Goal: Task Accomplishment & Management: Manage account settings

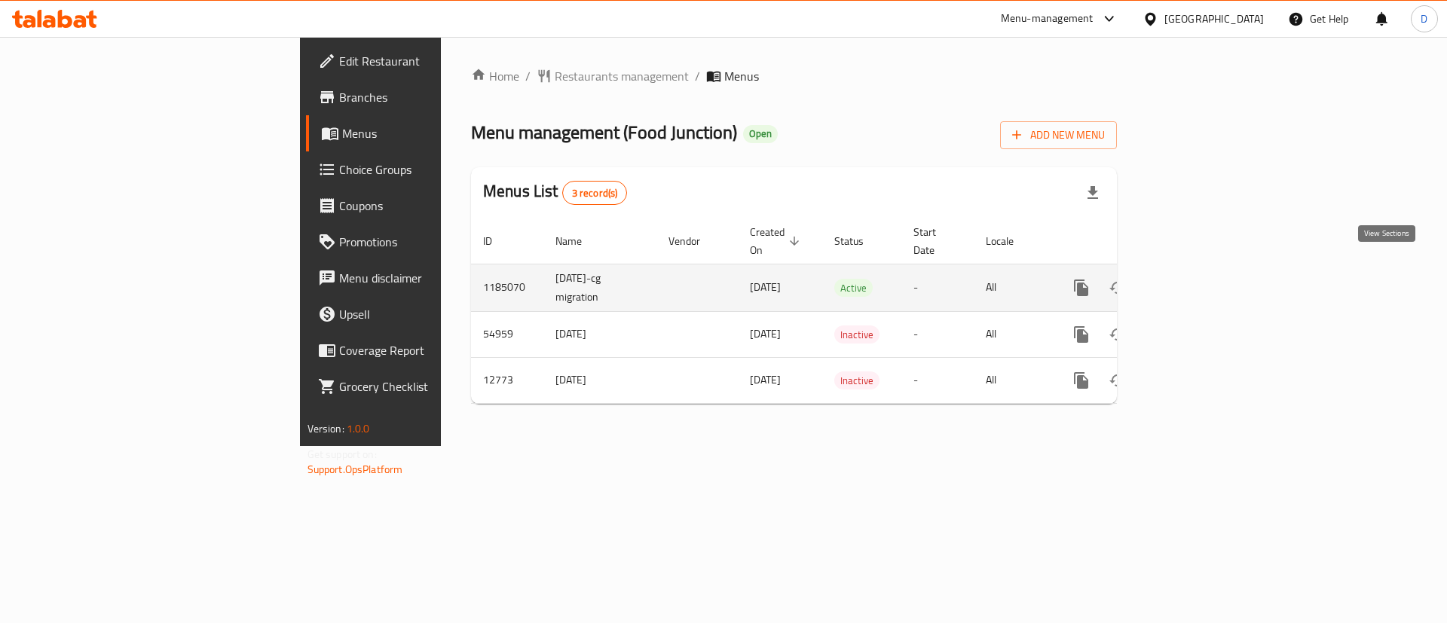
click at [1199, 279] on icon "enhanced table" at bounding box center [1190, 288] width 18 height 18
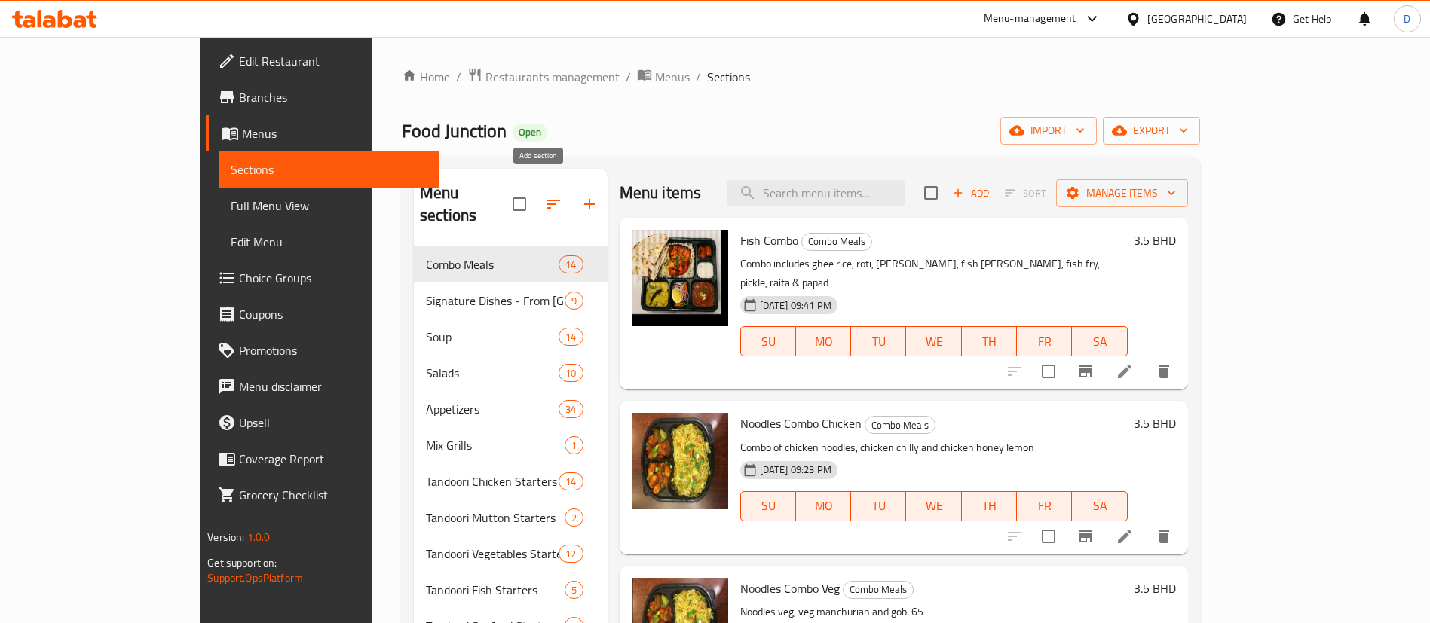
click at [580, 195] on icon "button" at bounding box center [589, 204] width 18 height 18
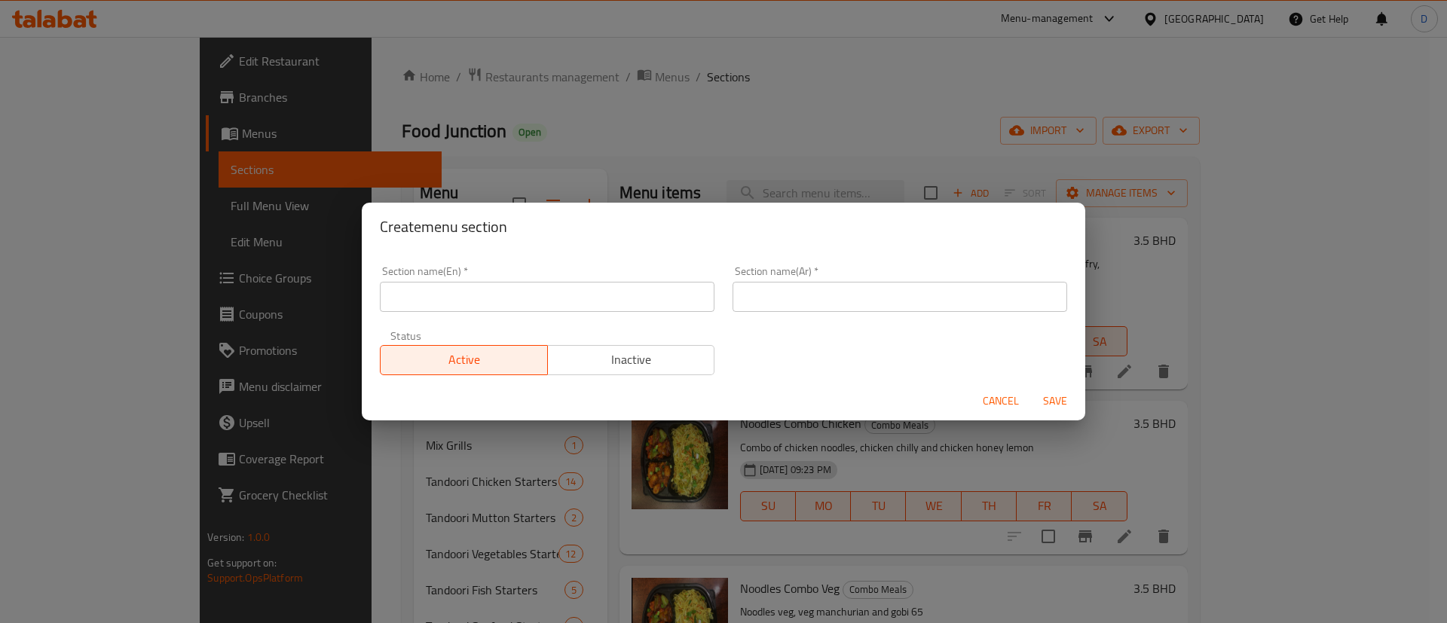
click at [525, 299] on input "text" at bounding box center [547, 297] width 335 height 30
type input "M41"
click at [794, 311] on input "text" at bounding box center [900, 297] width 335 height 30
type input "وجبة لشخص واحد"
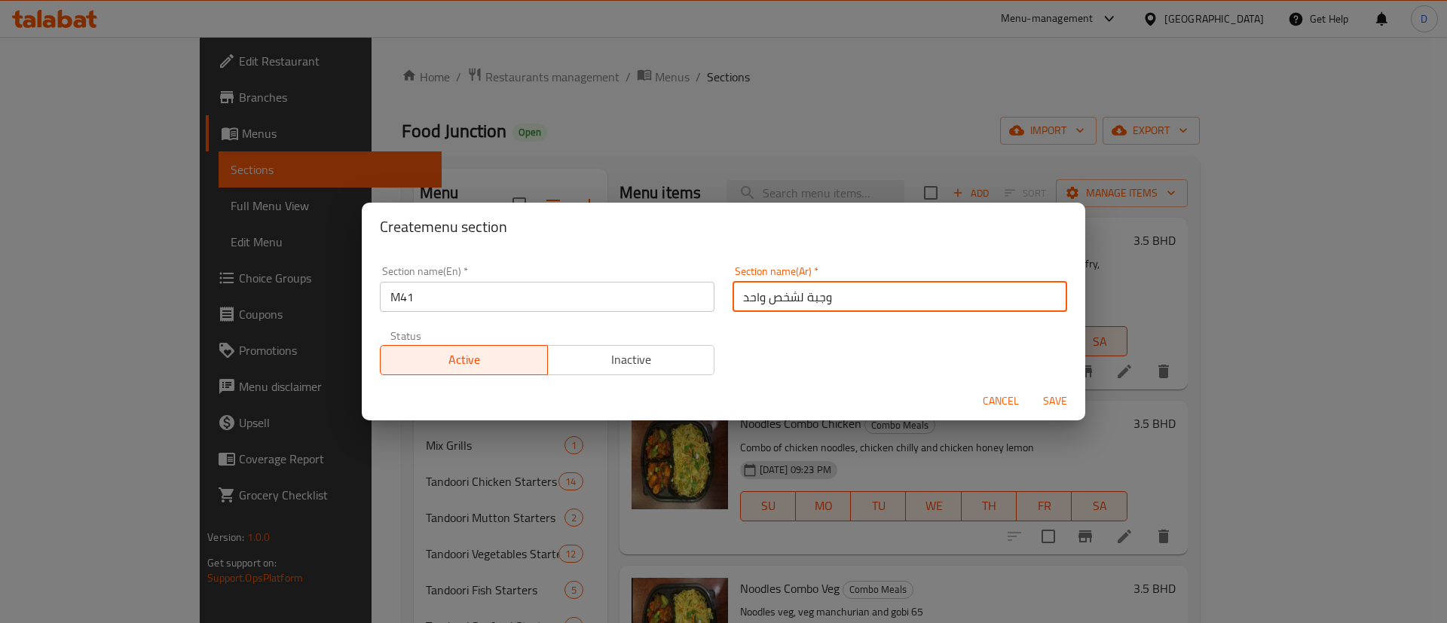
click at [1052, 396] on span "Save" at bounding box center [1055, 401] width 36 height 19
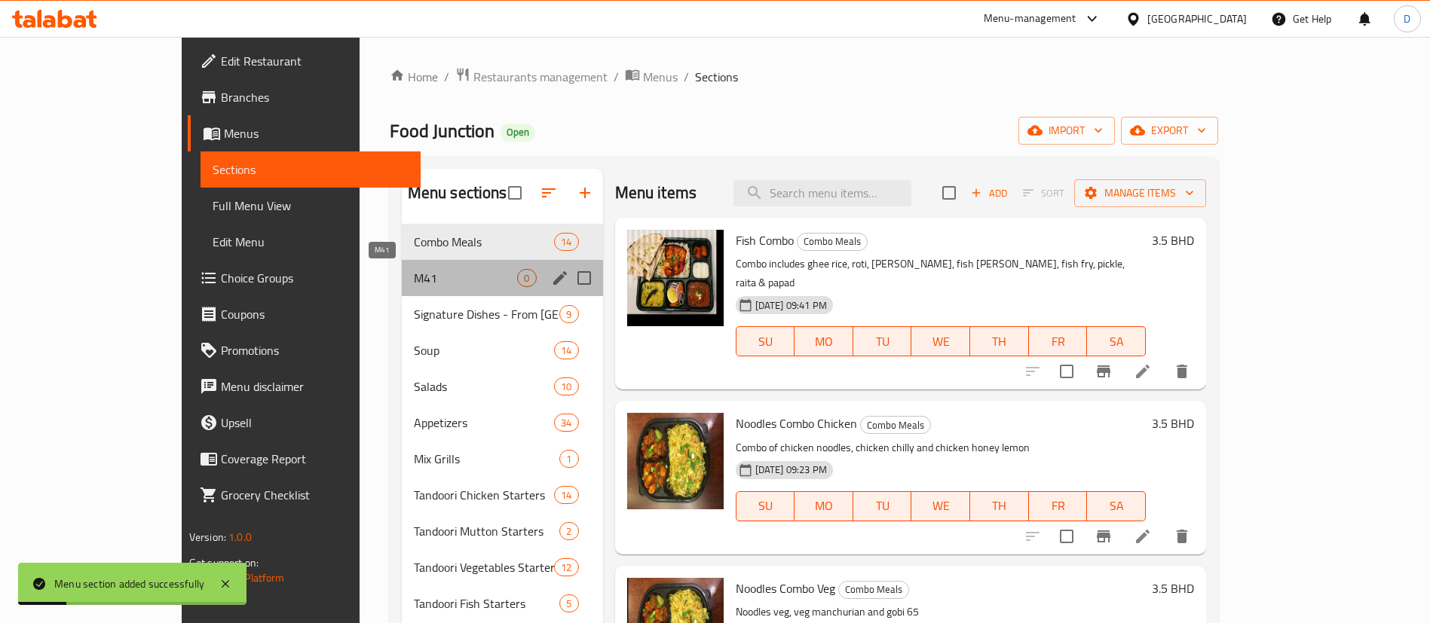
click at [414, 279] on span "M41" at bounding box center [466, 278] width 104 height 18
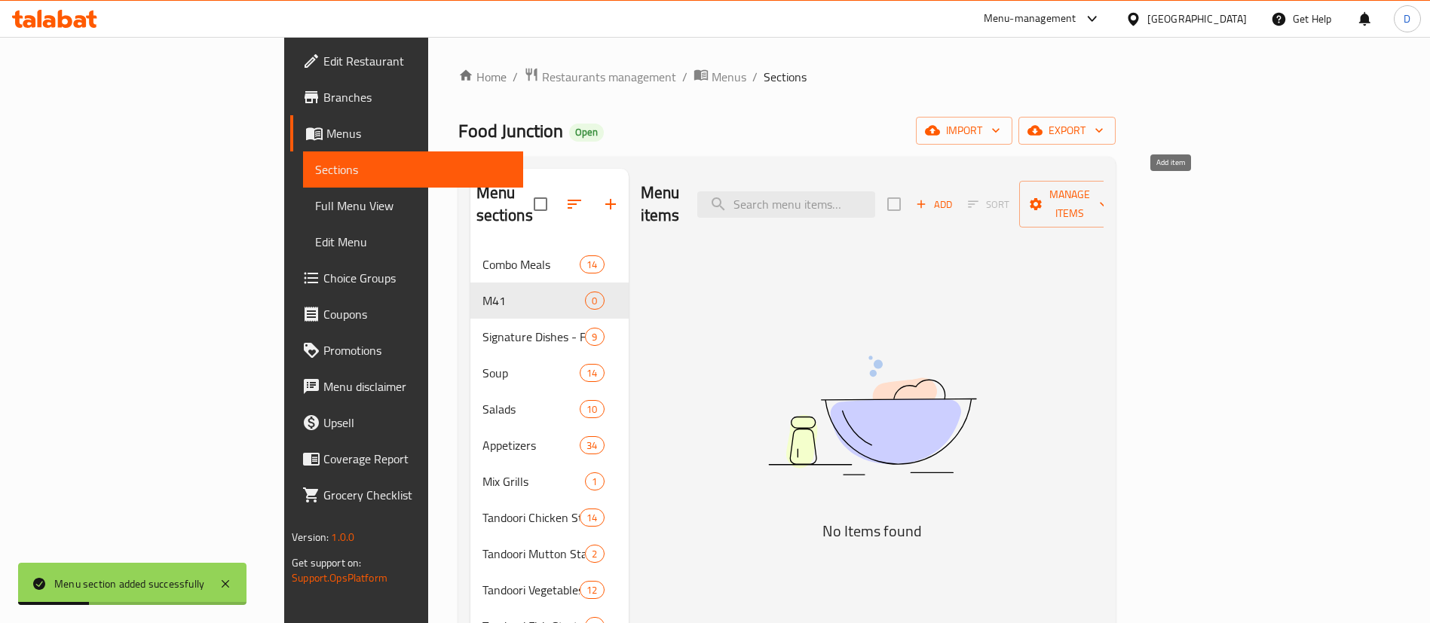
click at [954, 196] on span "Add" at bounding box center [934, 204] width 41 height 17
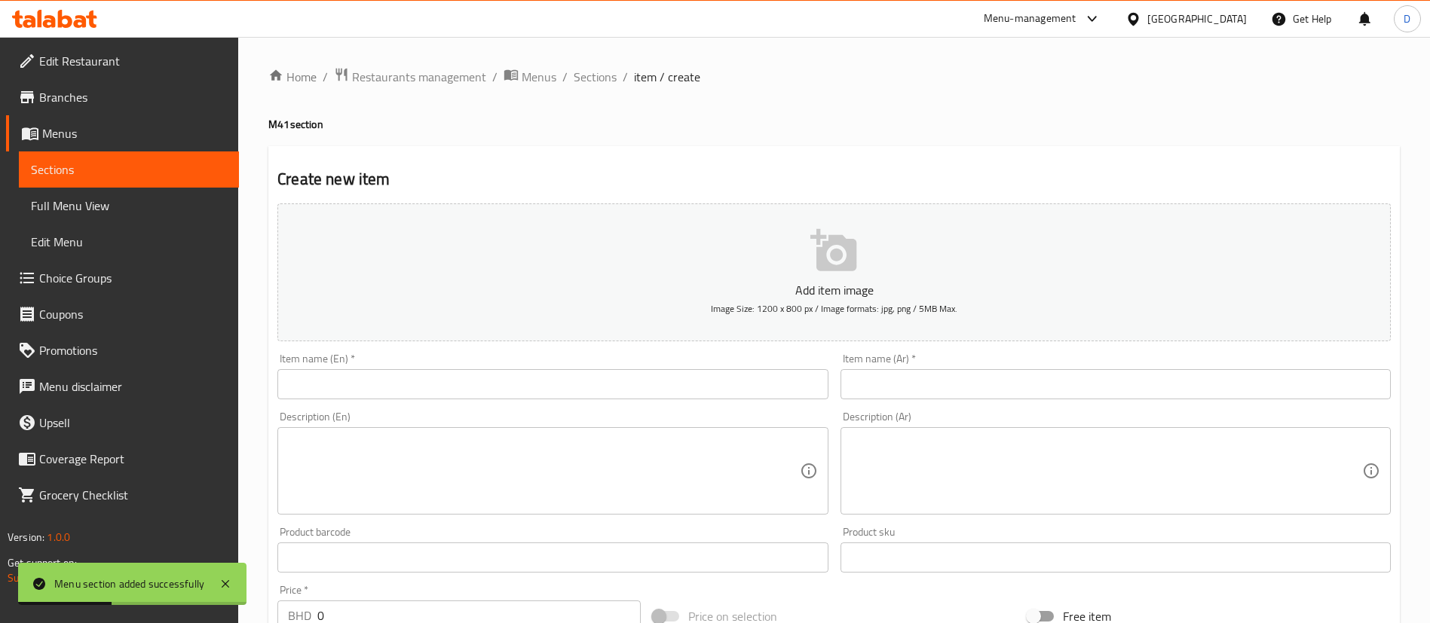
click at [682, 407] on div "Description (En) Description (En)" at bounding box center [552, 463] width 562 height 115
click at [678, 394] on input "text" at bounding box center [552, 384] width 550 height 30
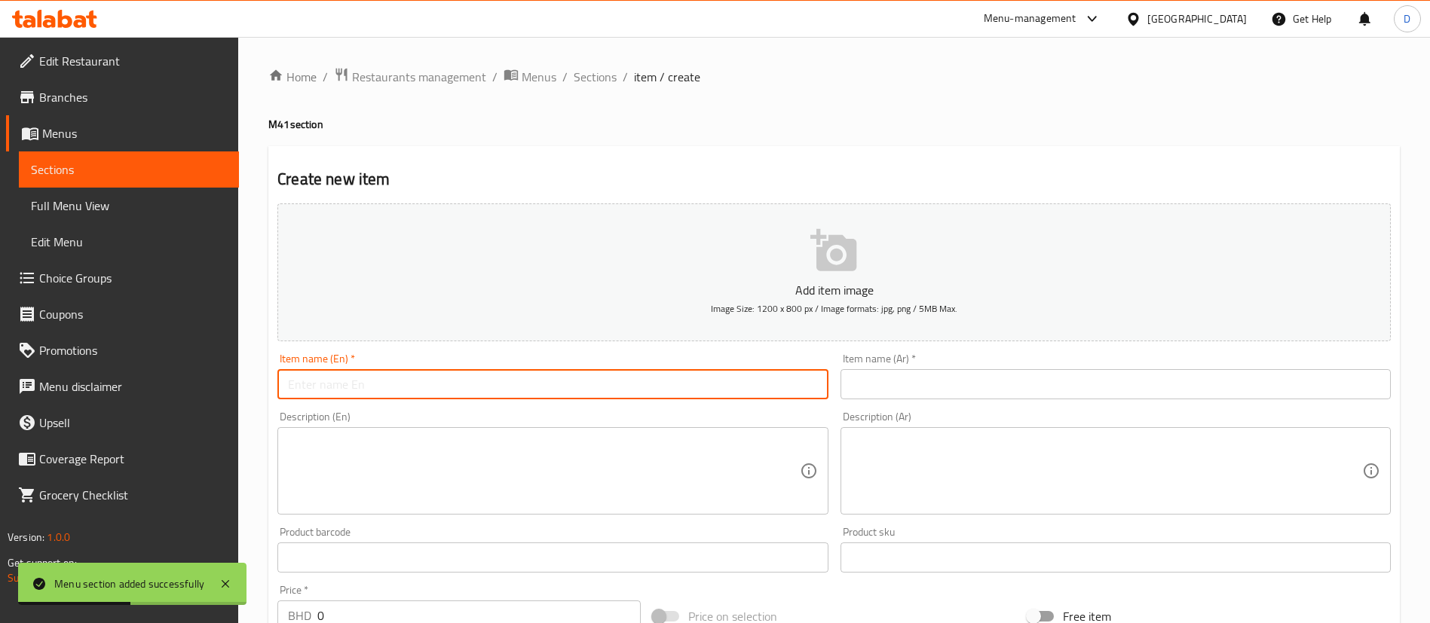
paste input "1/4 Chicken Tandoori + Biryani Rice + Raitha + Drink"
type input "1/4 Chicken Tandoori + Biryani Rice + Raitha + Drink"
click at [839, 384] on div "Item name (Ar)   * Item name (Ar) *" at bounding box center [1115, 376] width 562 height 58
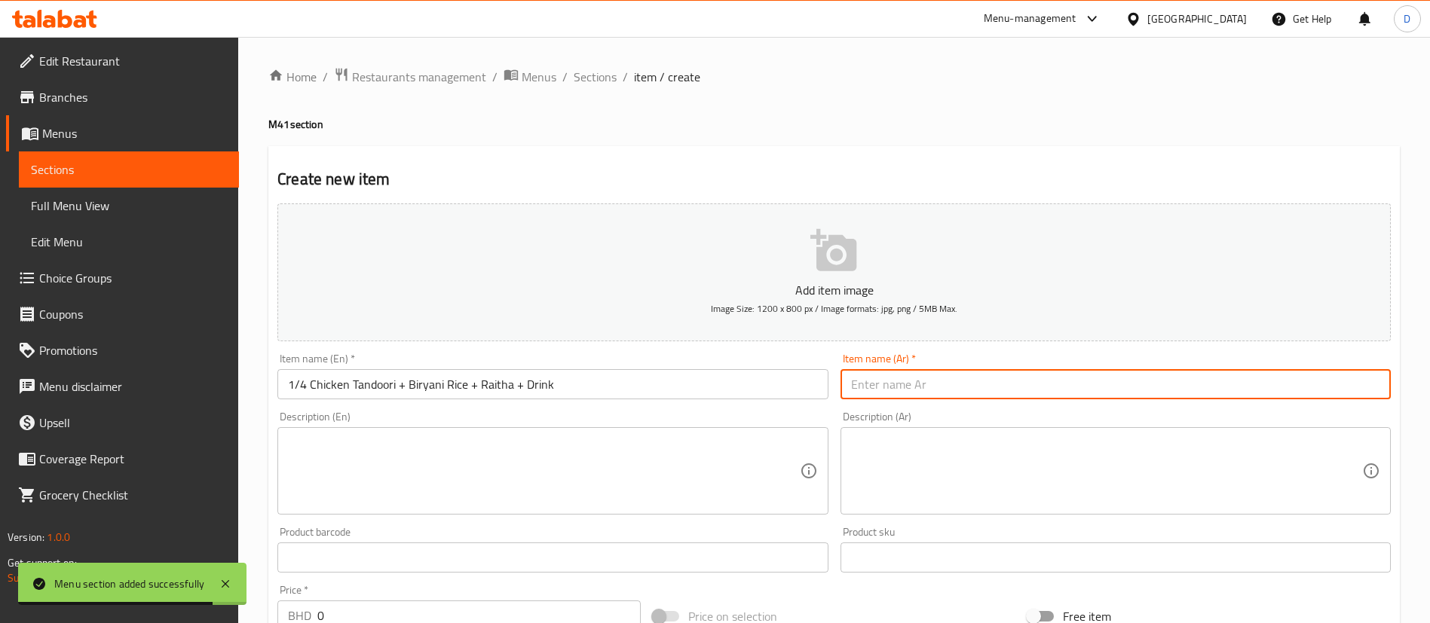
click at [852, 382] on input "text" at bounding box center [1115, 384] width 550 height 30
paste input "1/4 دجاج تندوري + أرز برياني + ريثا + مشروب"
type input "1/4 دجاج تندوري + أرز برياني + ريثا + مشروب"
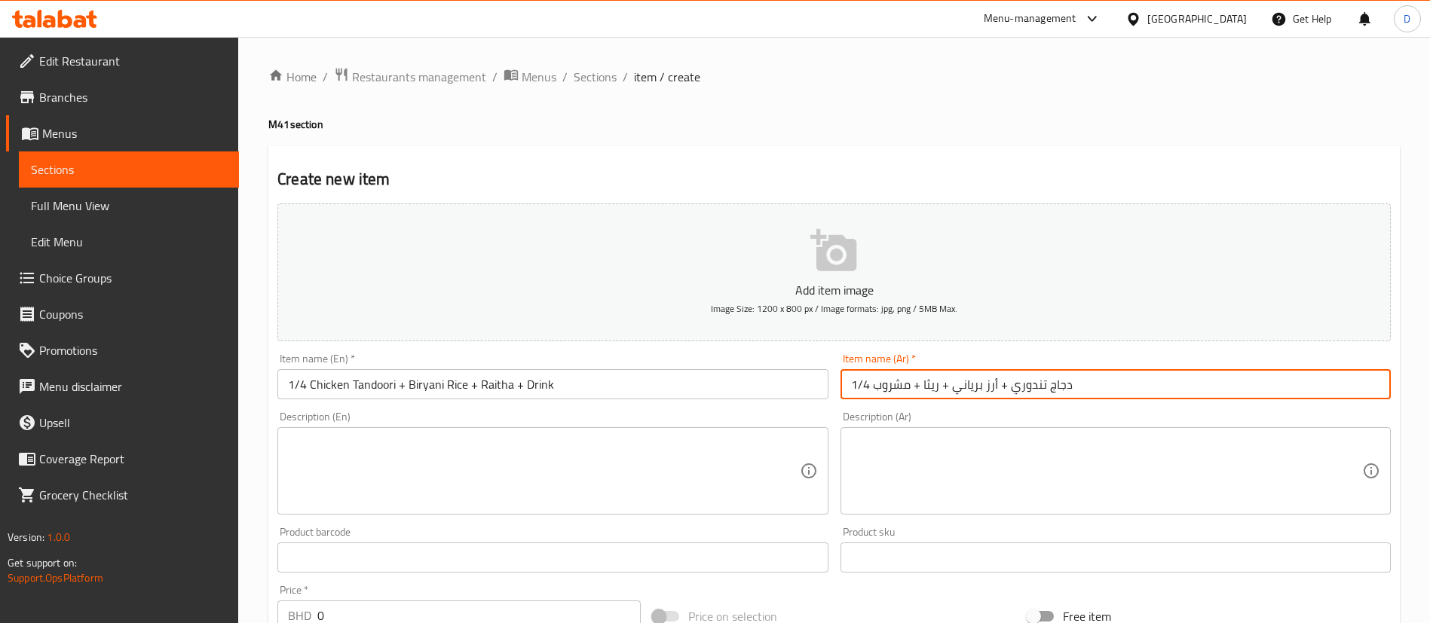
scroll to position [33, 0]
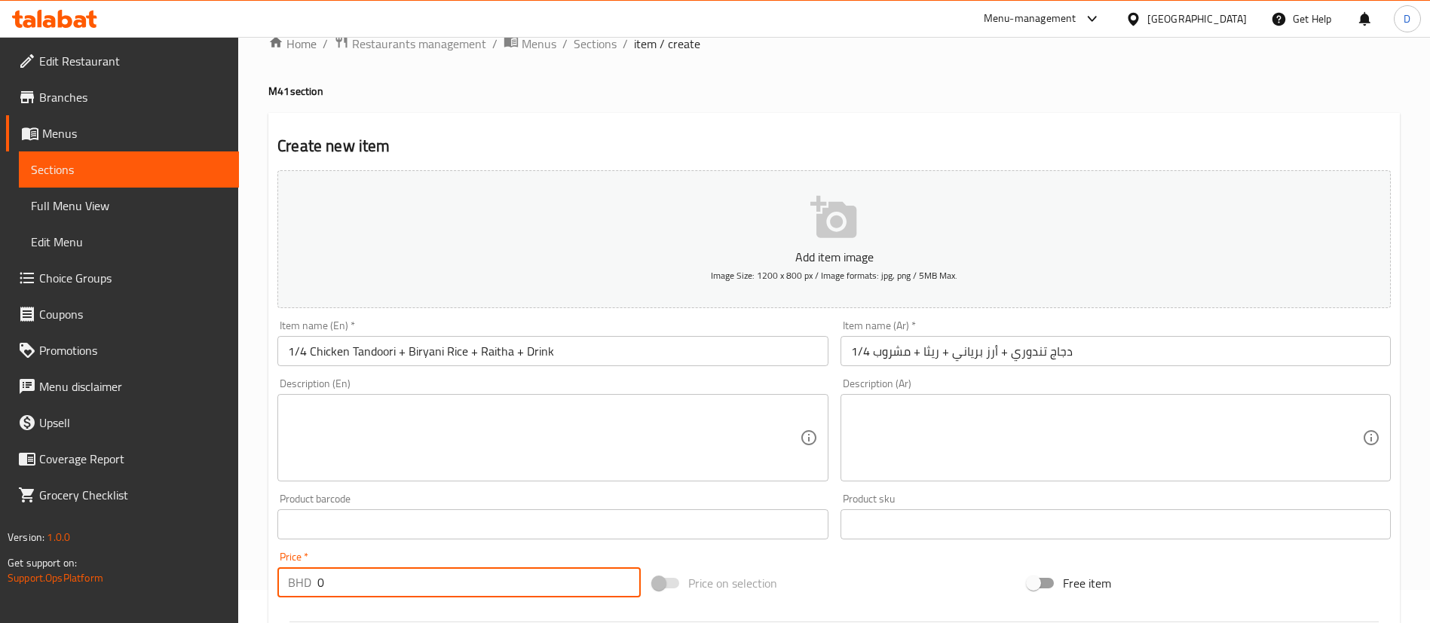
drag, startPoint x: 334, startPoint y: 575, endPoint x: 283, endPoint y: 580, distance: 51.5
click at [283, 580] on div "BHD 0 Price *" at bounding box center [458, 583] width 363 height 30
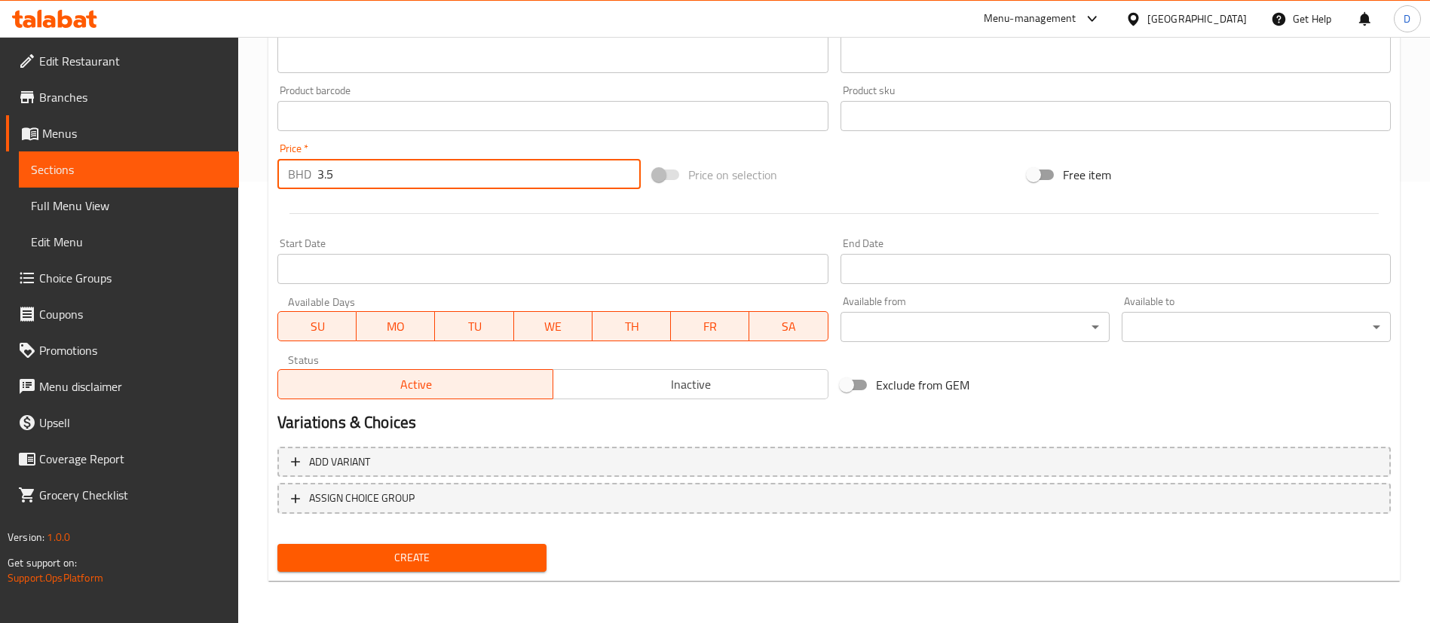
type input "3.5"
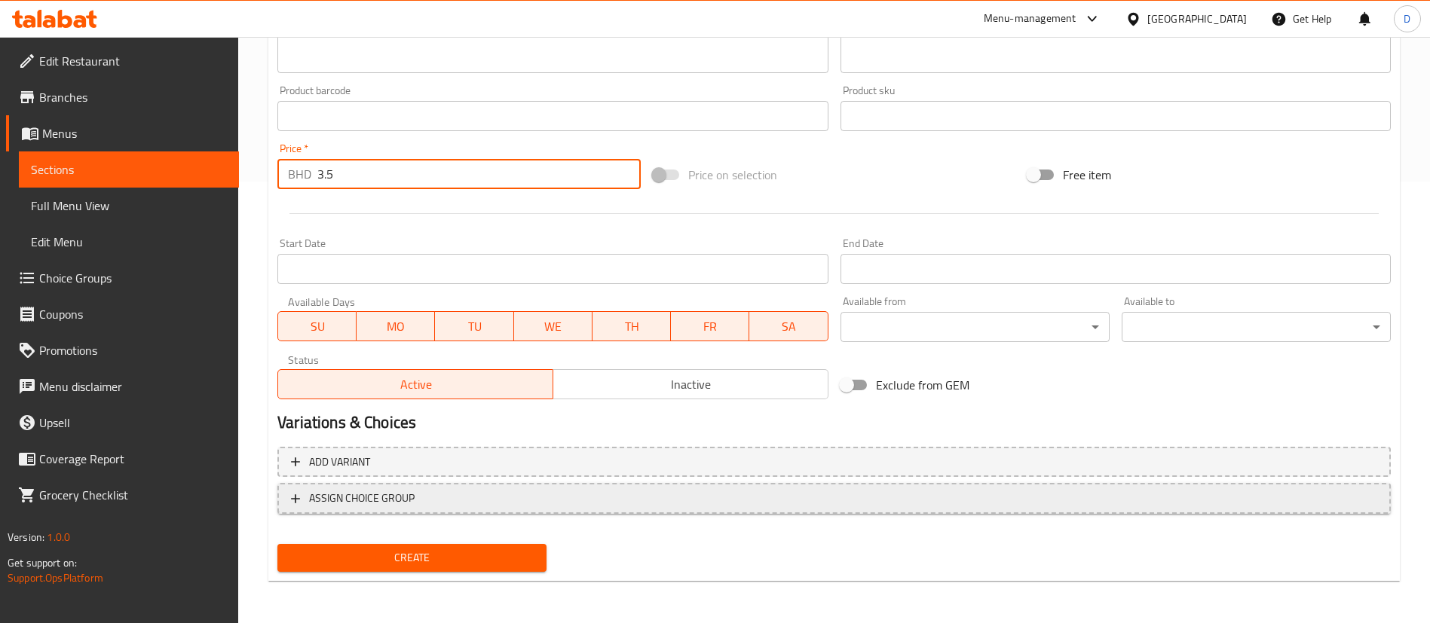
click at [383, 491] on span "ASSIGN CHOICE GROUP" at bounding box center [362, 498] width 106 height 19
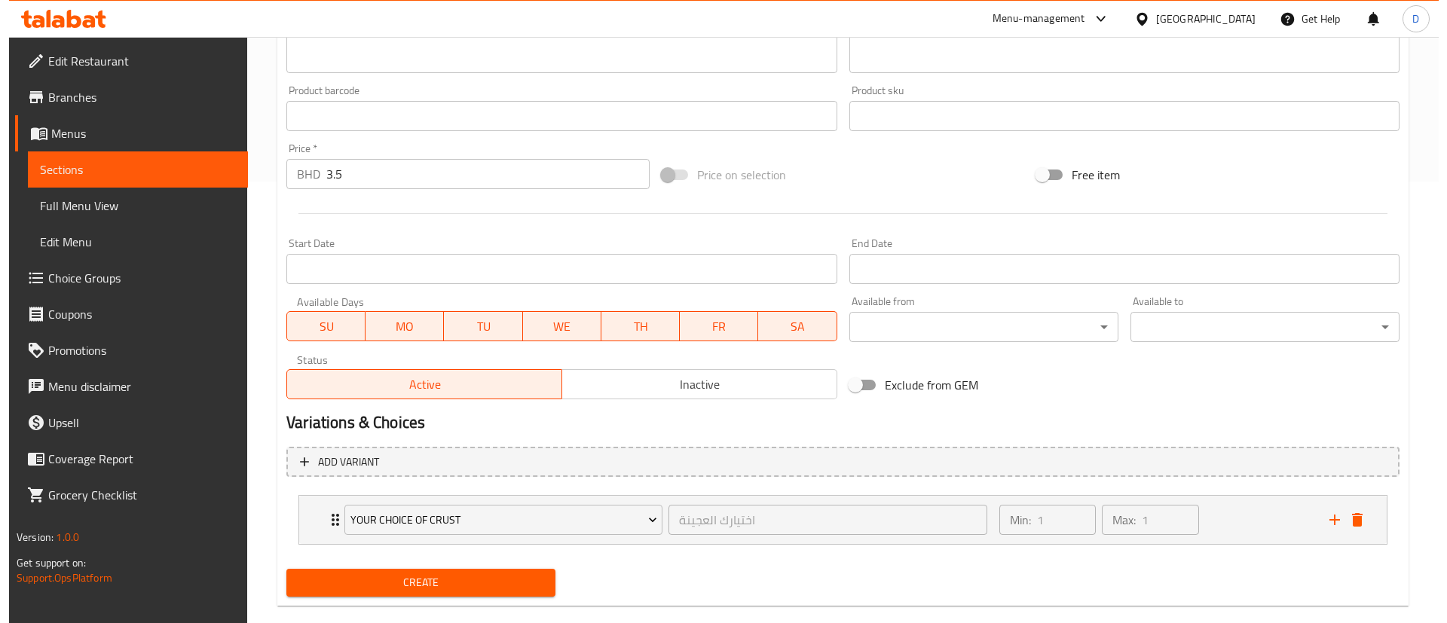
scroll to position [467, 0]
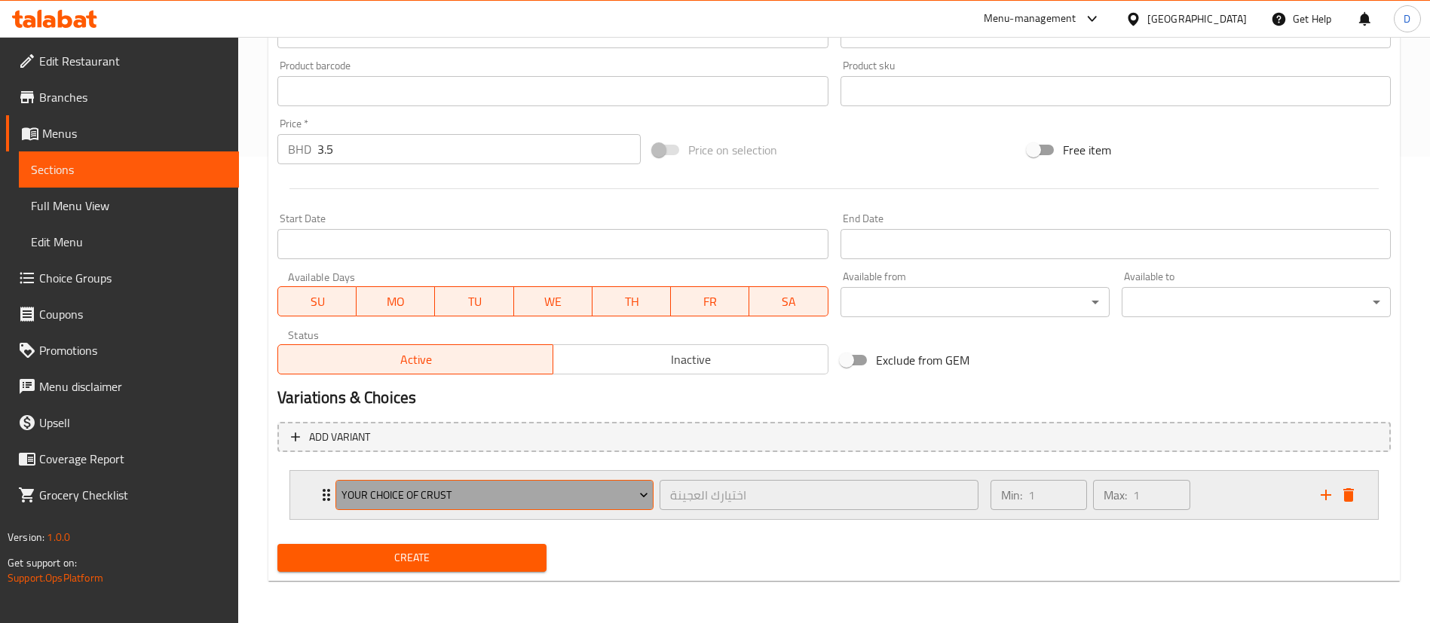
click at [363, 500] on span "Your choice of Crust" at bounding box center [494, 495] width 307 height 19
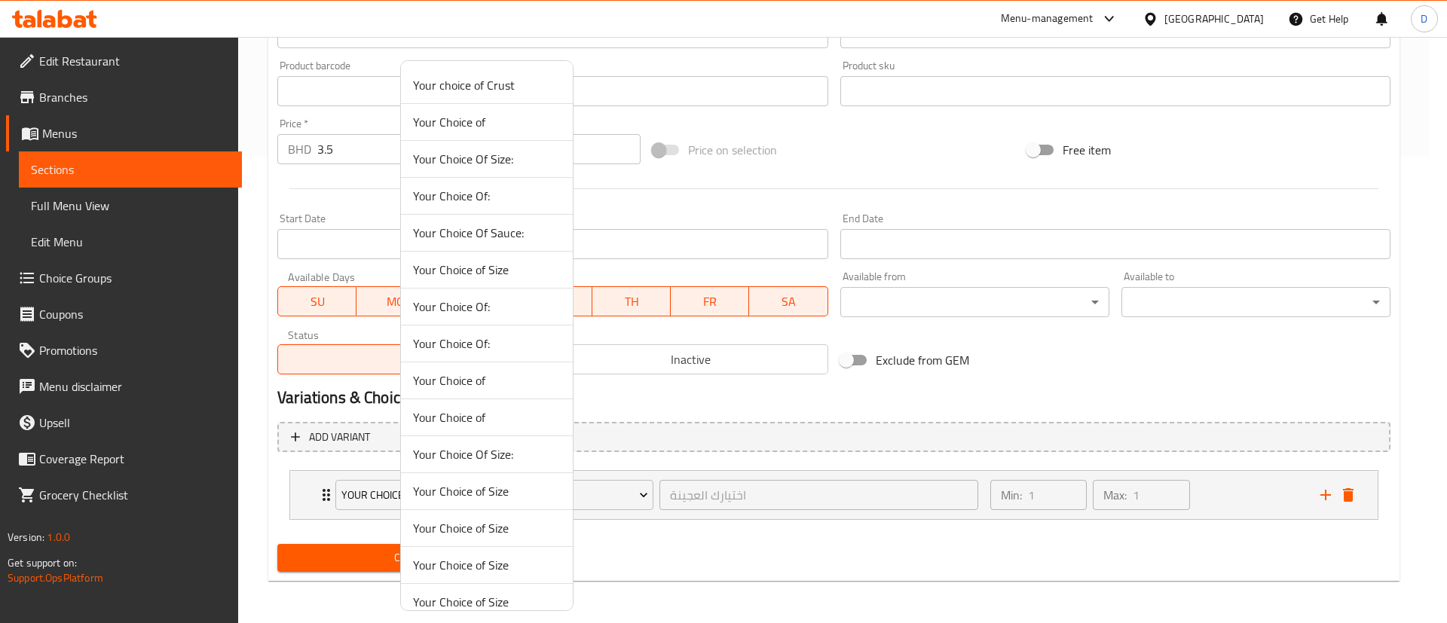
click at [464, 303] on span "Your Choice Of:" at bounding box center [487, 307] width 148 height 18
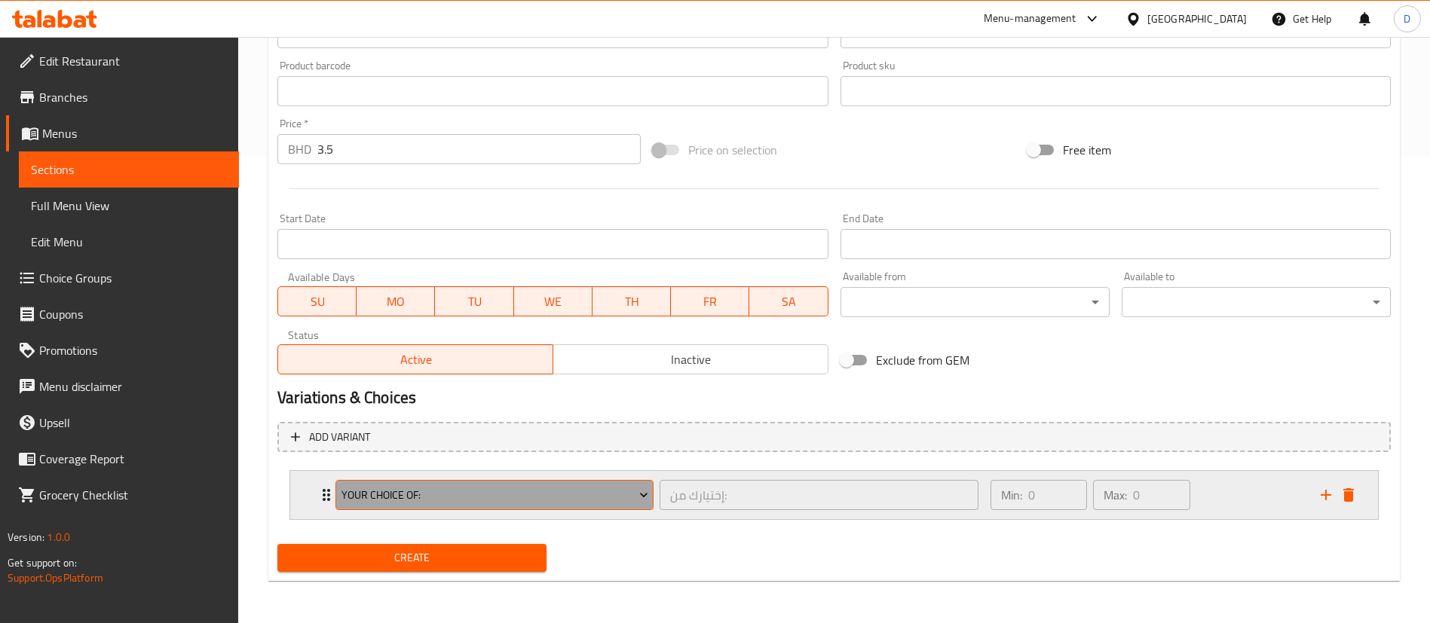
click at [355, 490] on span "Your Choice Of:" at bounding box center [494, 495] width 307 height 19
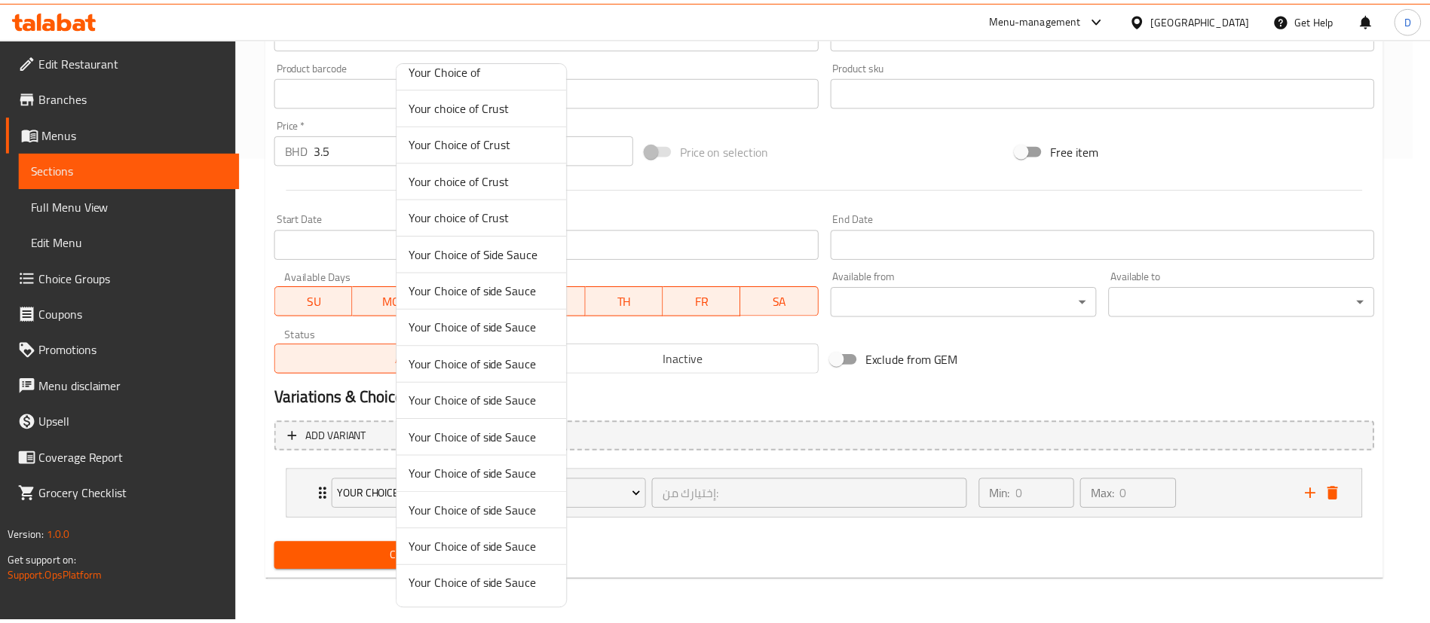
scroll to position [0, 0]
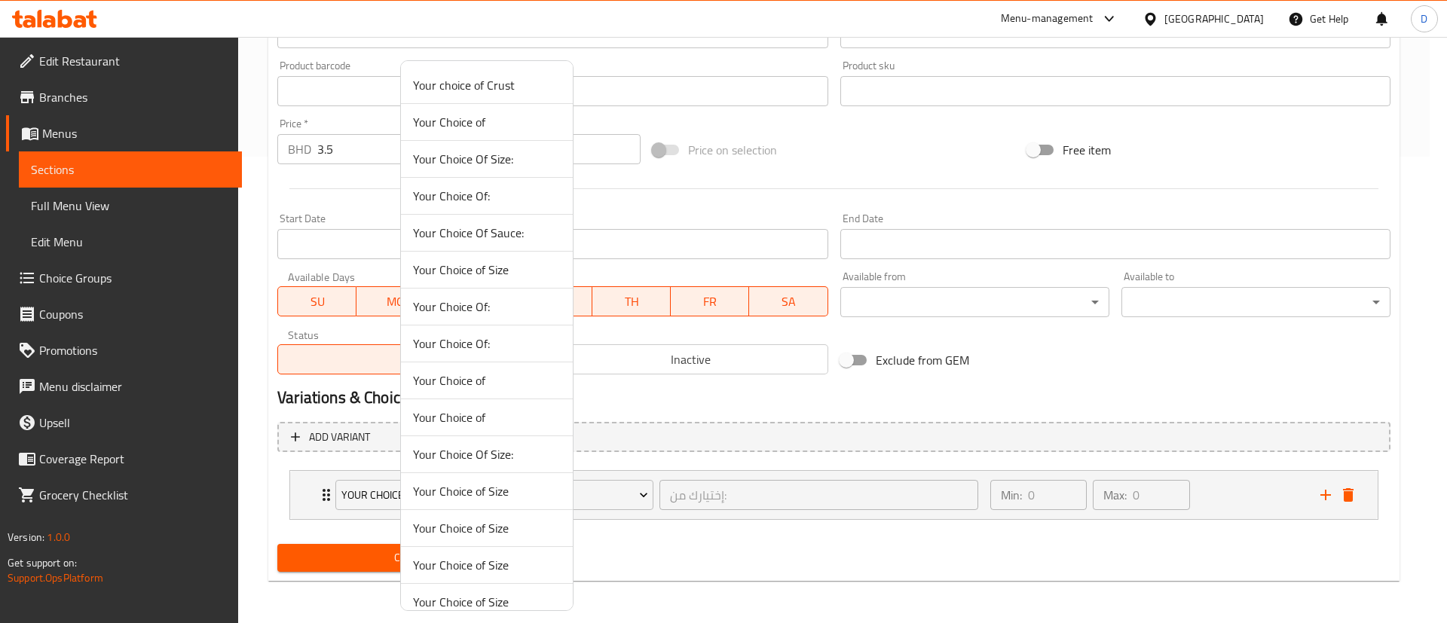
click at [481, 124] on span "Your Choice of" at bounding box center [487, 122] width 148 height 18
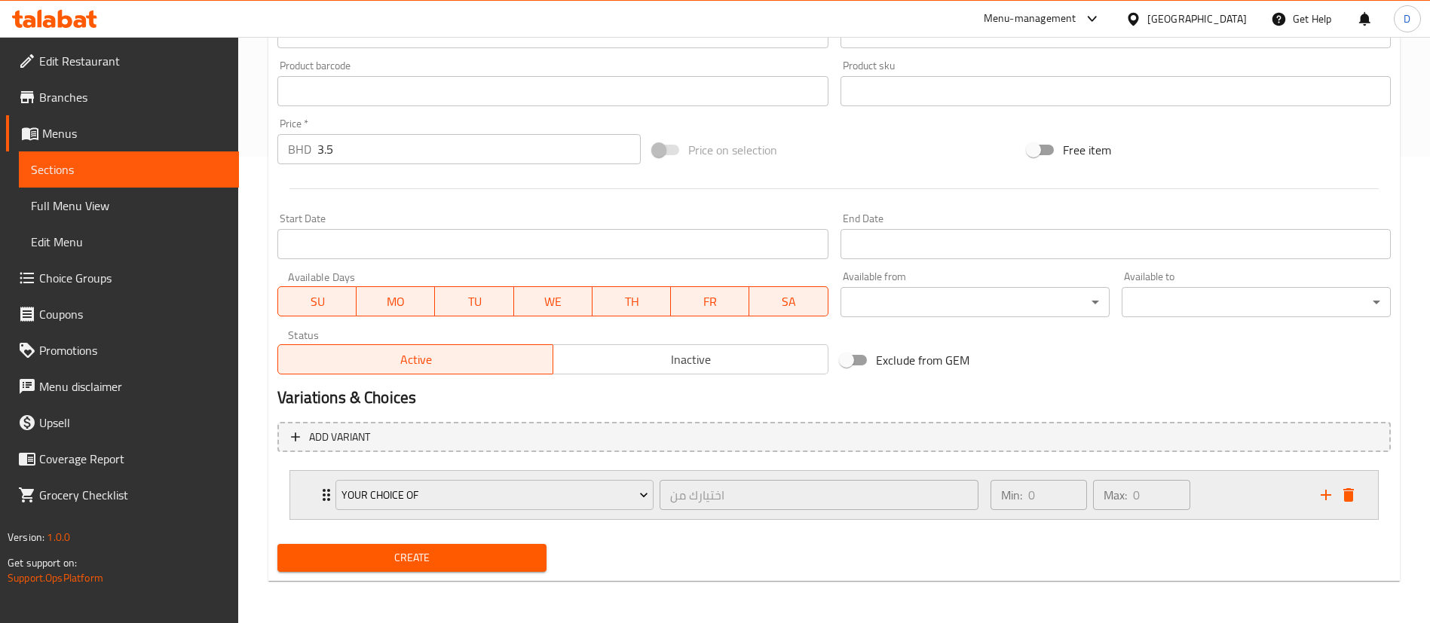
click at [304, 494] on div "Your Choice of اختيارك من ​ Min: 0 ​ Max: 0 ​" at bounding box center [834, 495] width 1088 height 48
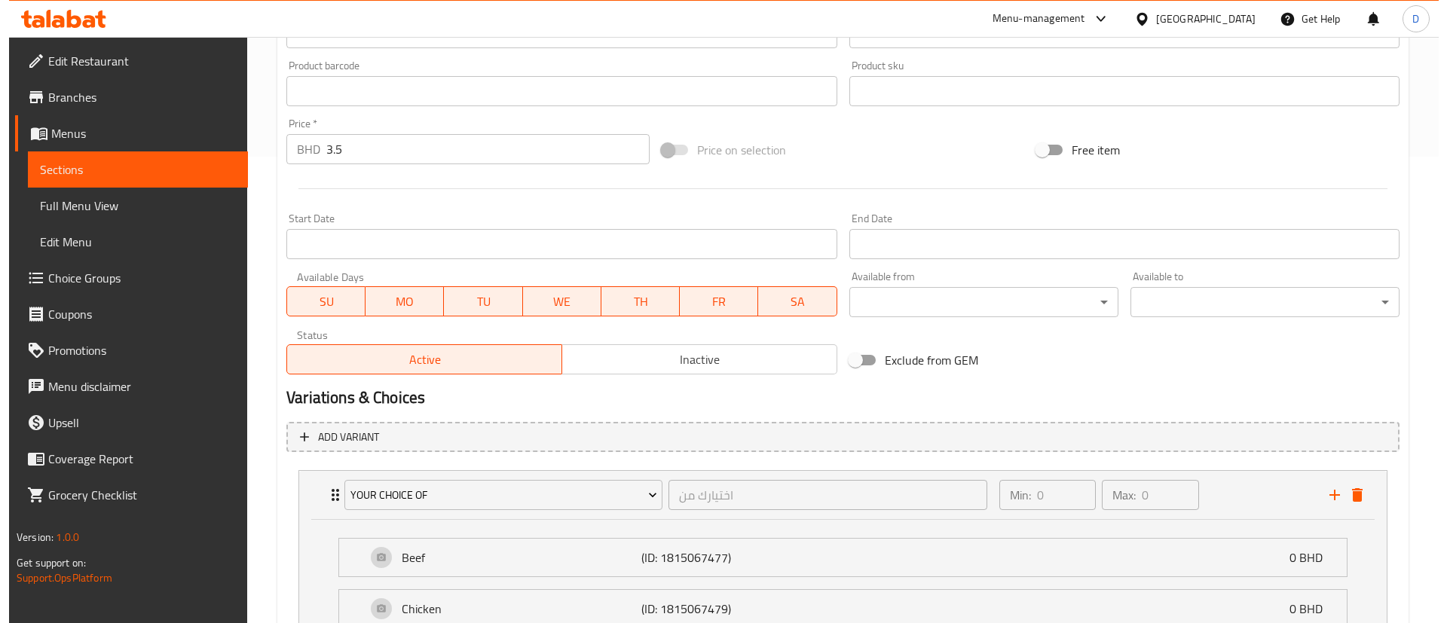
scroll to position [600, 0]
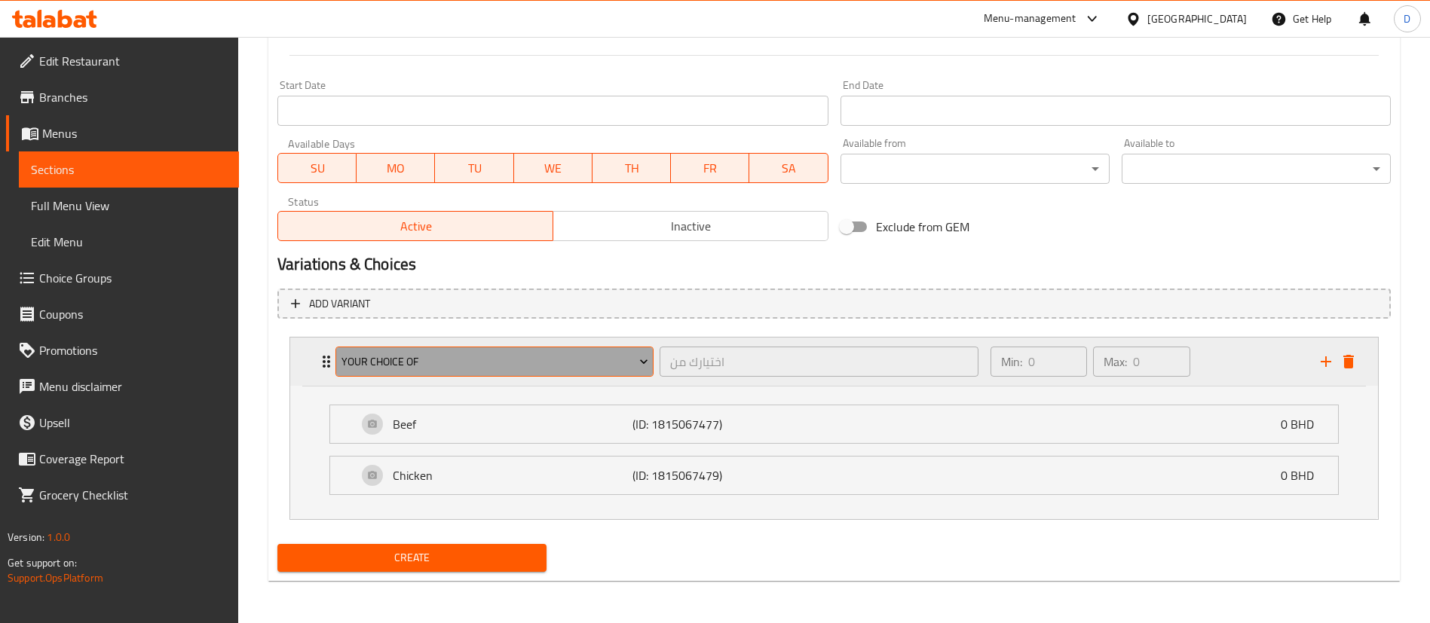
click at [562, 359] on span "Your Choice of" at bounding box center [494, 362] width 307 height 19
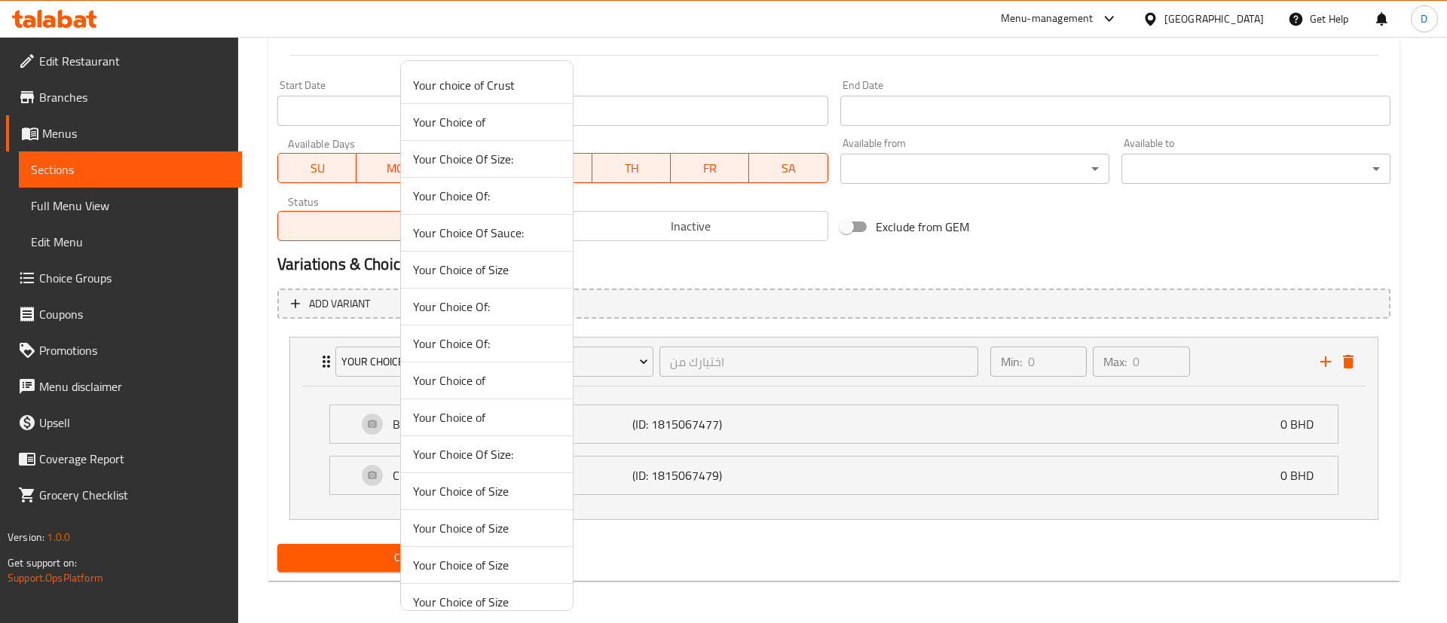
click at [468, 311] on span "Your Choice Of:" at bounding box center [487, 307] width 148 height 18
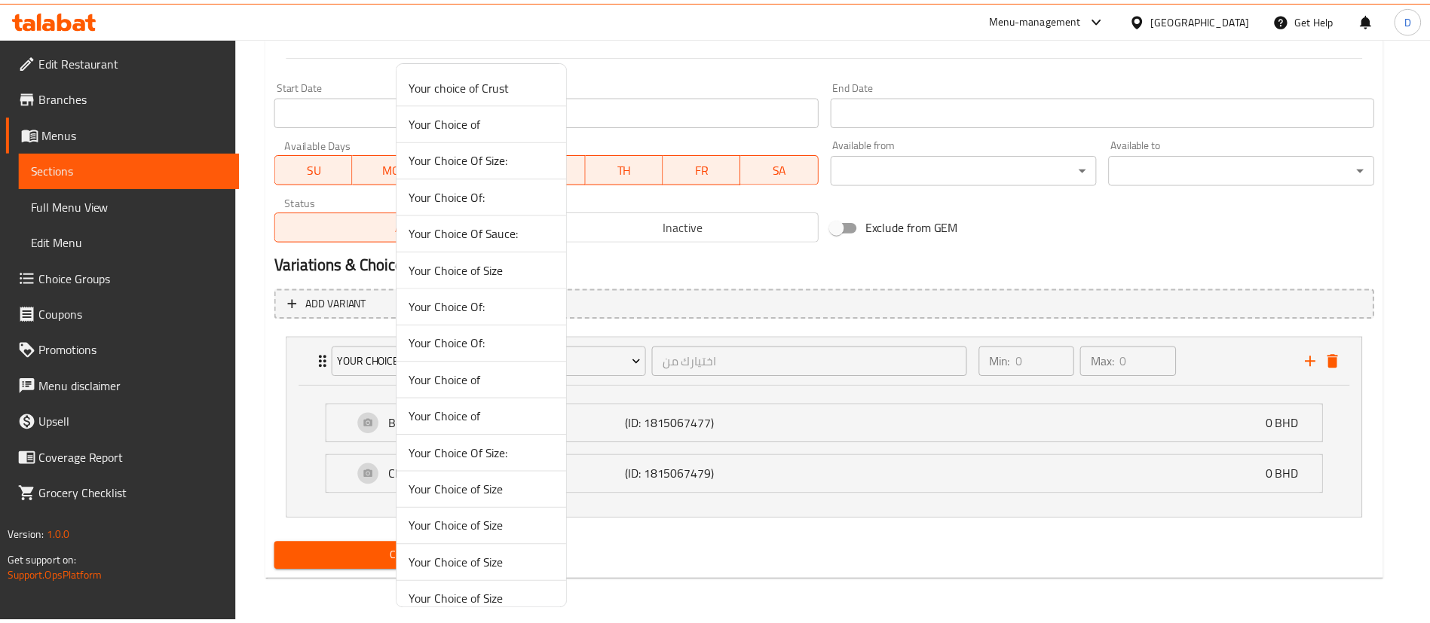
scroll to position [467, 0]
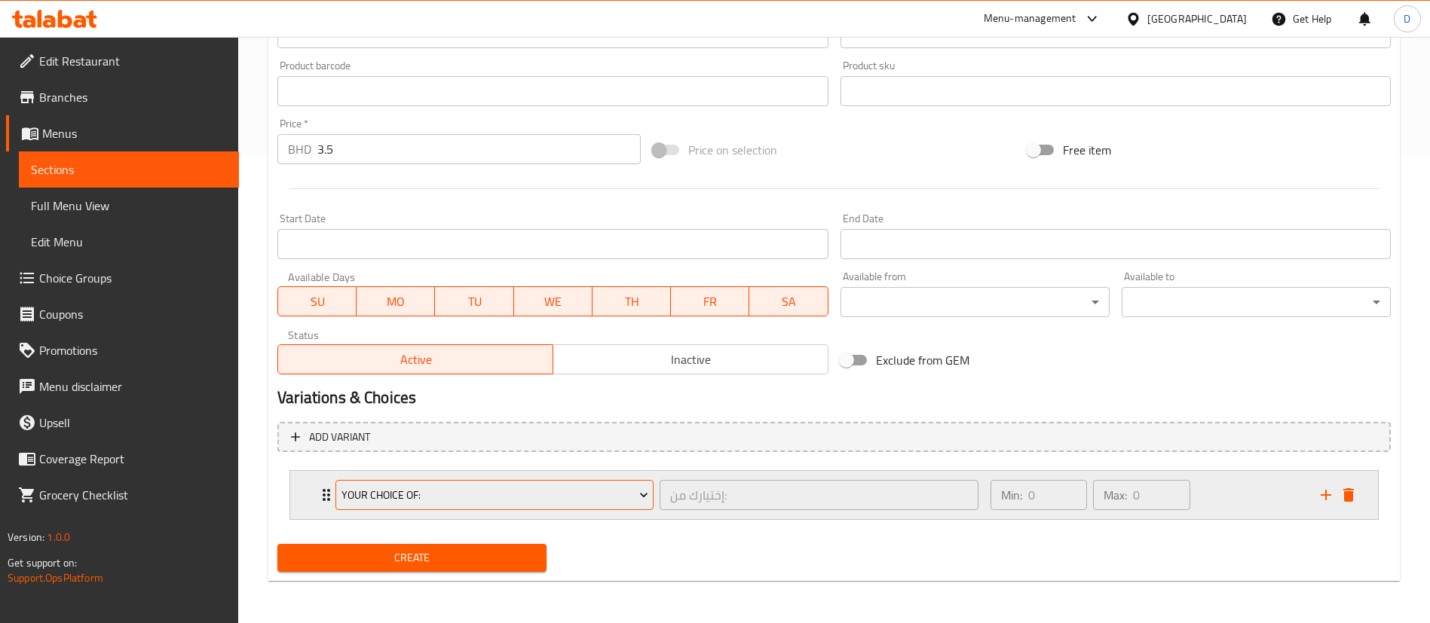
click at [399, 491] on span "Your Choice Of:" at bounding box center [494, 495] width 307 height 19
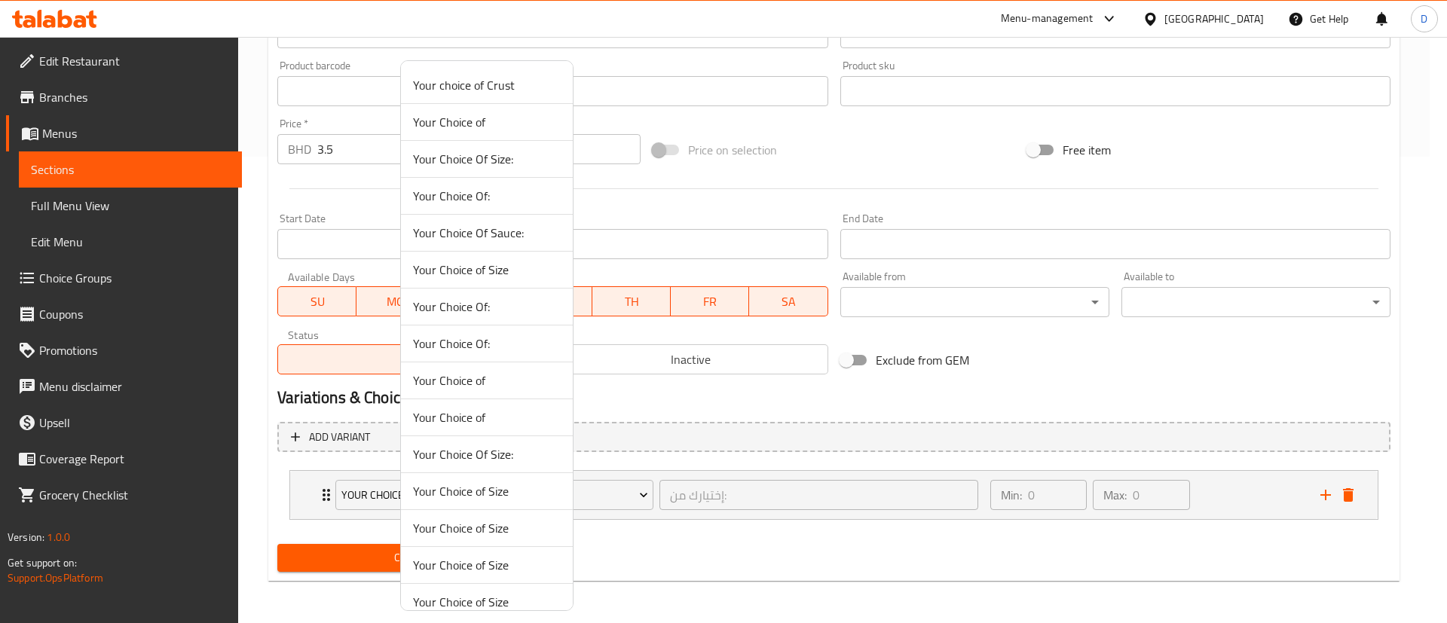
click at [298, 494] on div at bounding box center [723, 311] width 1447 height 623
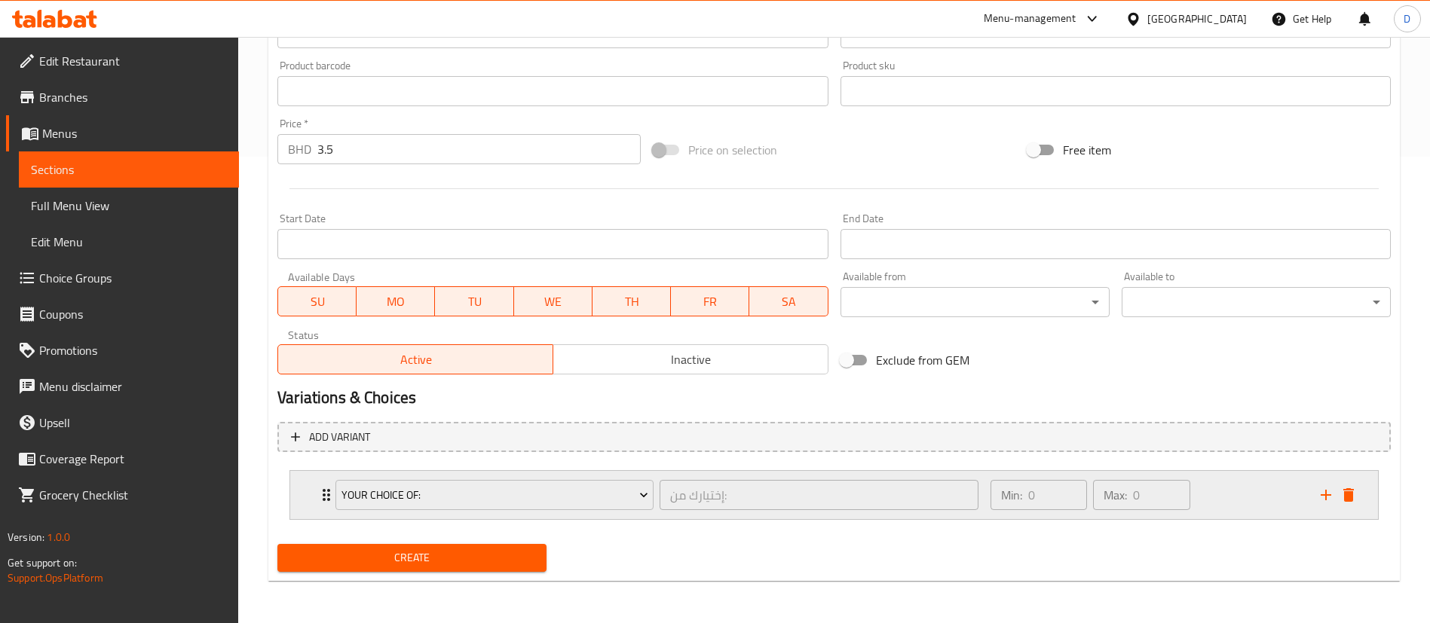
click at [312, 497] on div "Your Choice Of: إختيارك من: ​ Min: 0 ​ Max: 0 ​" at bounding box center [834, 495] width 1088 height 48
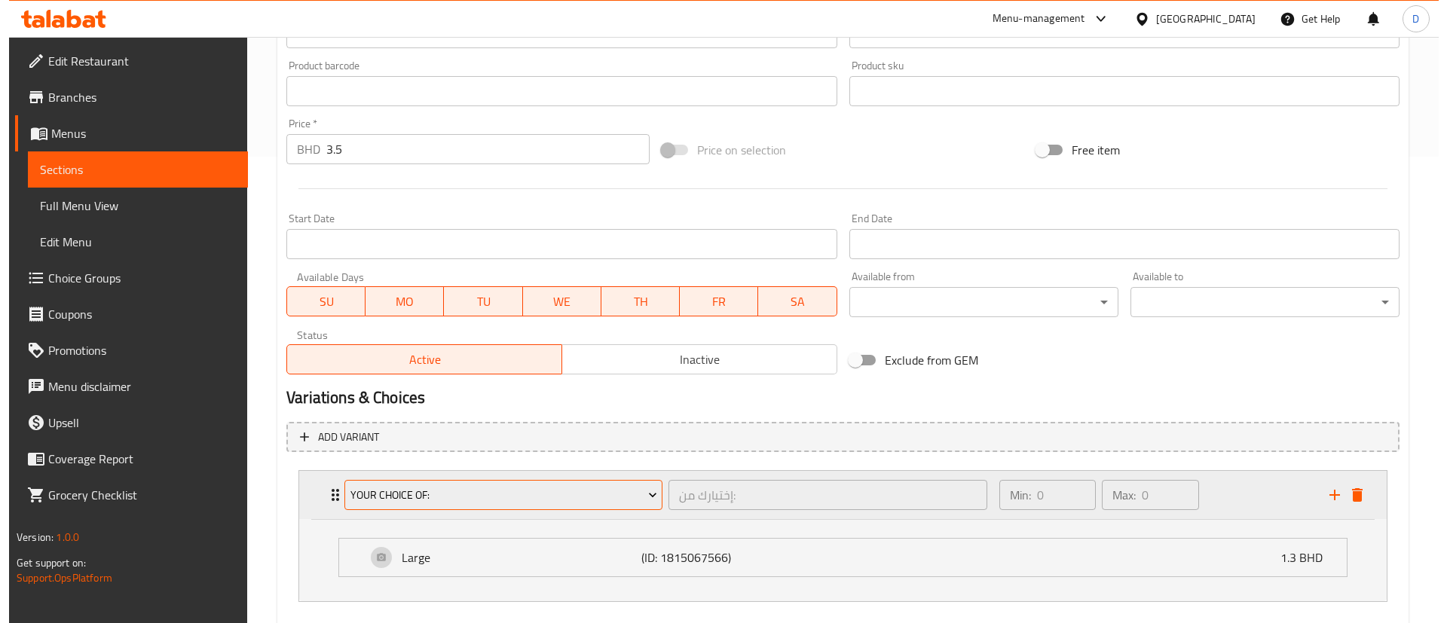
scroll to position [549, 0]
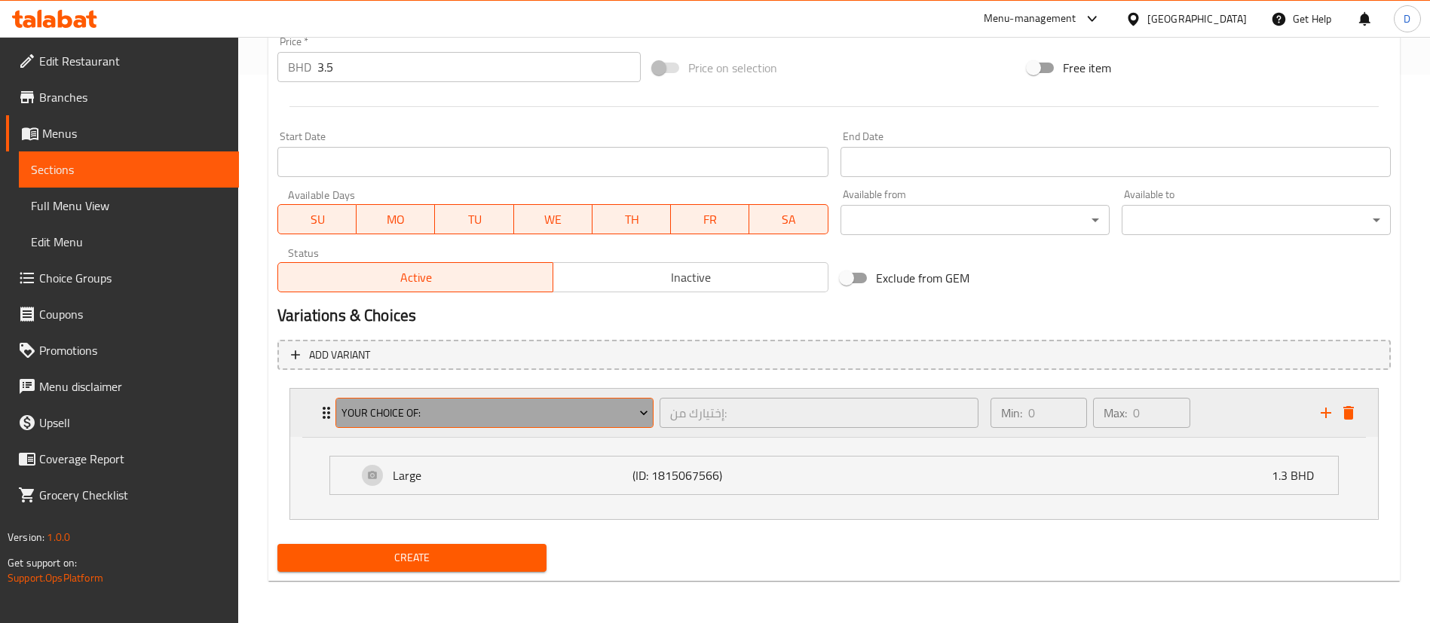
click at [415, 418] on span "Your Choice Of:" at bounding box center [494, 413] width 307 height 19
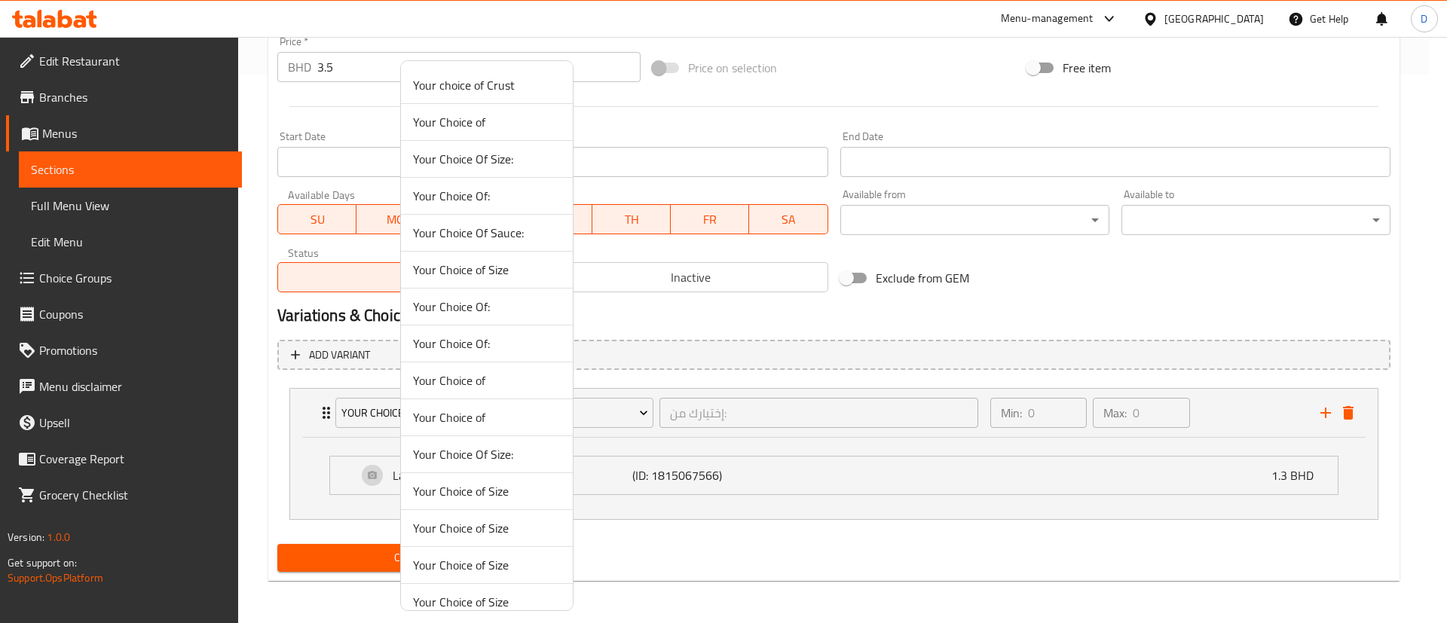
click at [479, 346] on span "Your Choice Of:" at bounding box center [487, 344] width 148 height 18
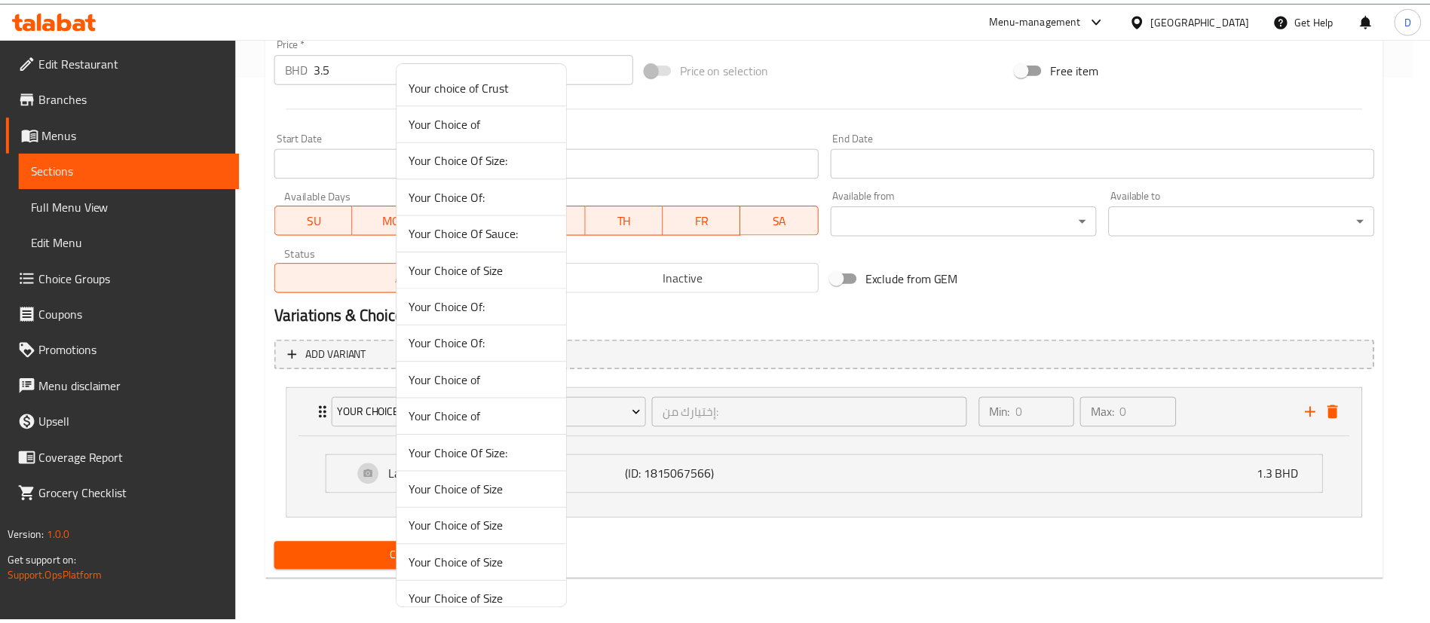
scroll to position [467, 0]
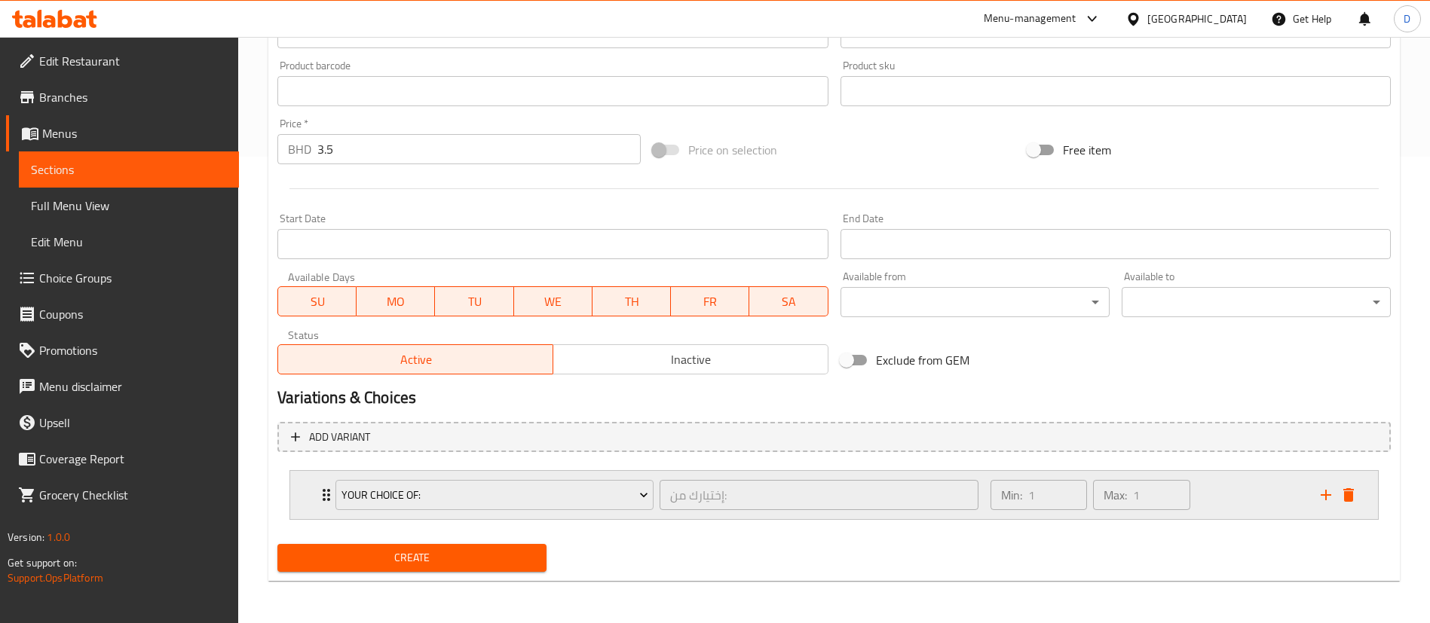
click at [320, 499] on icon "Expand" at bounding box center [326, 495] width 18 height 18
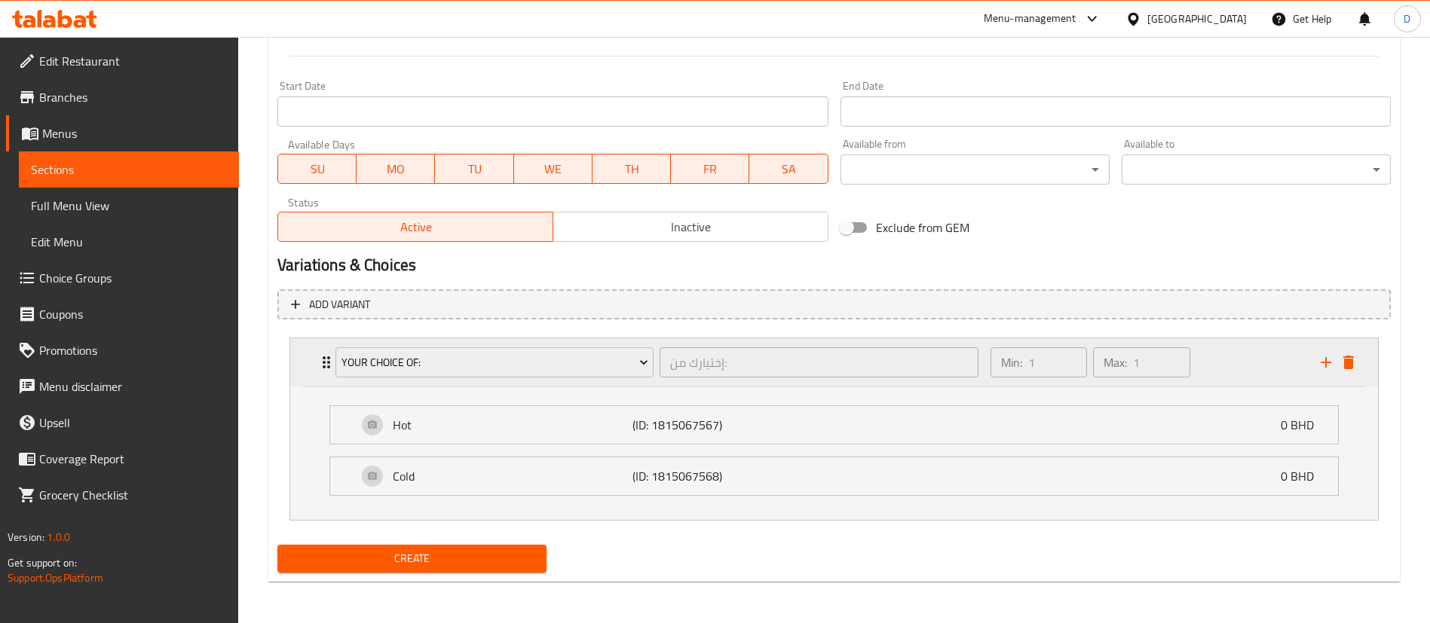
click at [494, 343] on div "Your Choice Of: إختيارك من: ​" at bounding box center [656, 362] width 661 height 48
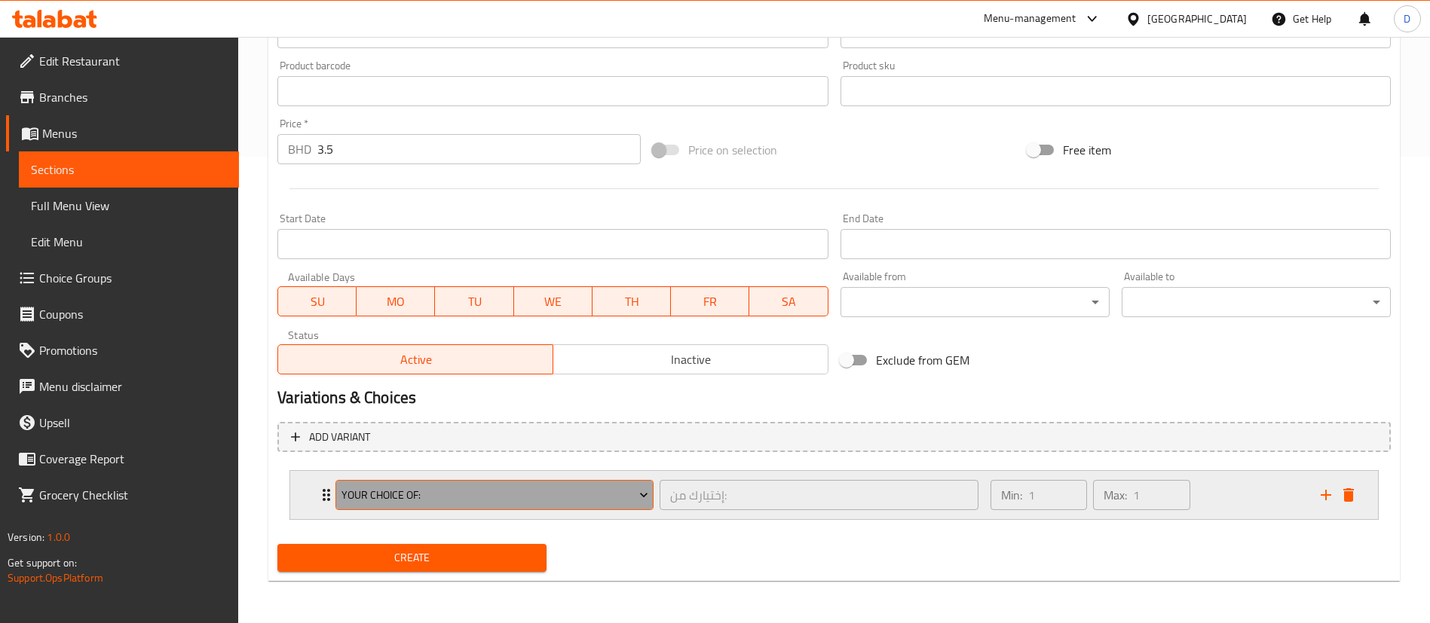
click at [455, 506] on button "Your Choice Of:" at bounding box center [494, 495] width 318 height 30
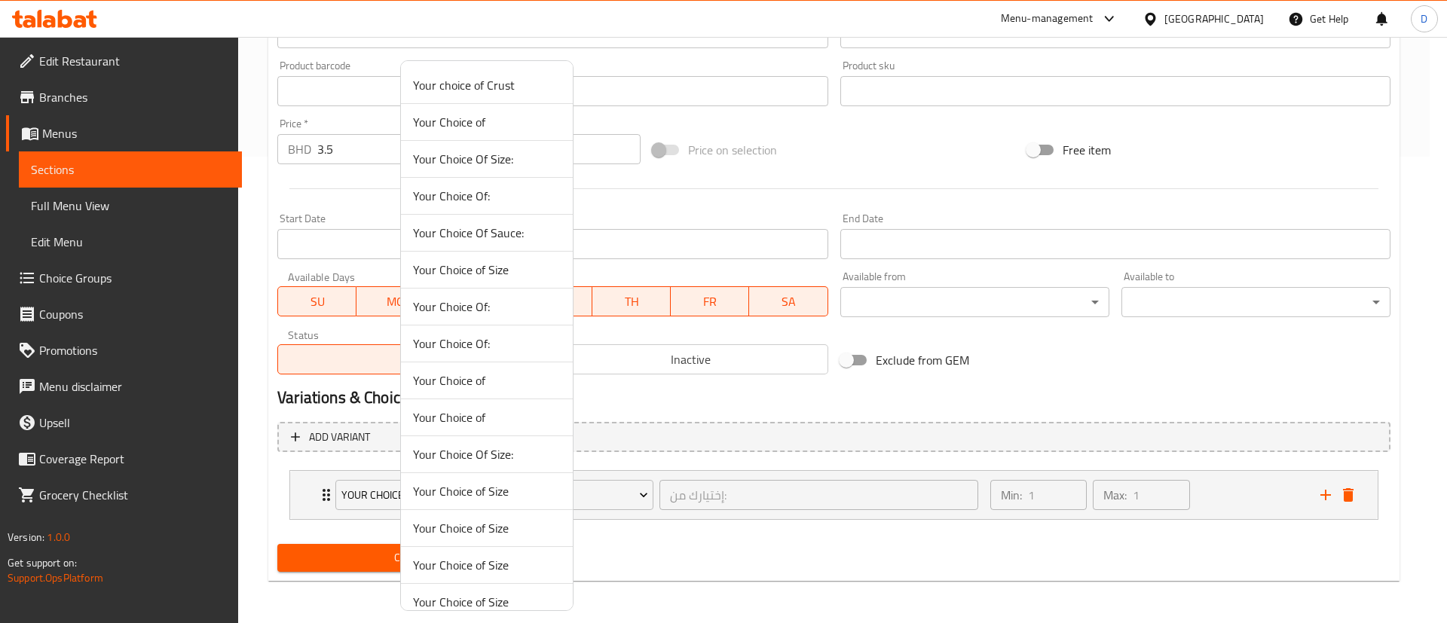
click at [461, 378] on span "Your Choice of" at bounding box center [487, 381] width 148 height 18
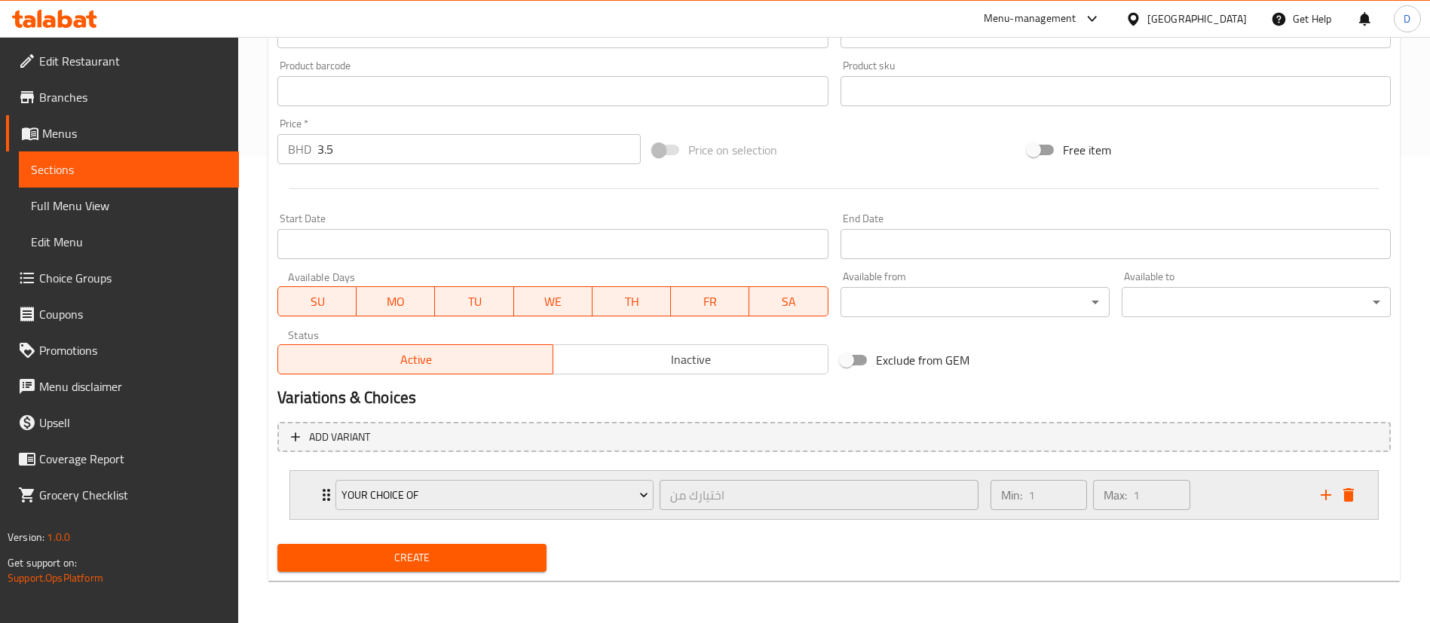
click at [326, 486] on icon "Expand" at bounding box center [326, 495] width 18 height 18
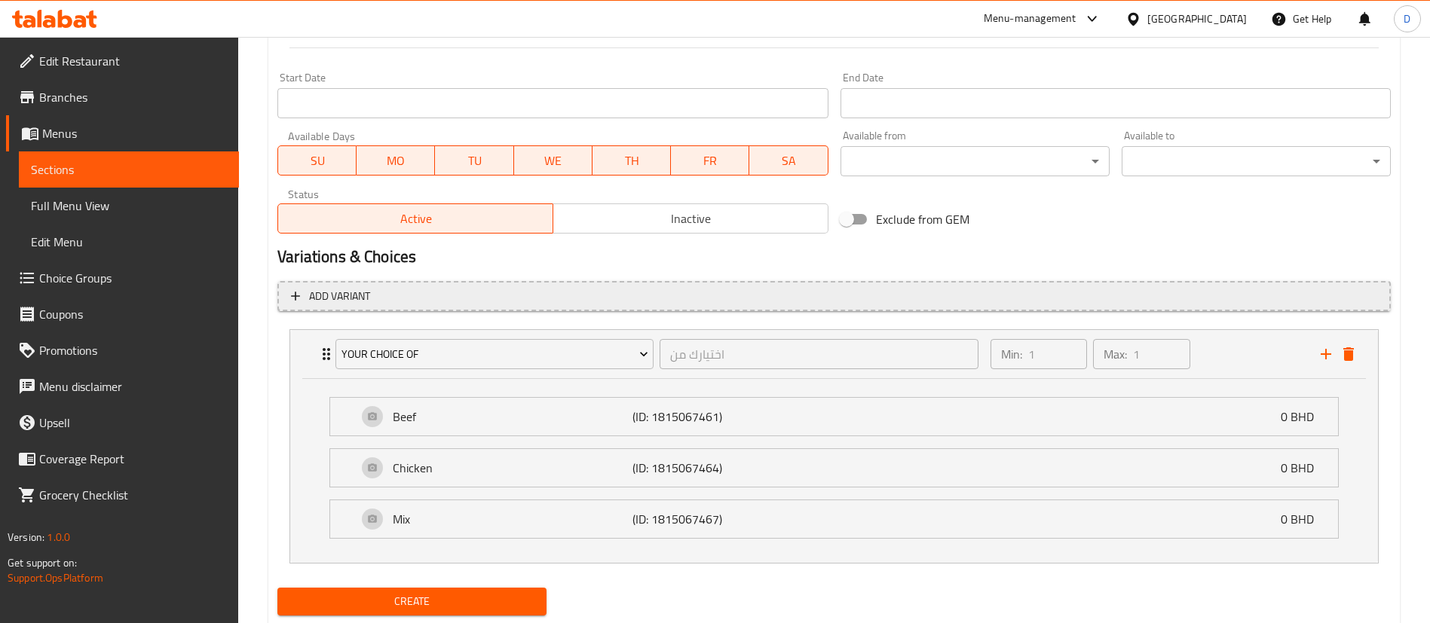
scroll to position [609, 0]
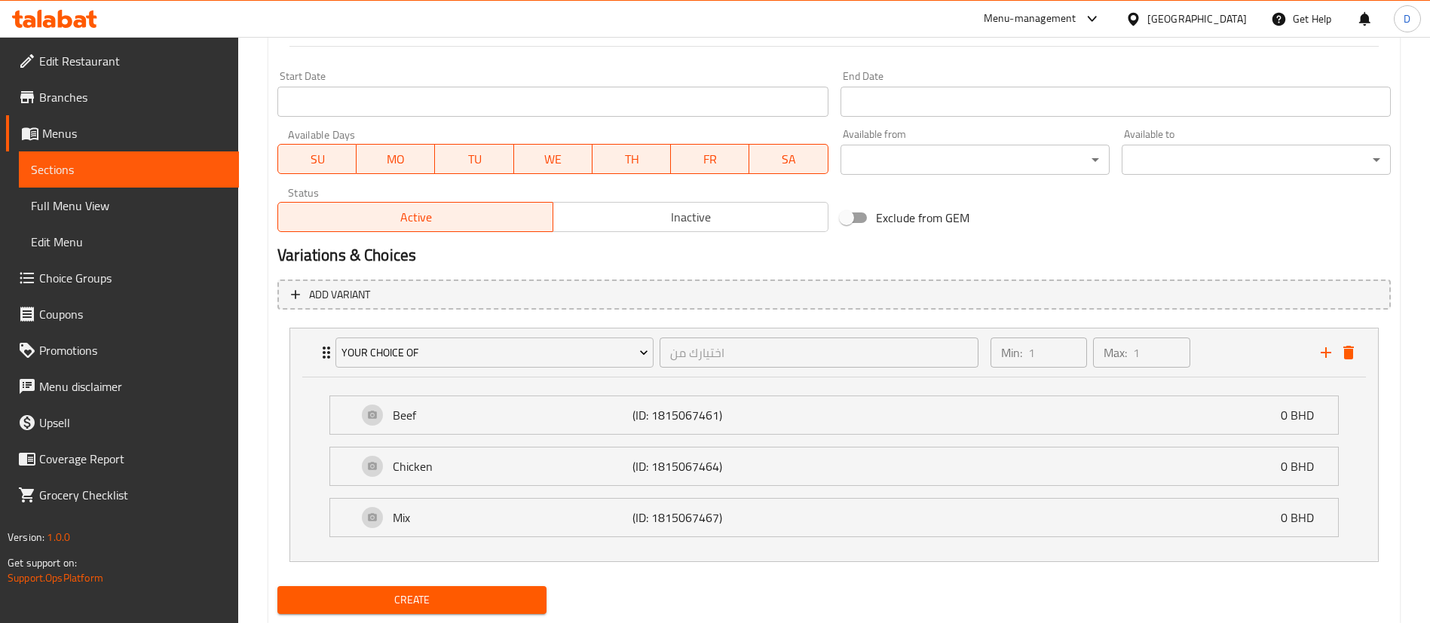
click at [511, 328] on div "Your Choice of اختيارك من ​ Min: 1 ​ Max: 1 ​ Beef (ID: 1815067461) 0 BHD Name …" at bounding box center [833, 445] width 1089 height 234
click at [498, 354] on span "Your Choice of" at bounding box center [494, 353] width 307 height 19
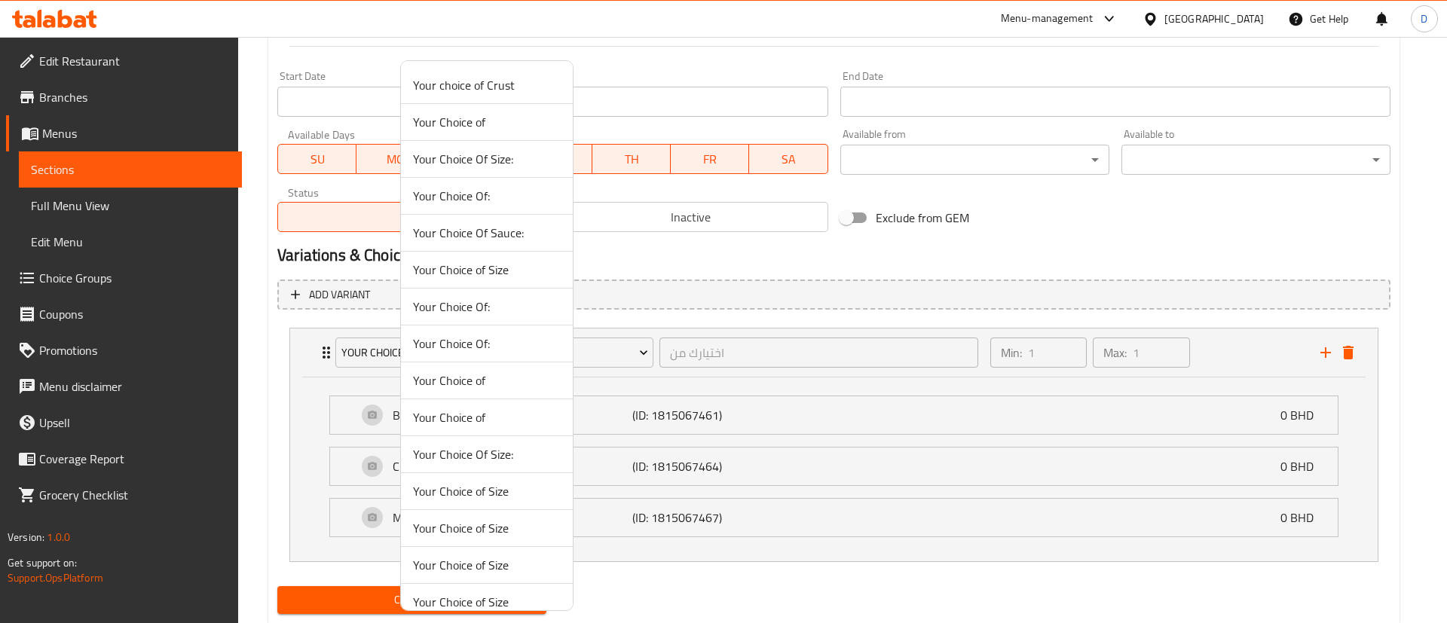
click at [470, 378] on span "Your Choice of" at bounding box center [487, 381] width 148 height 18
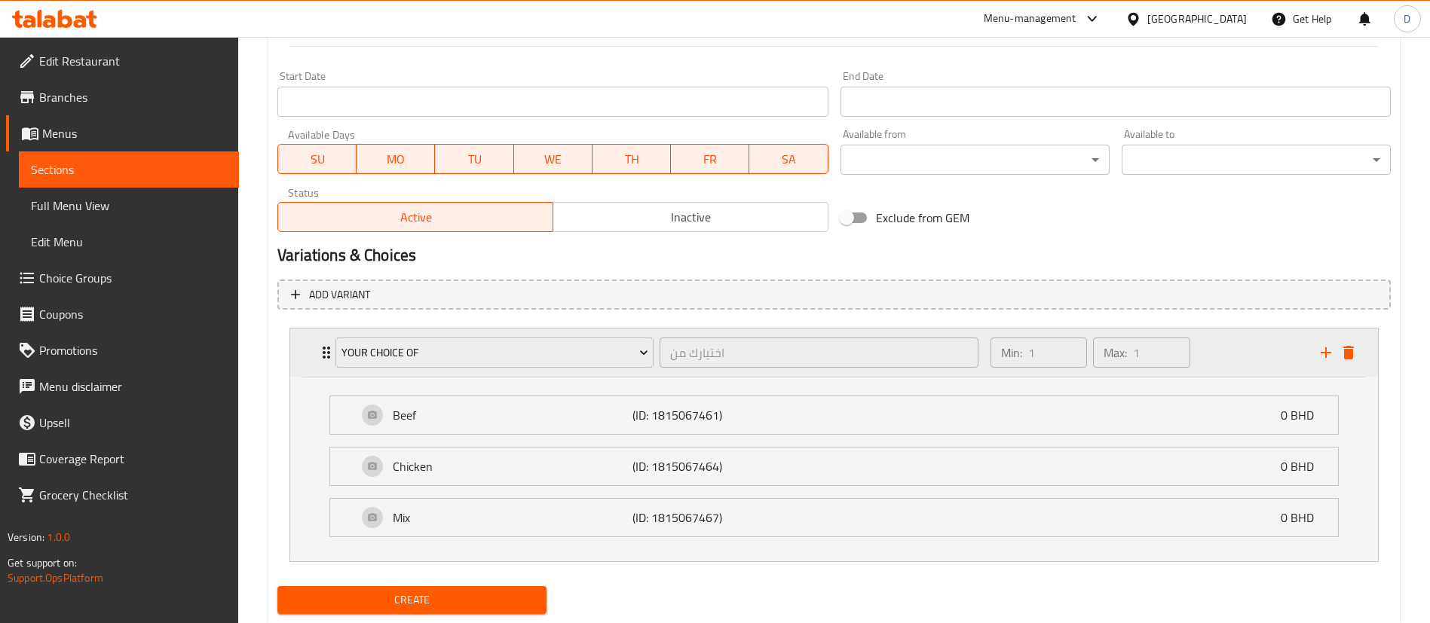
click at [320, 355] on icon "Expand" at bounding box center [326, 353] width 18 height 18
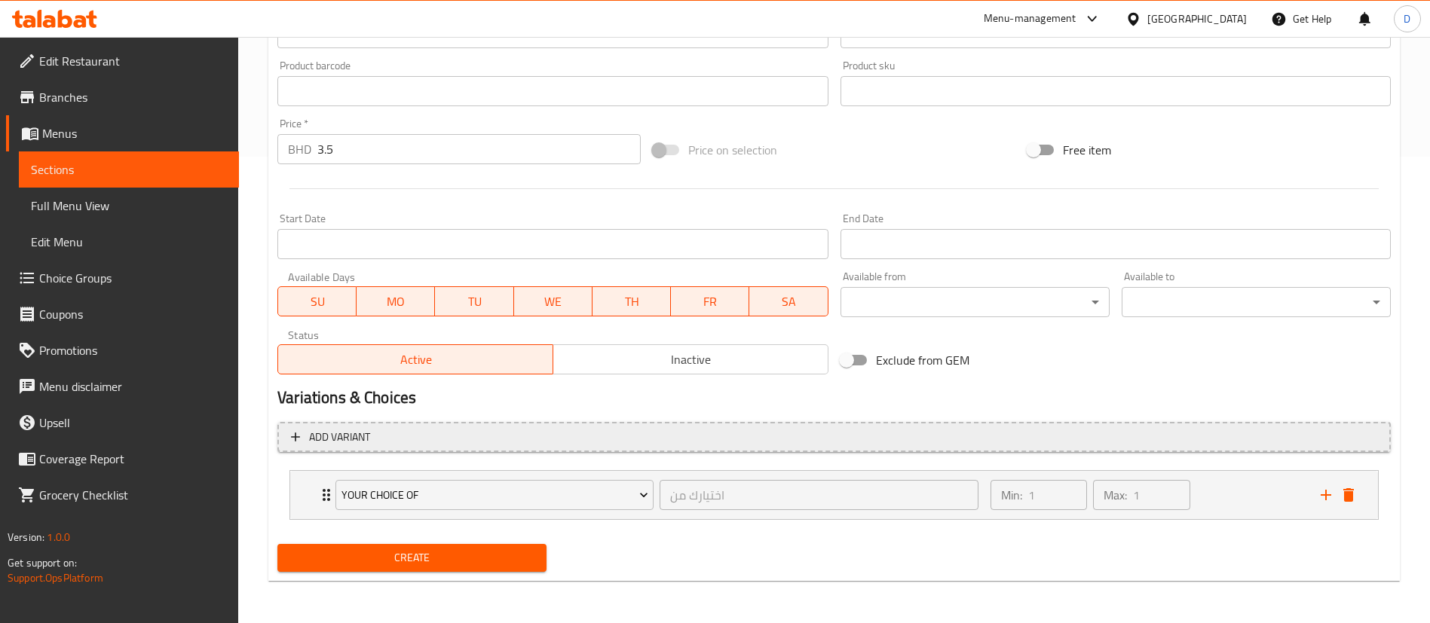
scroll to position [467, 0]
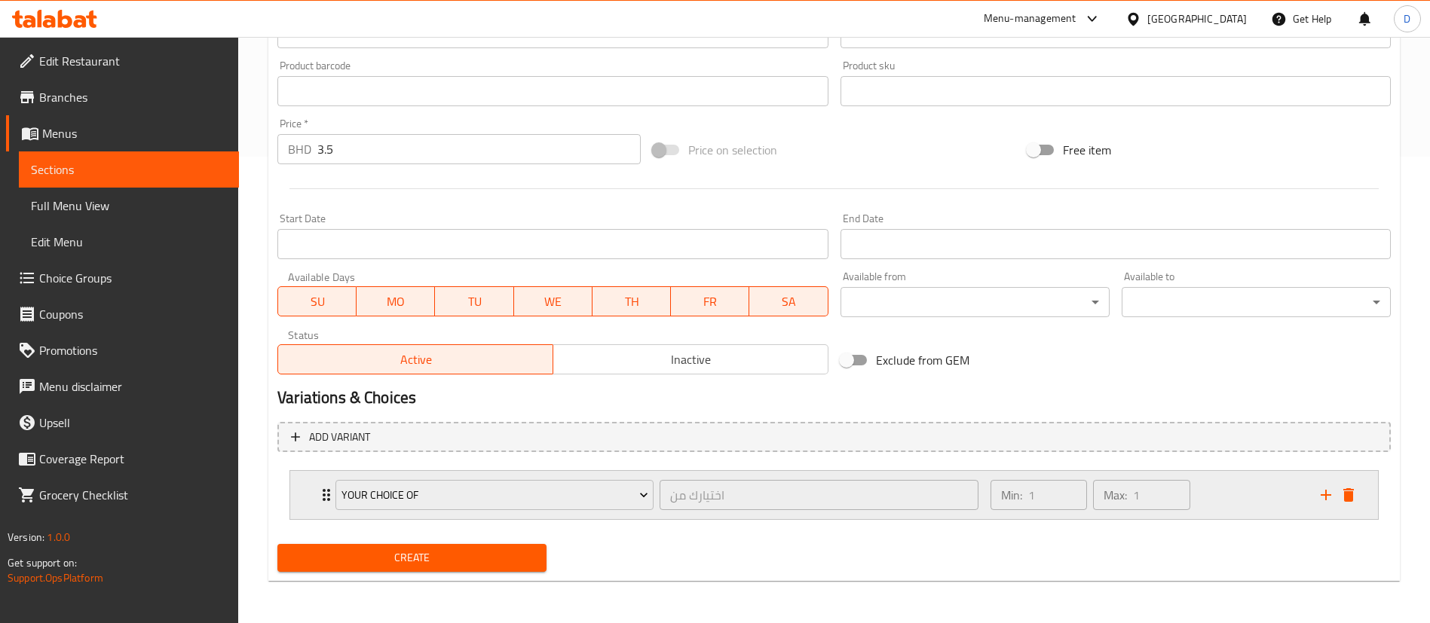
click at [324, 491] on icon "Expand" at bounding box center [327, 495] width 8 height 12
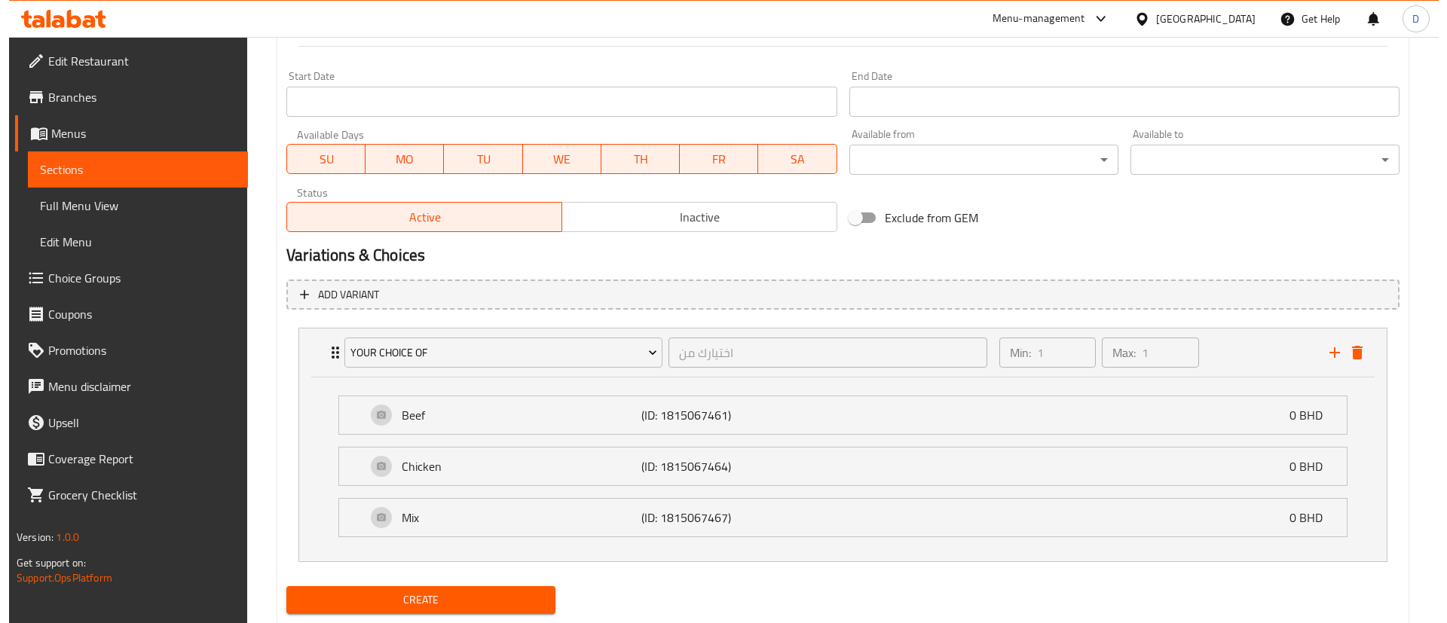
scroll to position [651, 0]
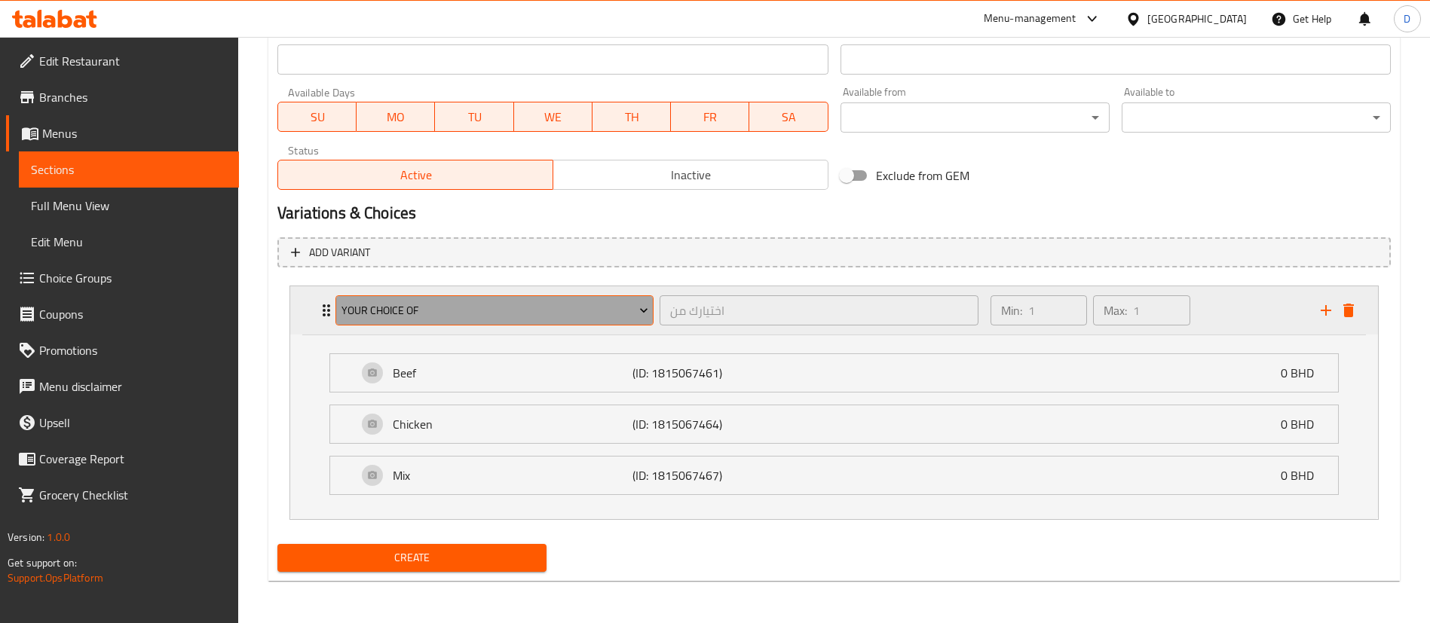
click at [461, 316] on span "Your Choice of" at bounding box center [494, 310] width 307 height 19
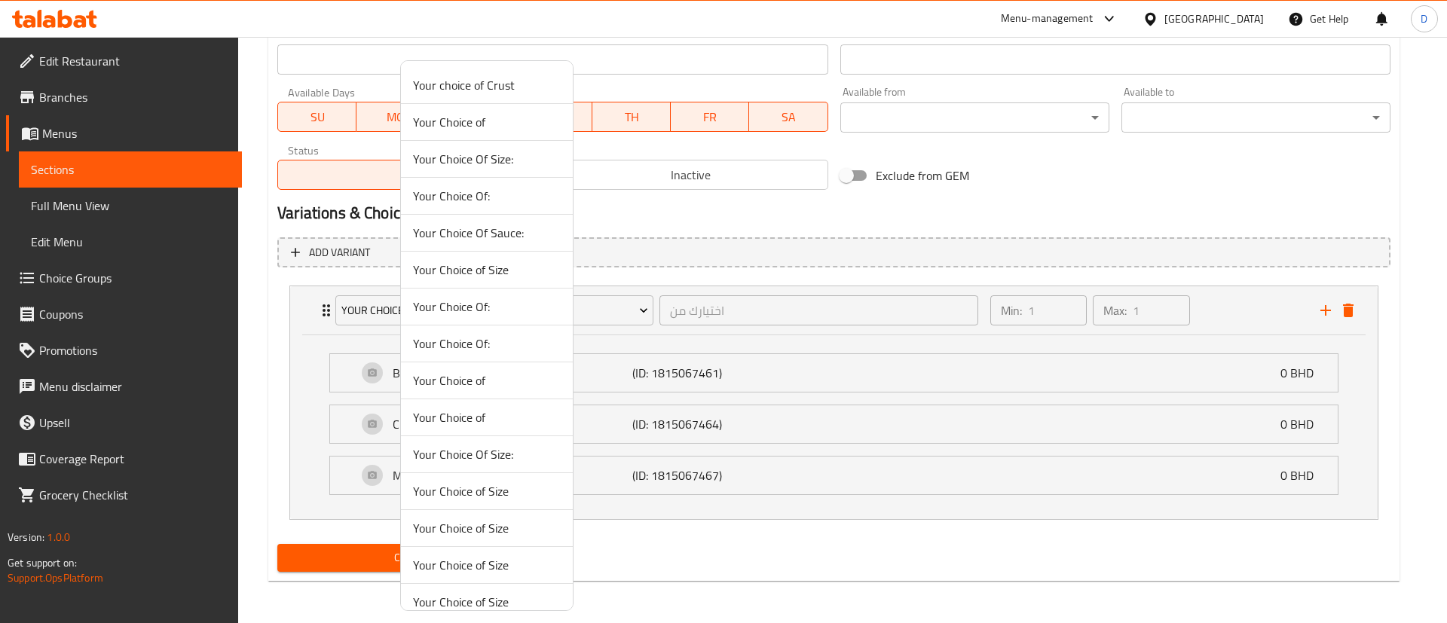
click at [469, 418] on span "Your Choice of" at bounding box center [487, 418] width 148 height 18
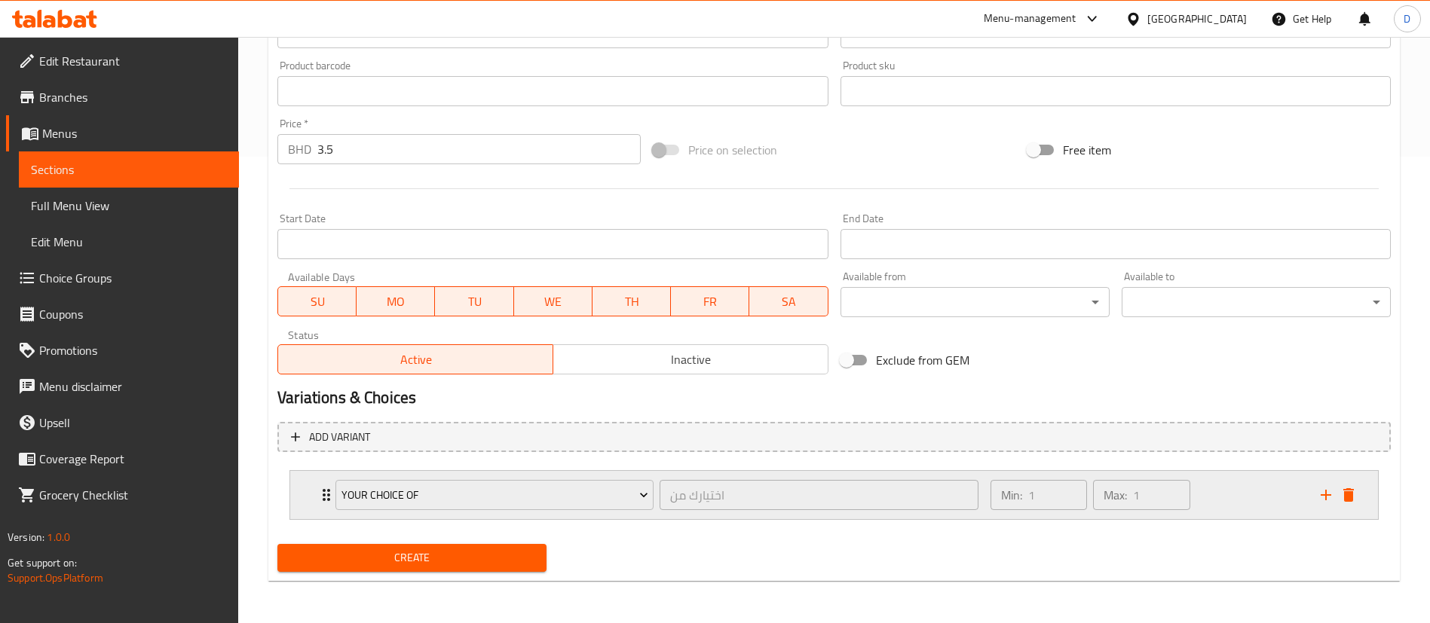
click at [326, 490] on div "Your Choice of اختيارك من ​" at bounding box center [656, 495] width 661 height 48
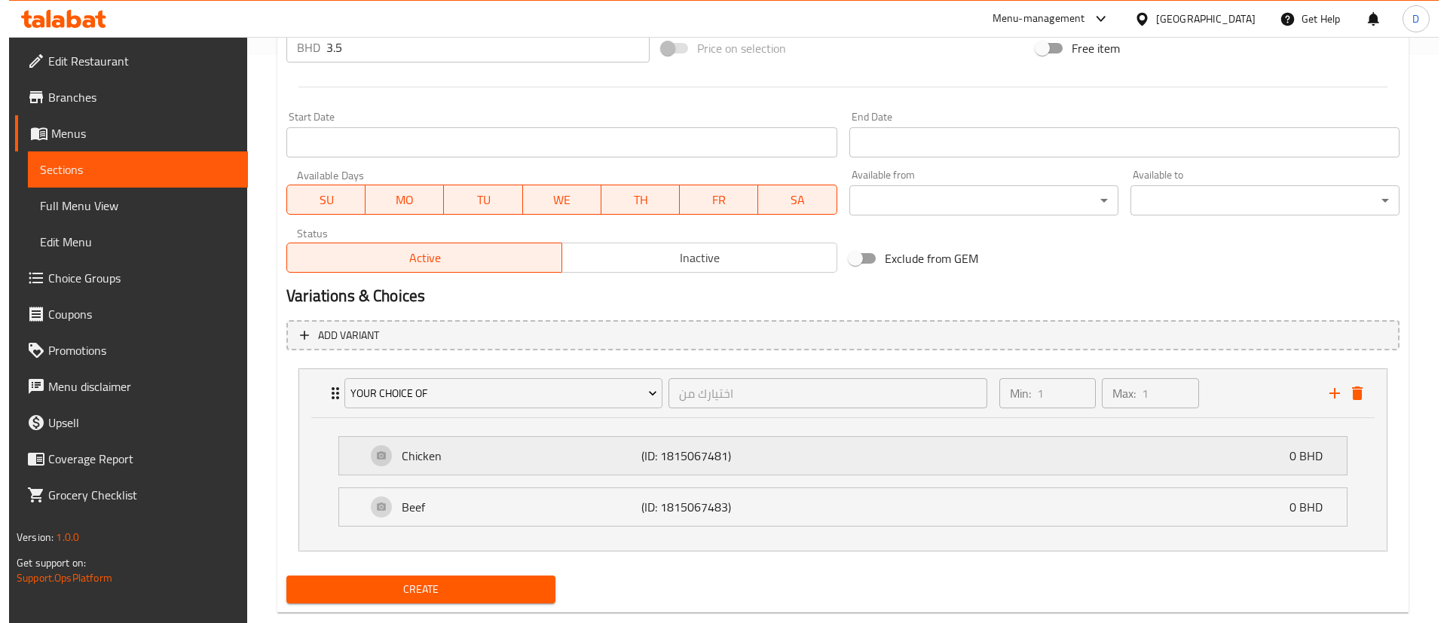
scroll to position [600, 0]
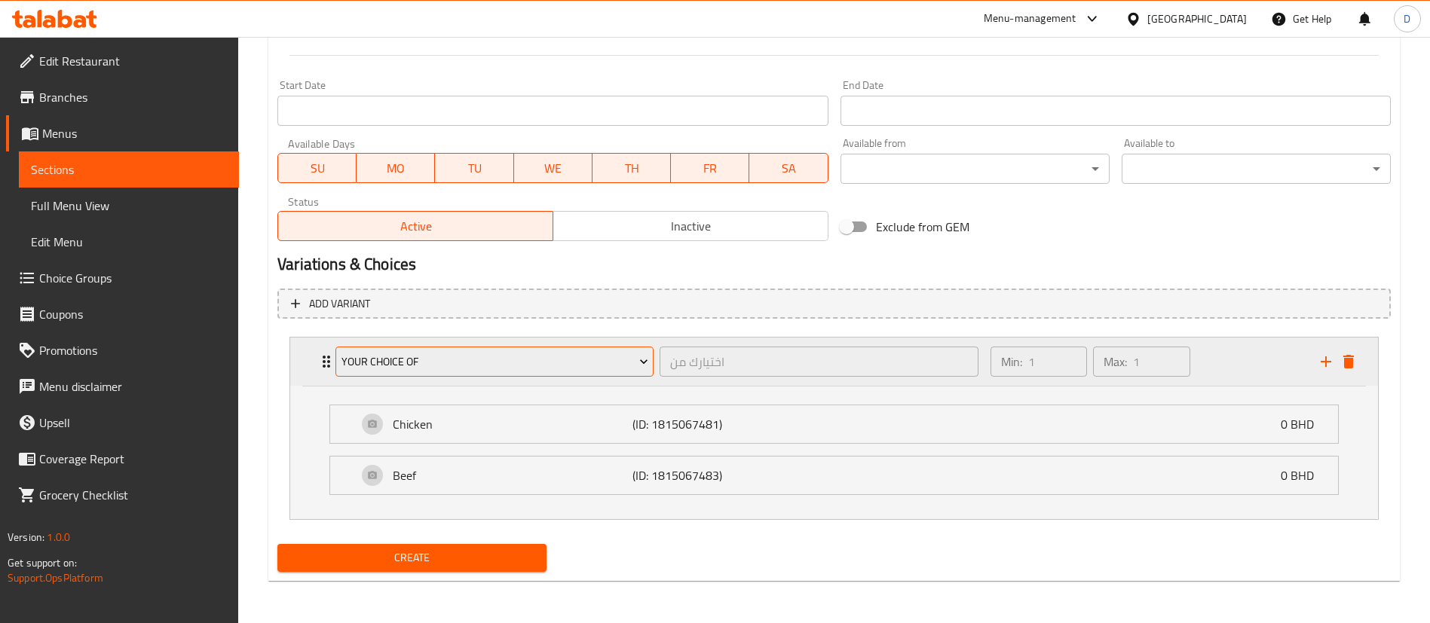
click at [507, 363] on span "Your Choice of" at bounding box center [494, 362] width 307 height 19
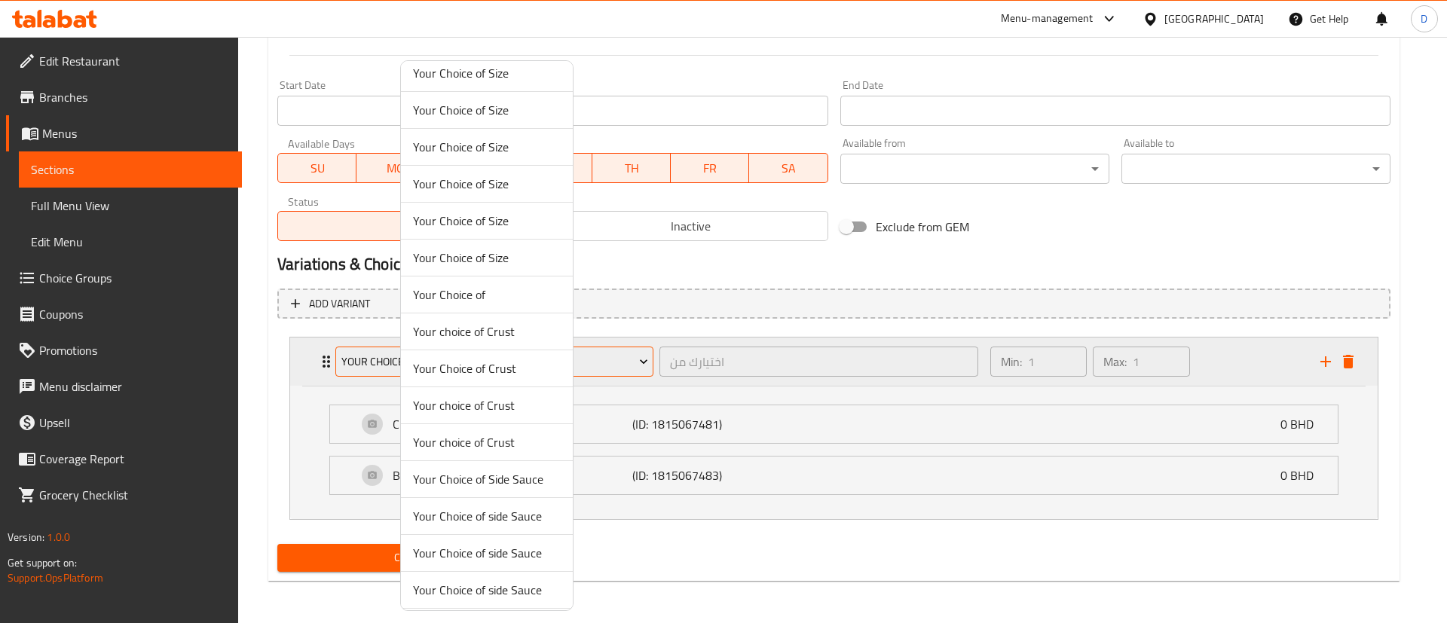
scroll to position [420, 0]
click at [481, 290] on span "Your Choice of" at bounding box center [487, 293] width 148 height 18
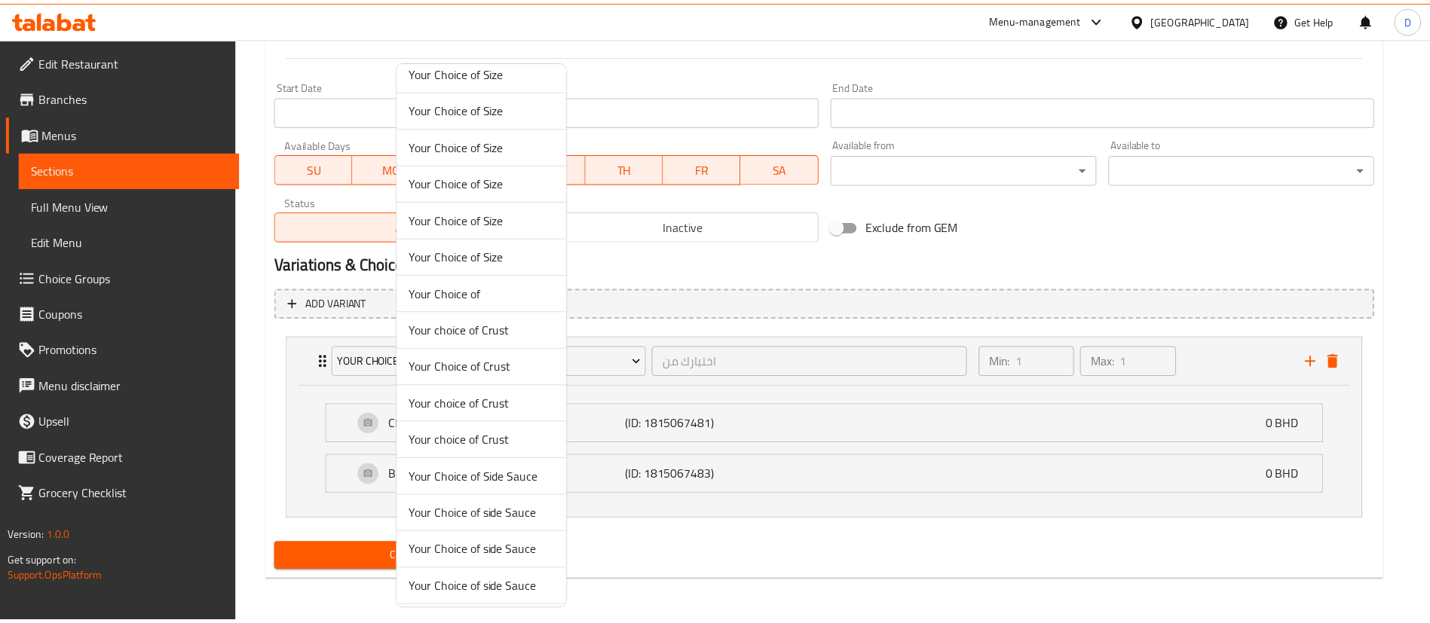
scroll to position [467, 0]
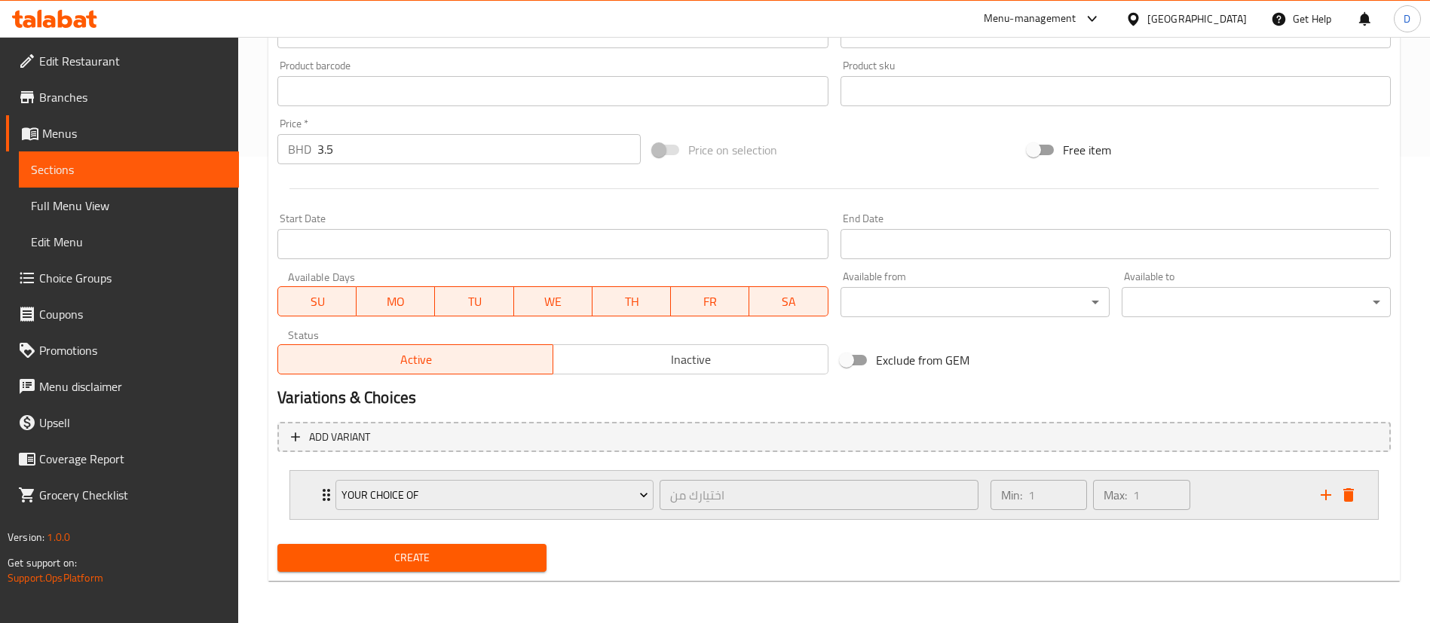
click at [318, 493] on icon "Expand" at bounding box center [326, 495] width 18 height 18
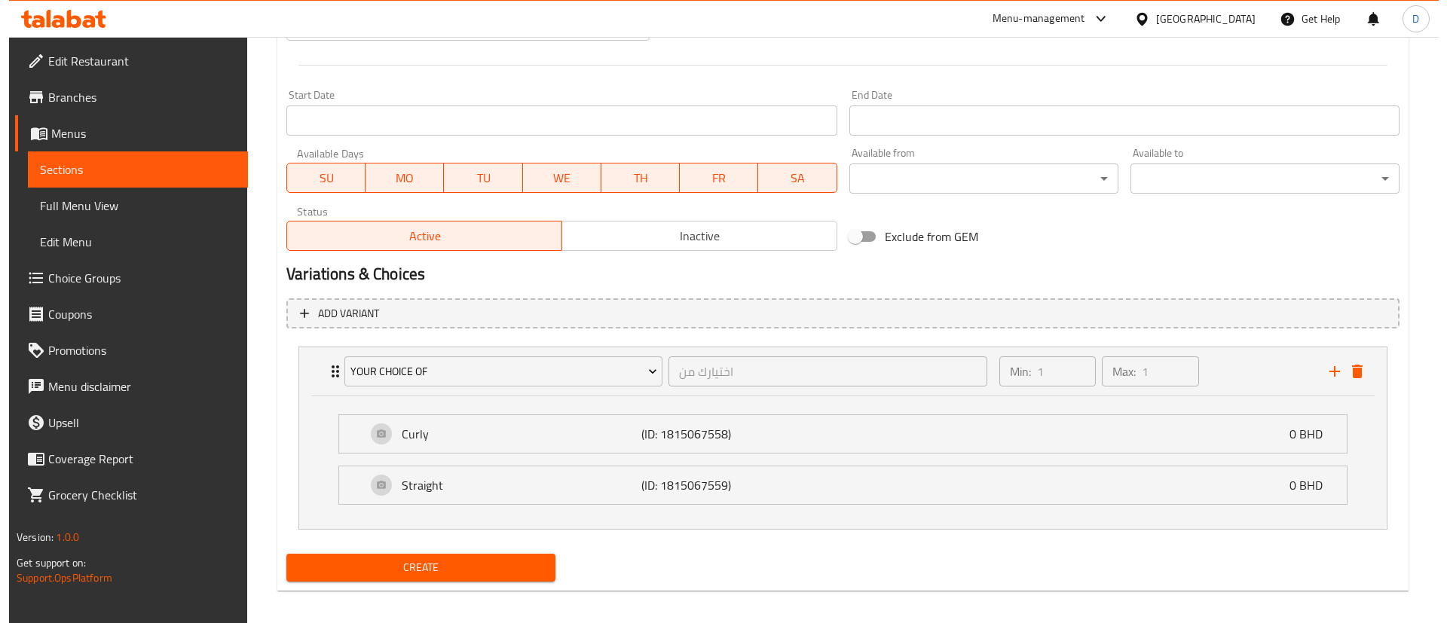
scroll to position [600, 0]
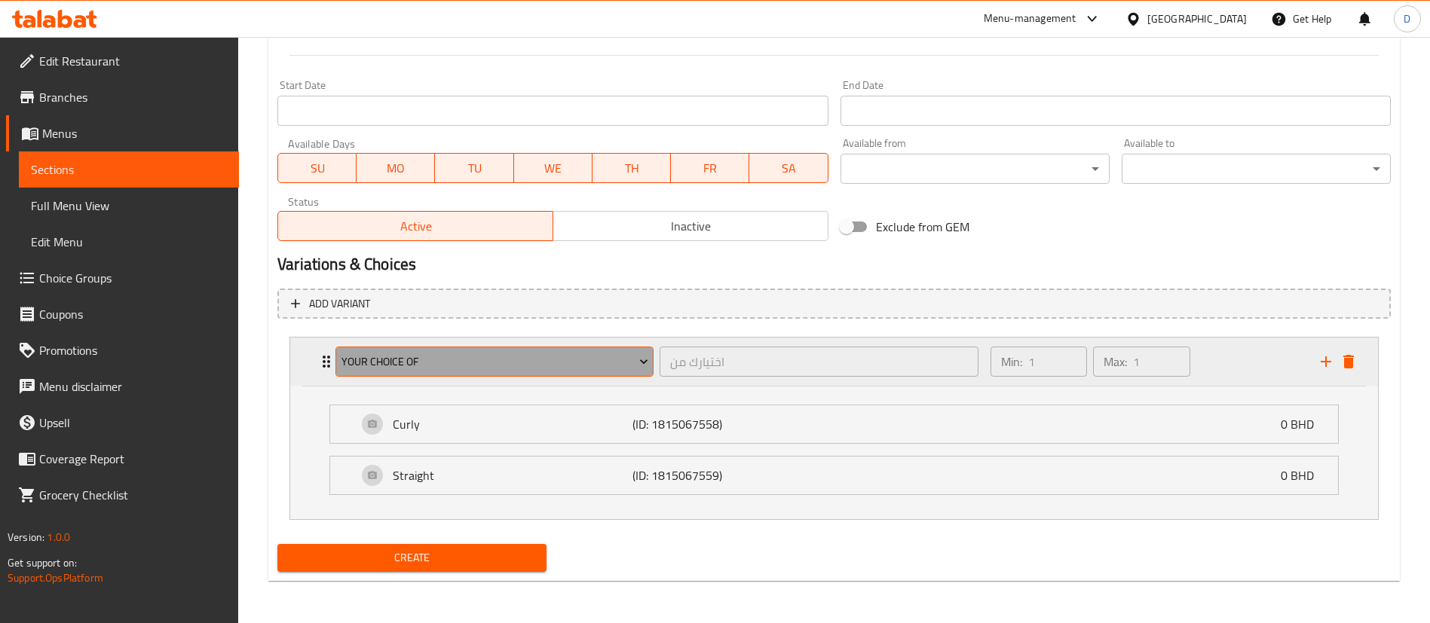
click at [506, 364] on span "Your Choice of" at bounding box center [494, 362] width 307 height 19
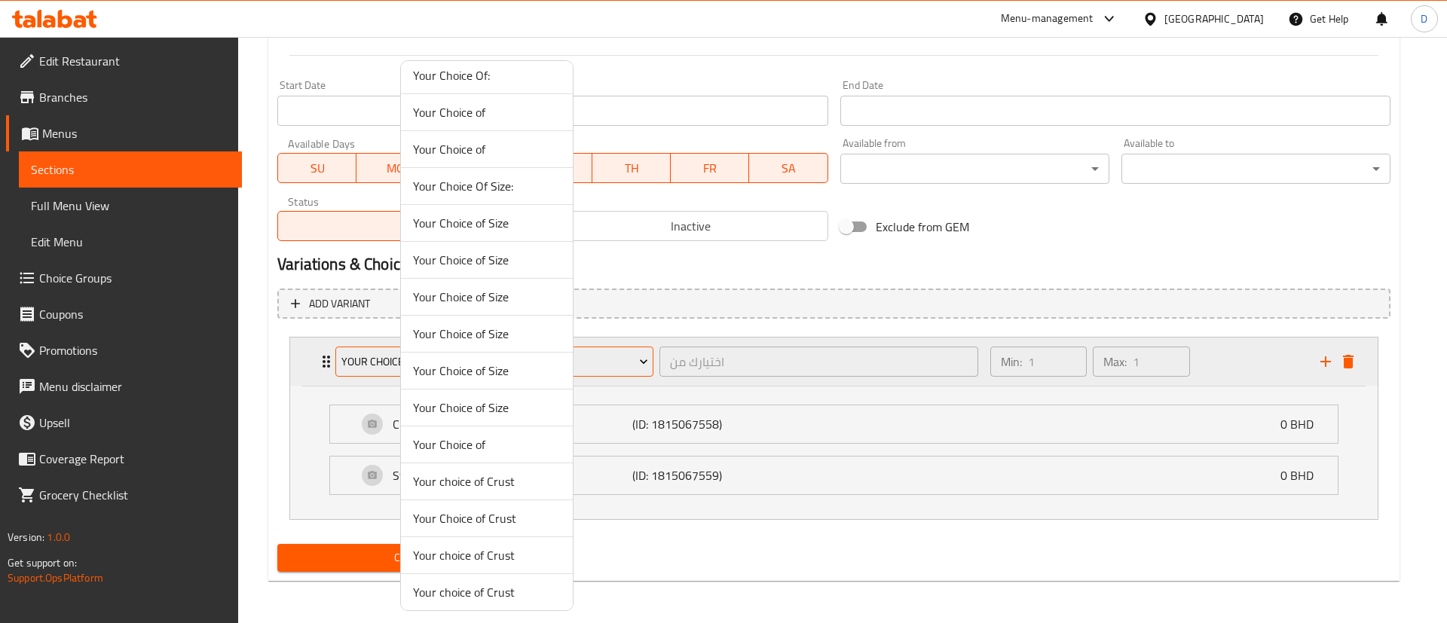
scroll to position [236, 0]
click at [465, 181] on span "Your Choice of" at bounding box center [487, 182] width 148 height 18
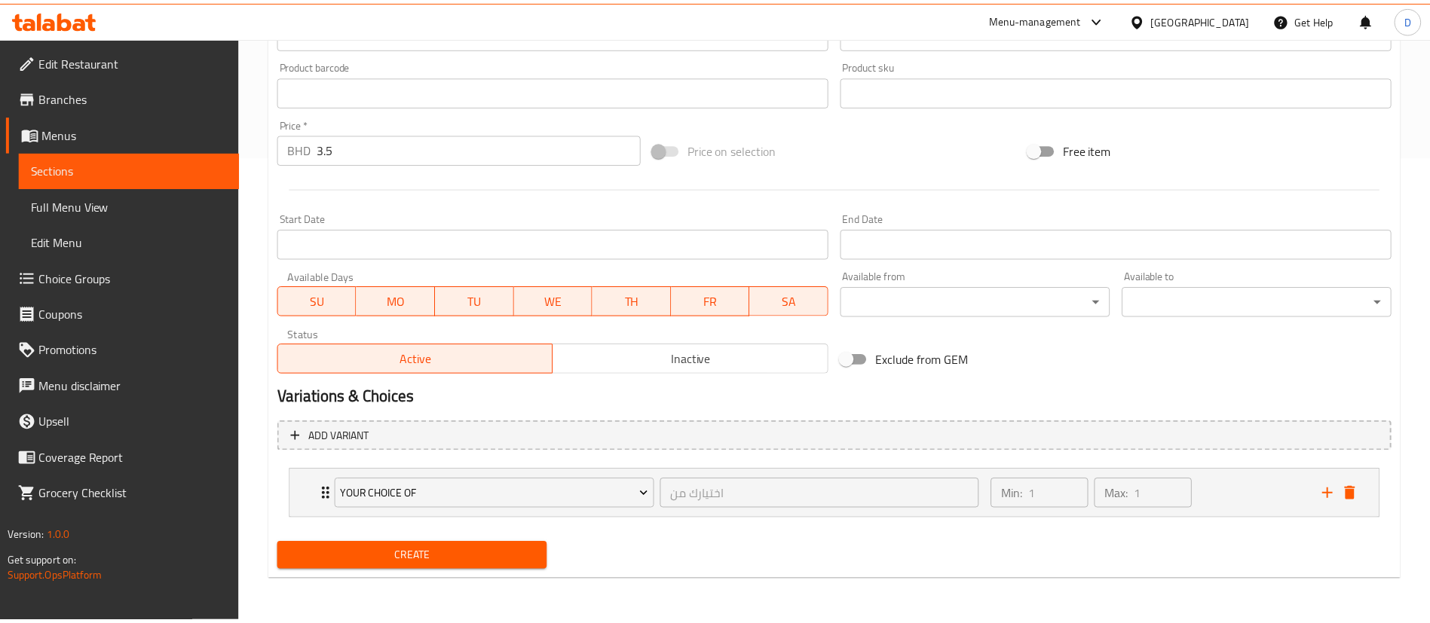
scroll to position [467, 0]
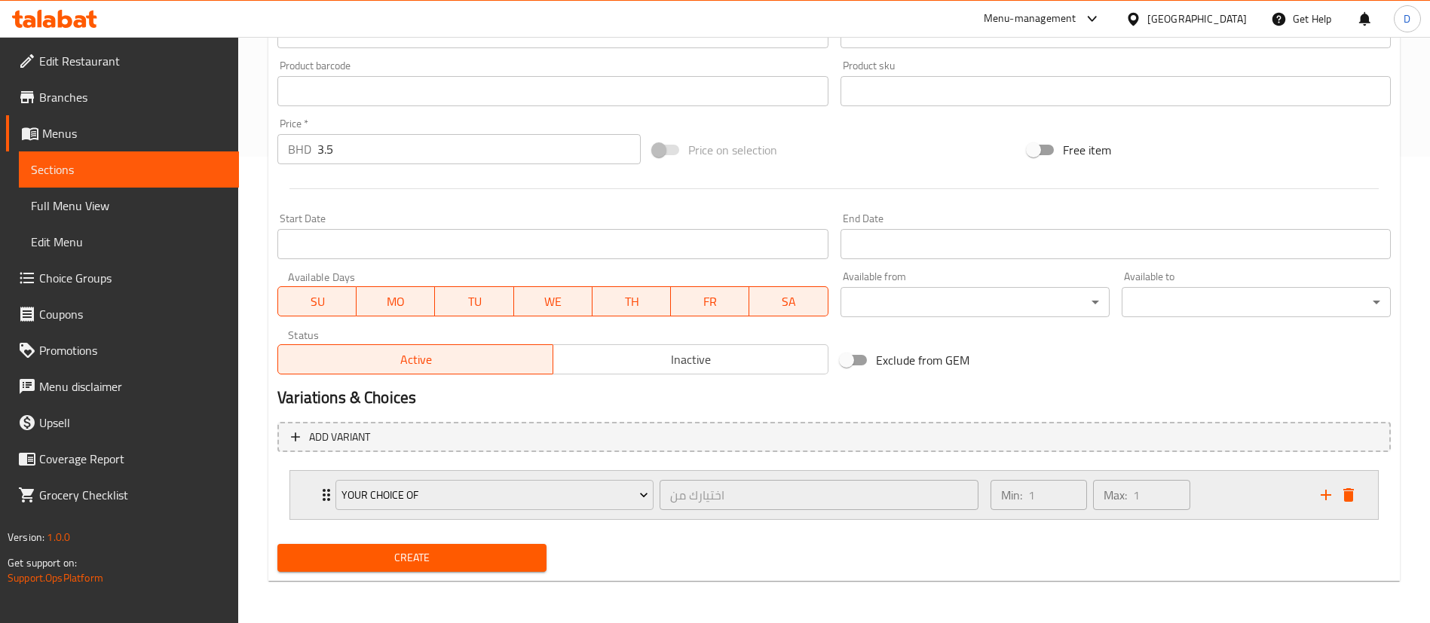
click at [320, 496] on icon "Expand" at bounding box center [326, 495] width 18 height 18
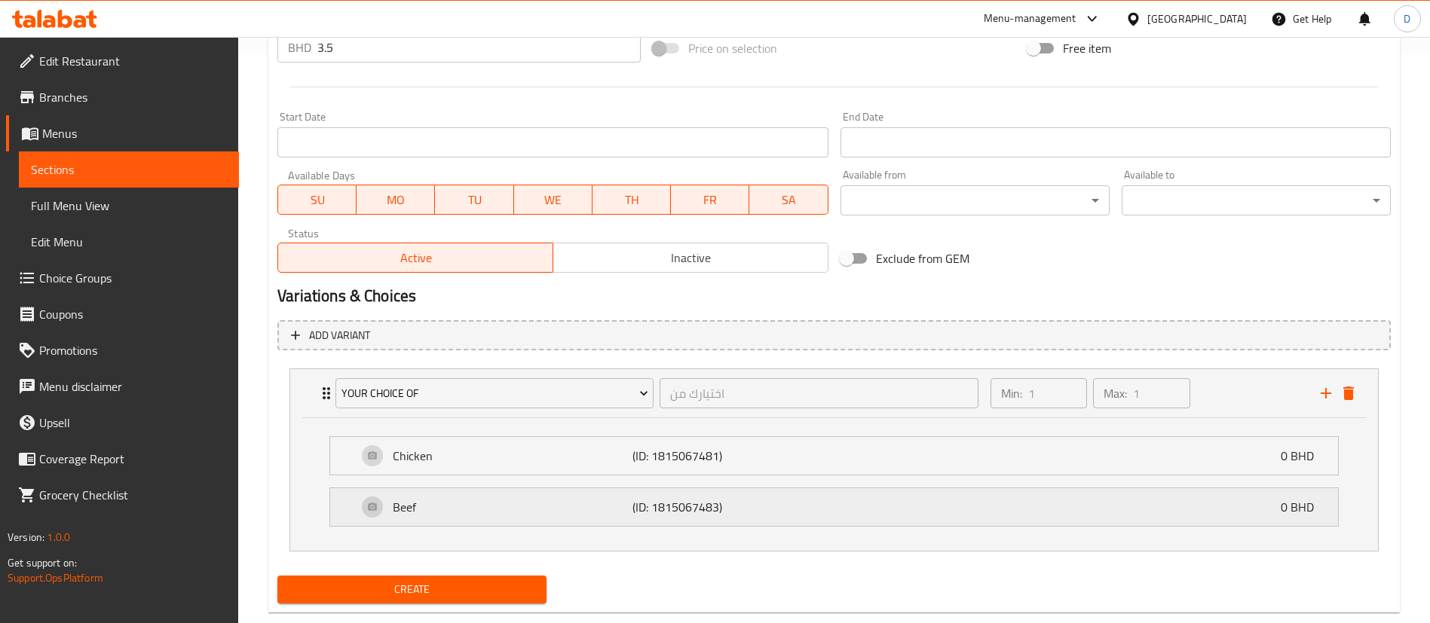
scroll to position [600, 0]
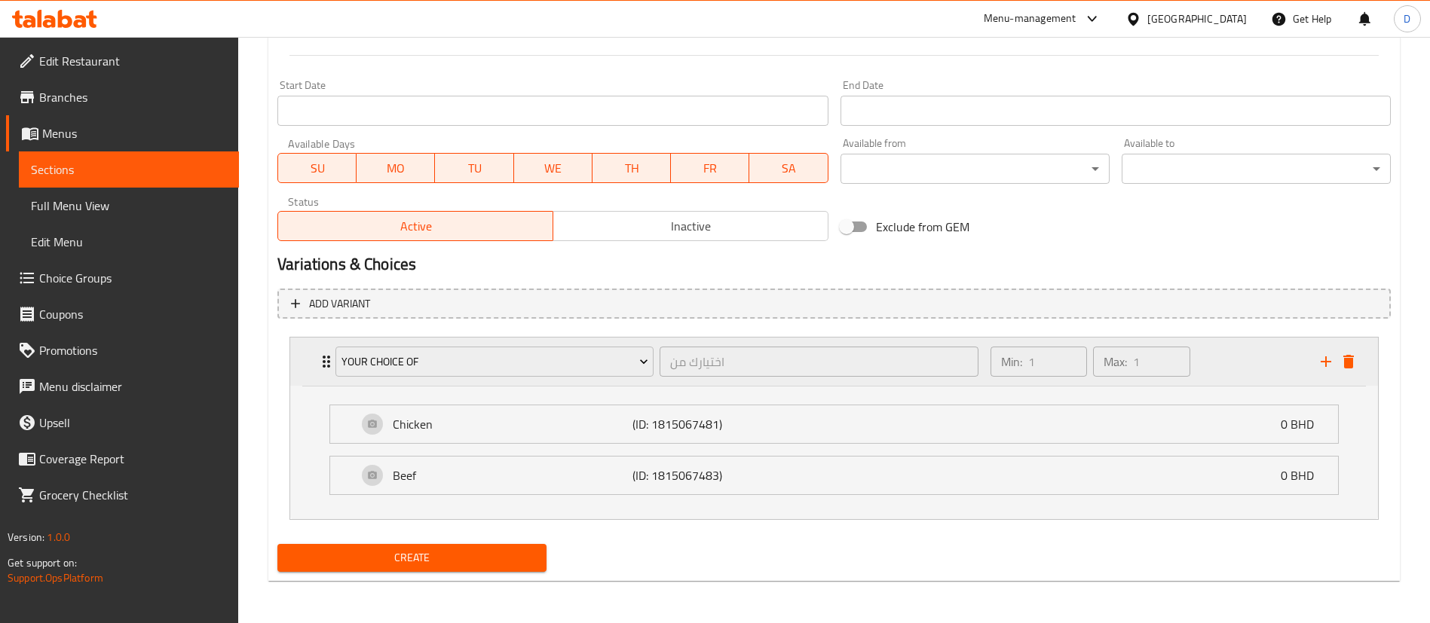
click at [1349, 363] on icon "delete" at bounding box center [1348, 362] width 11 height 14
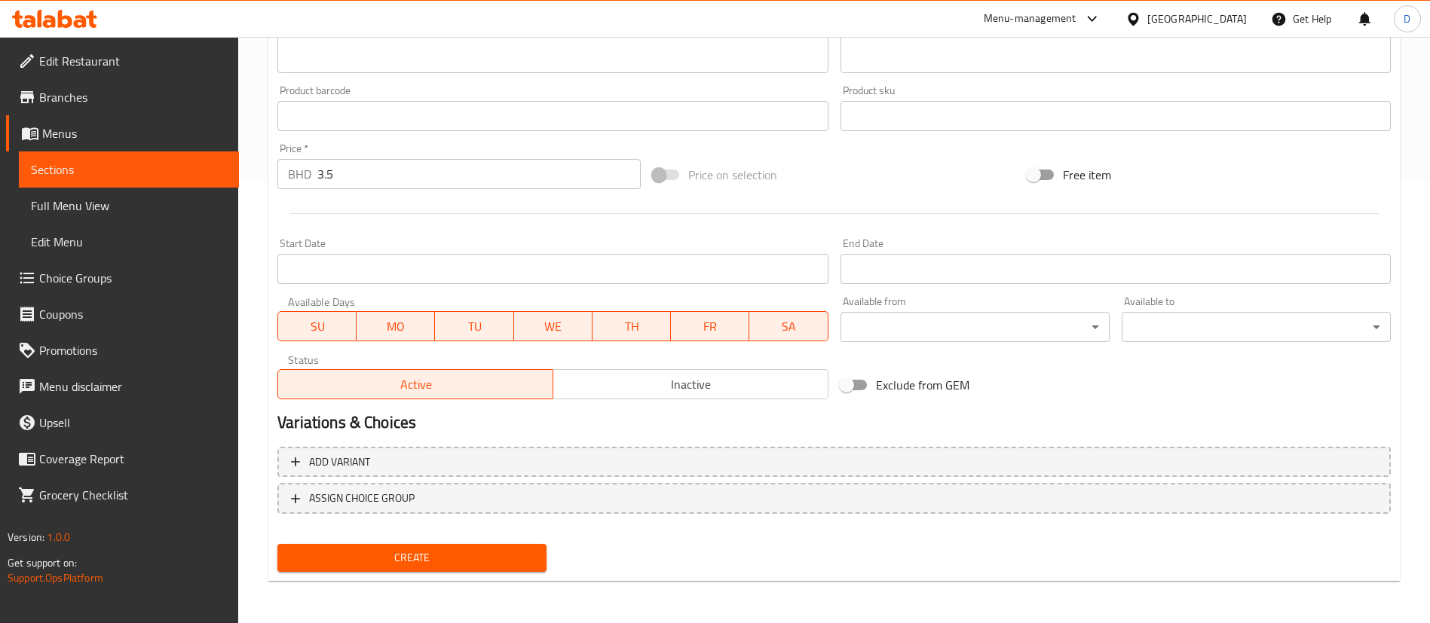
scroll to position [442, 0]
click at [426, 562] on span "Create" at bounding box center [411, 558] width 245 height 19
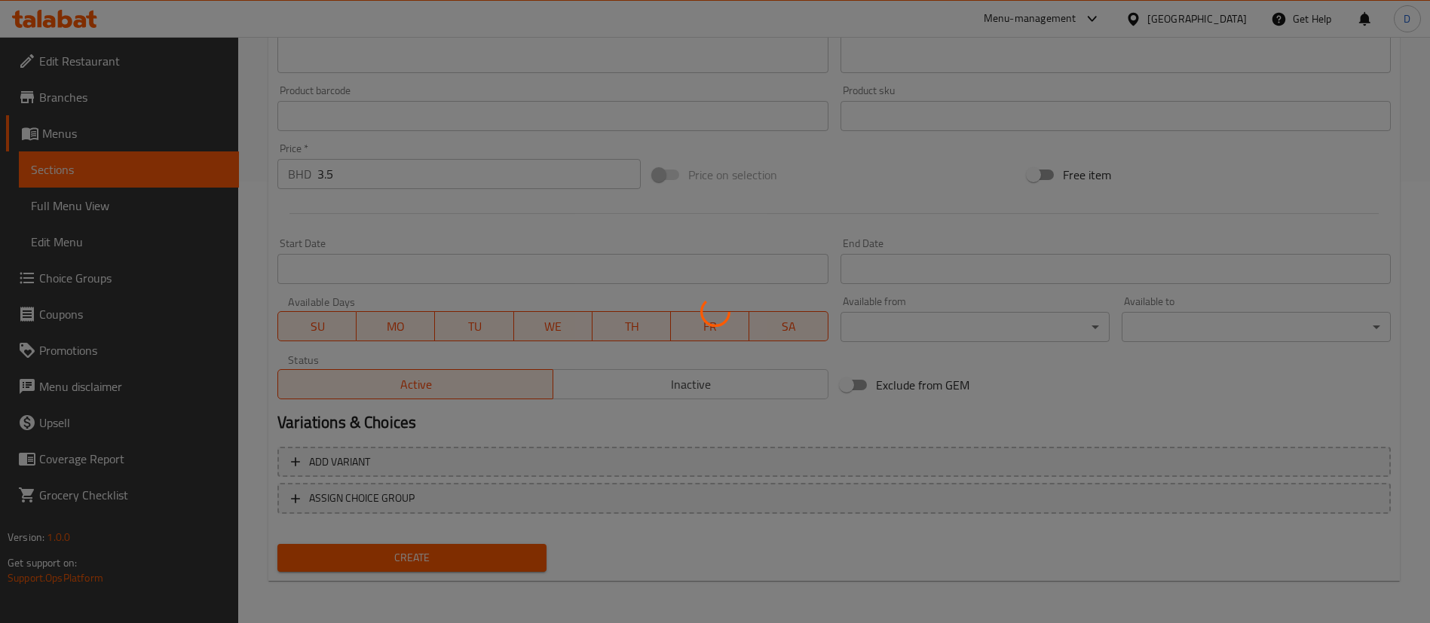
type input "0"
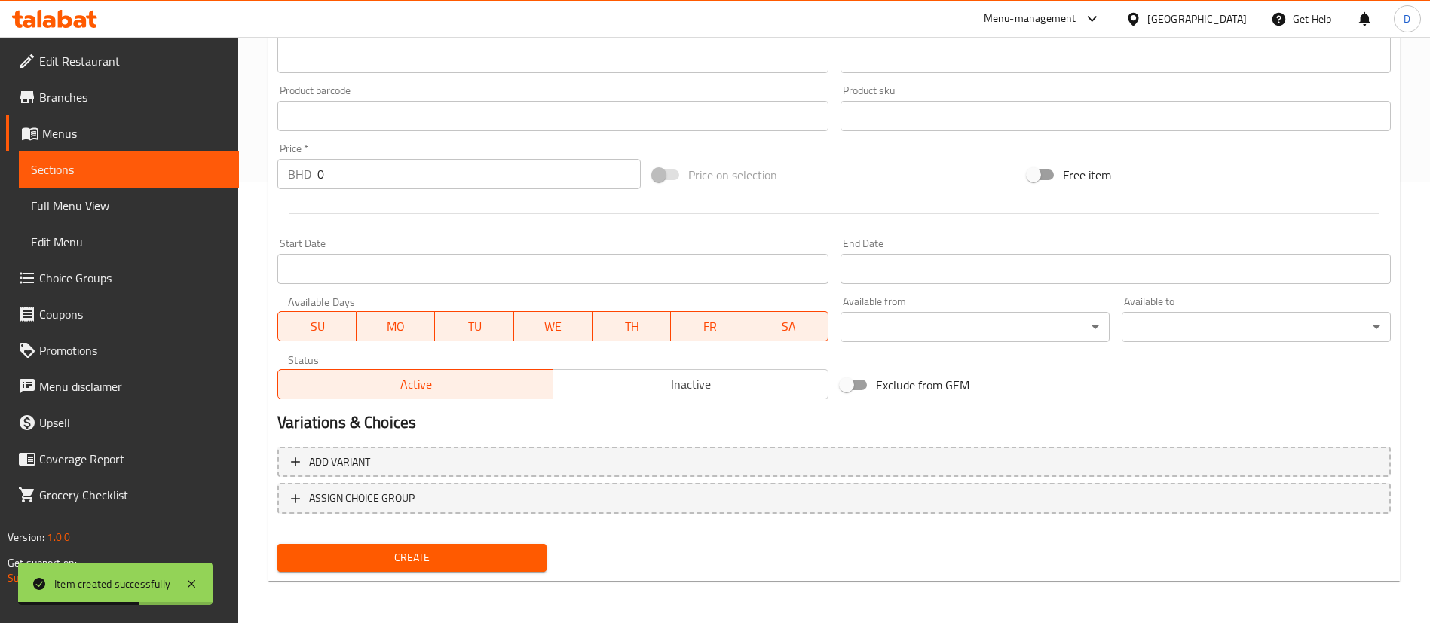
click at [101, 273] on span "Choice Groups" at bounding box center [133, 278] width 188 height 18
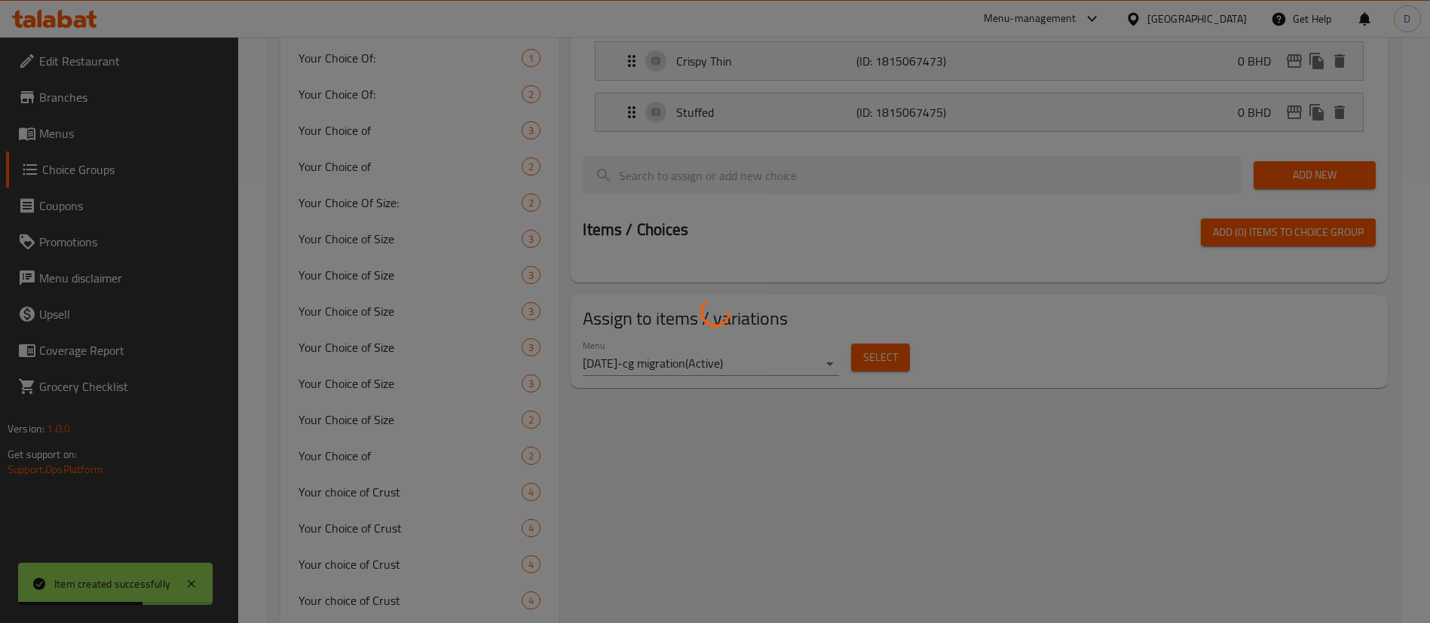
scroll to position [213, 0]
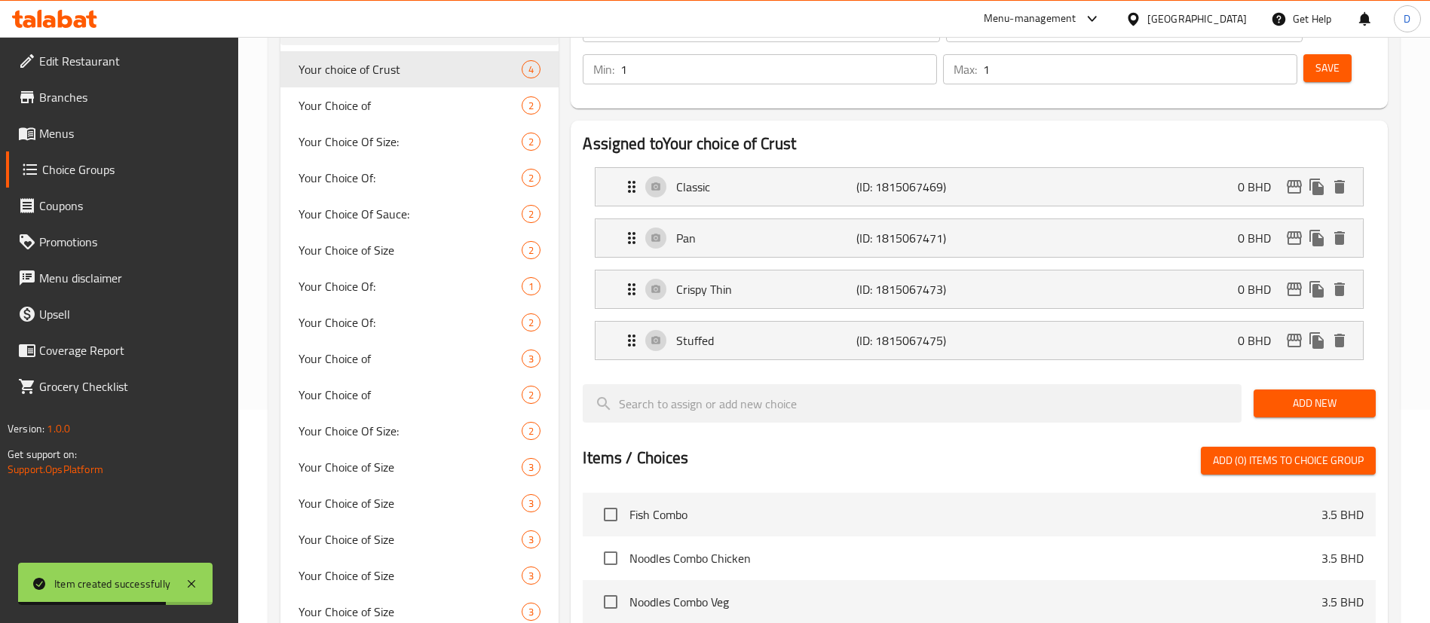
click at [382, 210] on div at bounding box center [715, 311] width 1430 height 623
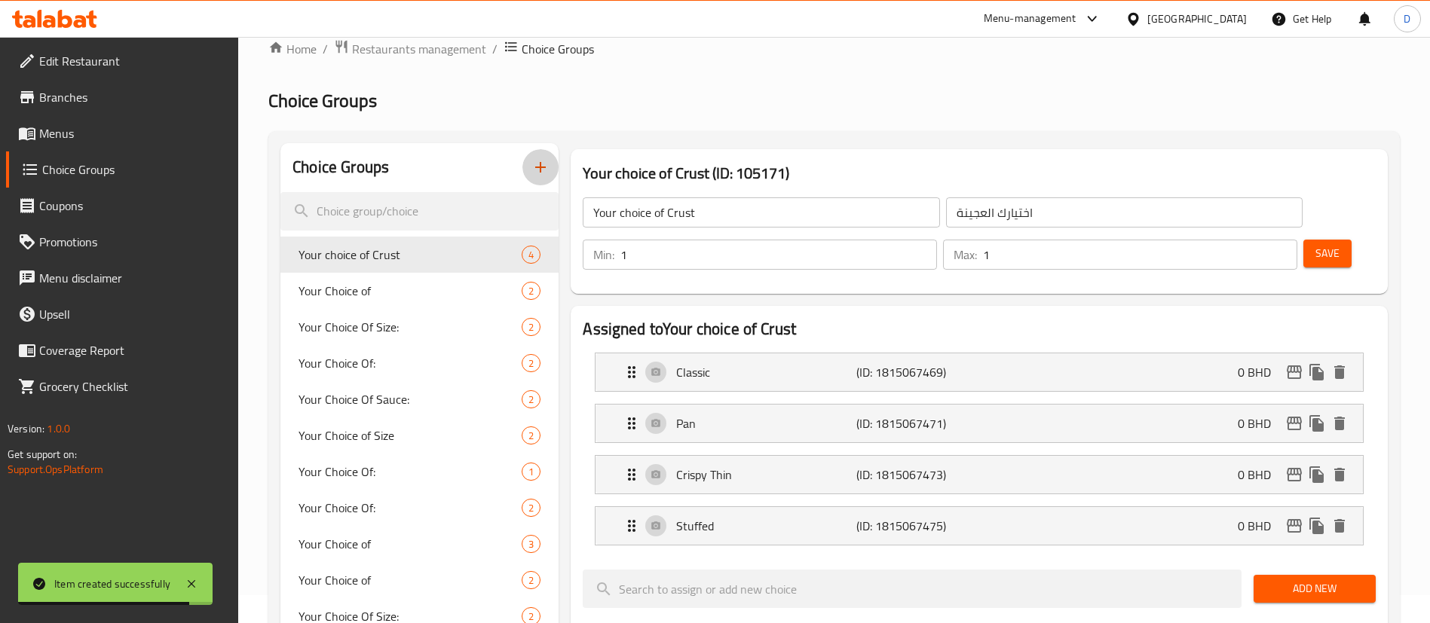
click at [534, 173] on icon "button" at bounding box center [540, 167] width 18 height 18
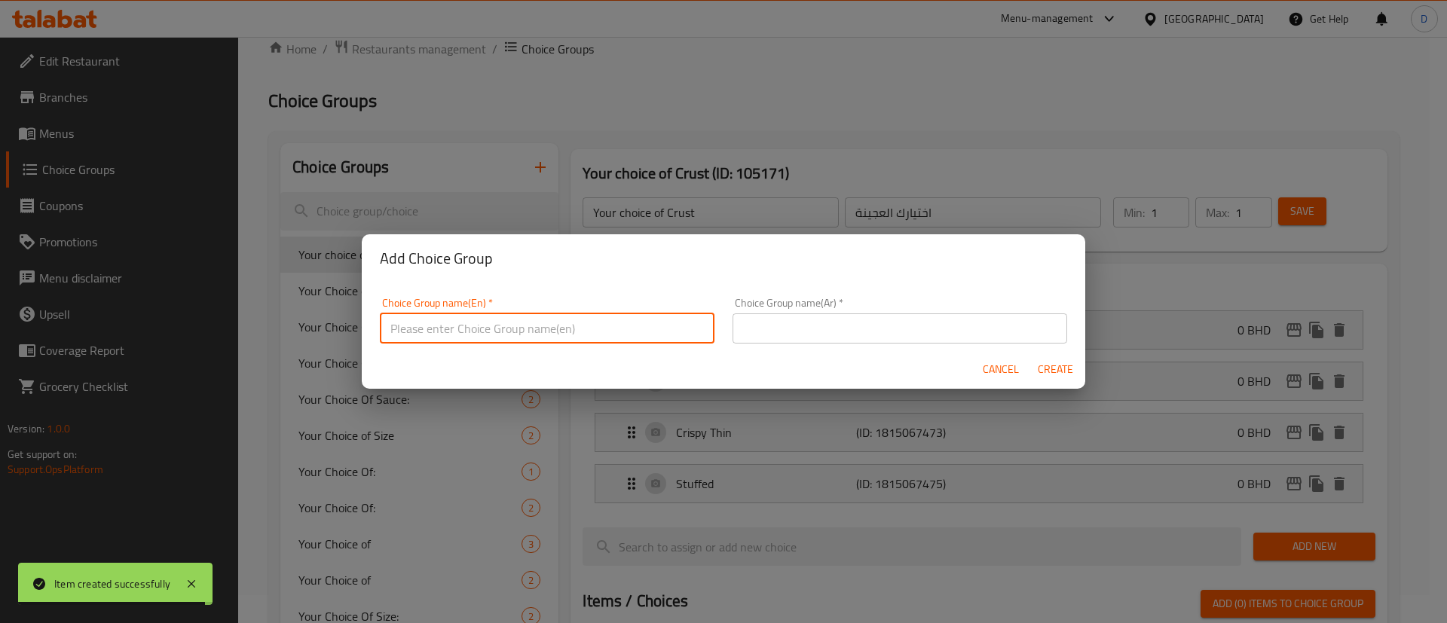
click at [522, 320] on input "text" at bounding box center [547, 329] width 335 height 30
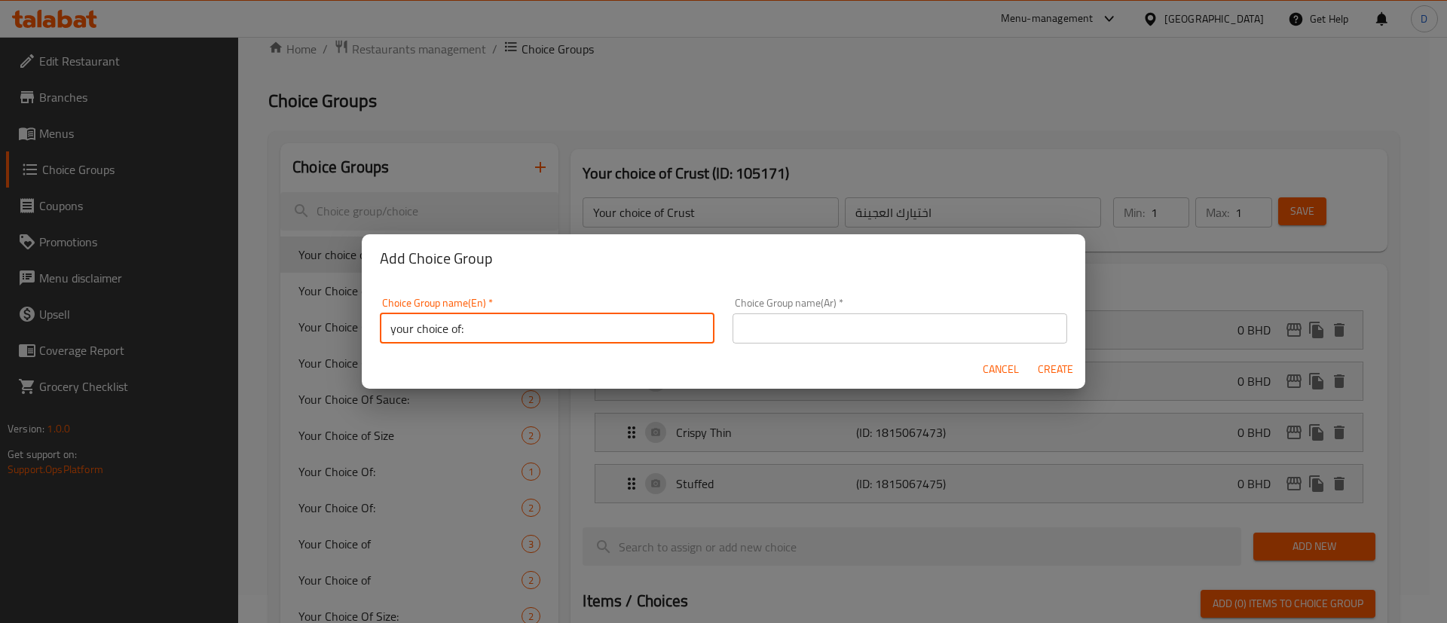
click at [522, 320] on input "your choice of:" at bounding box center [547, 329] width 335 height 30
type input "your choice of:"
click at [810, 329] on input "text" at bounding box center [900, 329] width 335 height 30
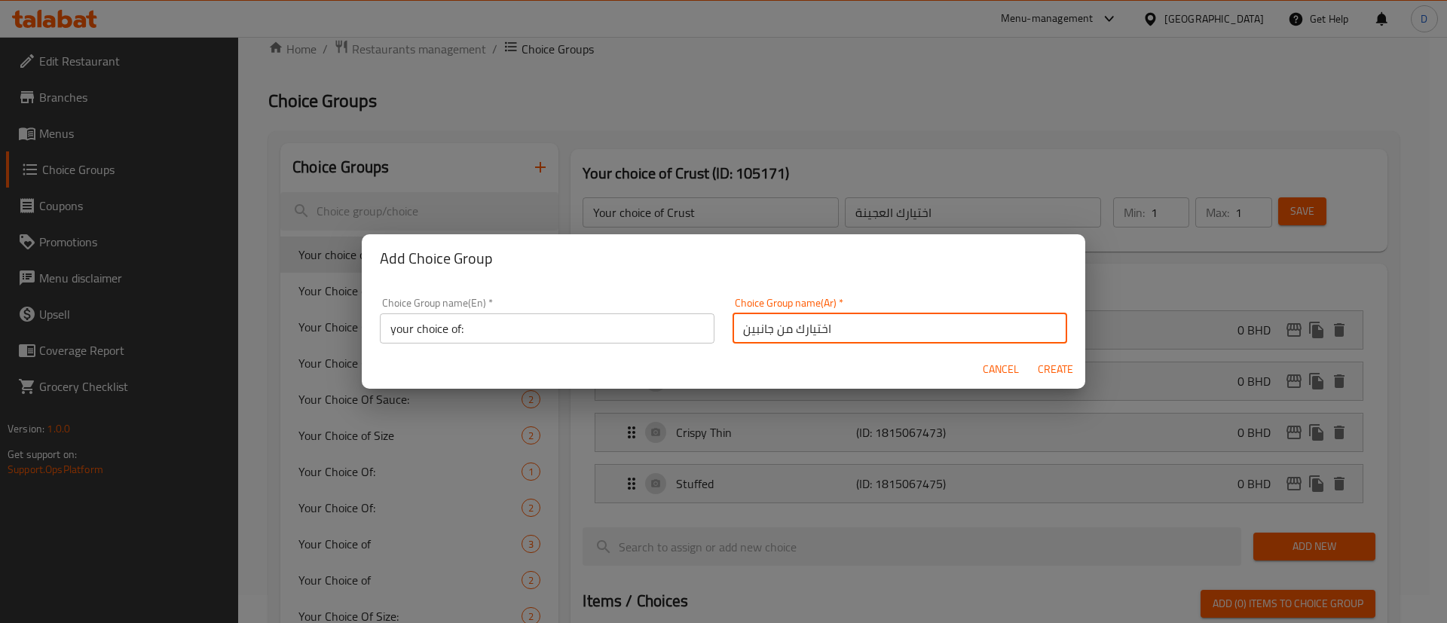
drag, startPoint x: 765, startPoint y: 332, endPoint x: 656, endPoint y: 320, distance: 110.0
click at [656, 320] on div "Choice Group name(En)   * your choice of: Choice Group name(En) * Choice Group …" at bounding box center [723, 321] width 705 height 64
type input "اختيارك من"
click at [1051, 374] on span "Create" at bounding box center [1055, 369] width 36 height 19
type input "your choice of:"
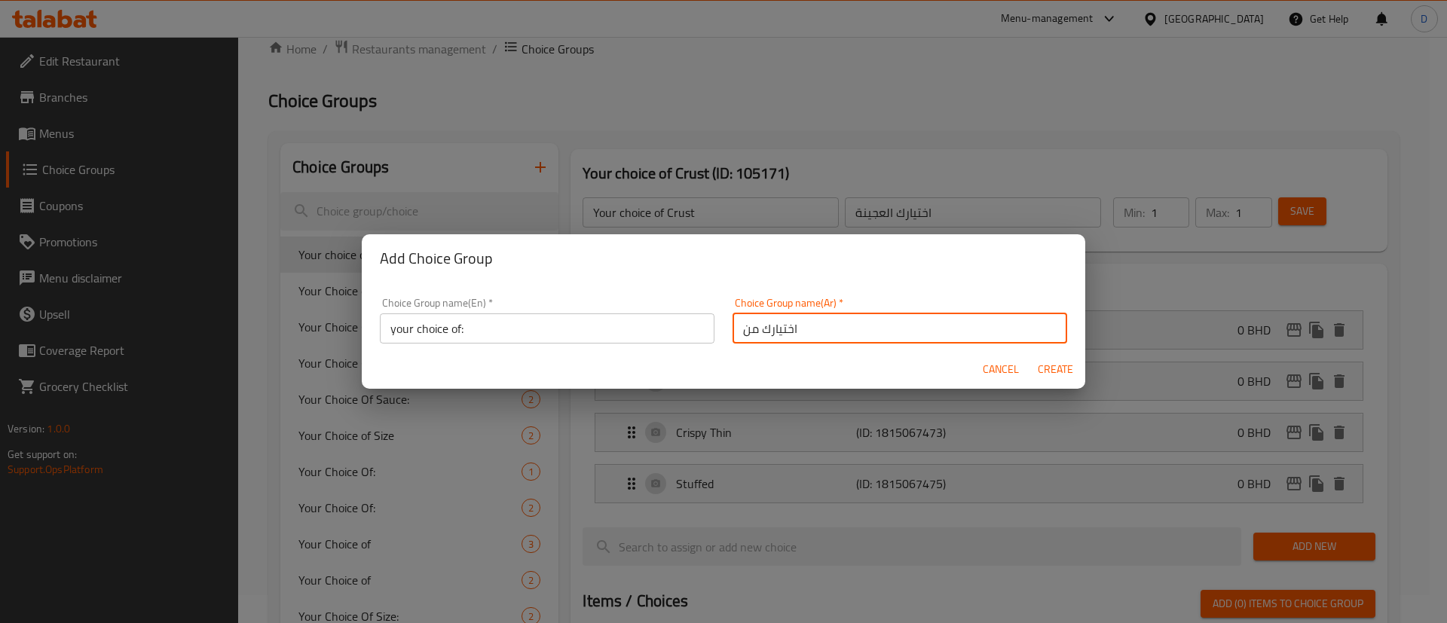
type input "اختيارك من"
type input "0"
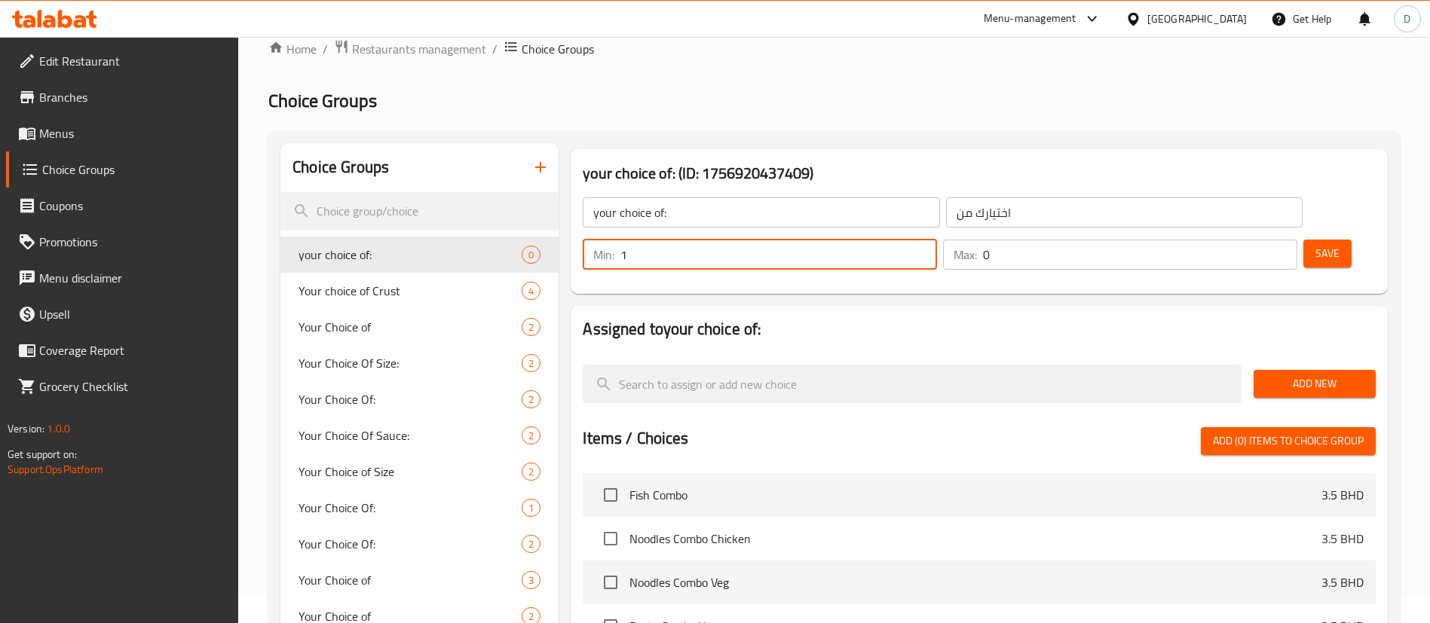
type input "1"
click at [937, 240] on input "1" at bounding box center [778, 255] width 317 height 30
type input "1"
click at [1259, 240] on input "1" at bounding box center [1140, 255] width 314 height 30
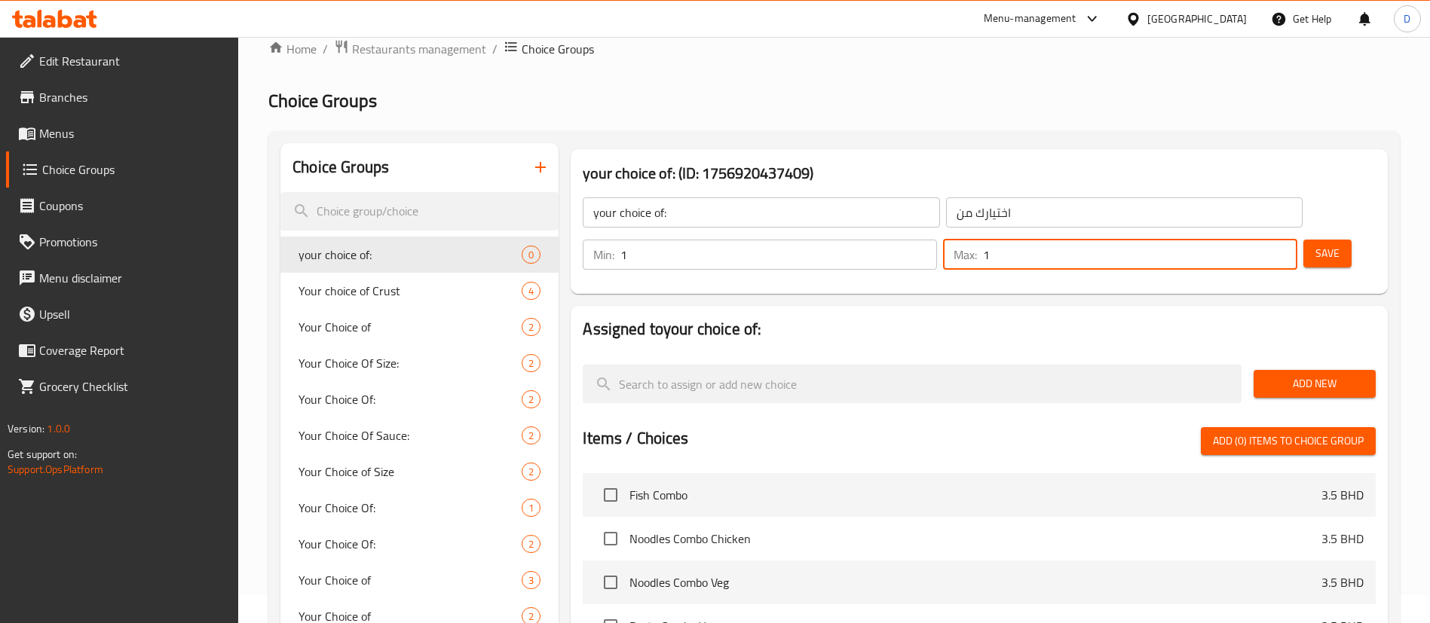
click at [1290, 375] on span "Add New" at bounding box center [1315, 384] width 98 height 19
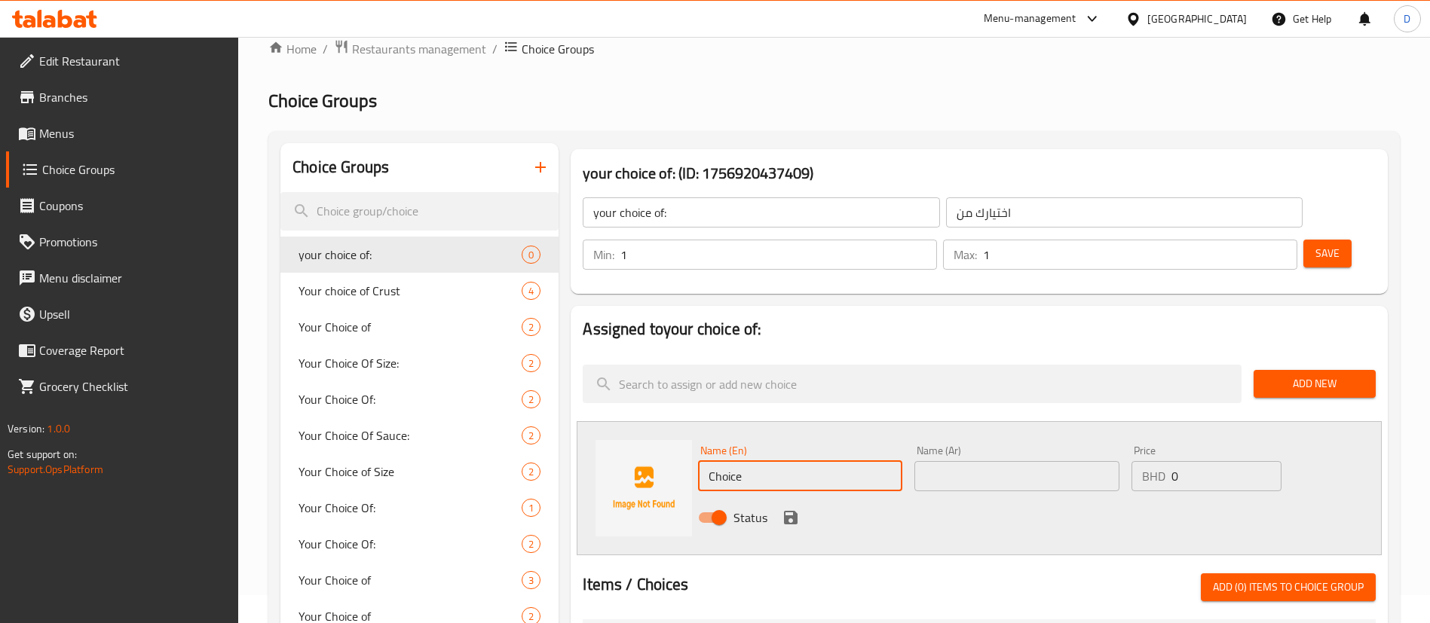
drag, startPoint x: 748, startPoint y: 428, endPoint x: 667, endPoint y: 422, distance: 81.6
click at [667, 422] on div "Name (En) Choice Name (En) Name (Ar) Name (Ar) Price BHD 0 Price Status" at bounding box center [979, 488] width 805 height 134
paste input "Spicy"
type input "Spicy"
click at [994, 461] on input "text" at bounding box center [1016, 476] width 204 height 30
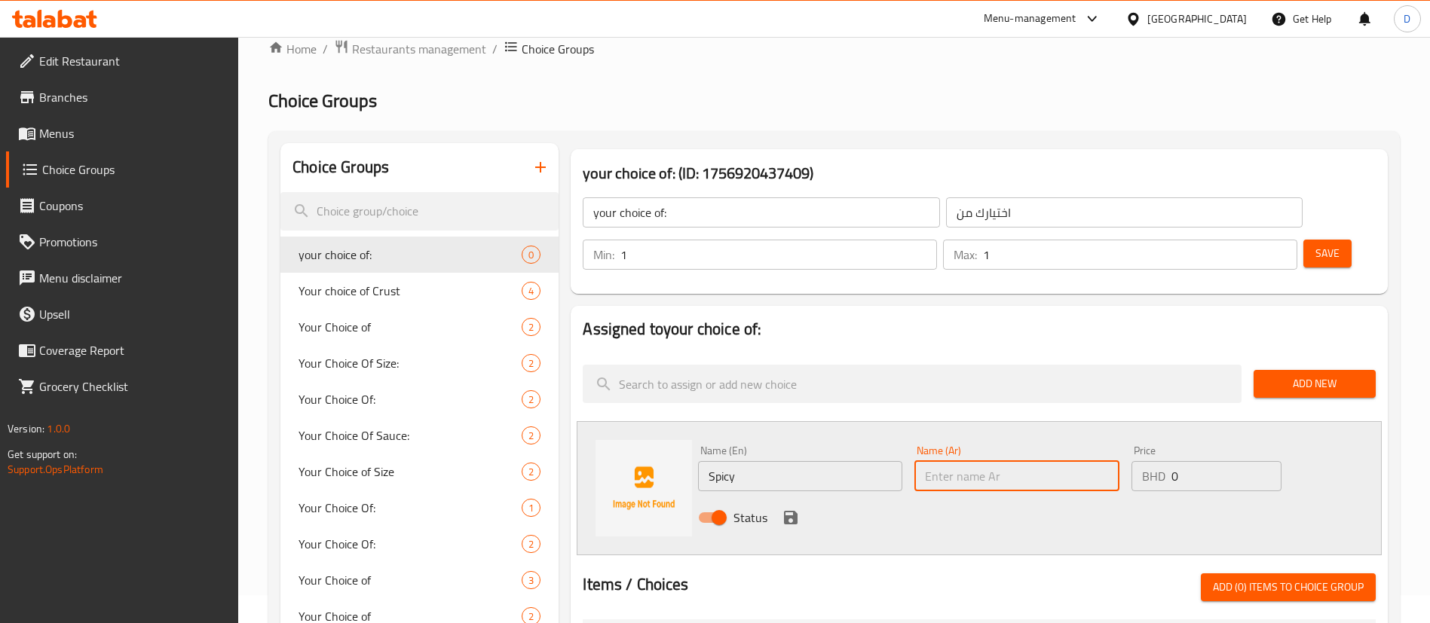
paste input "حار"
type input "حار"
click at [798, 509] on icon "save" at bounding box center [791, 518] width 18 height 18
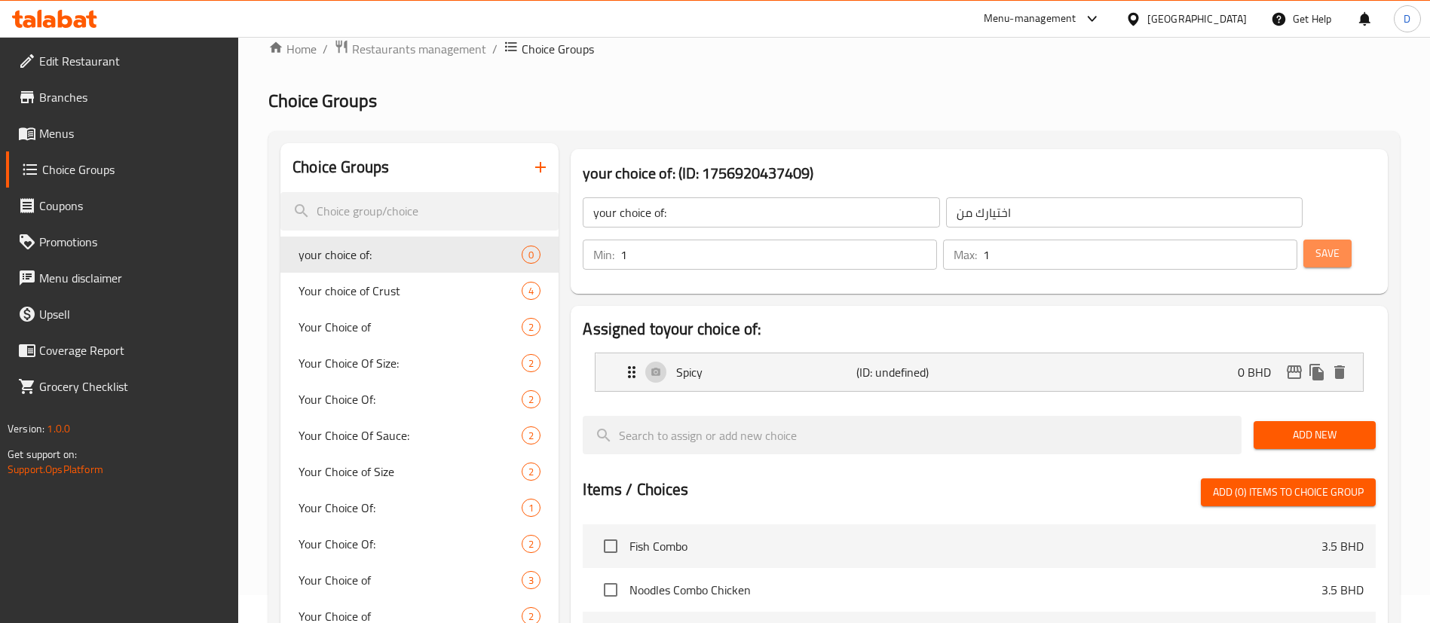
drag, startPoint x: 1293, startPoint y: 219, endPoint x: 1278, endPoint y: 240, distance: 25.3
click at [1315, 244] on span "Save" at bounding box center [1327, 253] width 24 height 19
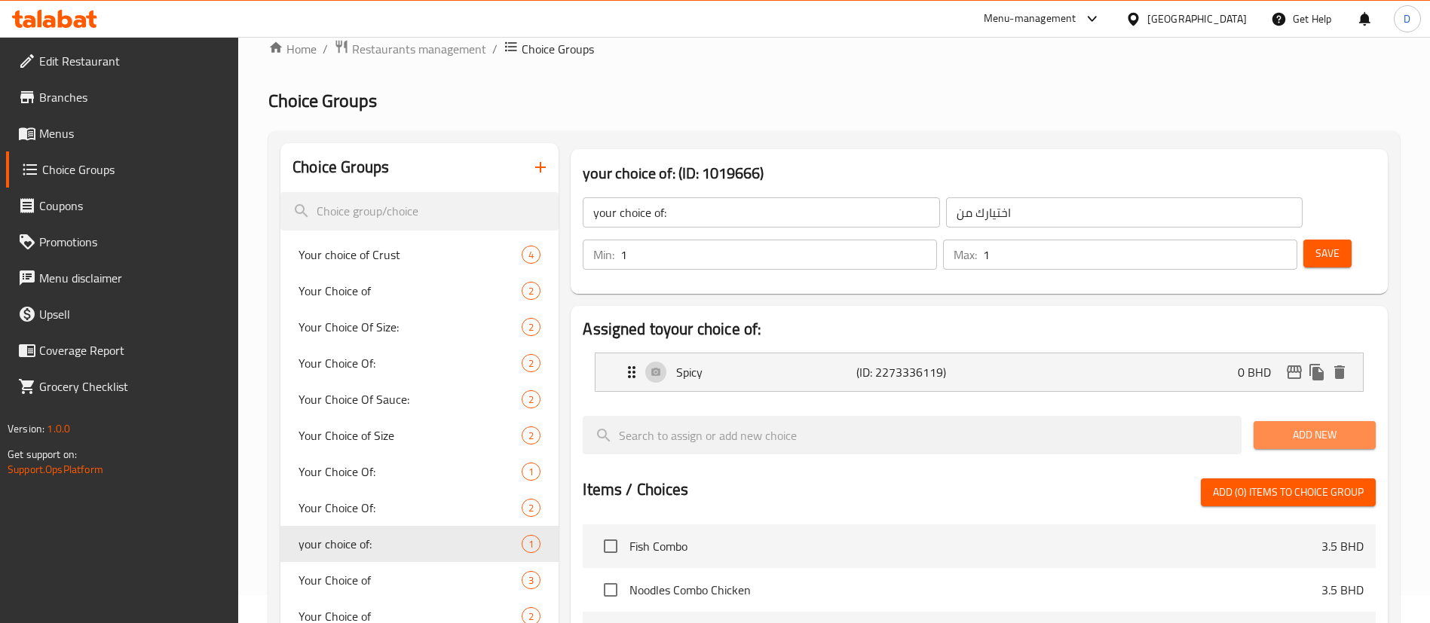
click at [1281, 426] on span "Add New" at bounding box center [1315, 435] width 98 height 19
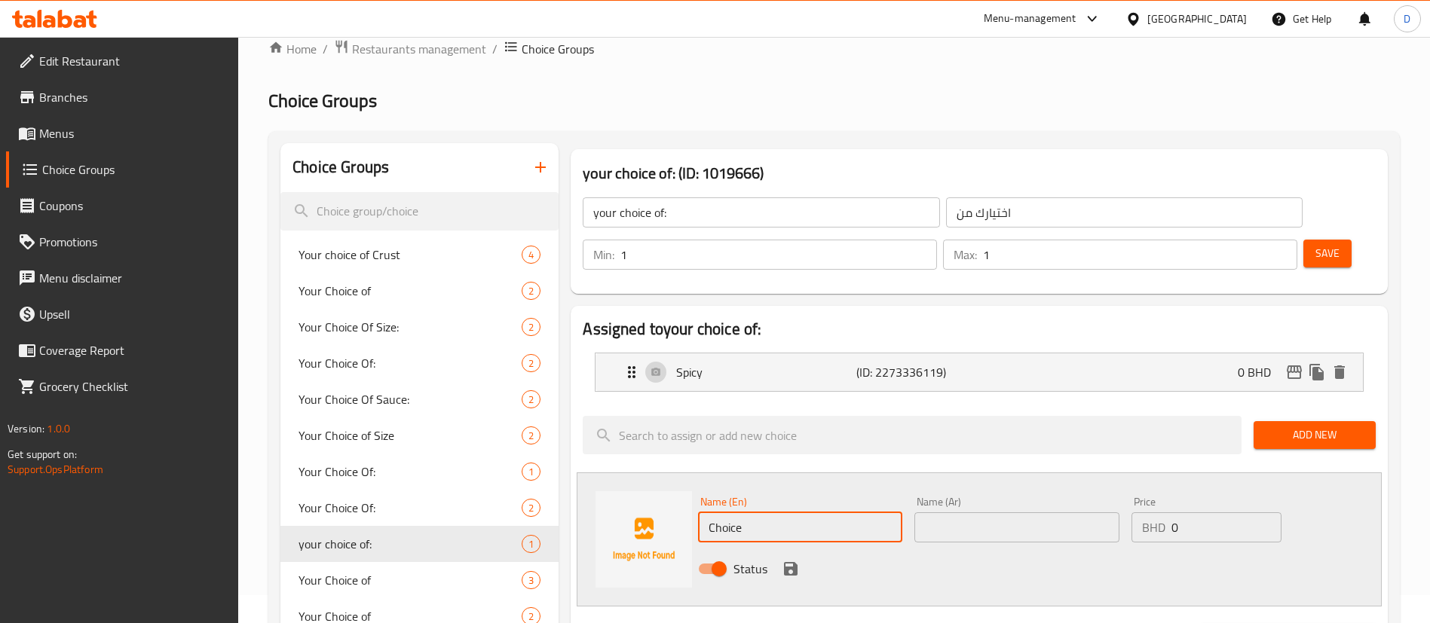
click at [811, 513] on input "Choice" at bounding box center [800, 528] width 204 height 30
click at [812, 513] on input "Choice" at bounding box center [800, 528] width 204 height 30
click at [815, 513] on input "non spicy" at bounding box center [800, 528] width 204 height 30
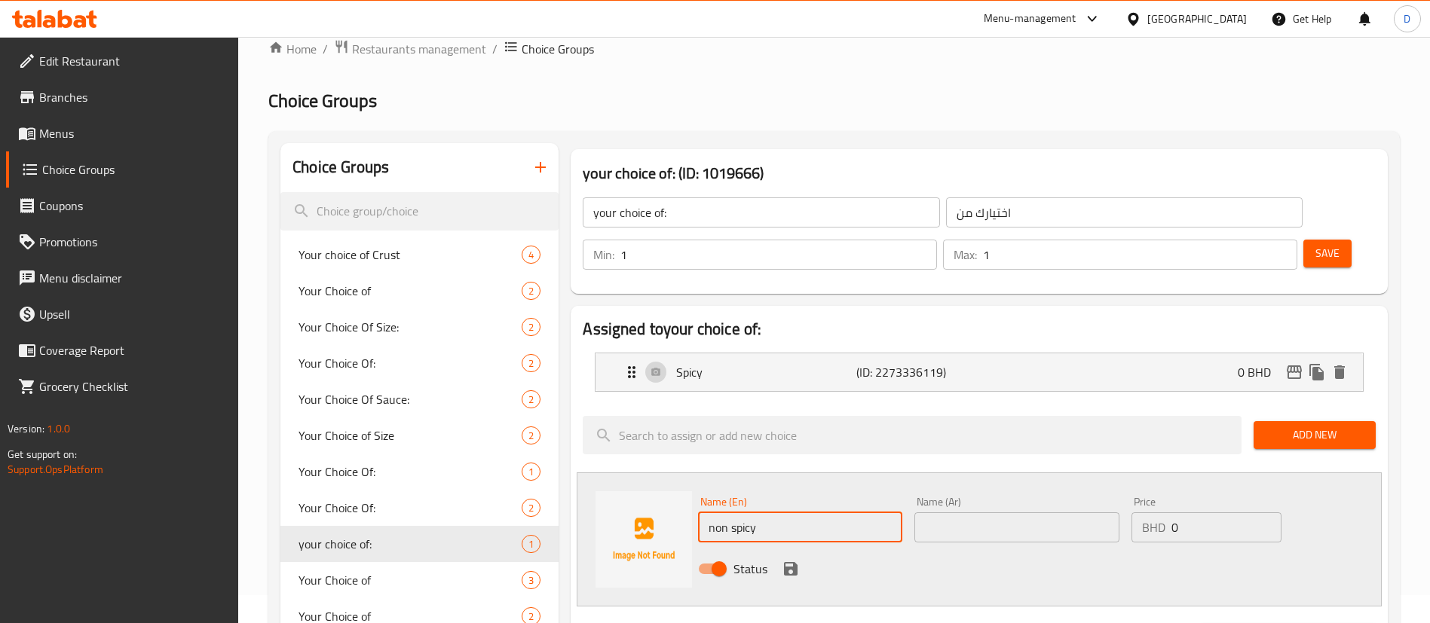
click at [815, 513] on input "non spicy" at bounding box center [800, 528] width 204 height 30
type input "non spicy"
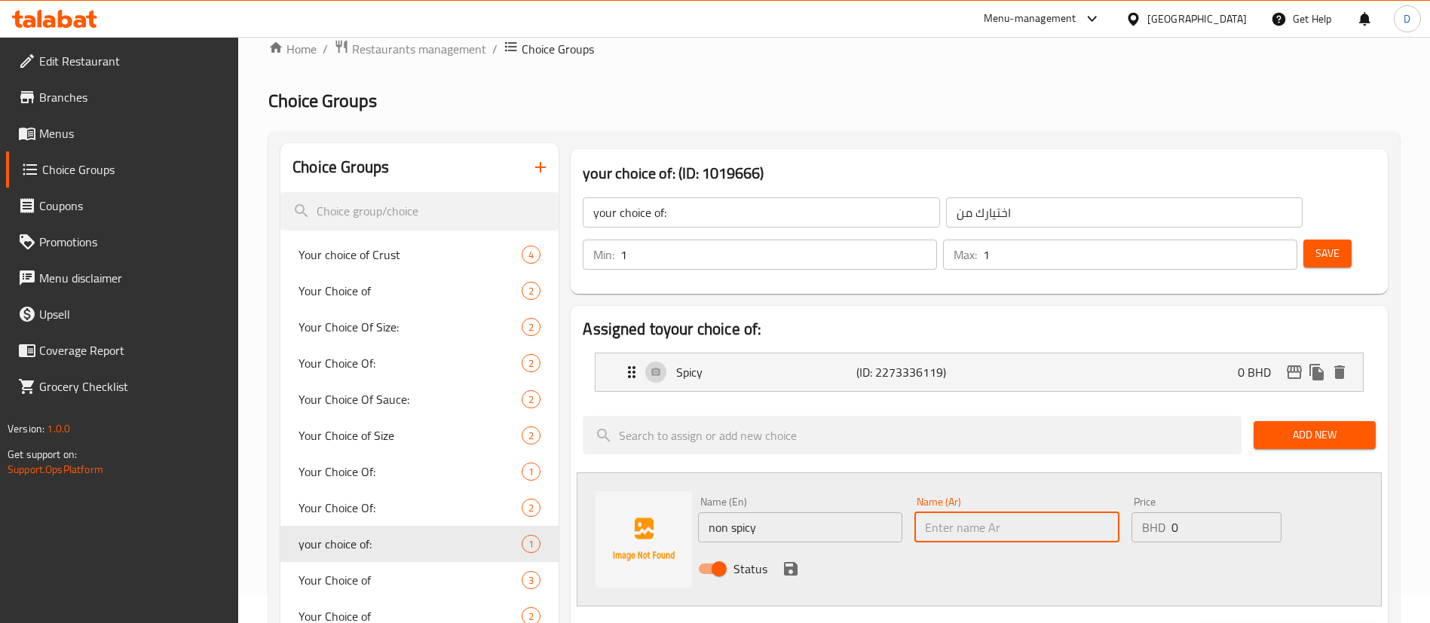
click at [972, 513] on input "text" at bounding box center [1016, 528] width 204 height 30
paste input "غير حار"
type input "غير حار"
click at [789, 560] on icon "save" at bounding box center [791, 569] width 18 height 18
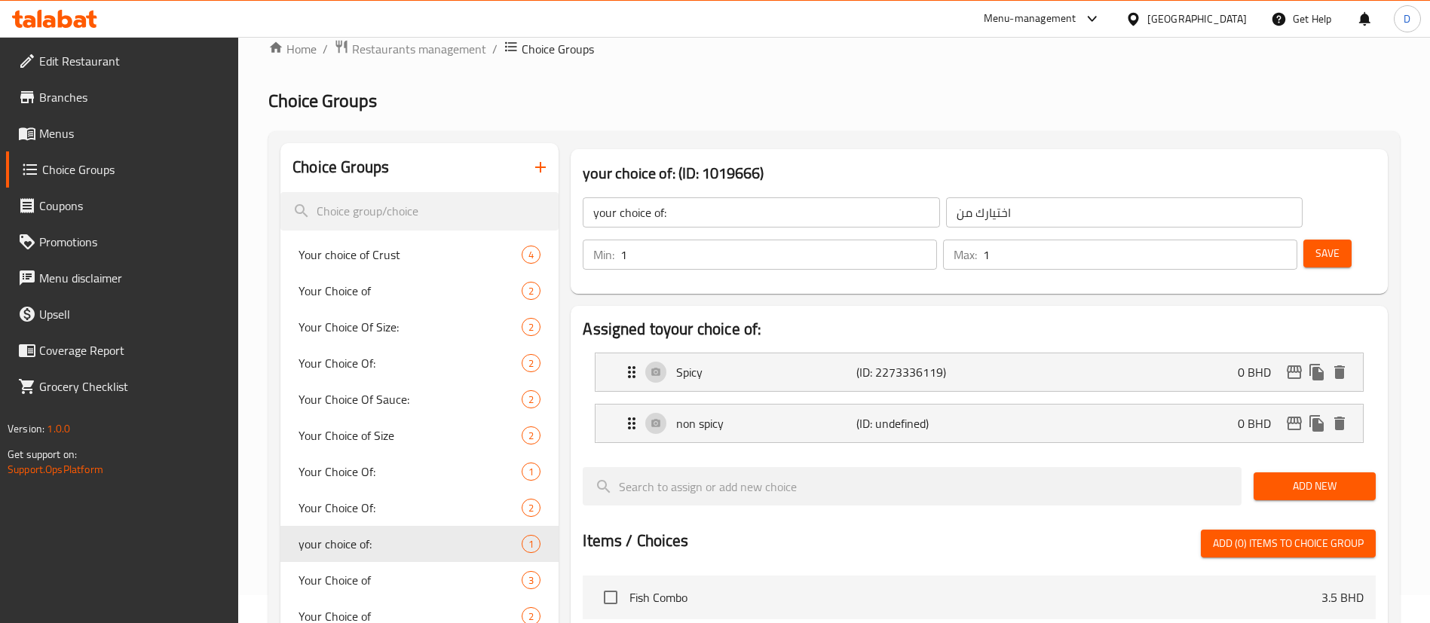
click at [1303, 240] on button "Save" at bounding box center [1327, 254] width 48 height 28
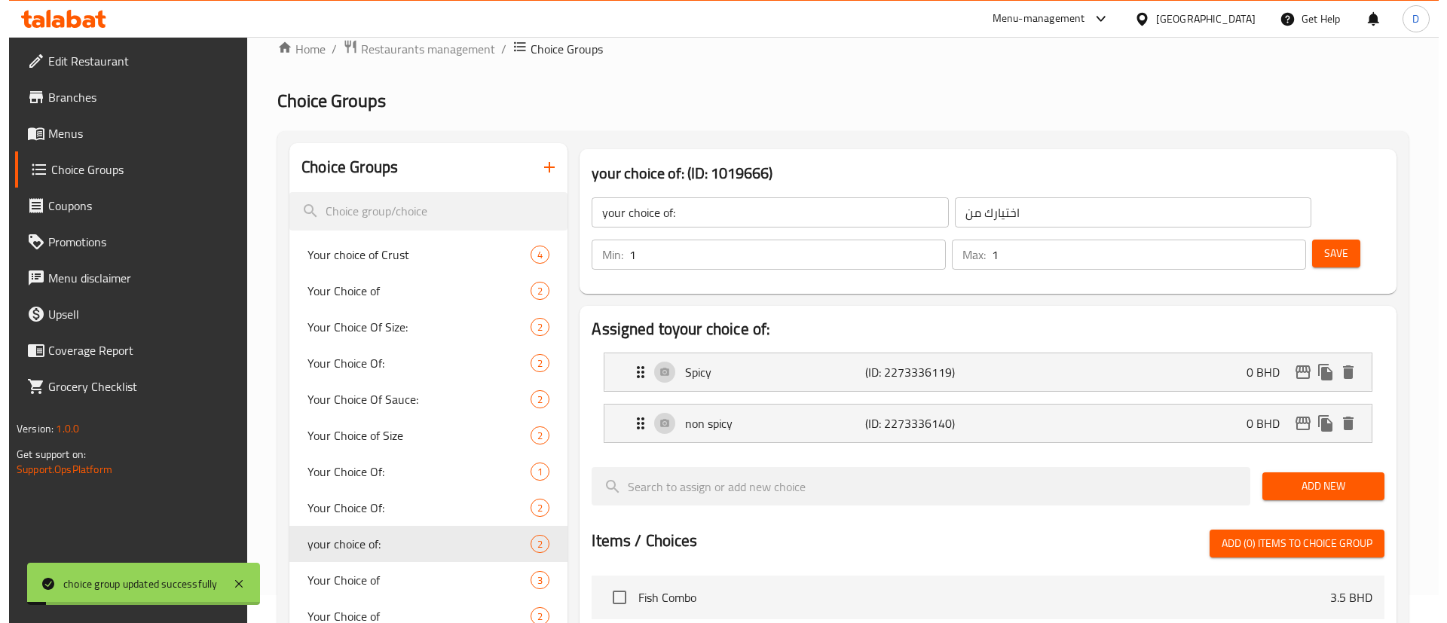
scroll to position [883, 0]
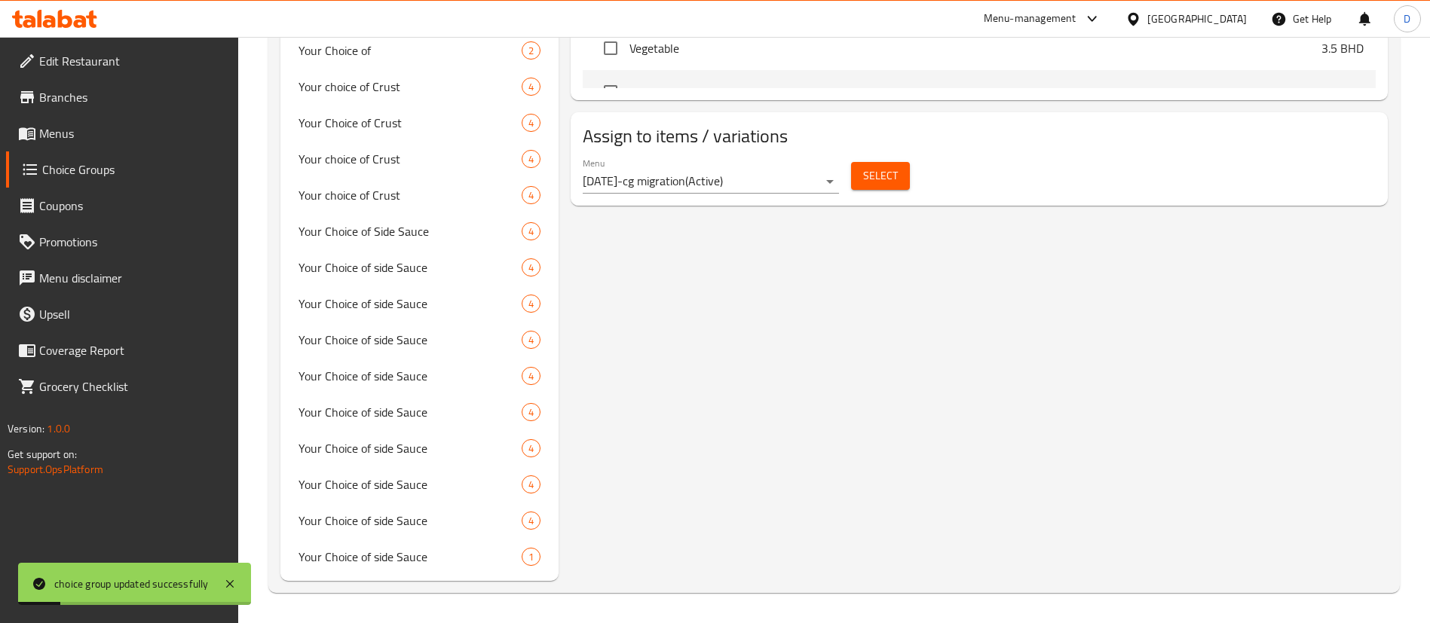
click at [879, 167] on span "Select" at bounding box center [880, 176] width 35 height 19
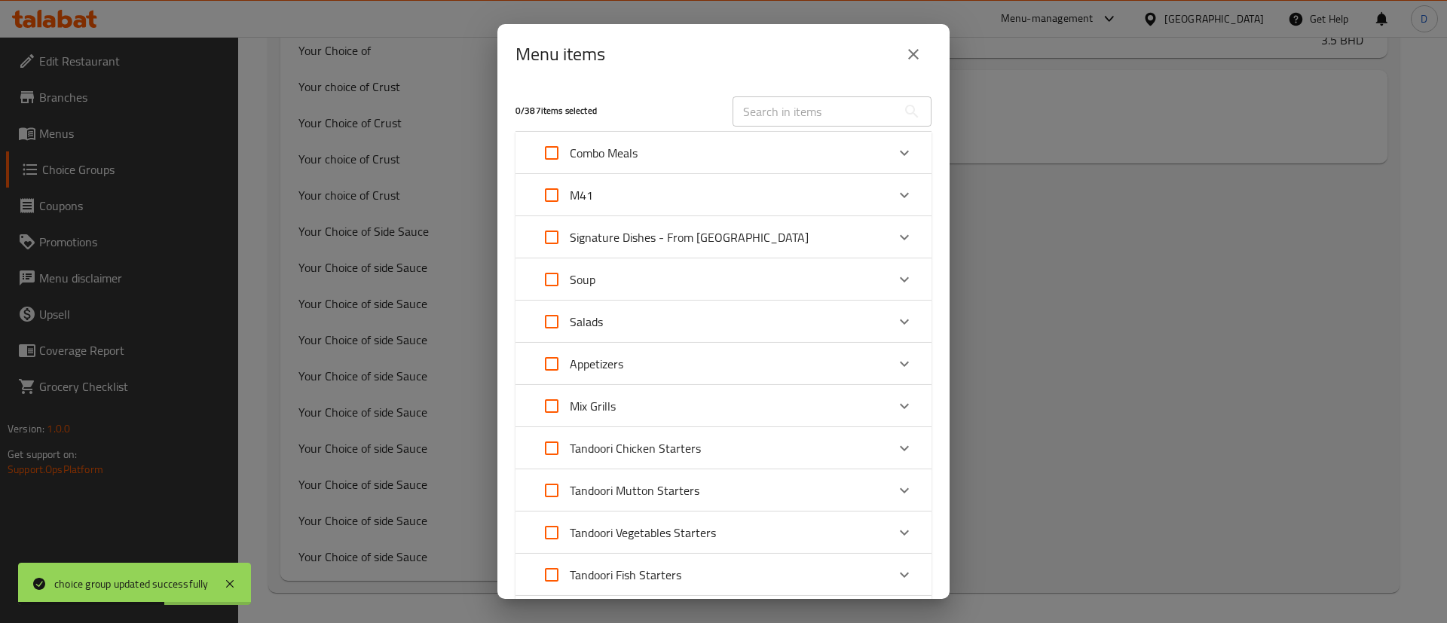
click at [553, 193] on input "Expand" at bounding box center [552, 195] width 36 height 36
checkbox input "true"
click at [611, 196] on div "M41" at bounding box center [710, 195] width 353 height 36
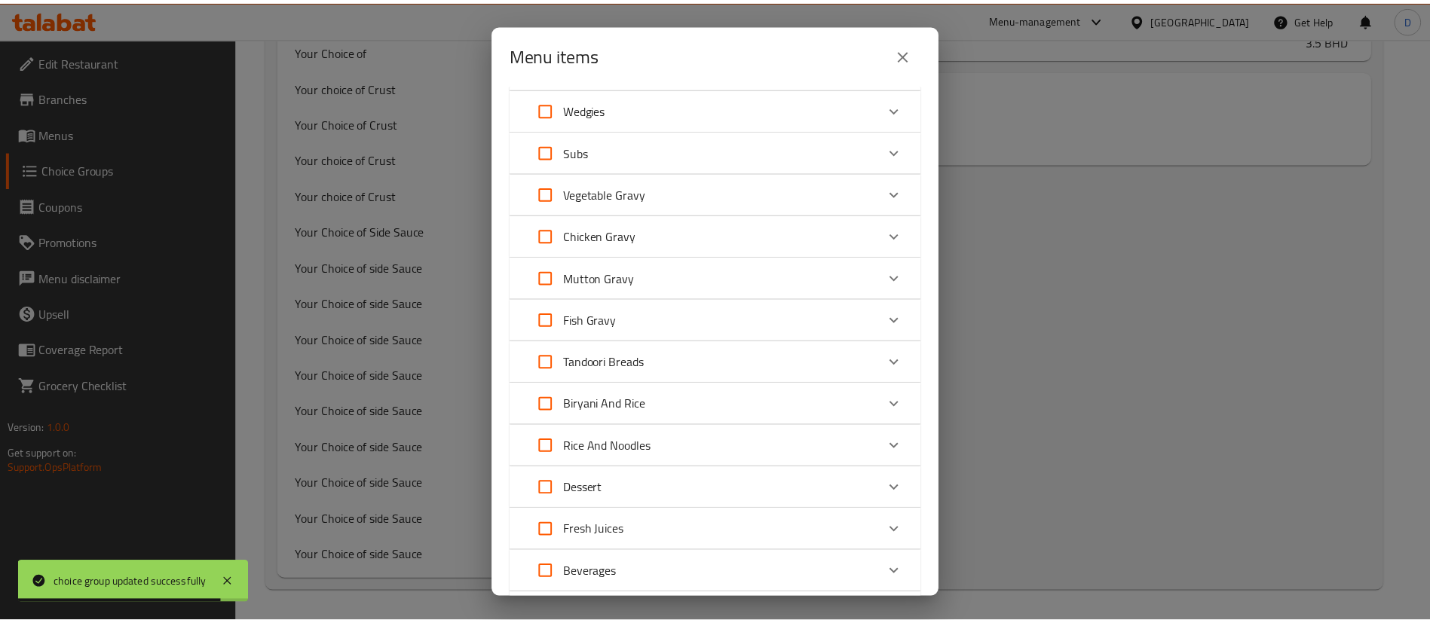
scroll to position [1217, 0]
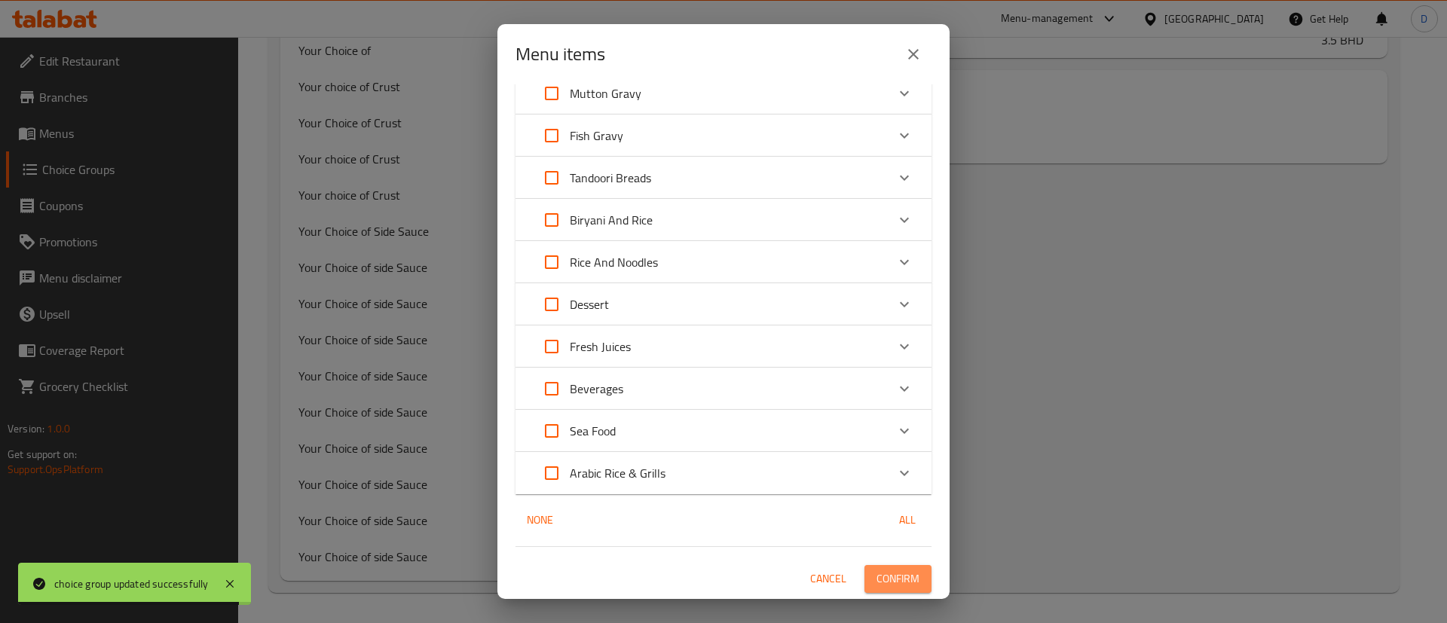
click at [877, 579] on span "Confirm" at bounding box center [898, 579] width 43 height 19
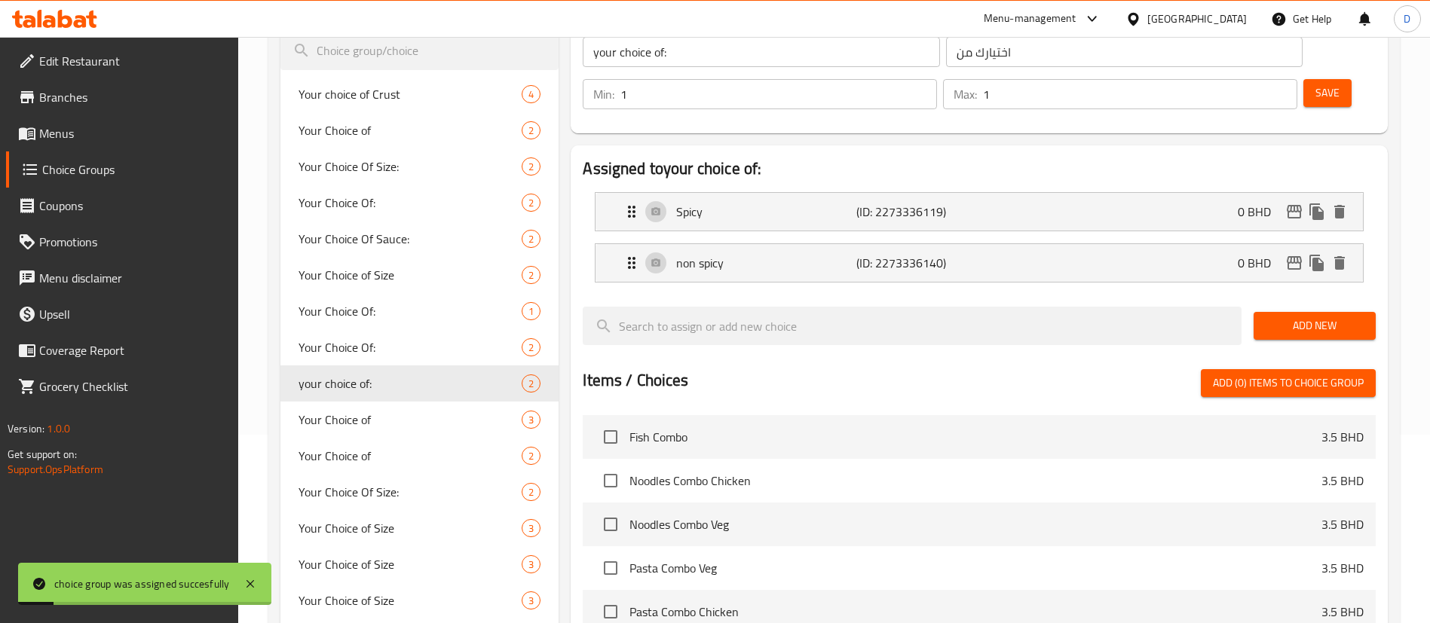
scroll to position [0, 0]
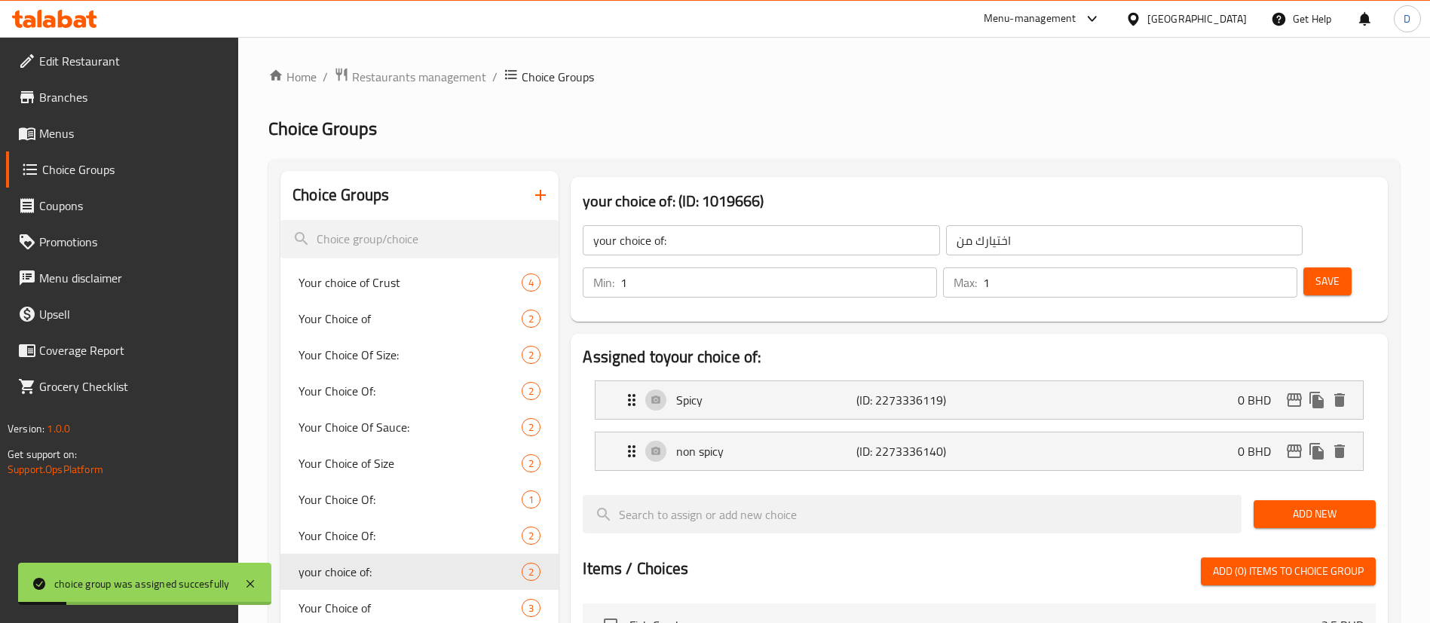
click at [451, 208] on div "Choice Groups" at bounding box center [419, 195] width 278 height 49
click at [448, 234] on input "search" at bounding box center [419, 239] width 278 height 38
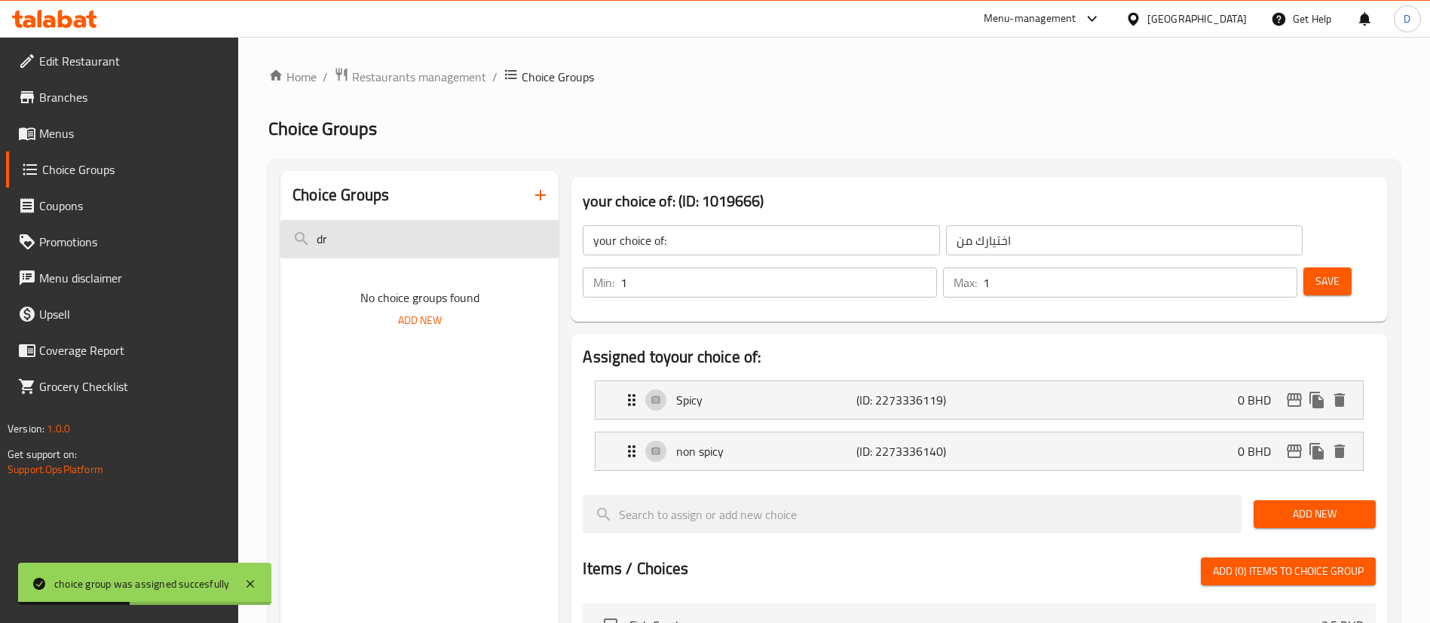
type input "d"
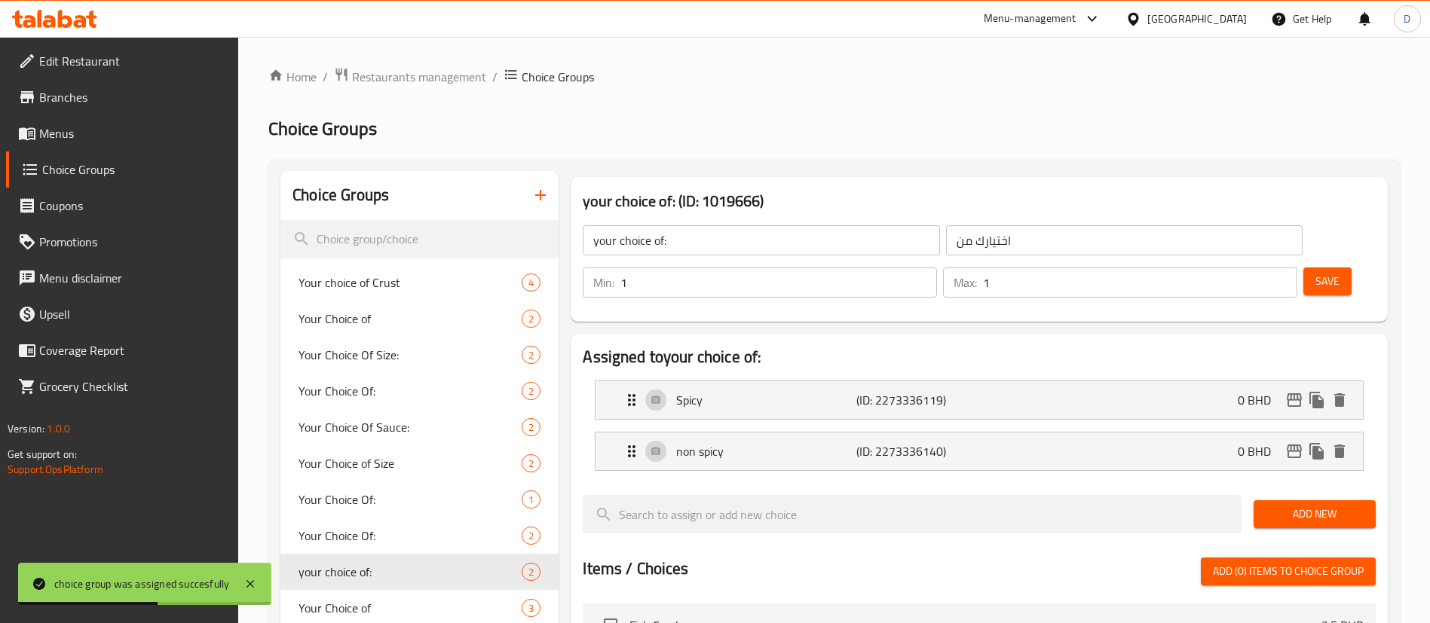
click at [67, 128] on span "Menus" at bounding box center [133, 133] width 188 height 18
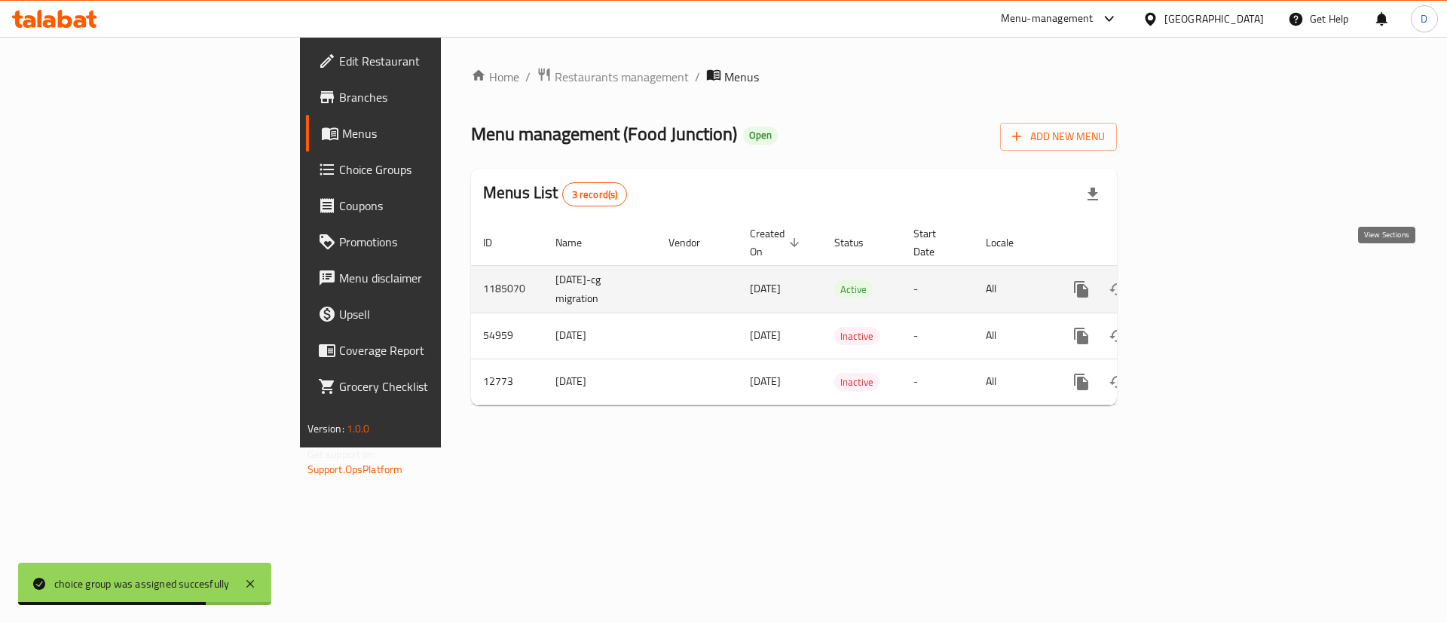
click at [1197, 283] on icon "enhanced table" at bounding box center [1190, 290] width 14 height 14
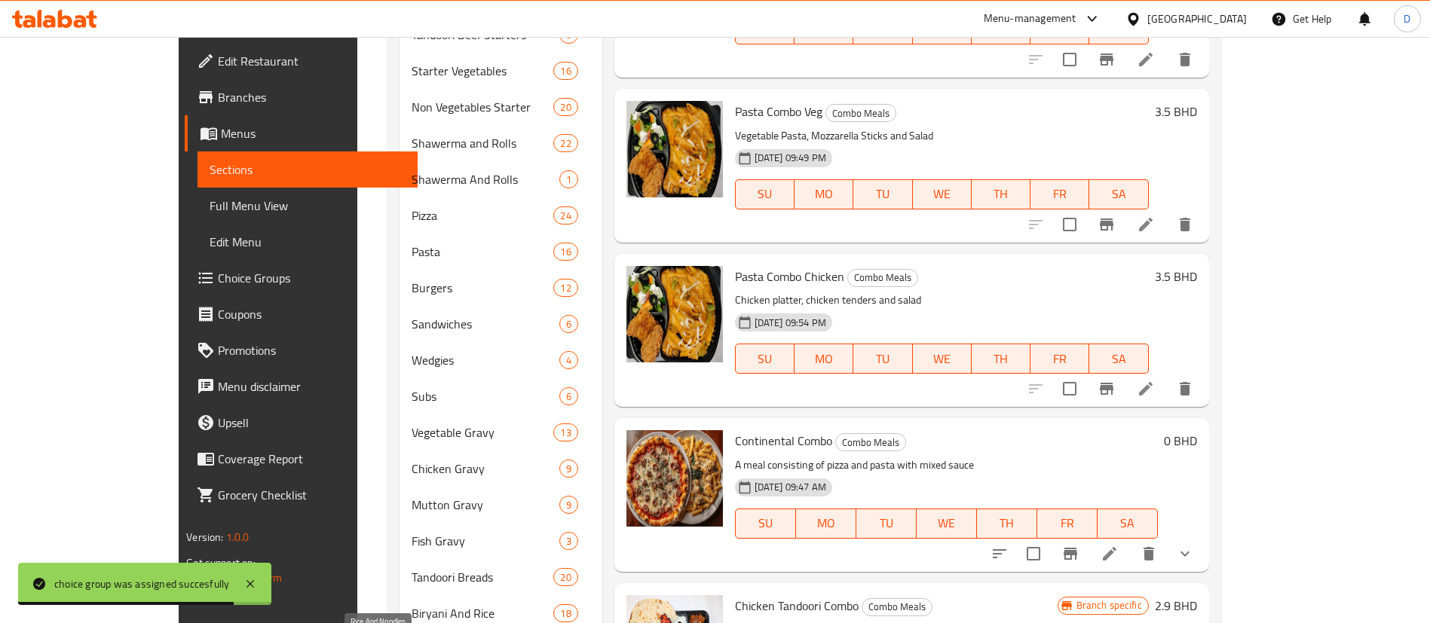
scroll to position [951, 0]
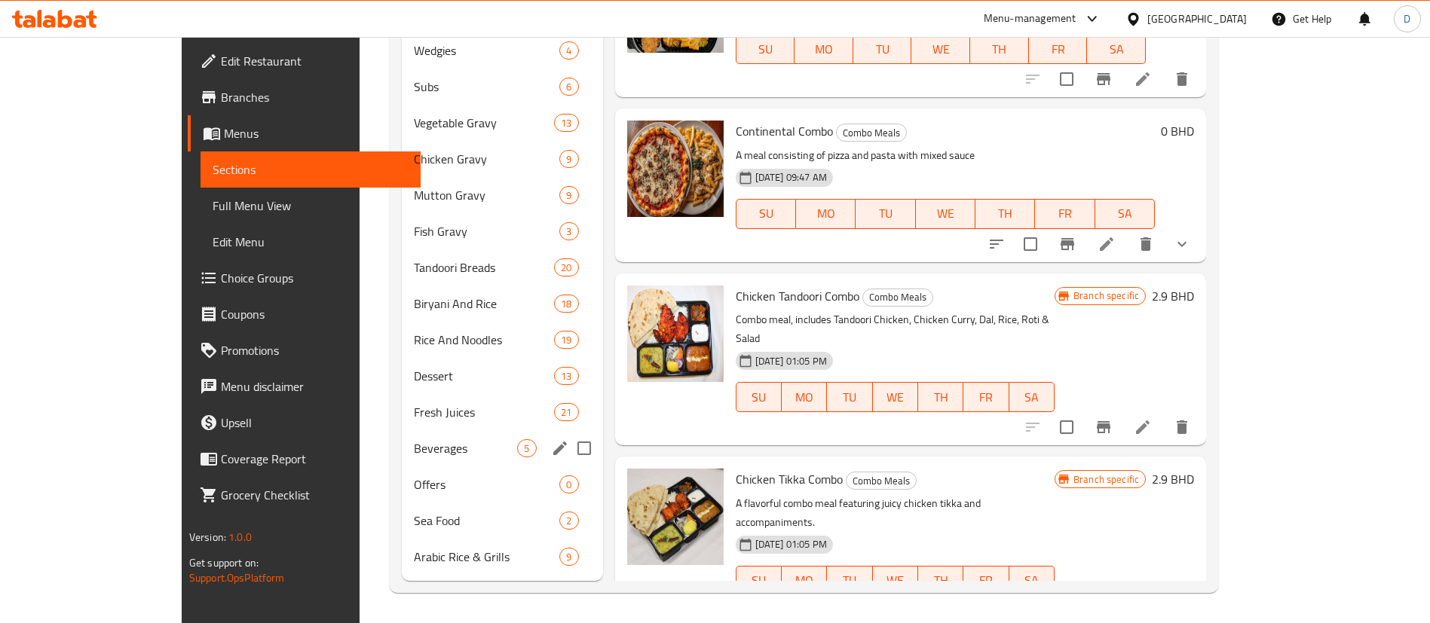
click at [402, 458] on div "Beverages 5" at bounding box center [502, 448] width 201 height 36
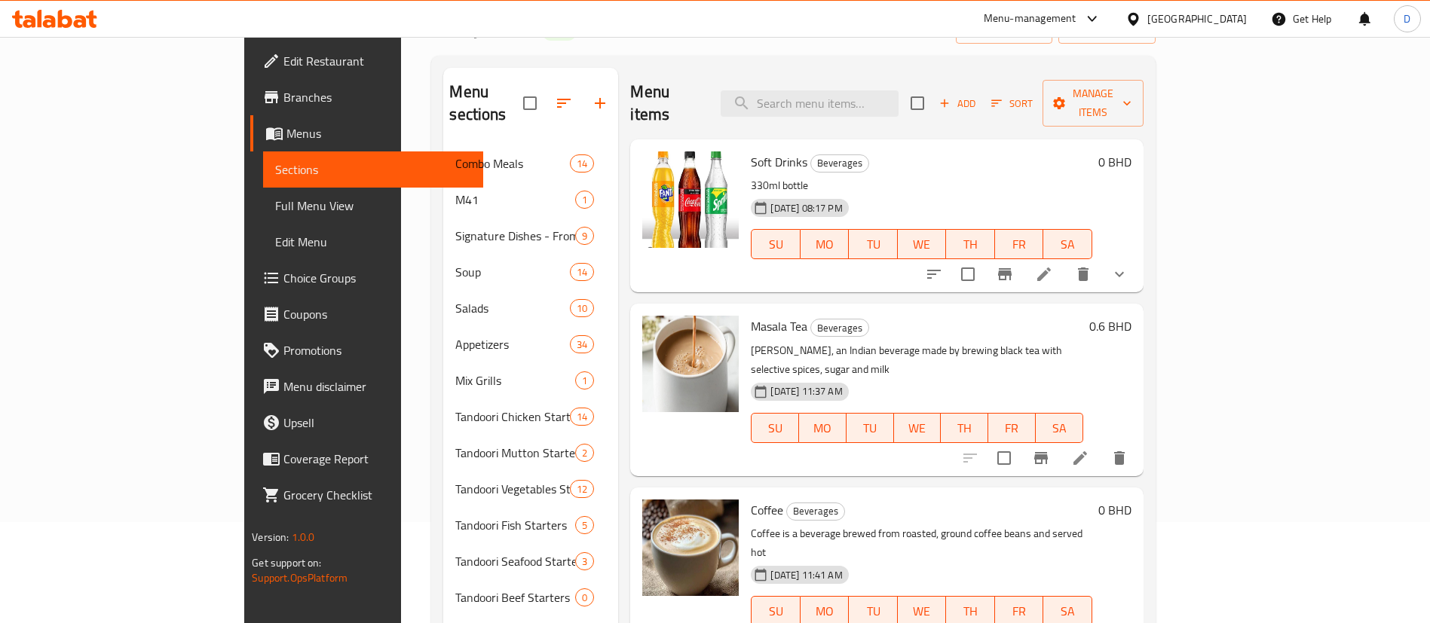
scroll to position [96, 0]
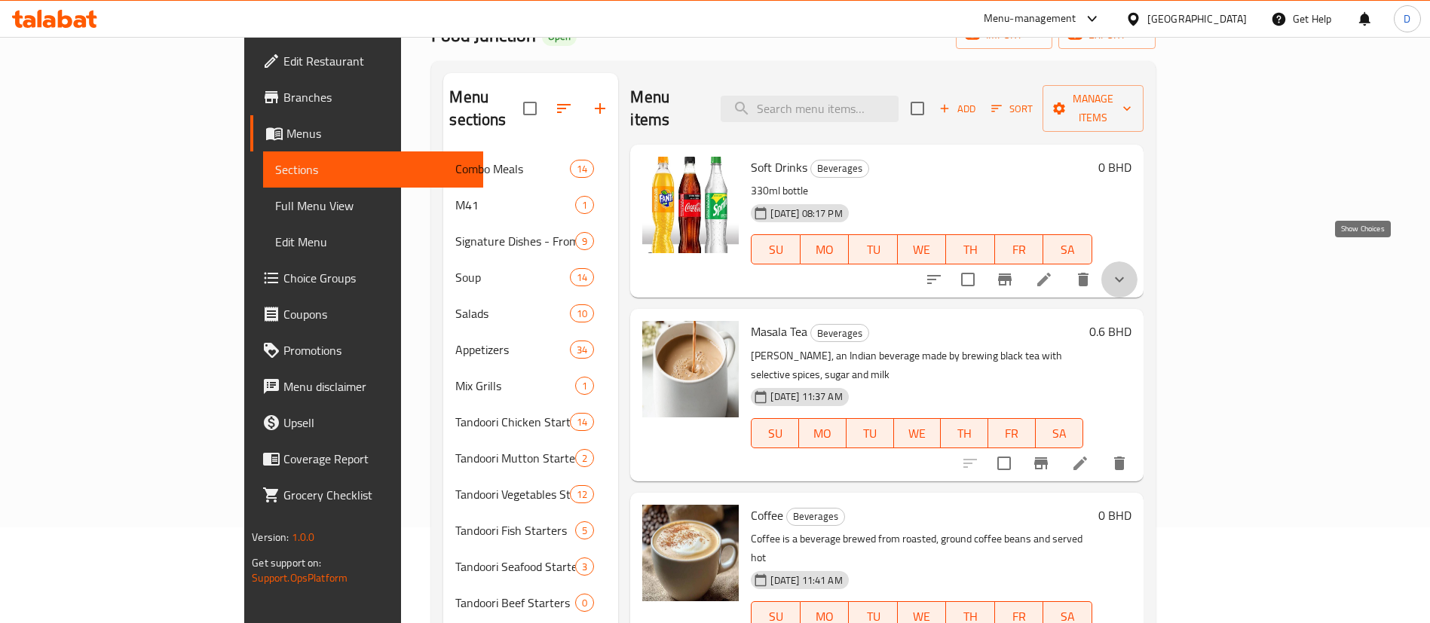
click at [1124, 277] on icon "show more" at bounding box center [1119, 279] width 9 height 5
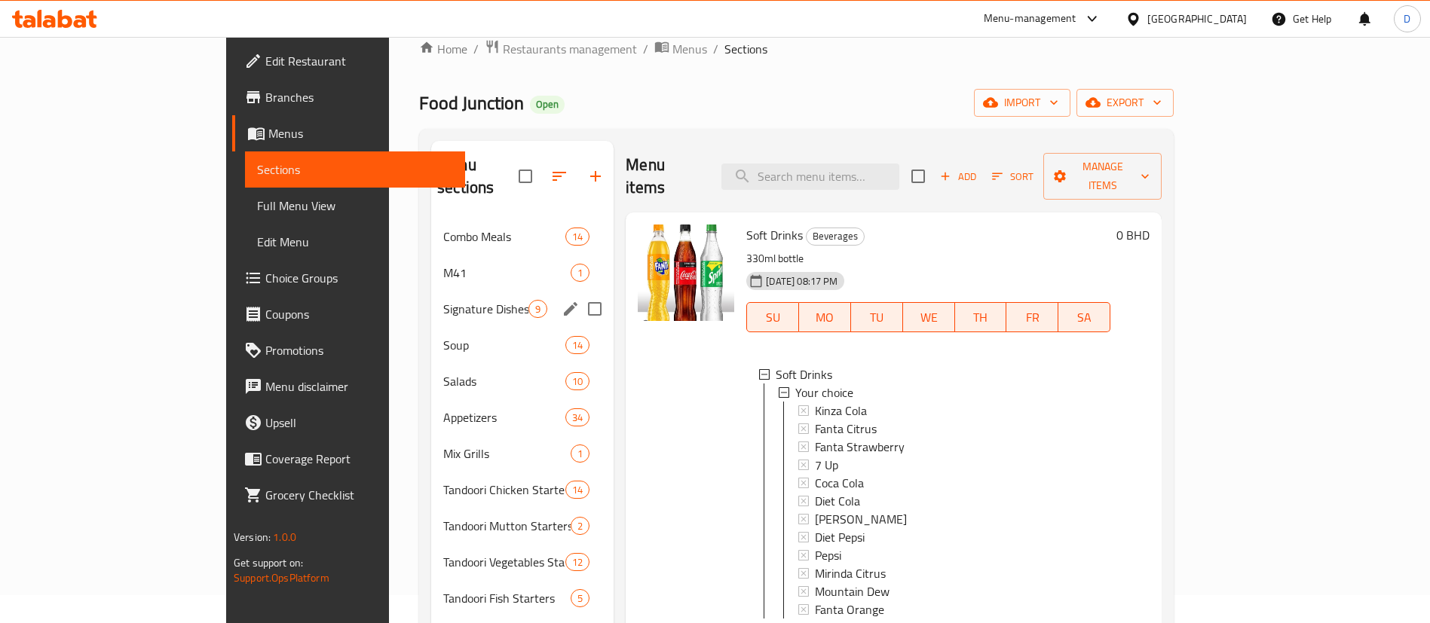
scroll to position [12, 0]
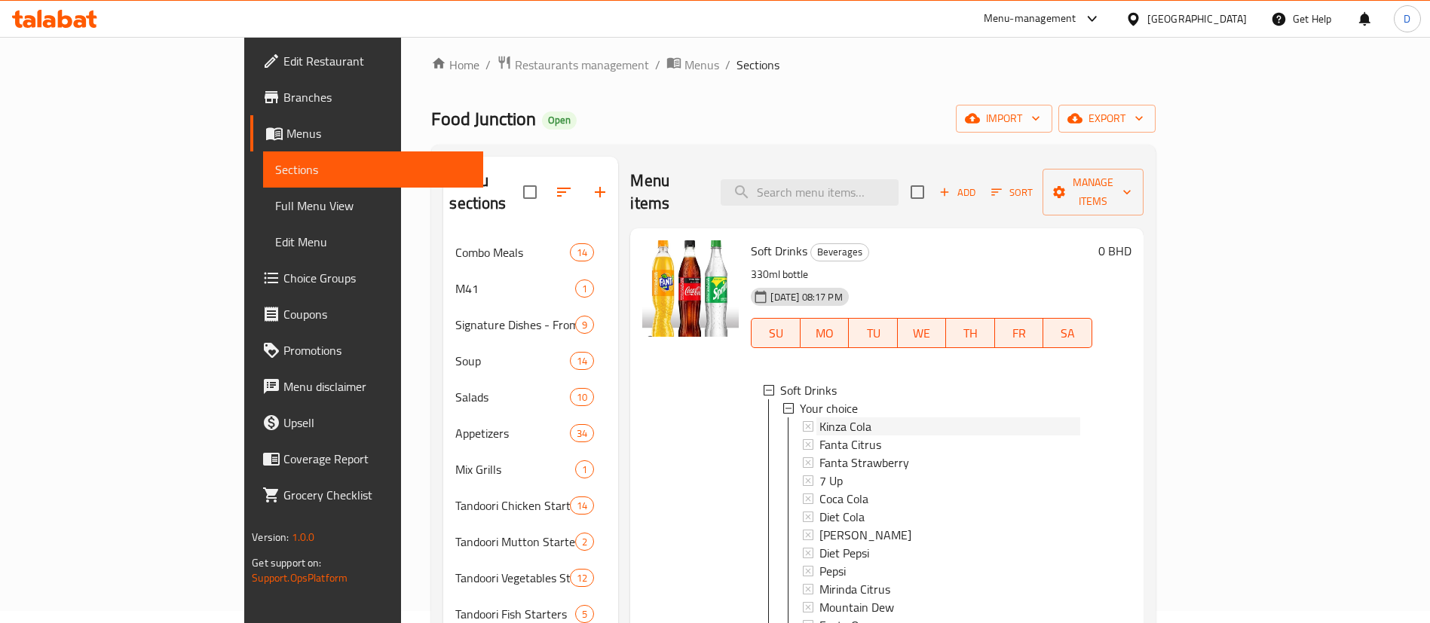
click at [819, 418] on span "Kinza Cola" at bounding box center [845, 427] width 52 height 18
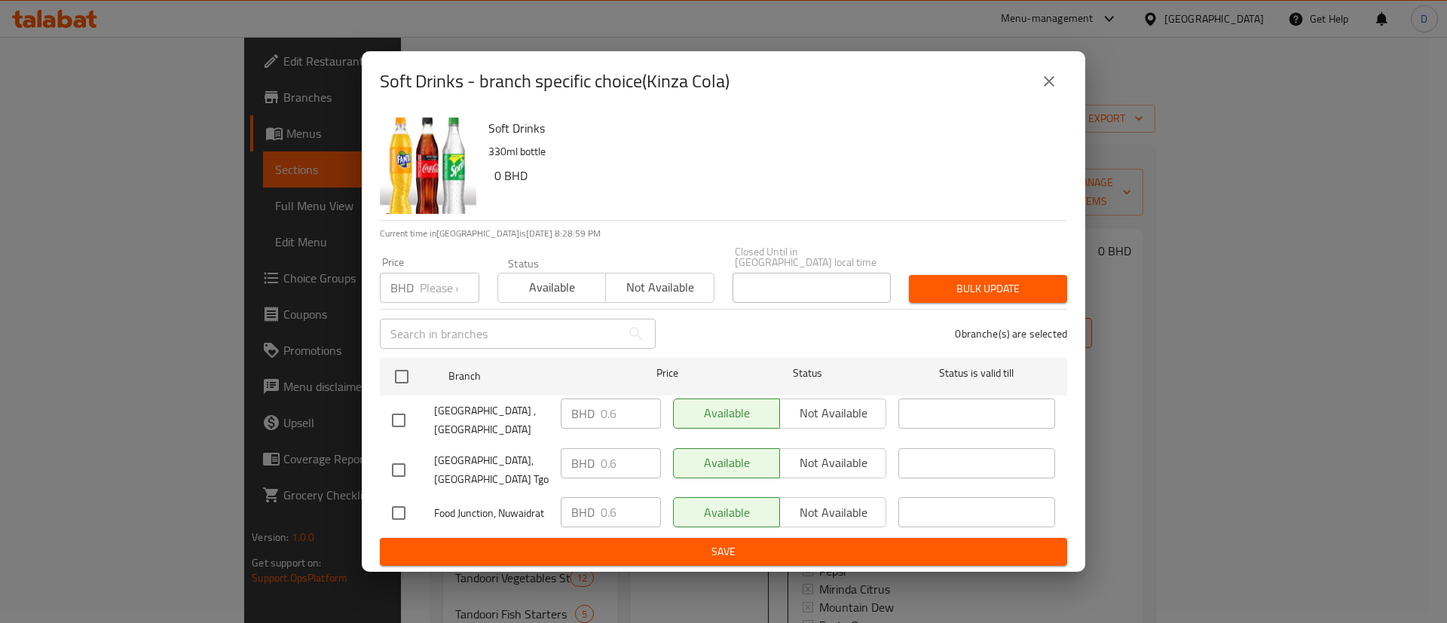
click at [1051, 90] on icon "close" at bounding box center [1049, 81] width 18 height 18
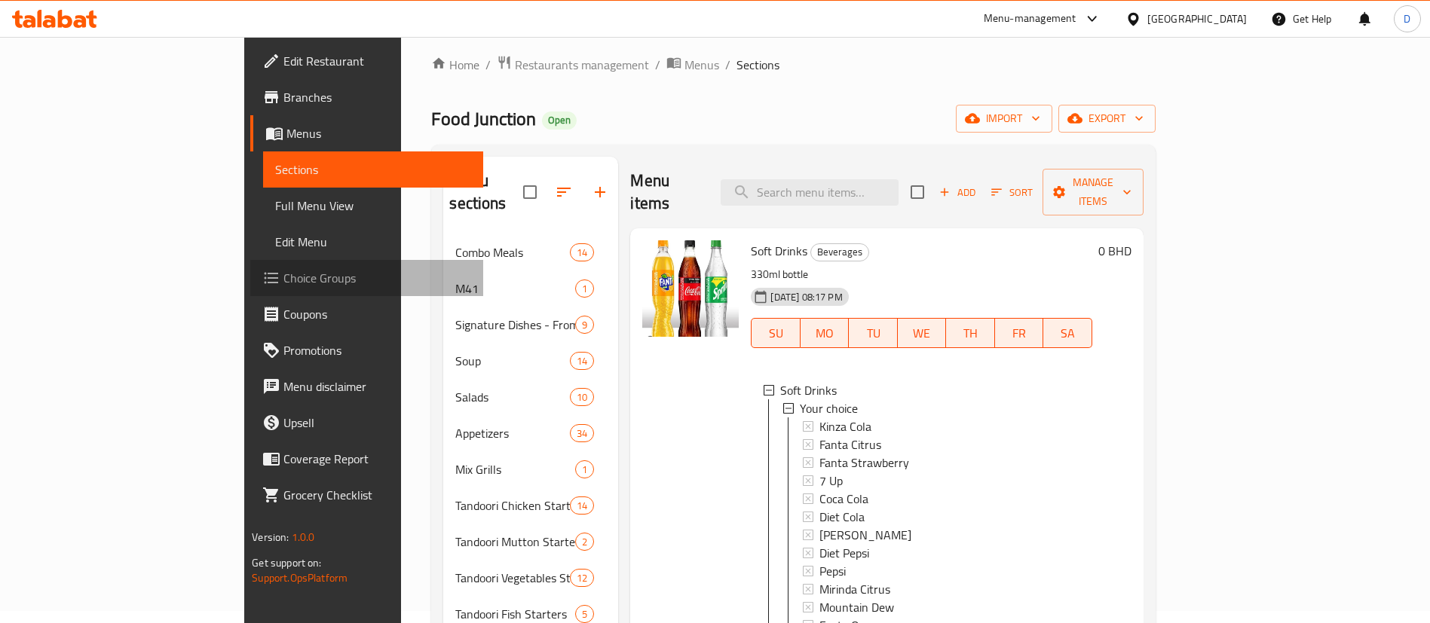
click at [283, 280] on span "Choice Groups" at bounding box center [377, 278] width 188 height 18
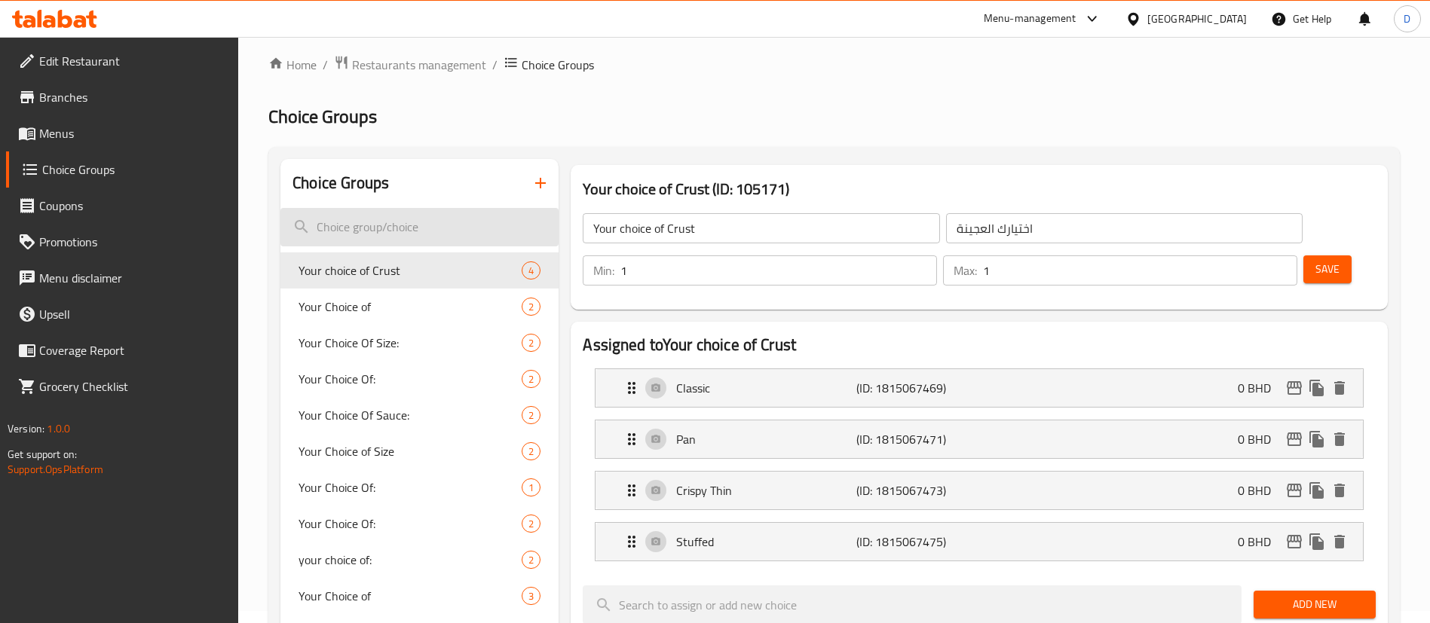
click at [401, 219] on input "search" at bounding box center [419, 227] width 278 height 38
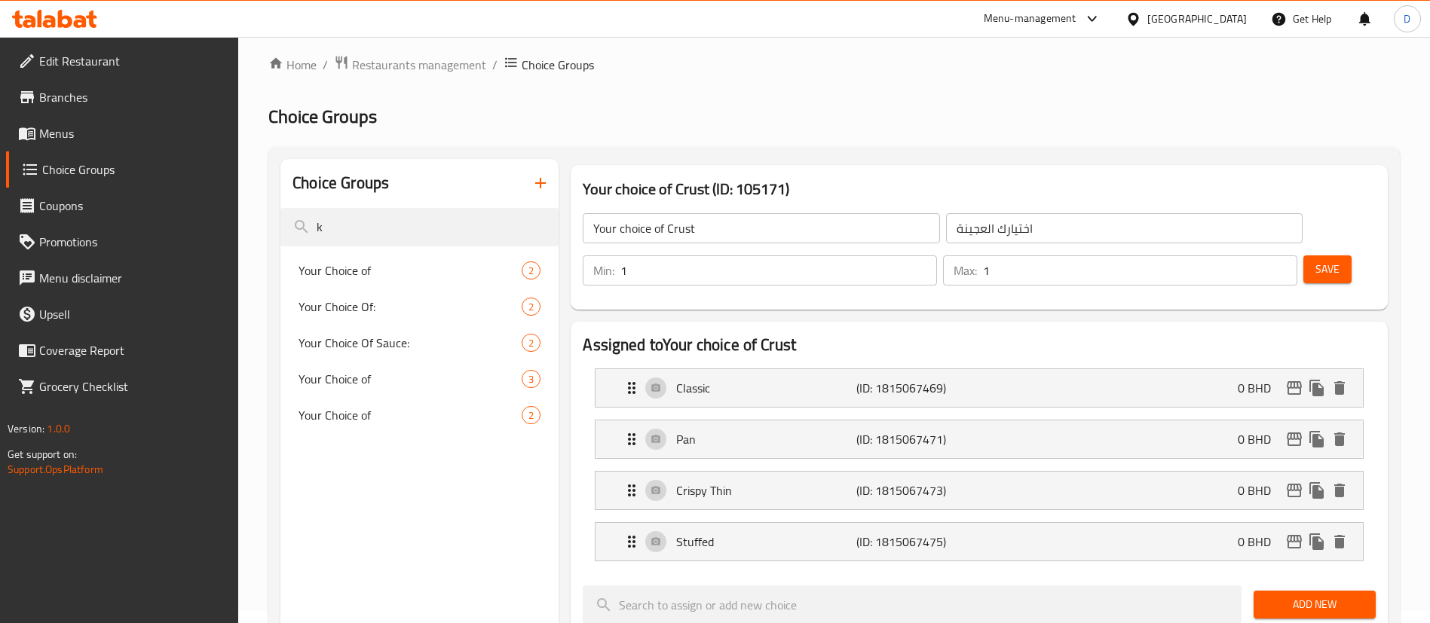
type input "k"
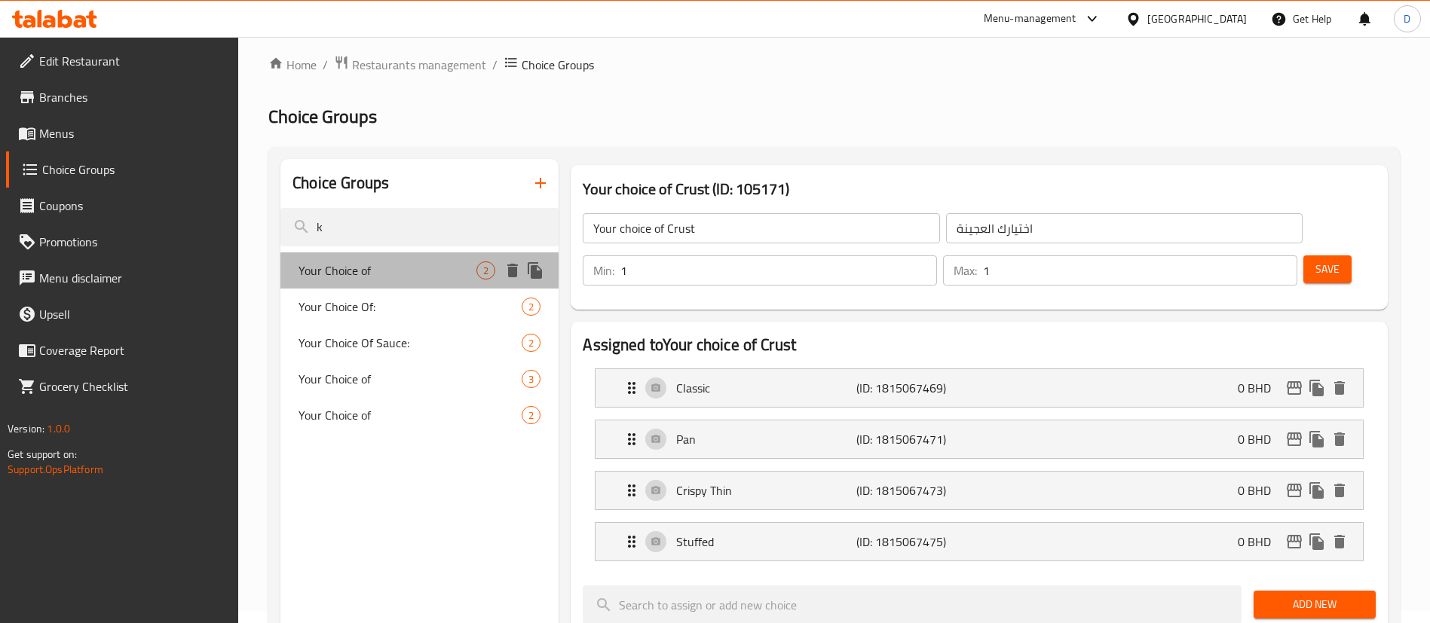
click at [412, 259] on div "Your Choice of 2" at bounding box center [419, 271] width 278 height 36
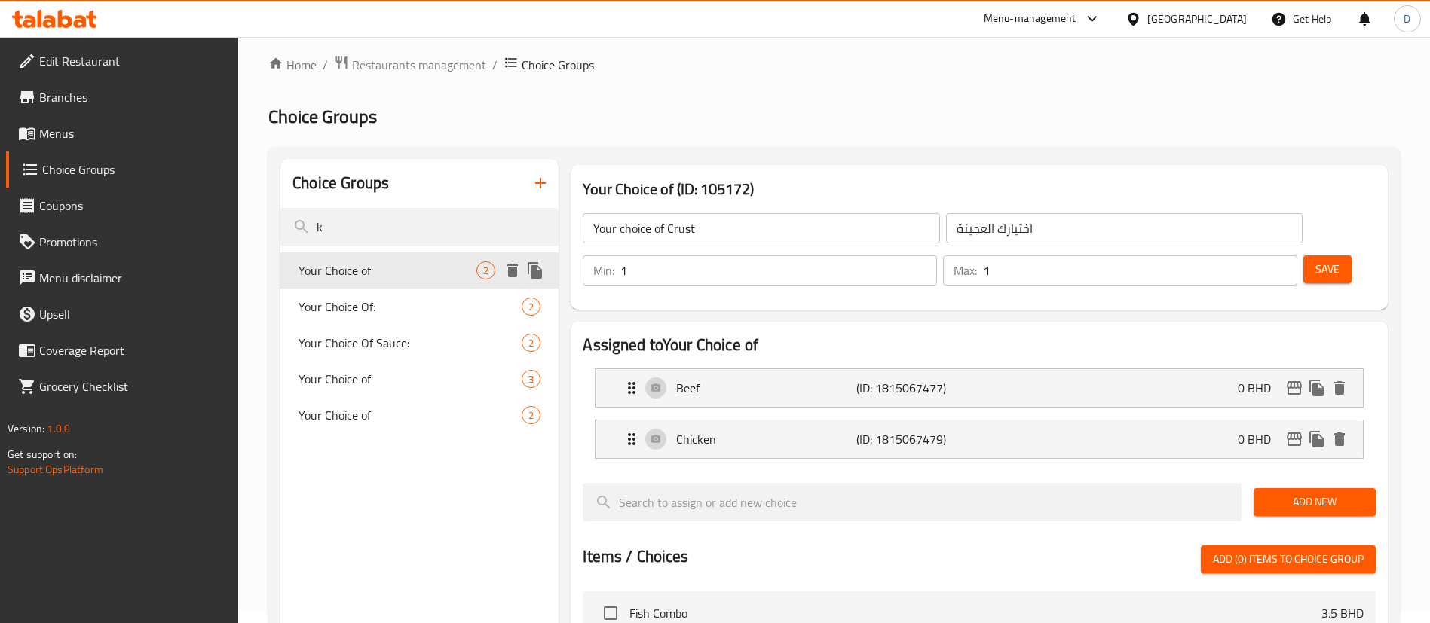
type input "Your Choice of"
type input "اختيارك من"
type input "0"
click at [479, 231] on input "k" at bounding box center [419, 227] width 278 height 38
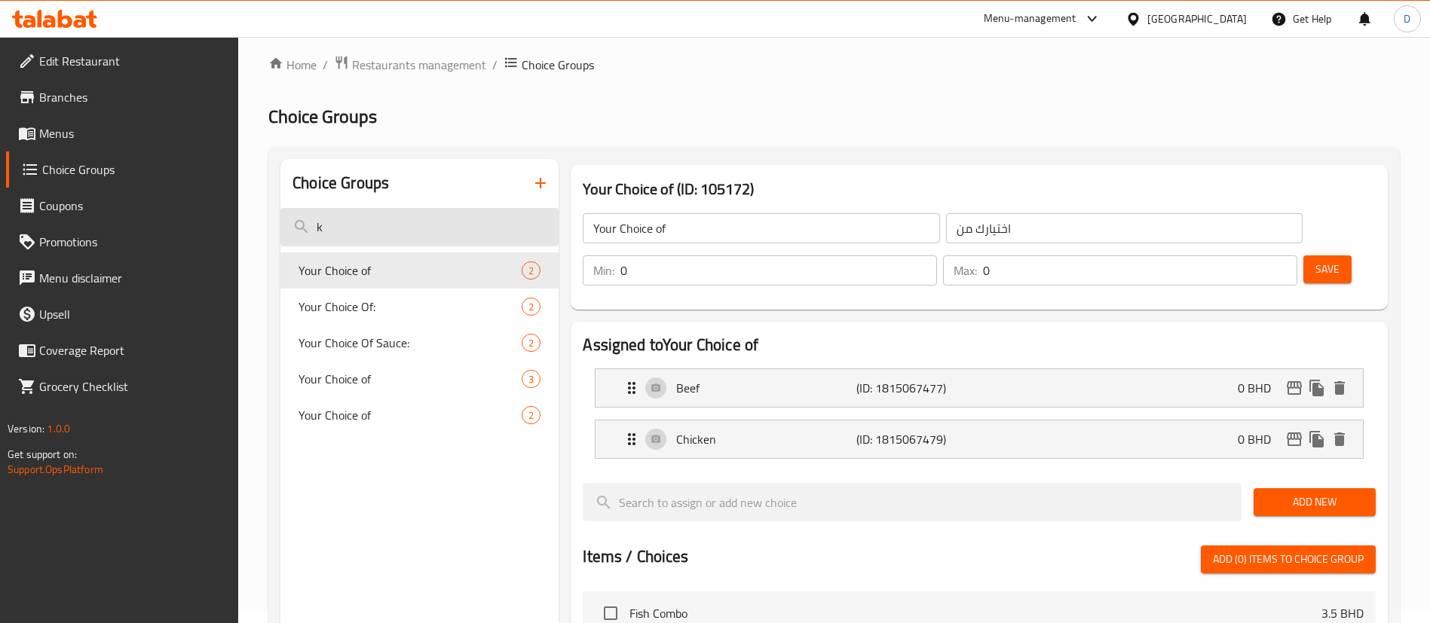
click at [479, 231] on input "k" at bounding box center [419, 227] width 278 height 38
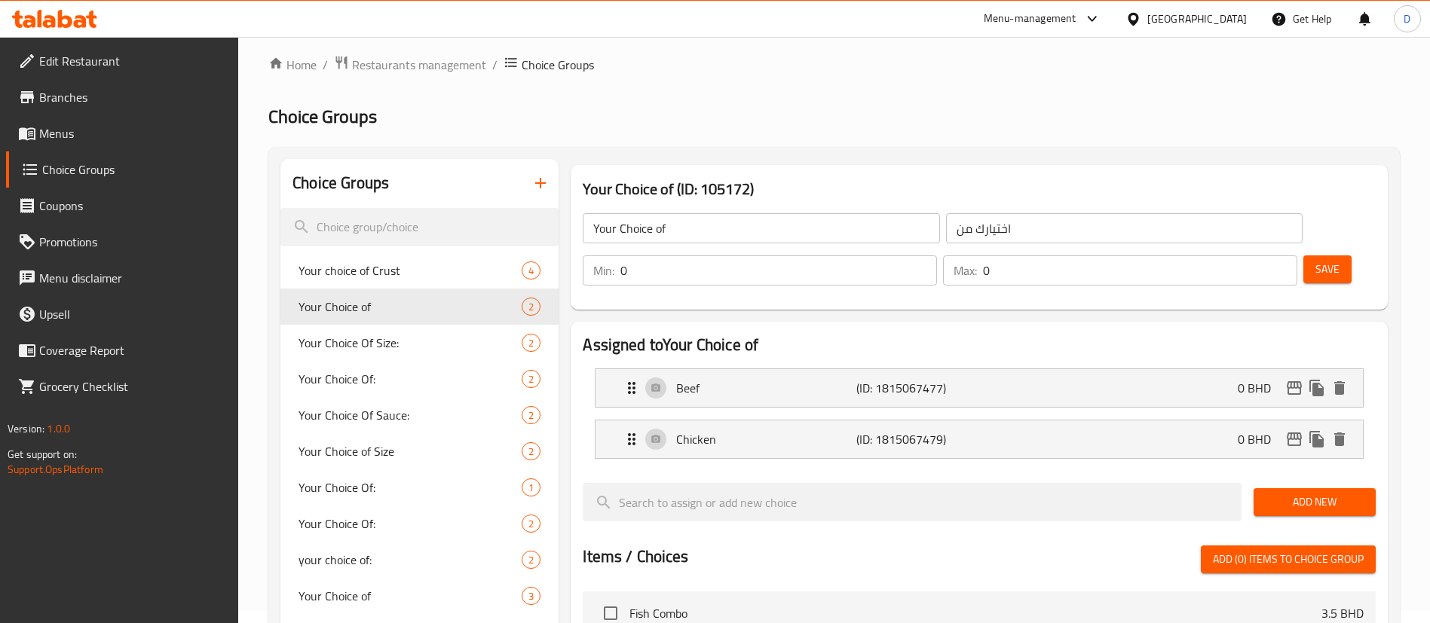
click at [97, 138] on span "Menus" at bounding box center [133, 133] width 188 height 18
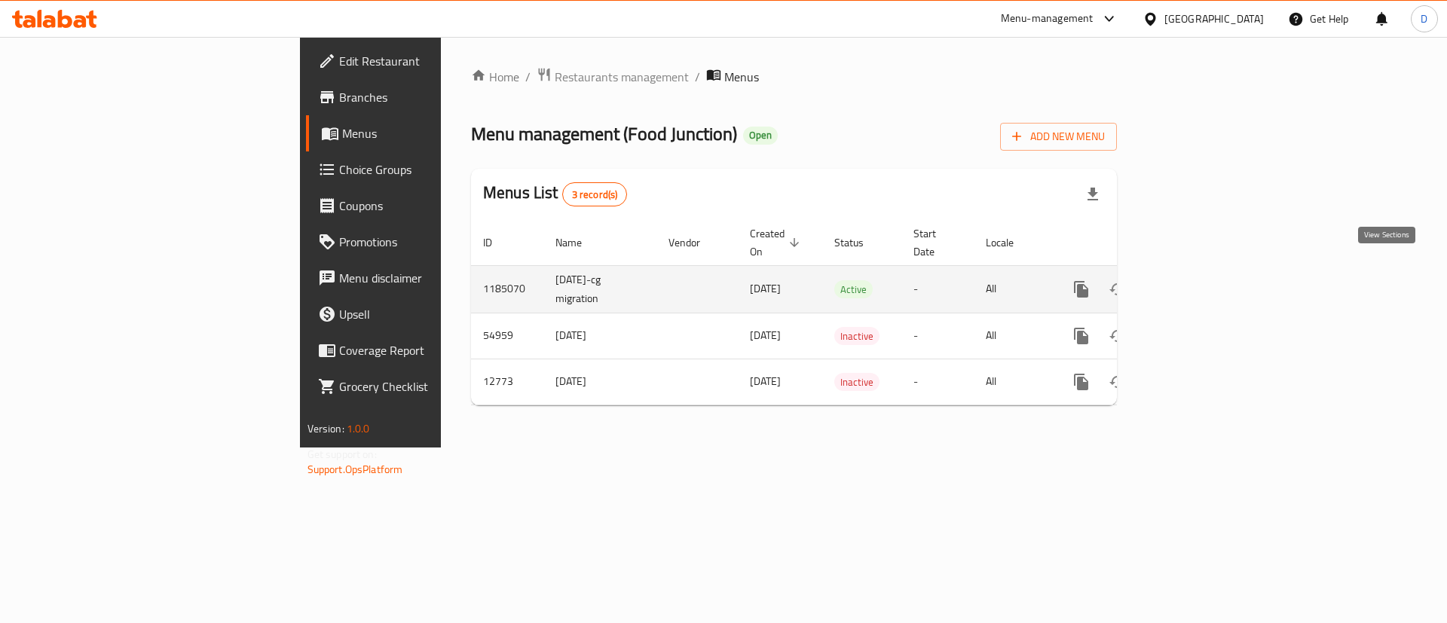
click at [1208, 282] on link "enhanced table" at bounding box center [1190, 289] width 36 height 36
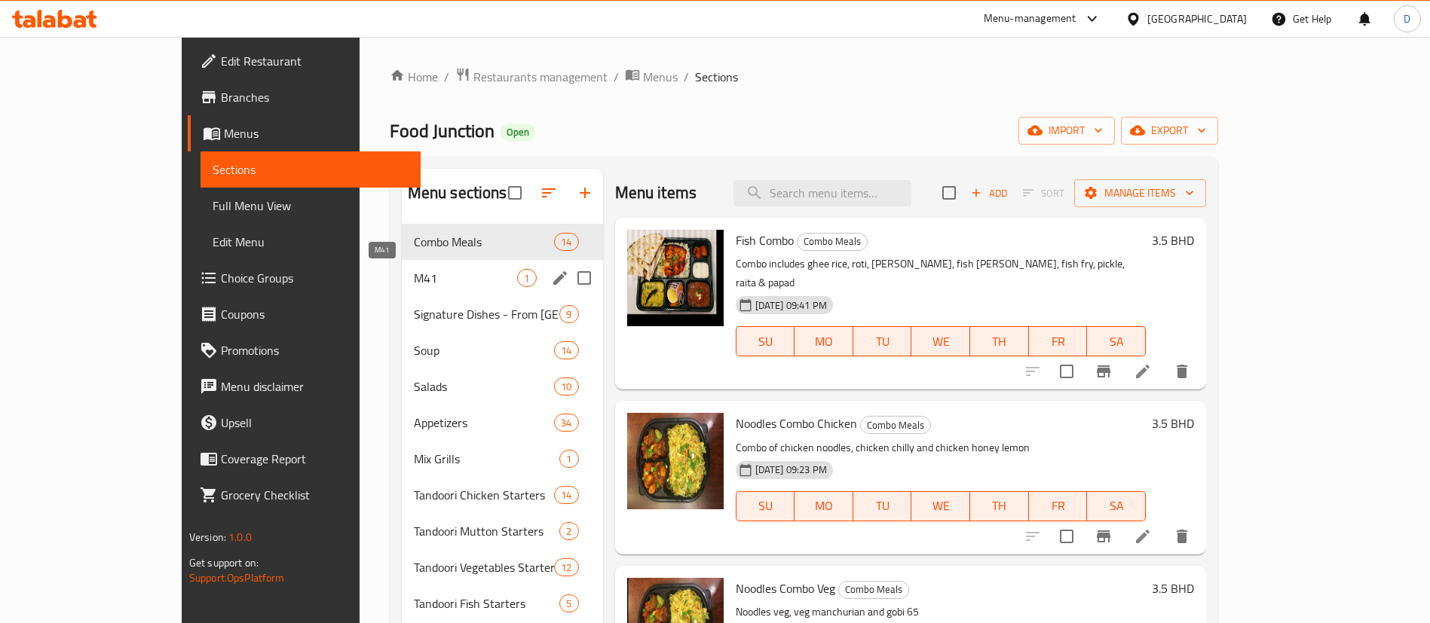
click at [451, 277] on span "M41" at bounding box center [466, 278] width 104 height 18
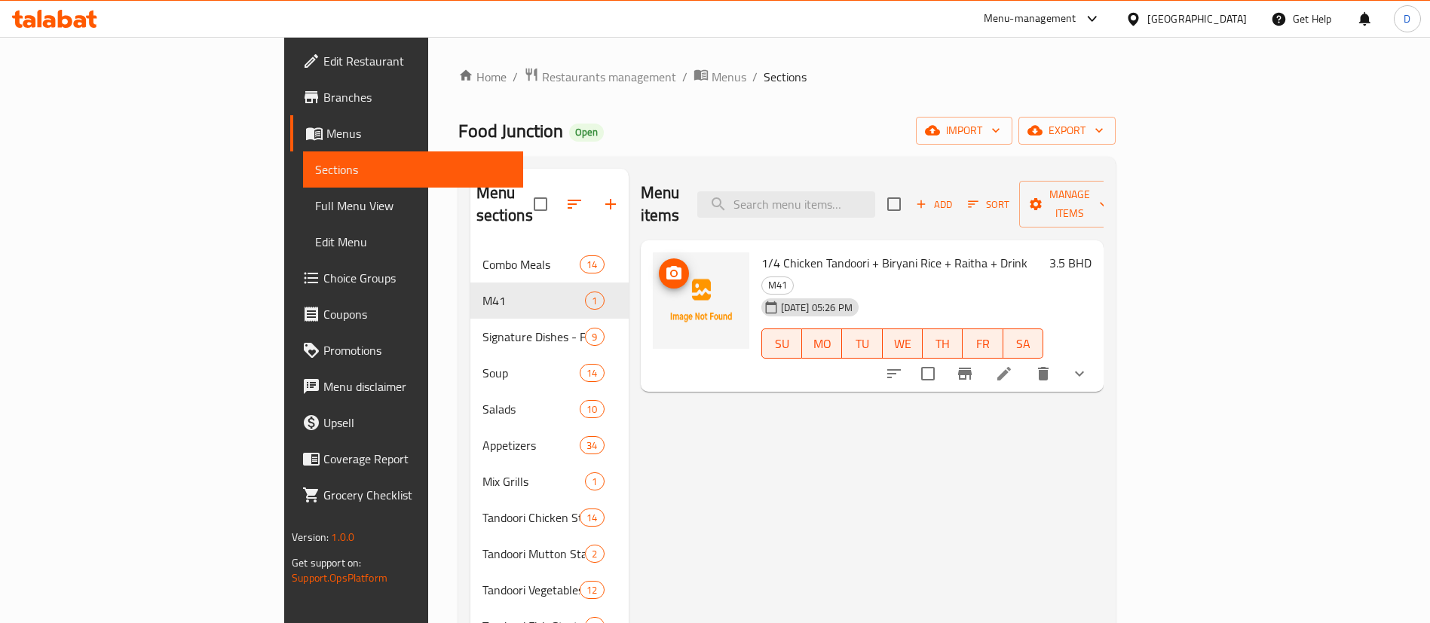
click at [659, 262] on button "upload picture" at bounding box center [674, 274] width 30 height 30
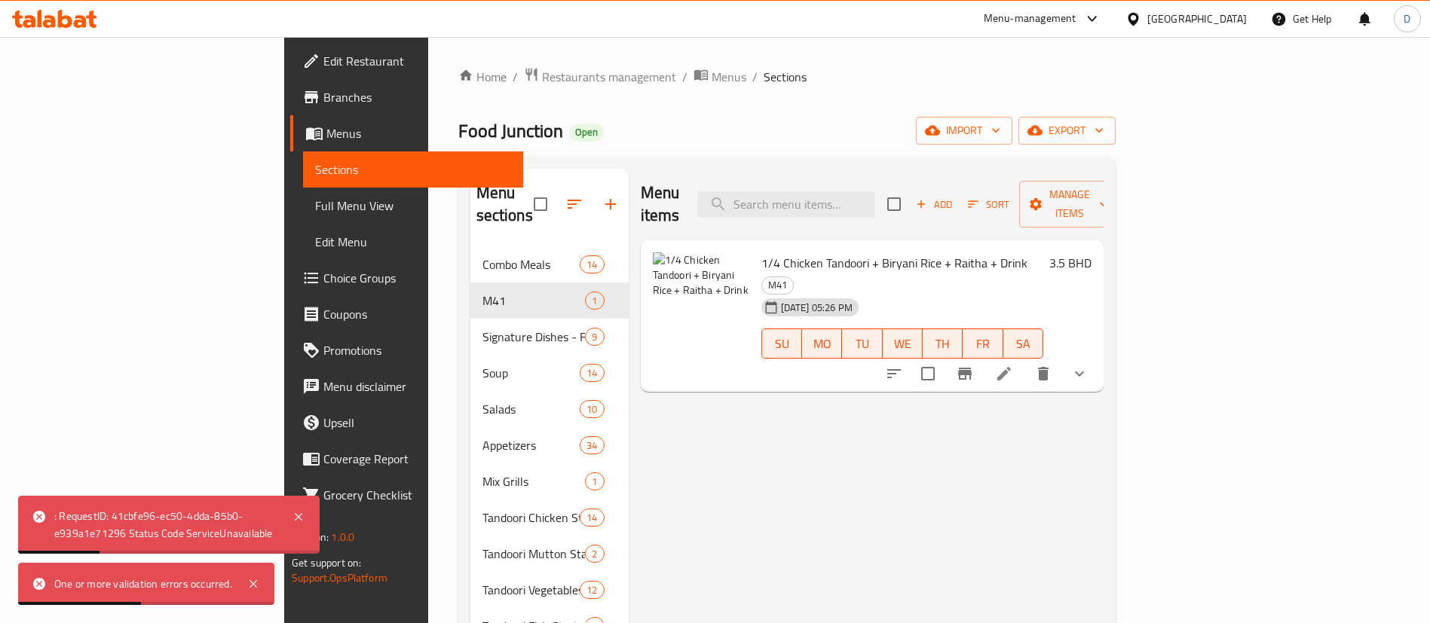
click at [1013, 365] on icon at bounding box center [1004, 374] width 18 height 18
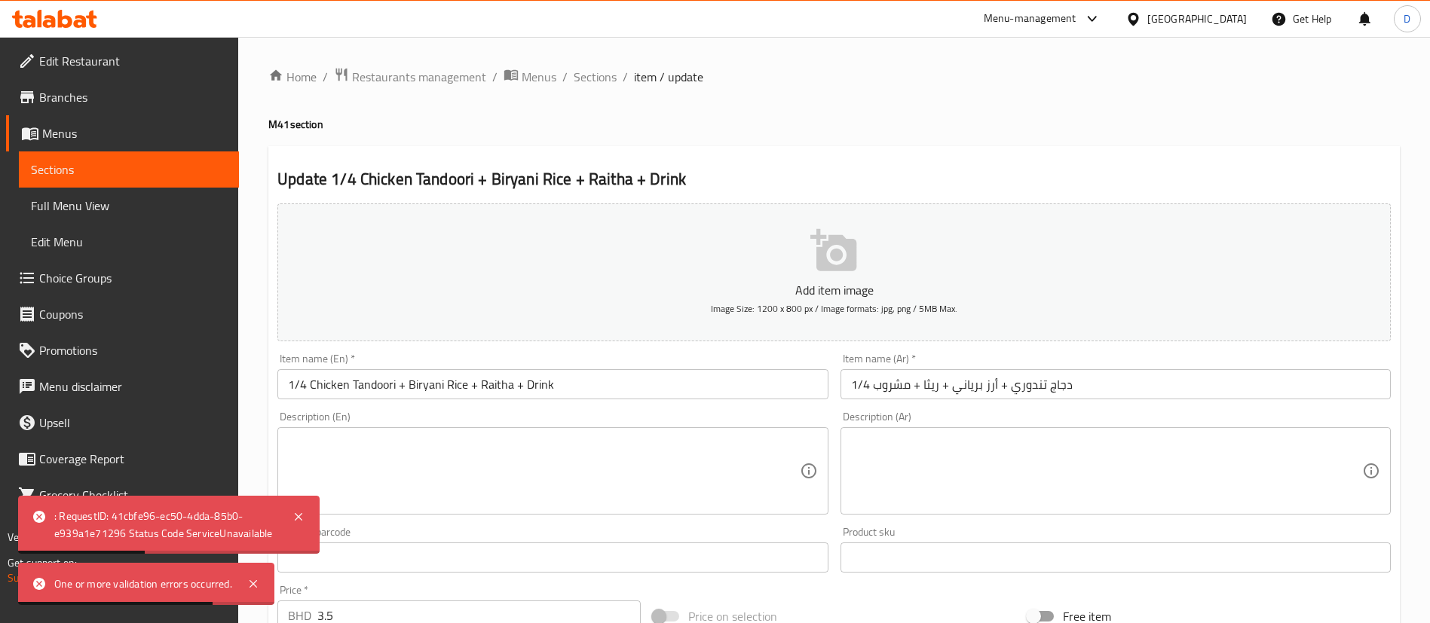
click at [792, 259] on button "Add item image Image Size: 1200 x 800 px / Image formats: jpg, png / 5MB Max." at bounding box center [833, 273] width 1113 height 138
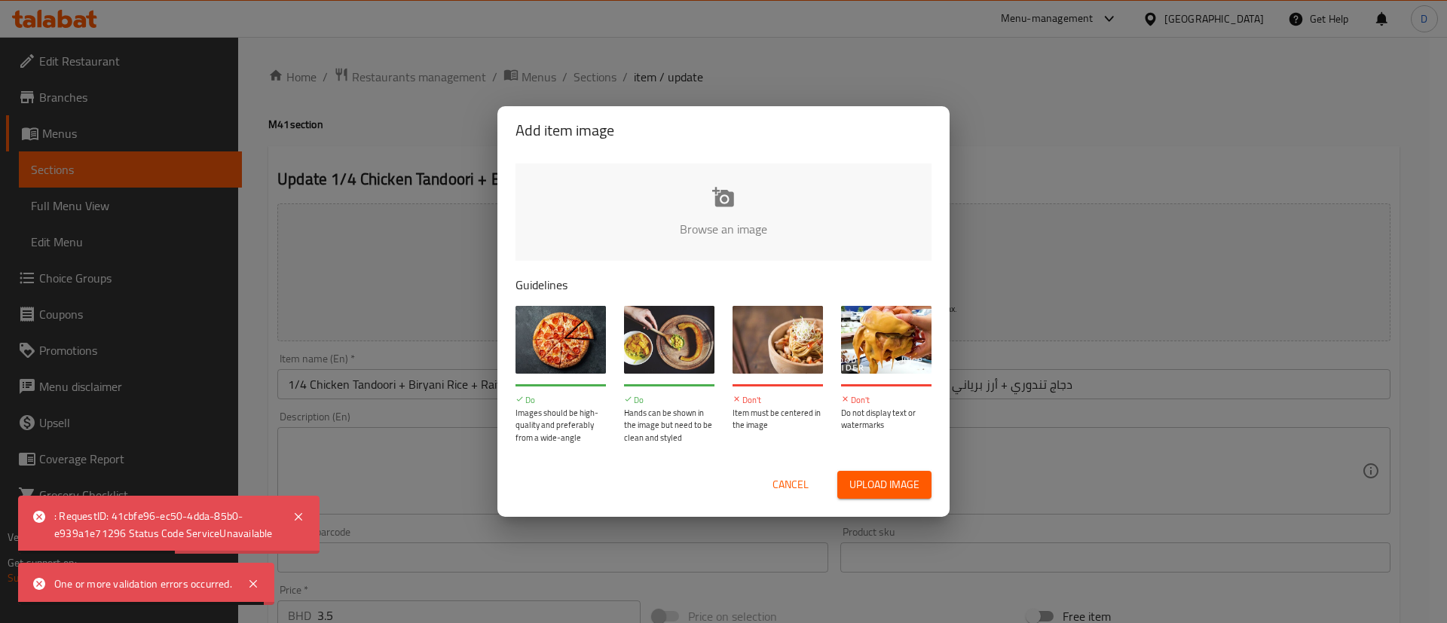
click at [739, 201] on input "file" at bounding box center [1233, 234] width 1435 height 141
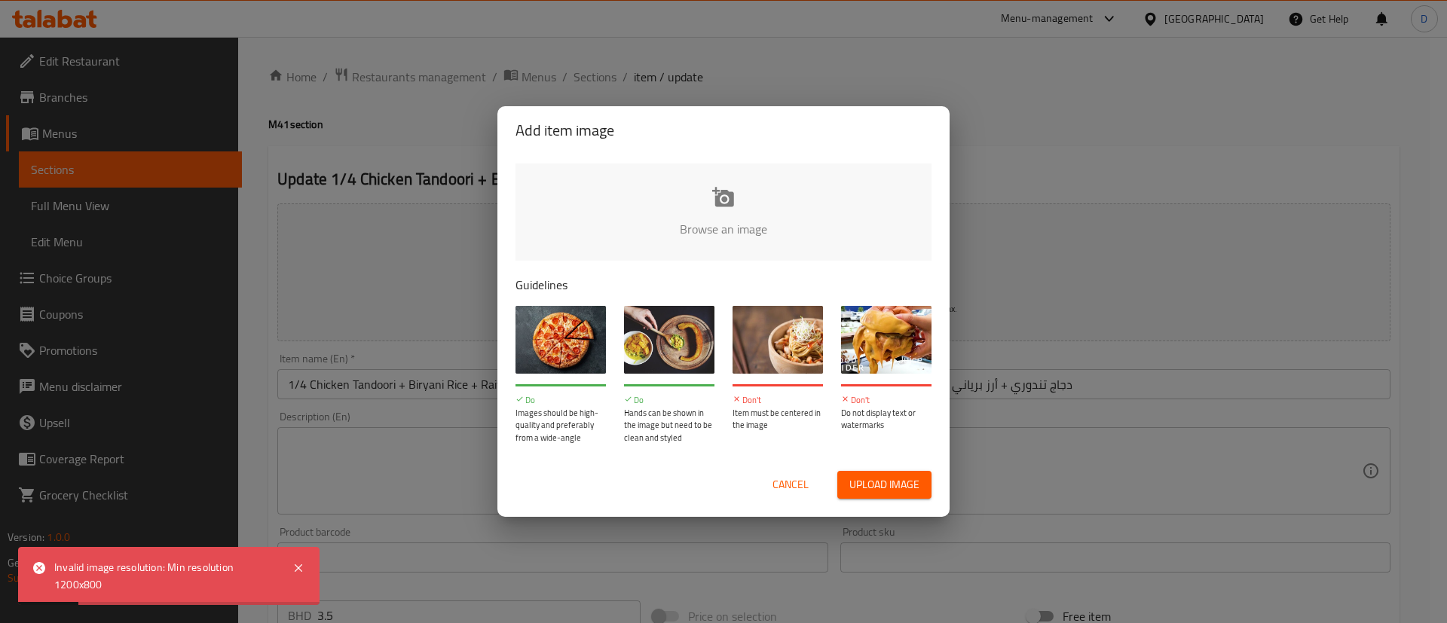
click at [859, 480] on span "Upload image" at bounding box center [884, 485] width 70 height 19
click at [770, 228] on input "file" at bounding box center [1233, 234] width 1435 height 141
type input "C:\fakepath\Feast For 1 Food Junction (1) (1).png"
click at [715, 257] on input "file" at bounding box center [1233, 234] width 1435 height 141
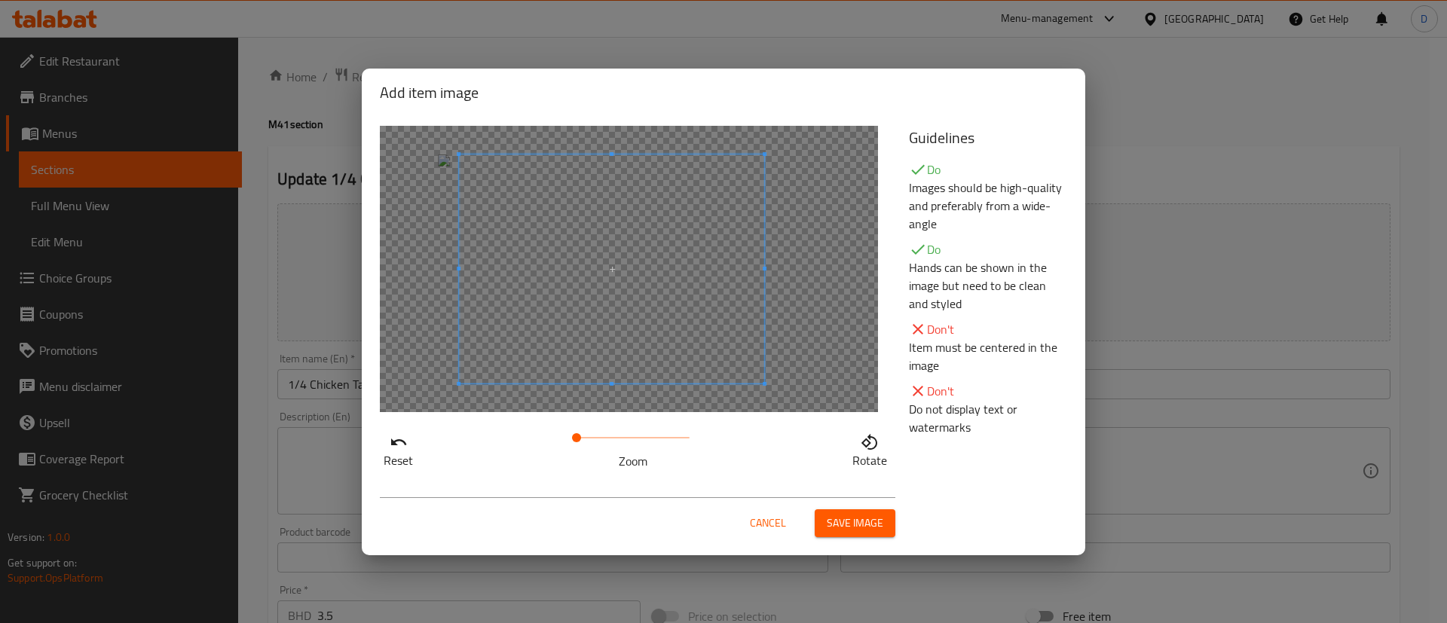
click at [679, 264] on span at bounding box center [611, 269] width 305 height 229
click at [828, 531] on span "Save image" at bounding box center [855, 523] width 57 height 19
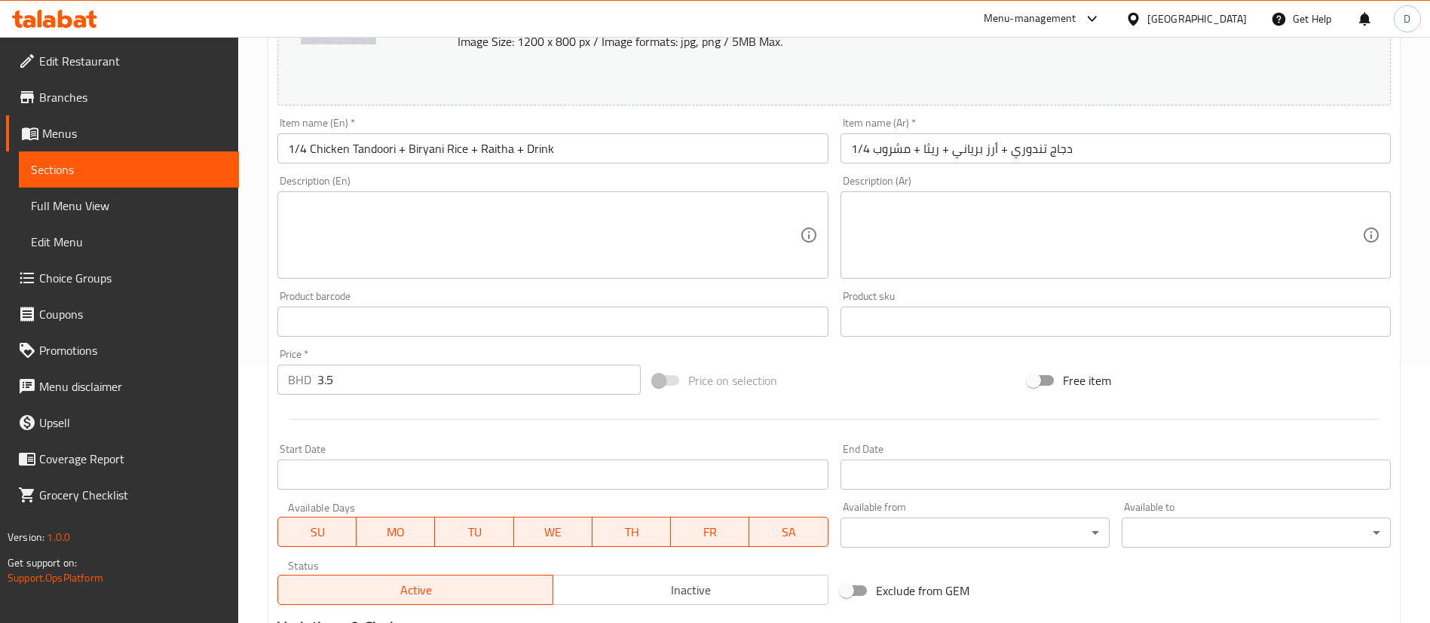
scroll to position [488, 0]
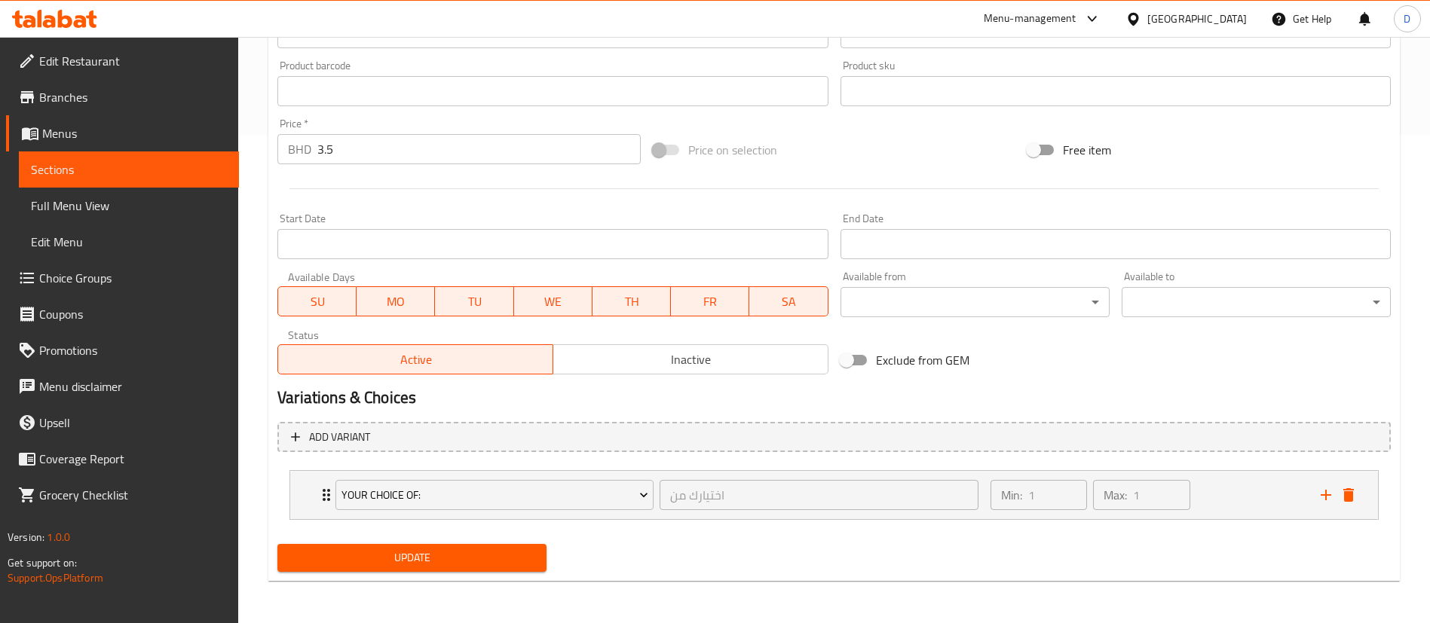
click at [514, 554] on span "Update" at bounding box center [411, 558] width 245 height 19
click at [90, 132] on span "Menus" at bounding box center [134, 133] width 185 height 18
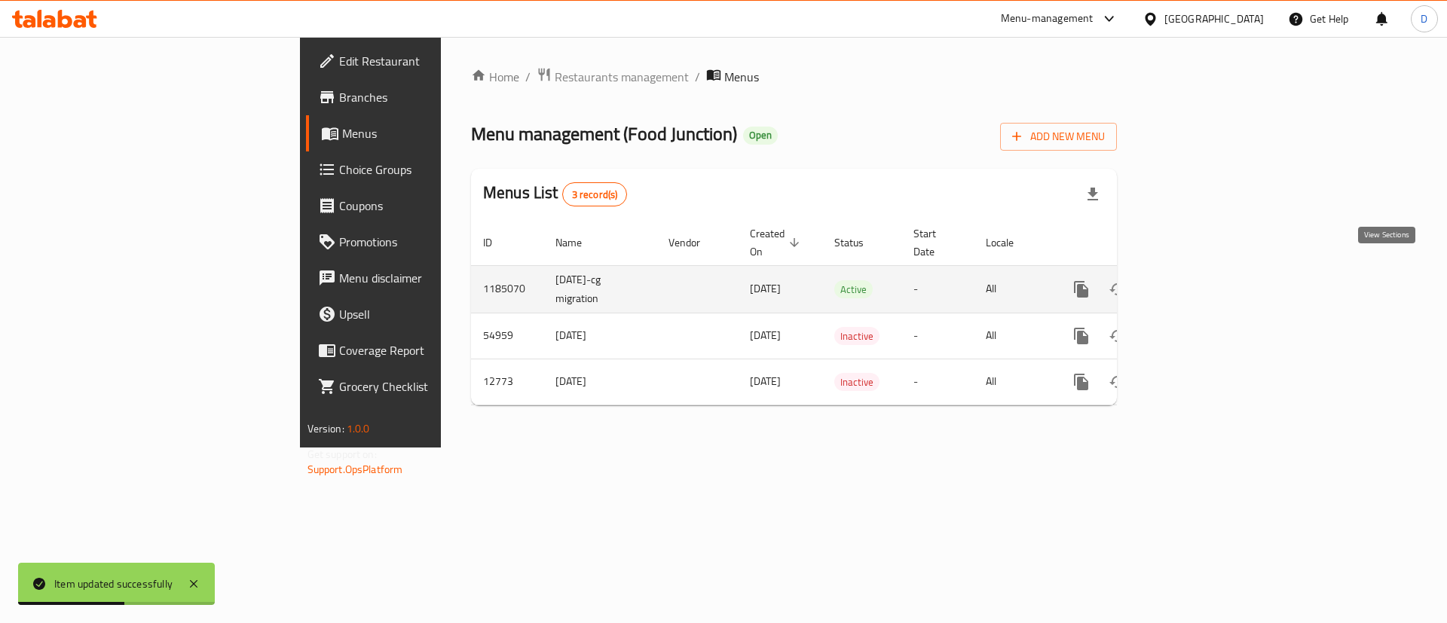
click at [1197, 283] on icon "enhanced table" at bounding box center [1190, 290] width 14 height 14
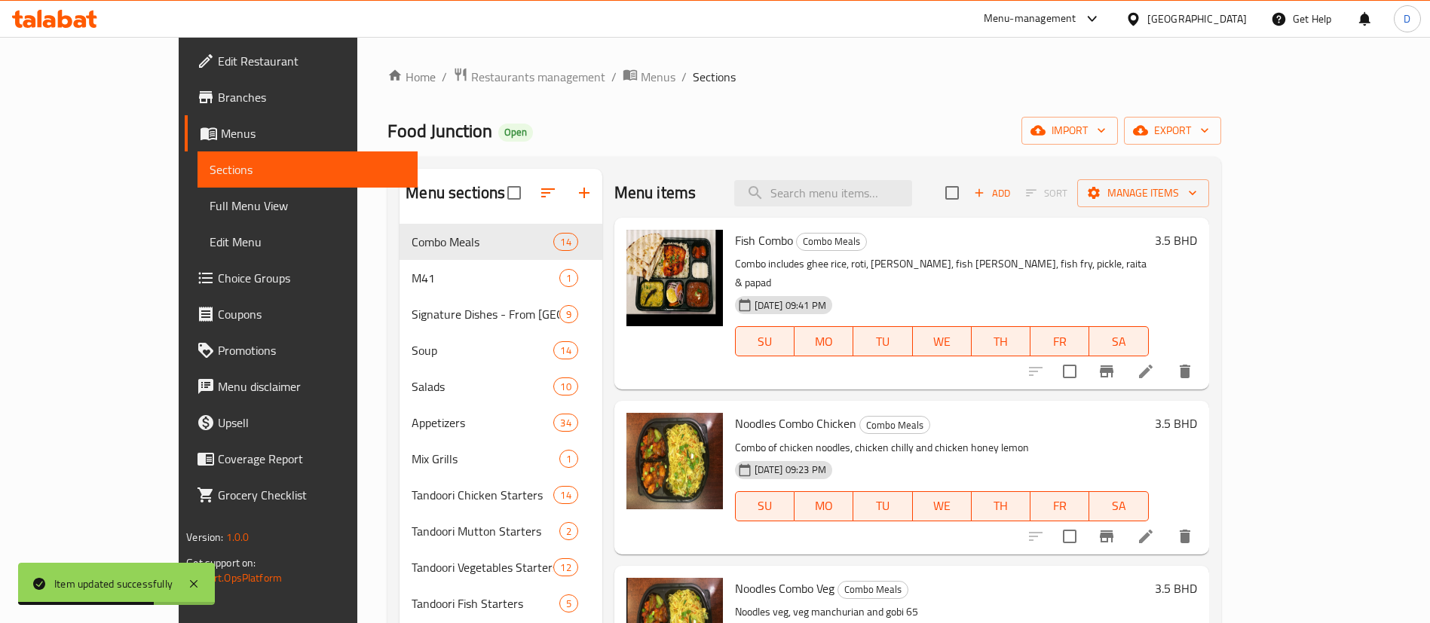
scroll to position [951, 0]
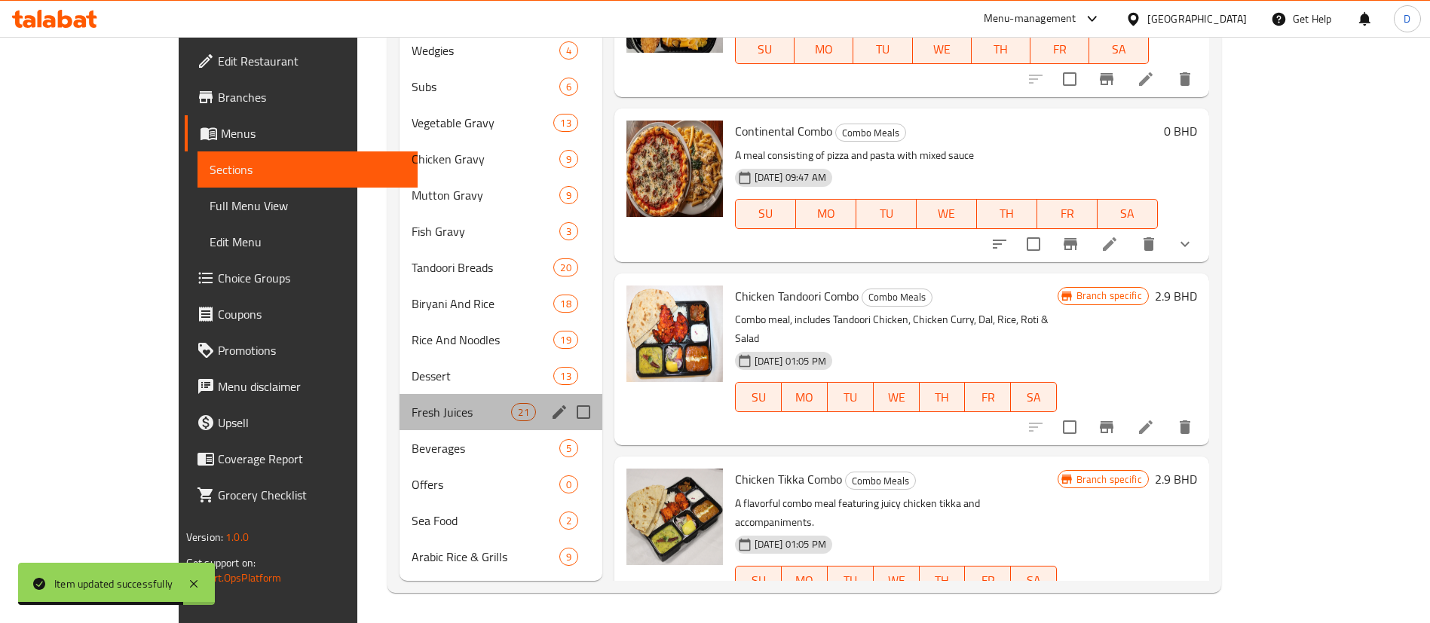
click at [399, 426] on div "Fresh Juices 21" at bounding box center [500, 412] width 202 height 36
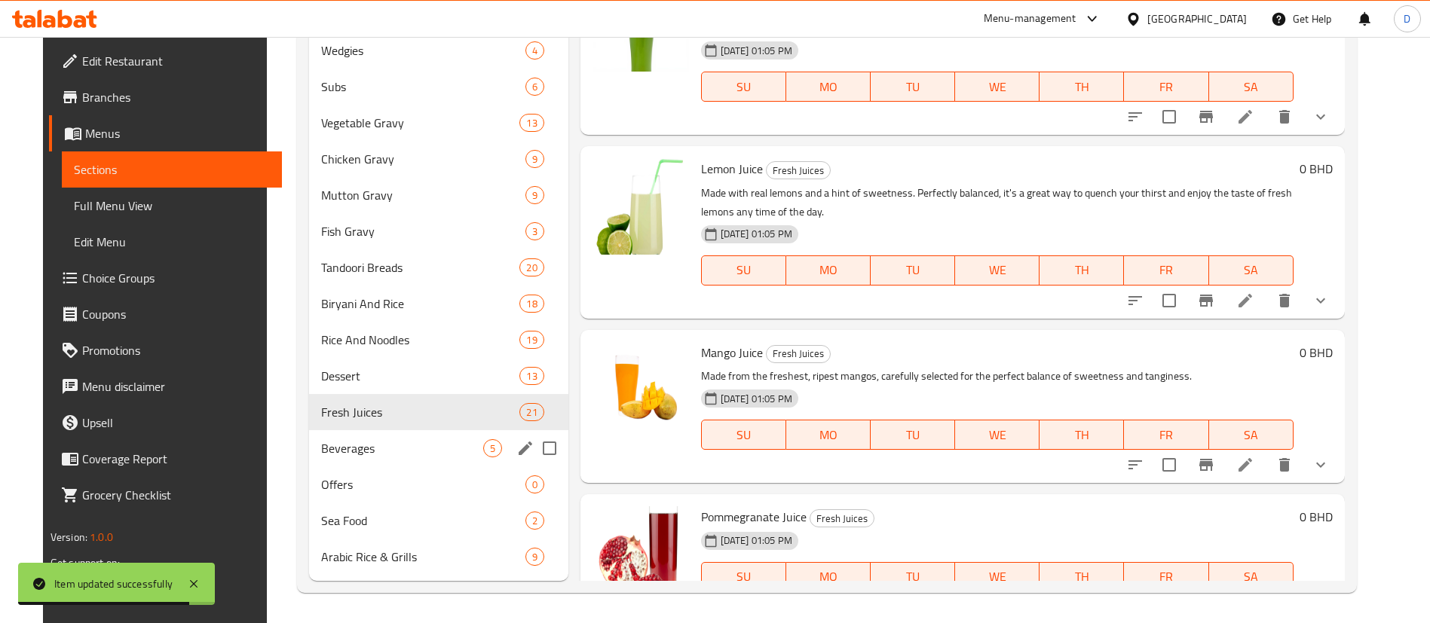
click at [359, 458] on div "Beverages 5" at bounding box center [438, 448] width 259 height 36
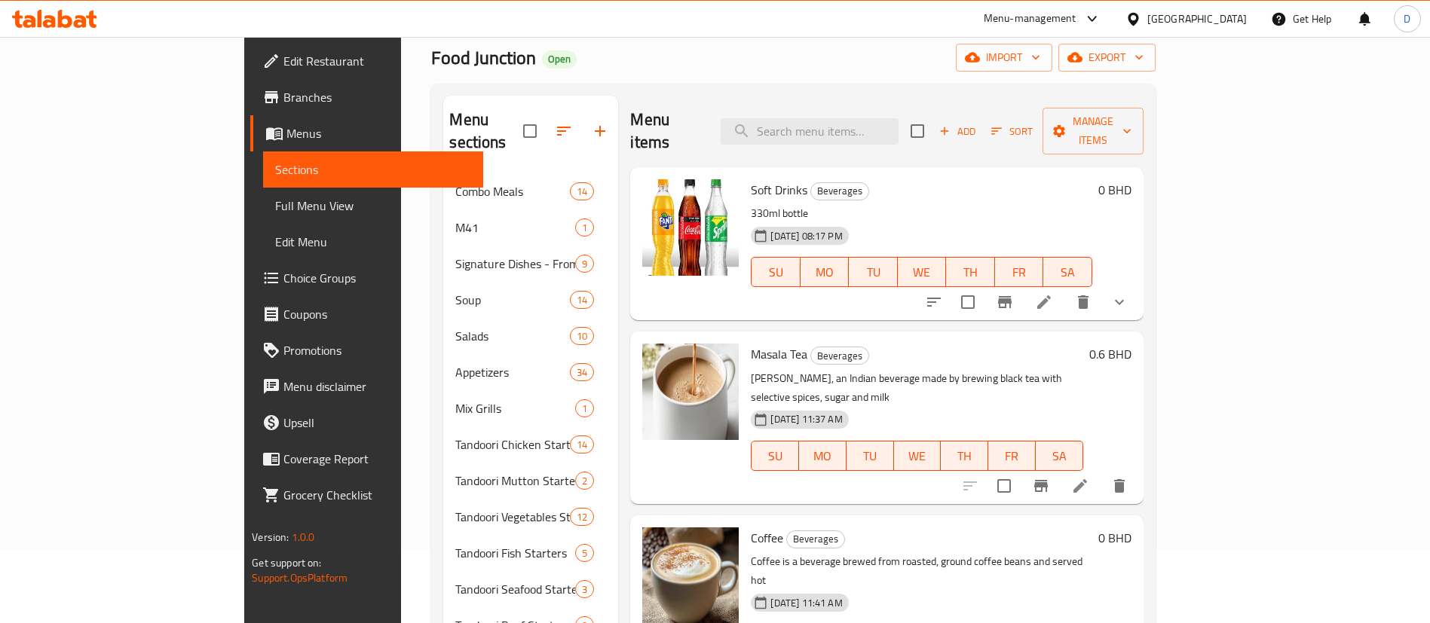
scroll to position [54, 0]
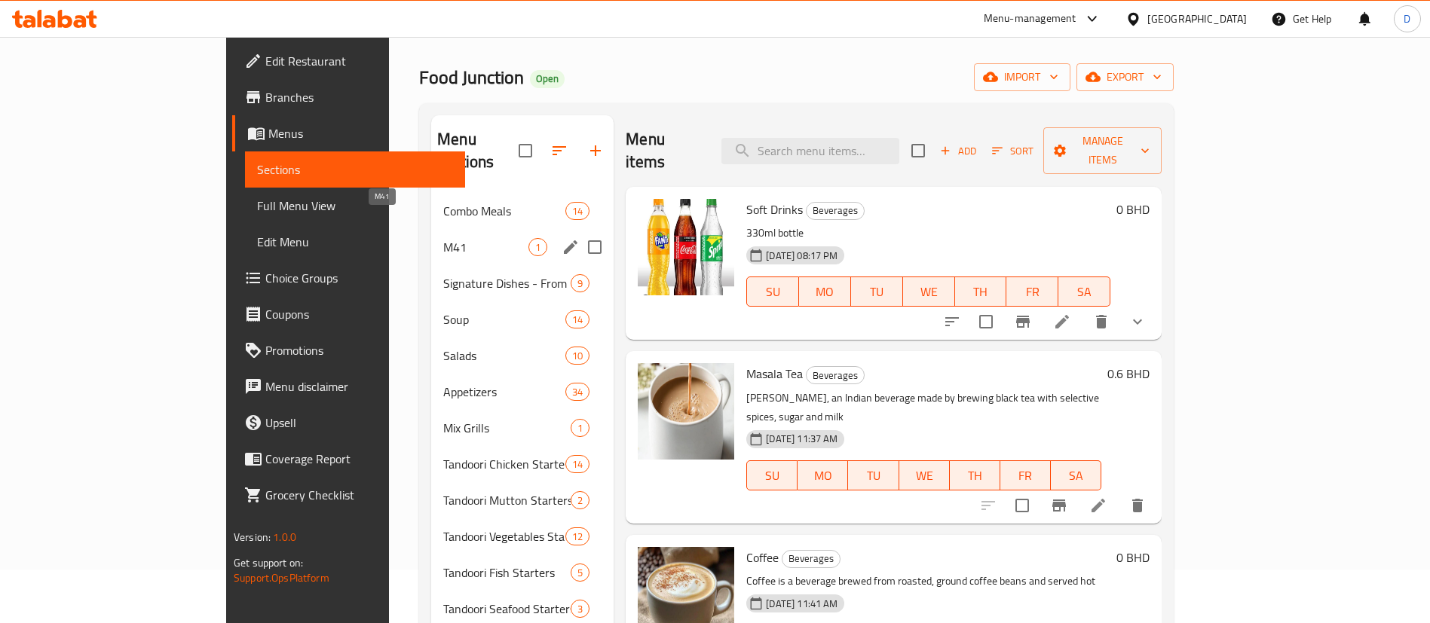
click at [443, 238] on span "M41" at bounding box center [485, 247] width 85 height 18
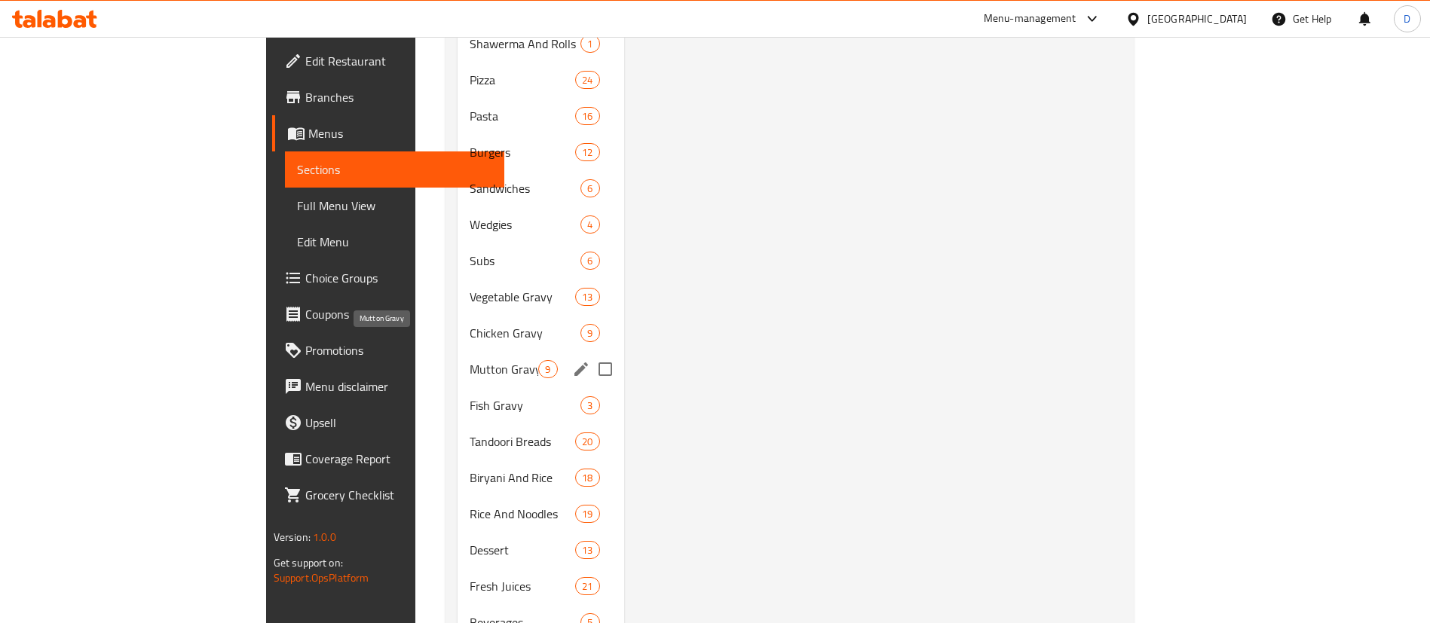
scroll to position [951, 0]
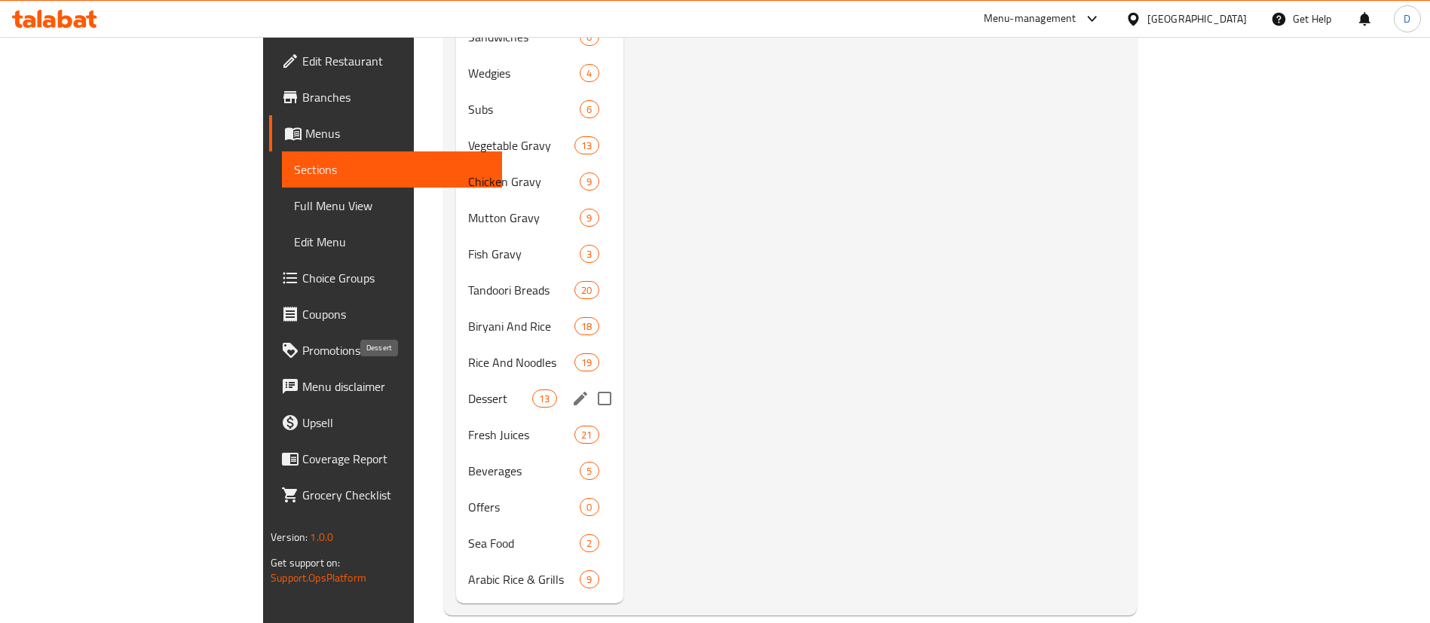
click at [468, 390] on span "Dessert" at bounding box center [500, 399] width 64 height 18
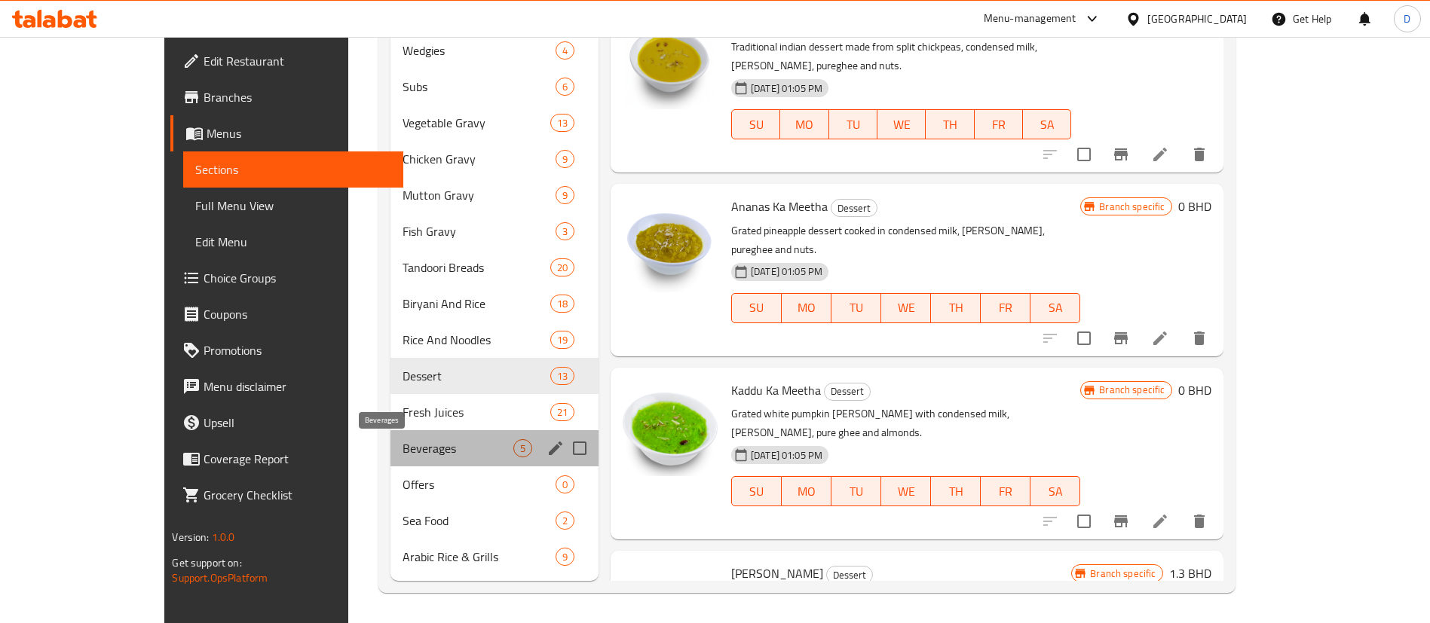
click at [402, 449] on span "Beverages" at bounding box center [457, 448] width 111 height 18
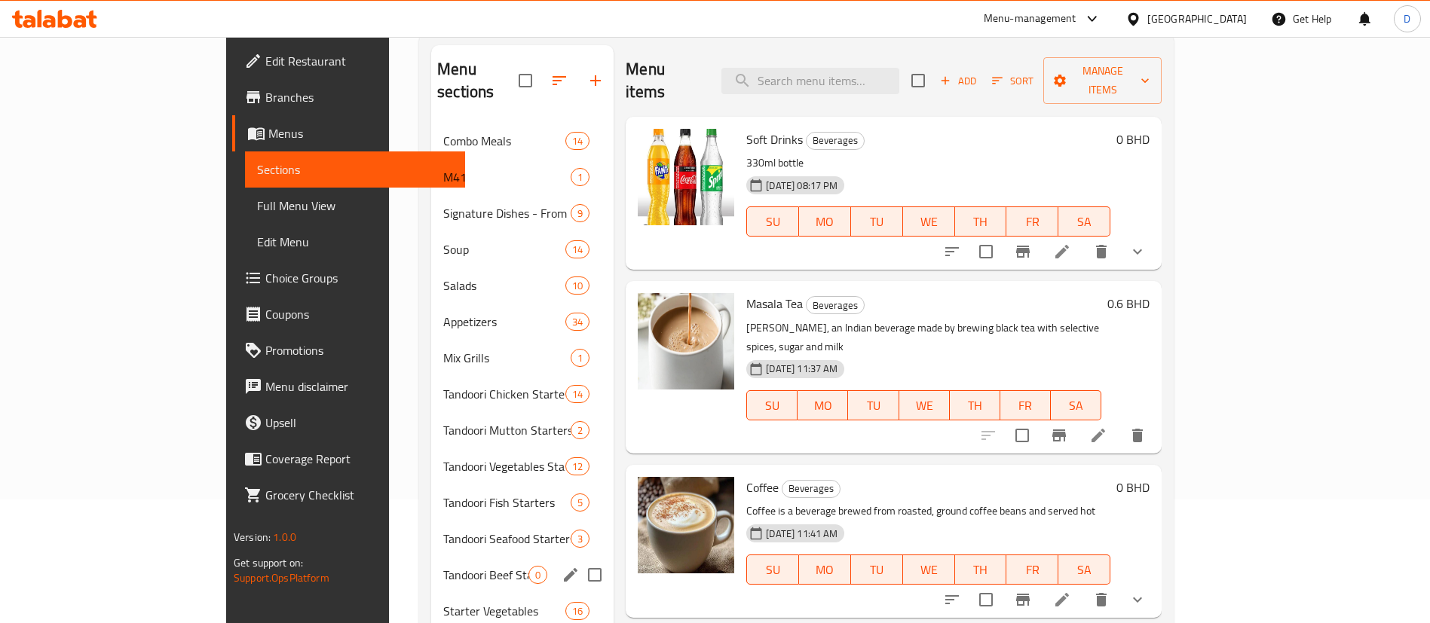
scroll to position [111, 0]
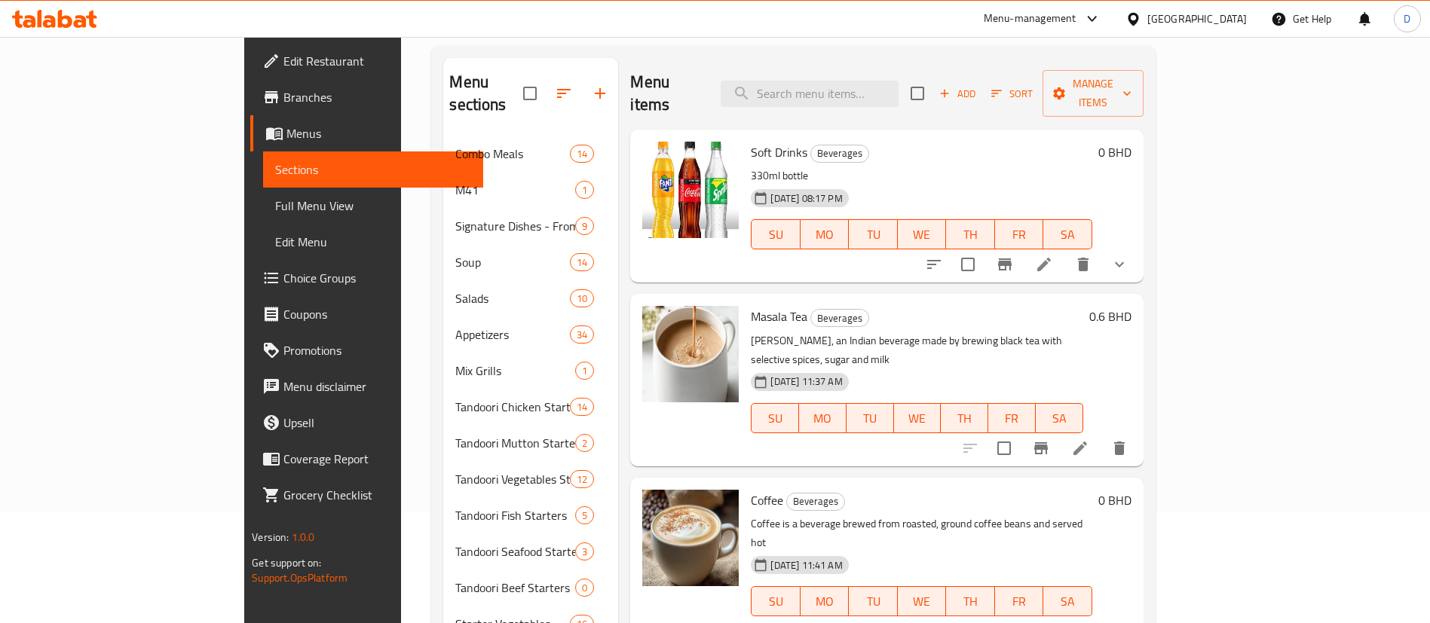
click at [1128, 256] on icon "show more" at bounding box center [1119, 265] width 18 height 18
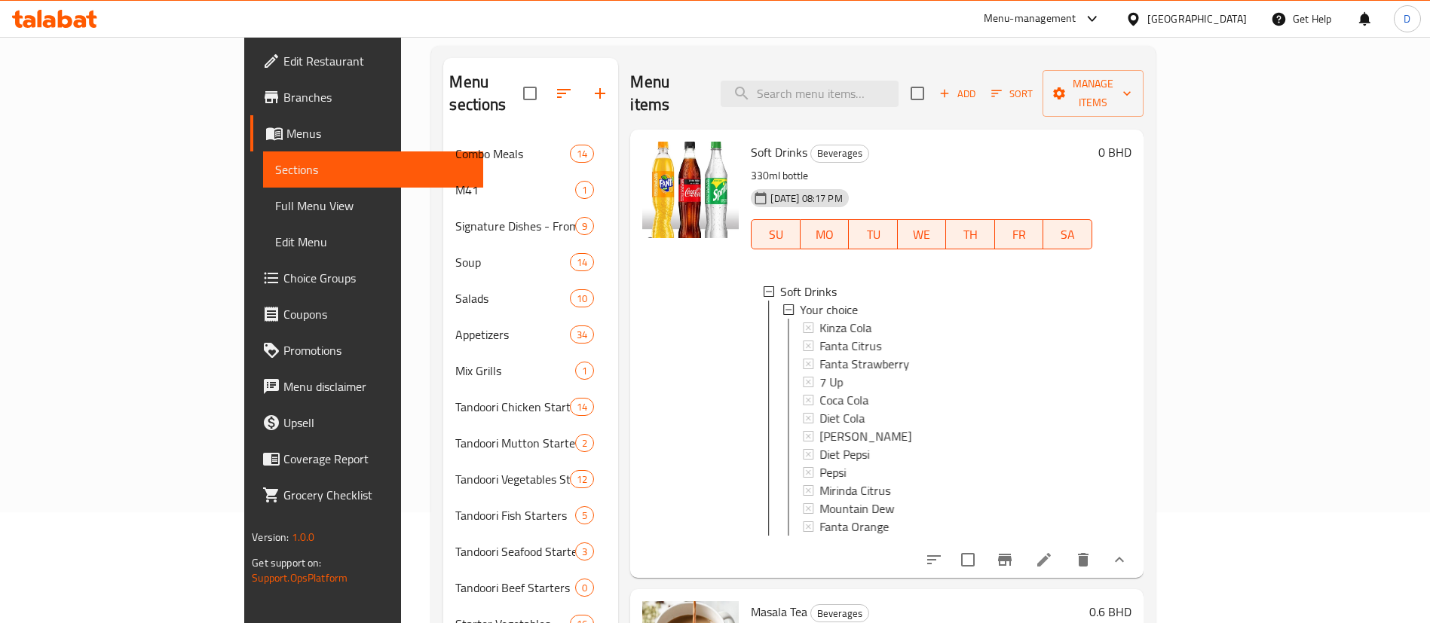
scroll to position [217, 0]
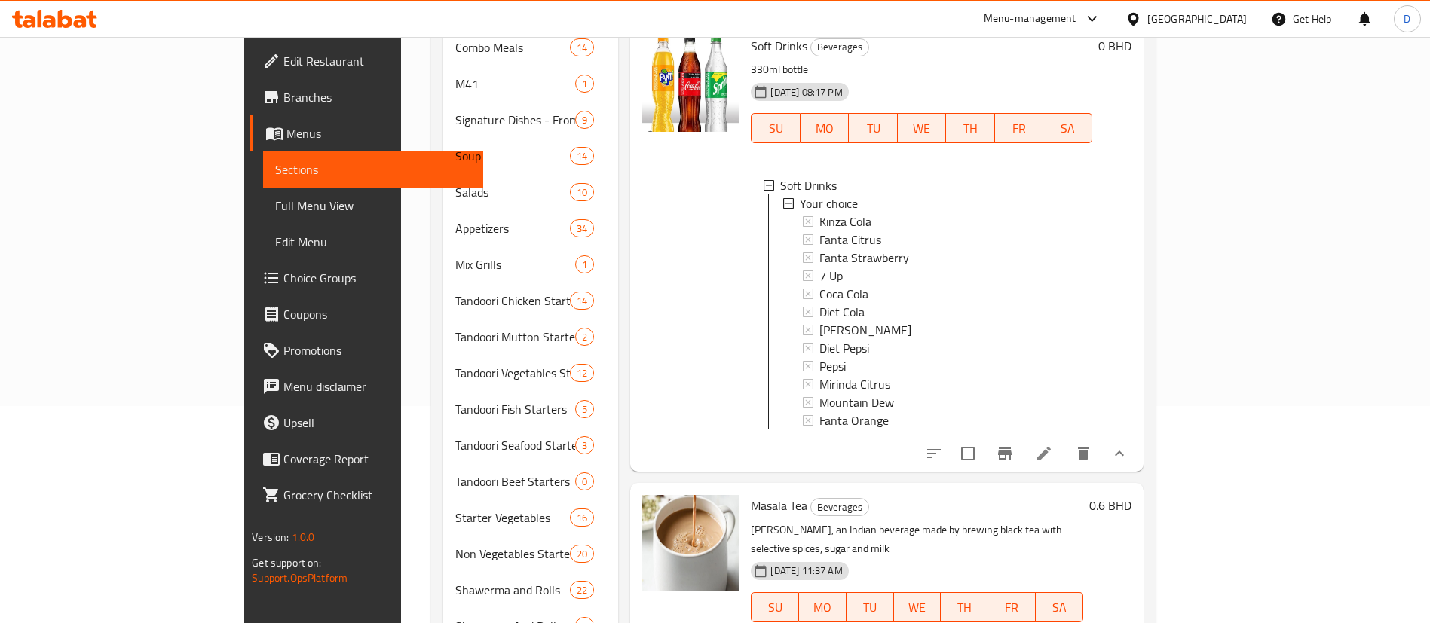
click at [519, 20] on div "Menu-management [GEOGRAPHIC_DATA] Get Help D" at bounding box center [715, 19] width 1430 height 36
click at [283, 278] on span "Choice Groups" at bounding box center [377, 278] width 188 height 18
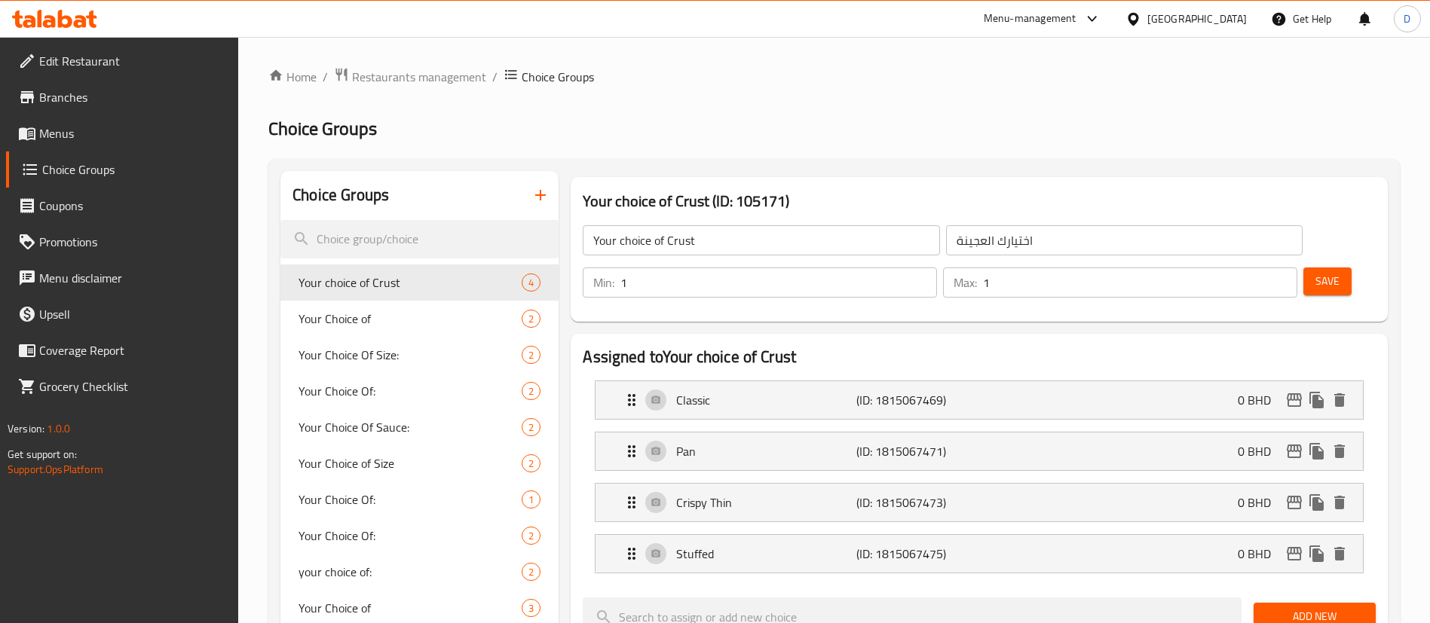
click at [527, 199] on button "button" at bounding box center [540, 195] width 36 height 36
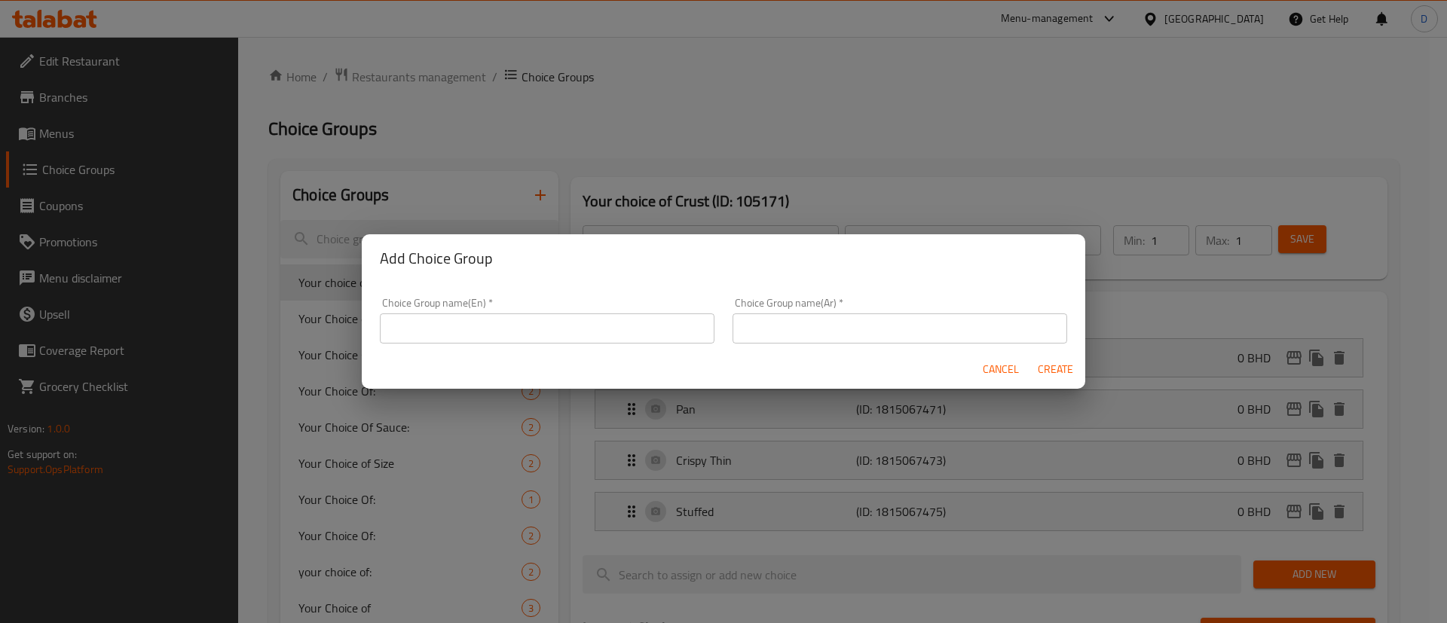
drag, startPoint x: 513, startPoint y: 293, endPoint x: 497, endPoint y: 308, distance: 21.3
click at [505, 300] on div "Choice Group name(En)   * Choice Group name(En) *" at bounding box center [547, 321] width 353 height 64
click at [496, 323] on input "text" at bounding box center [547, 329] width 335 height 30
type input "your choice of drink"
click at [828, 301] on div "Choice Group name(Ar)   * Choice Group name(Ar) *" at bounding box center [900, 321] width 335 height 46
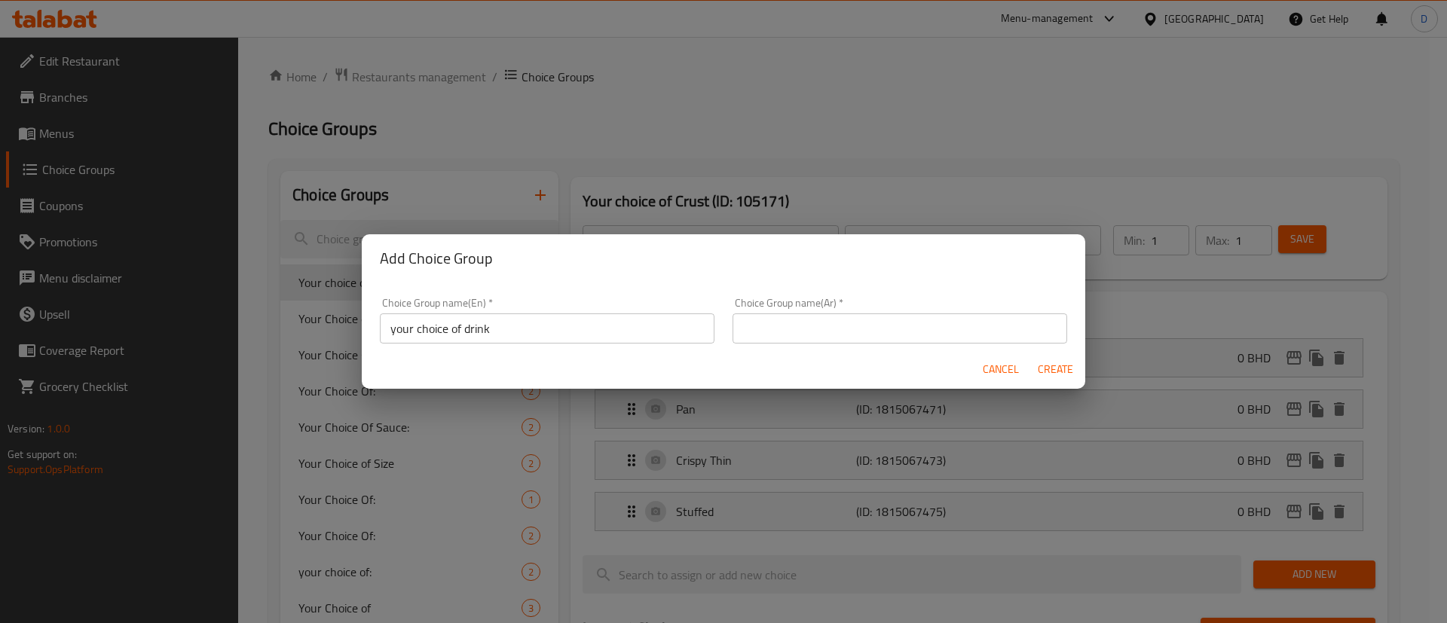
click at [826, 321] on input "text" at bounding box center [900, 329] width 335 height 30
type input "اختيارك من المشروب"
click at [1056, 366] on span "Create" at bounding box center [1055, 369] width 36 height 19
type input "your choice of drink"
type input "اختيارك من المشروب"
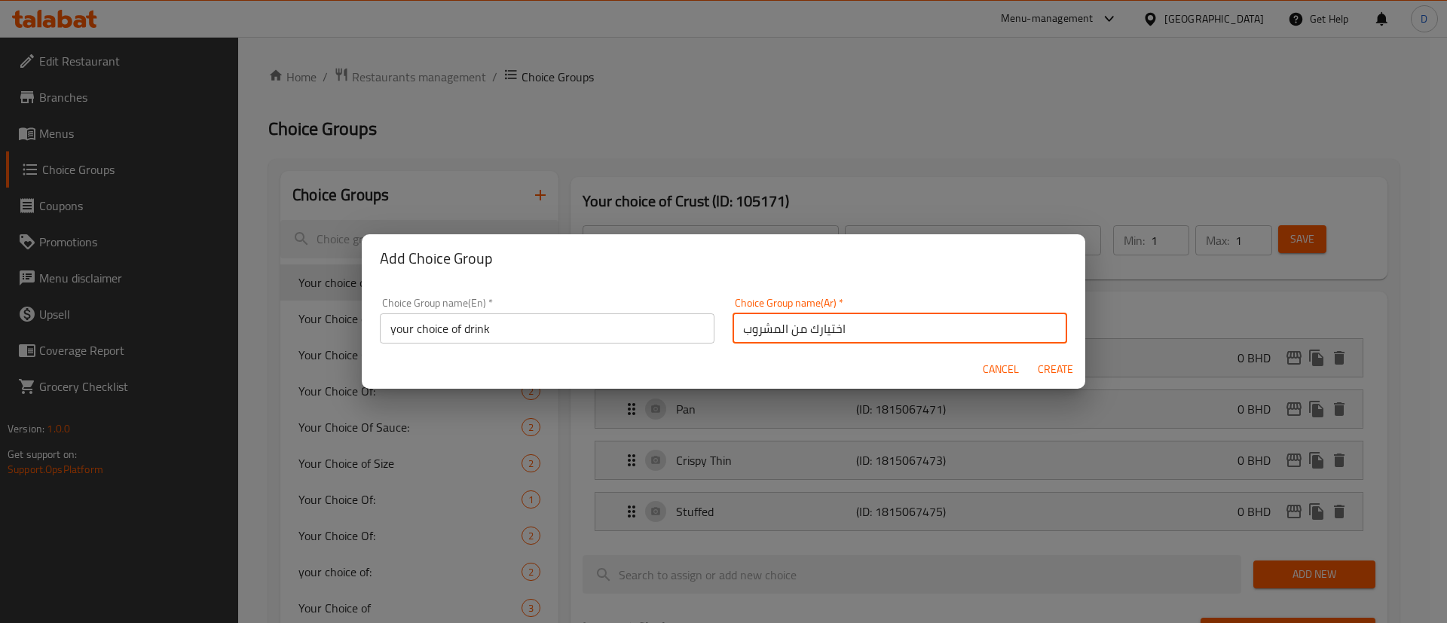
type input "0"
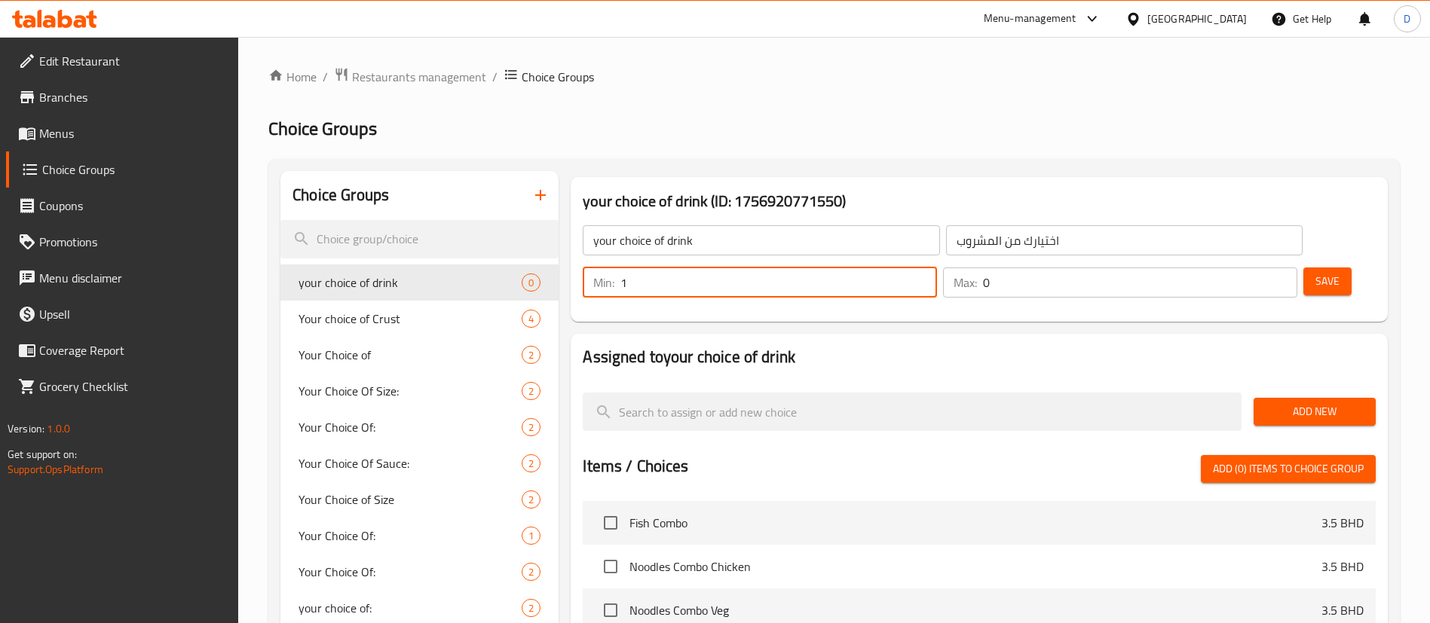
type input "1"
click at [937, 268] on input "1" at bounding box center [778, 283] width 317 height 30
type input "1"
click at [1256, 268] on input "1" at bounding box center [1140, 283] width 314 height 30
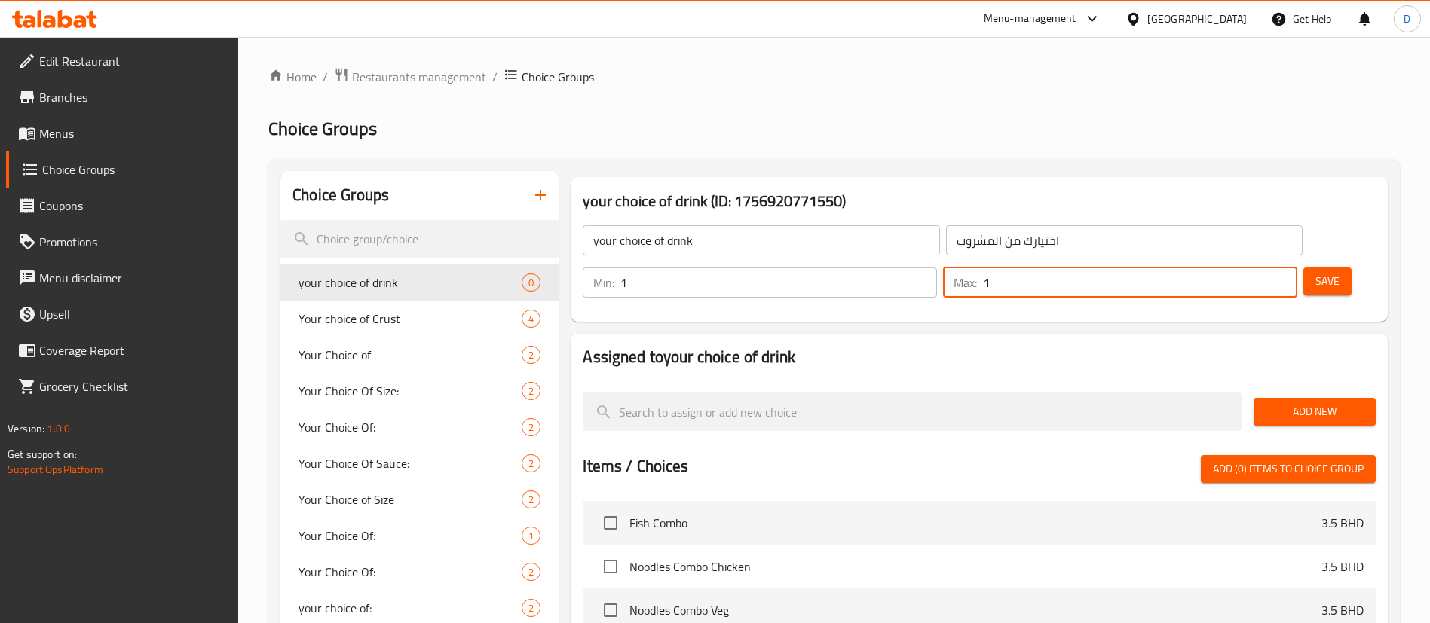
click at [1295, 402] on span "Add New" at bounding box center [1315, 411] width 98 height 19
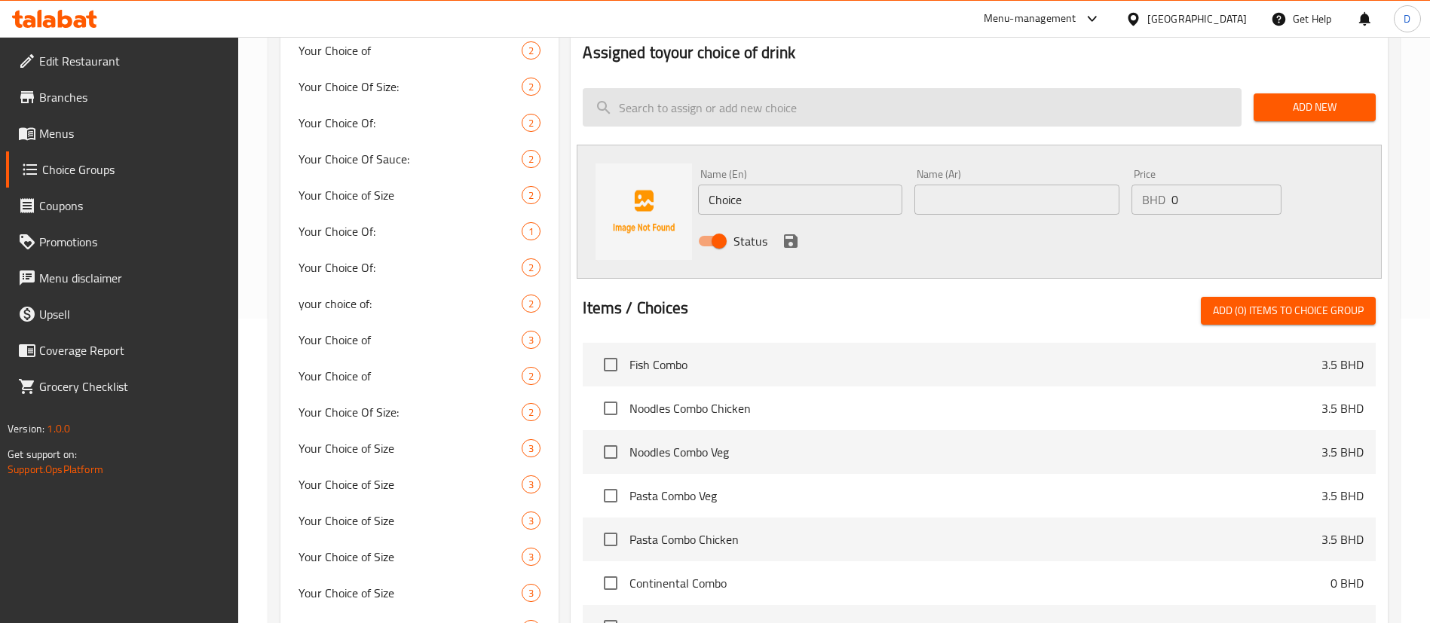
scroll to position [308, 0]
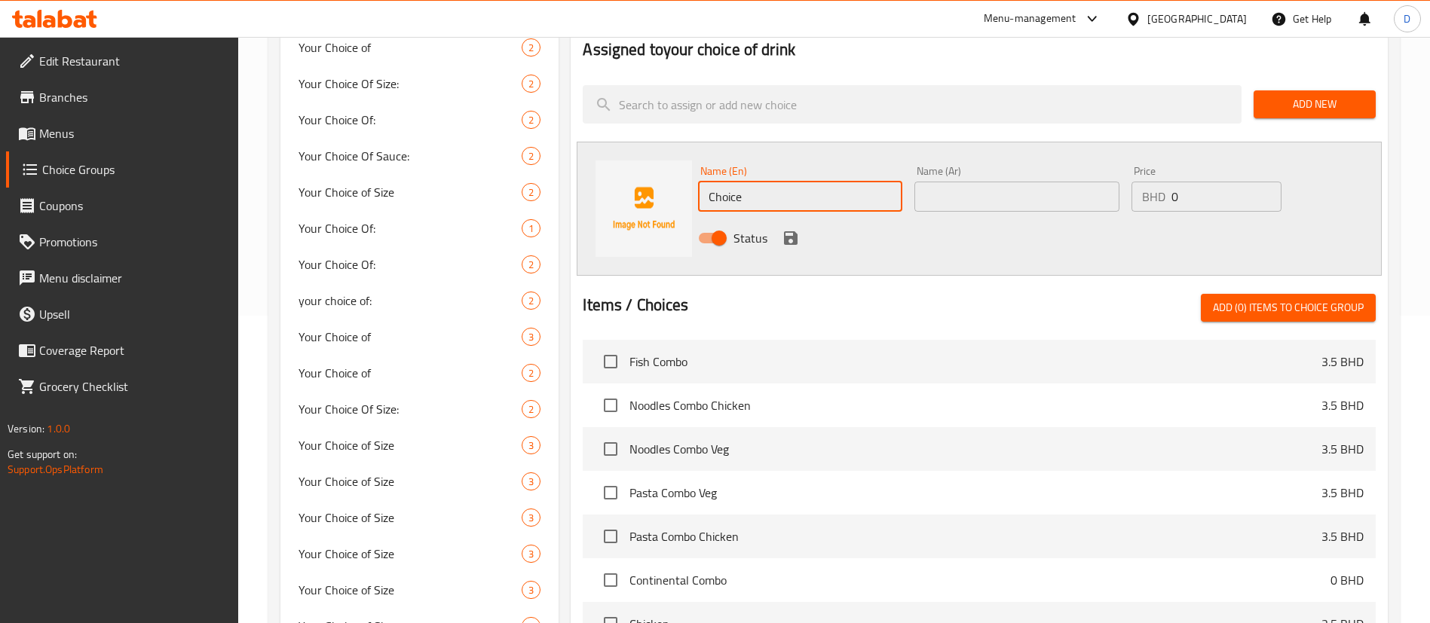
drag, startPoint x: 822, startPoint y: 156, endPoint x: 687, endPoint y: 162, distance: 135.1
click at [687, 162] on div "Name (En) Choice Name (En) Name (Ar) Name (Ar) Price BHD 0 Price Status" at bounding box center [979, 209] width 805 height 134
paste input "kinza cola"
click at [902, 182] on input "kinza cola" at bounding box center [800, 197] width 204 height 30
type input "kinza cola"
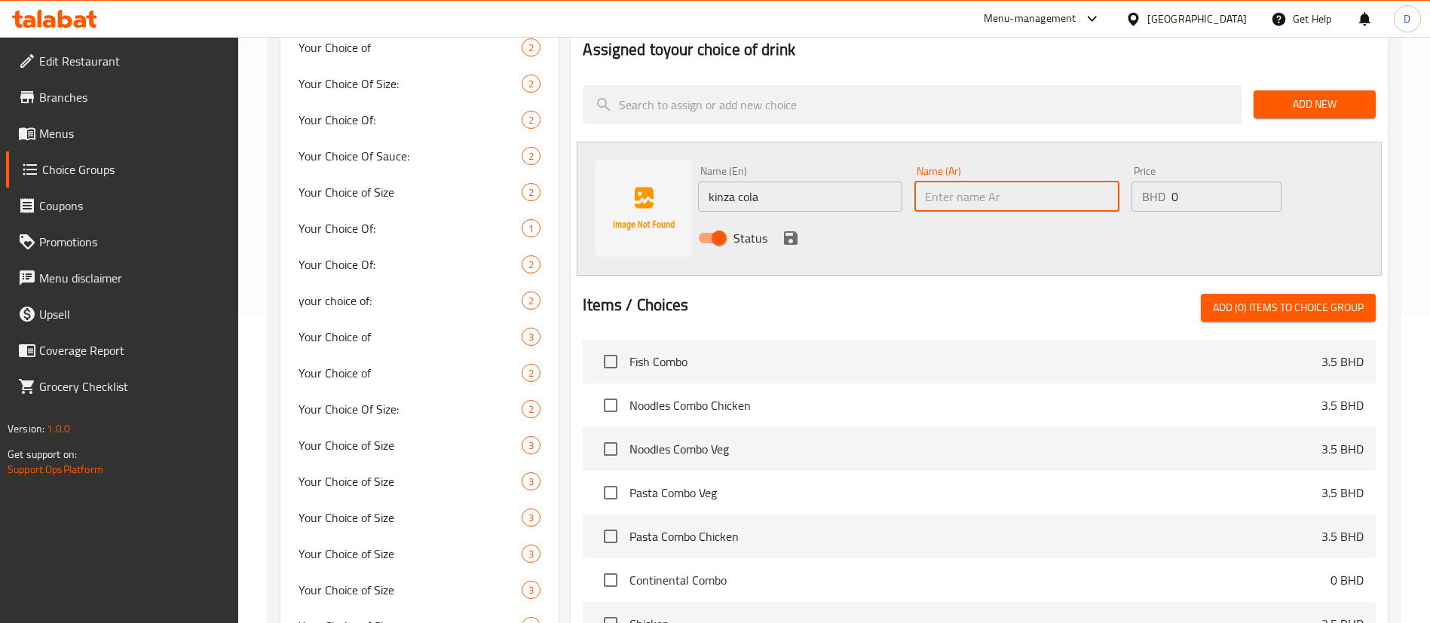
click at [939, 182] on input "text" at bounding box center [1016, 197] width 204 height 30
paste input "kinza cola"
type input "kinza cola"
click at [791, 229] on icon "save" at bounding box center [791, 238] width 18 height 18
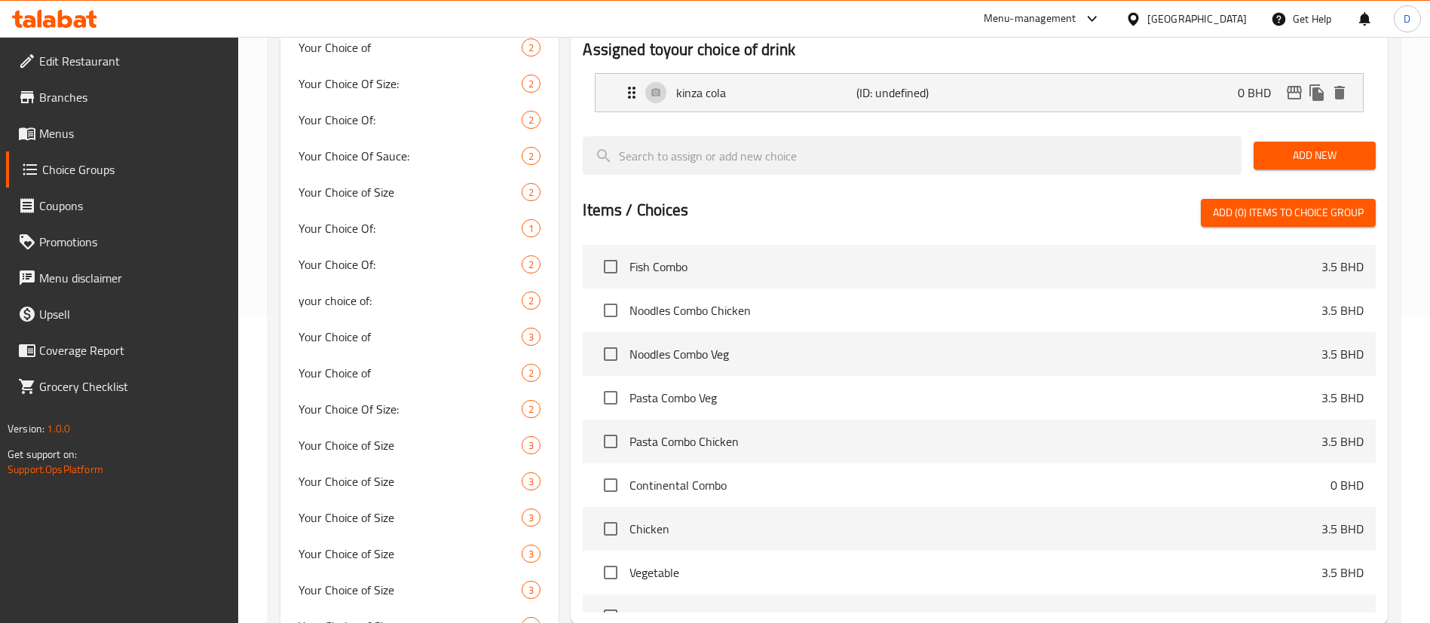
click at [1278, 146] on span "Add New" at bounding box center [1315, 155] width 98 height 19
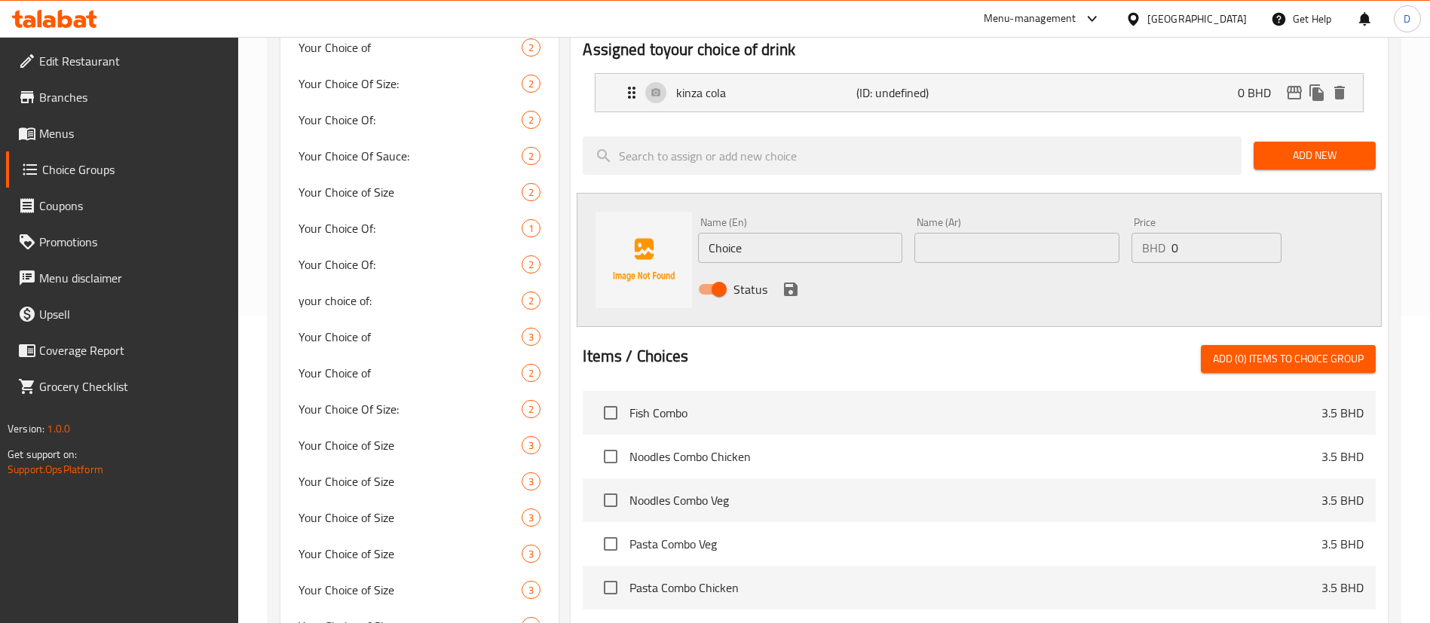
click at [735, 233] on input "Choice" at bounding box center [800, 248] width 204 height 30
paste input "[PERSON_NAME]"
click at [735, 233] on input "[PERSON_NAME]" at bounding box center [800, 248] width 204 height 30
type input "[PERSON_NAME]"
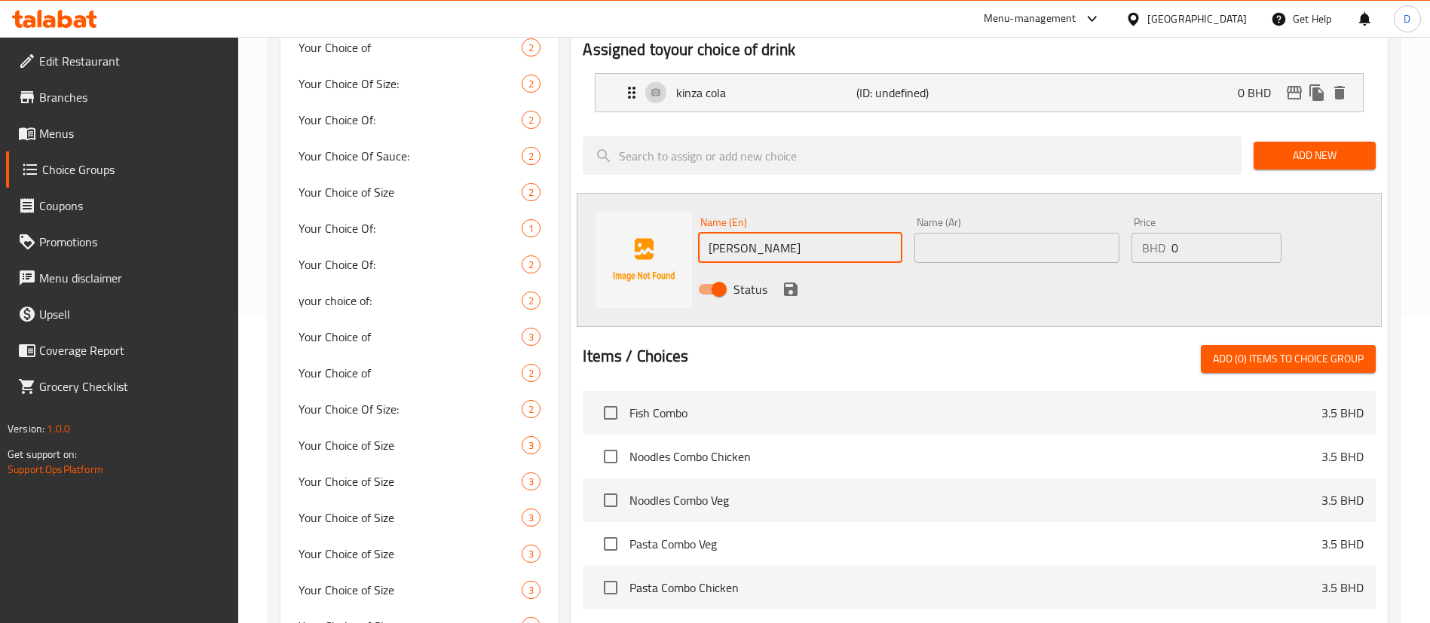
click at [972, 233] on input "text" at bounding box center [1016, 248] width 204 height 30
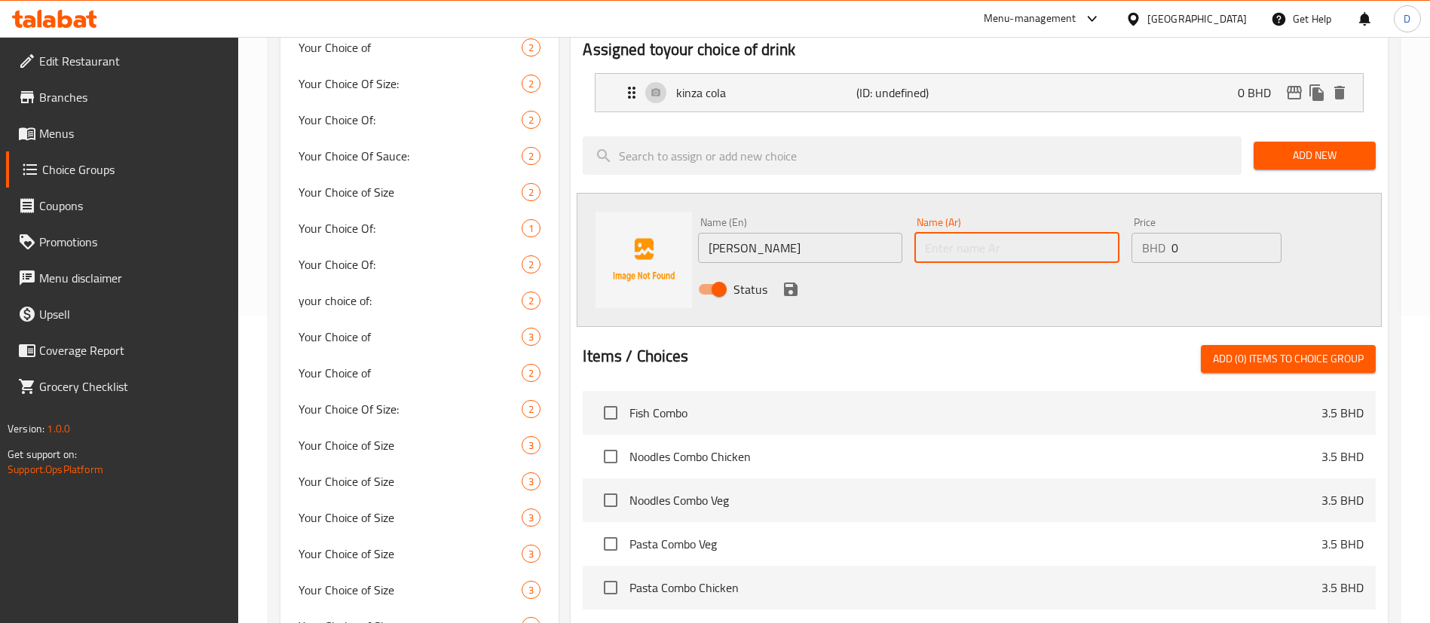
paste input "[PERSON_NAME]"
type input "[PERSON_NAME]"
click at [788, 283] on icon "save" at bounding box center [791, 290] width 14 height 14
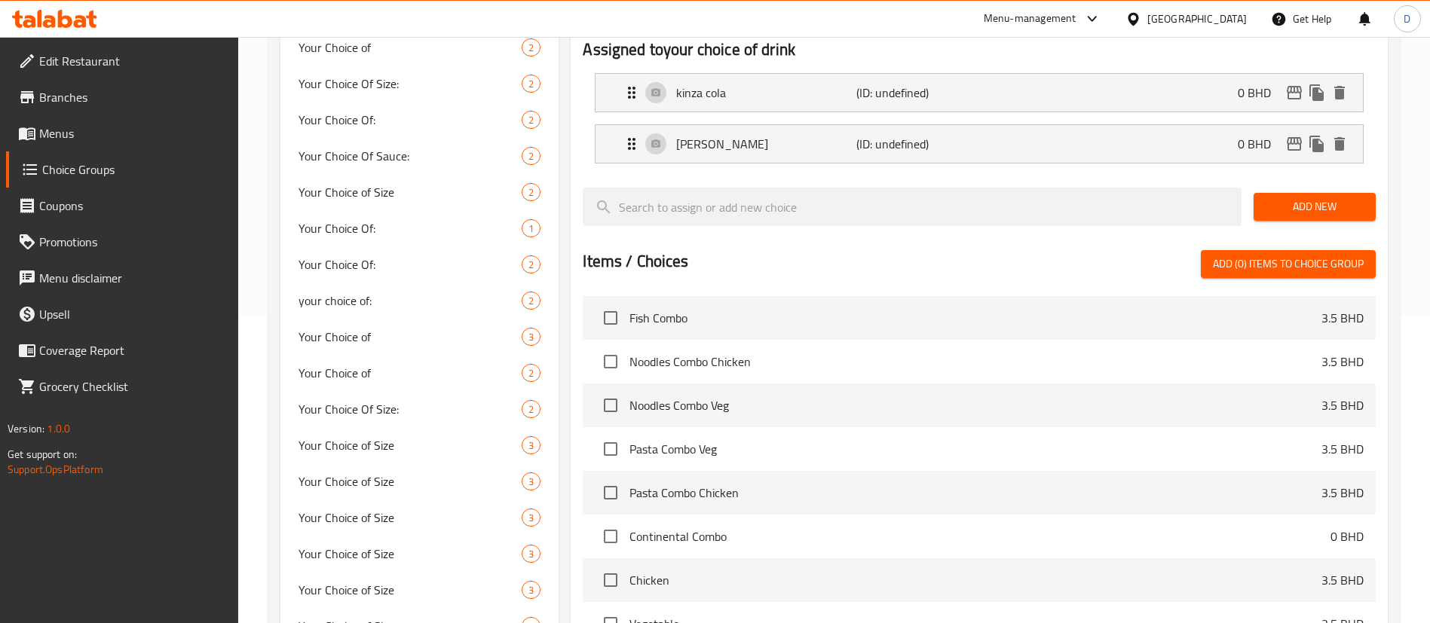
click at [1261, 193] on button "Add New" at bounding box center [1314, 207] width 122 height 28
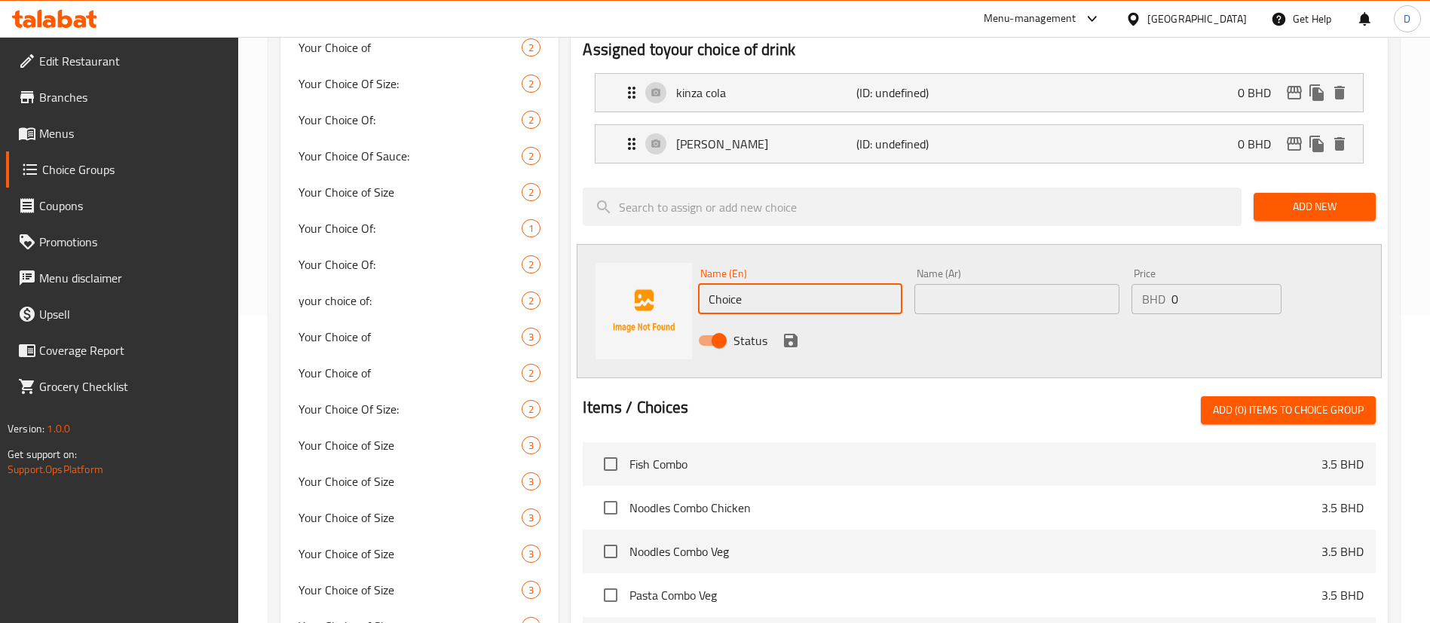
click at [819, 284] on input "Choice" at bounding box center [800, 299] width 204 height 30
paste input "fanta citrus"
click at [819, 284] on input "fanta citrus" at bounding box center [800, 299] width 204 height 30
type input "fanta citrus"
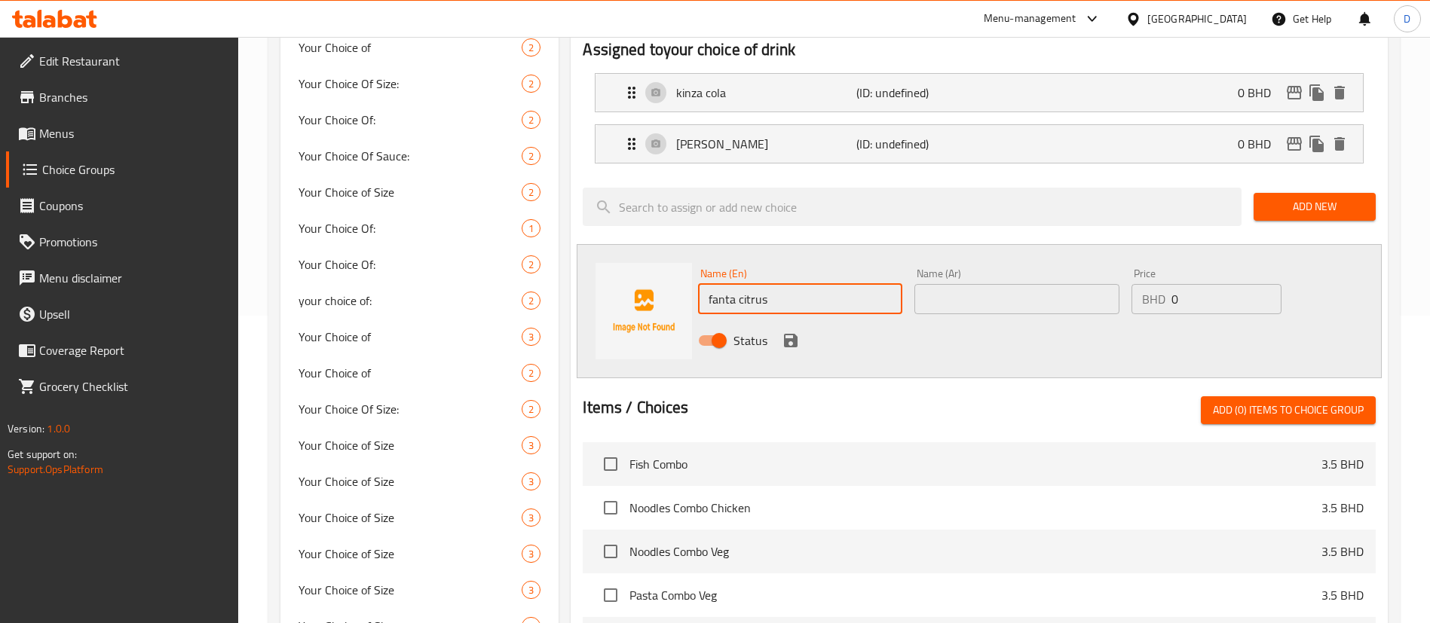
click at [956, 284] on input "text" at bounding box center [1016, 299] width 204 height 30
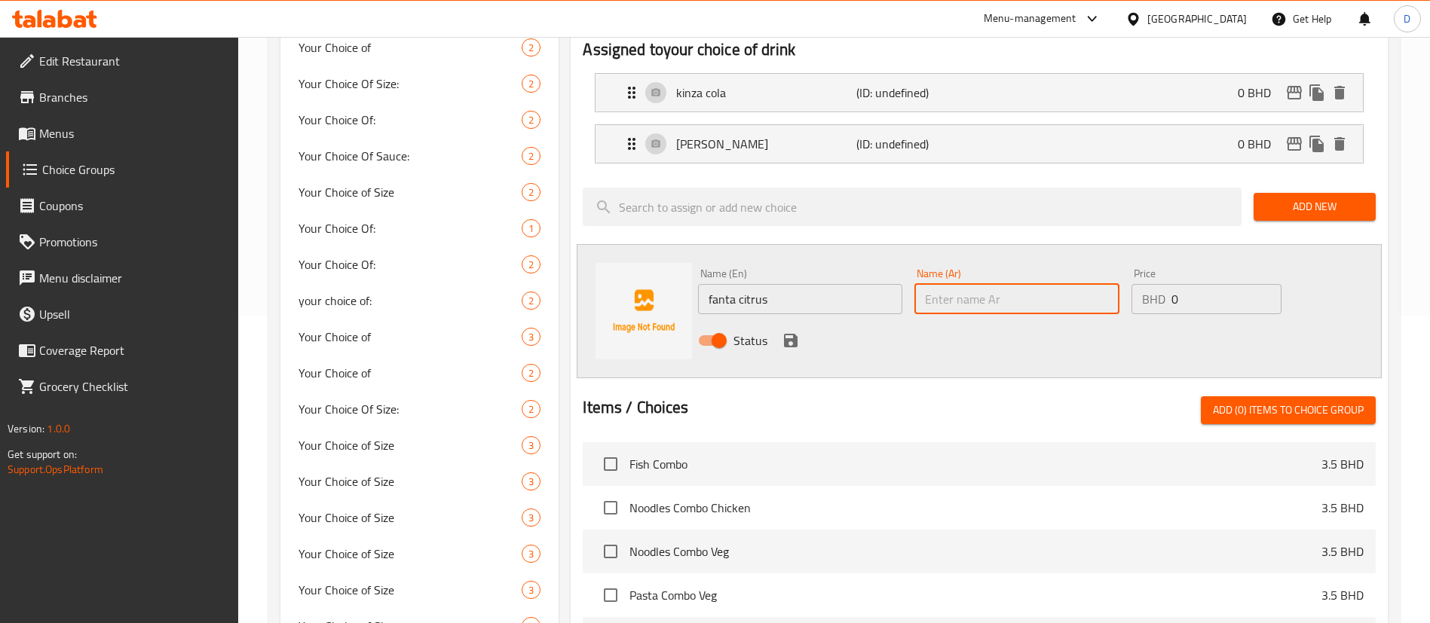
paste input "fanta citrus"
type input "fanta citrus"
click at [788, 332] on icon "save" at bounding box center [791, 341] width 18 height 18
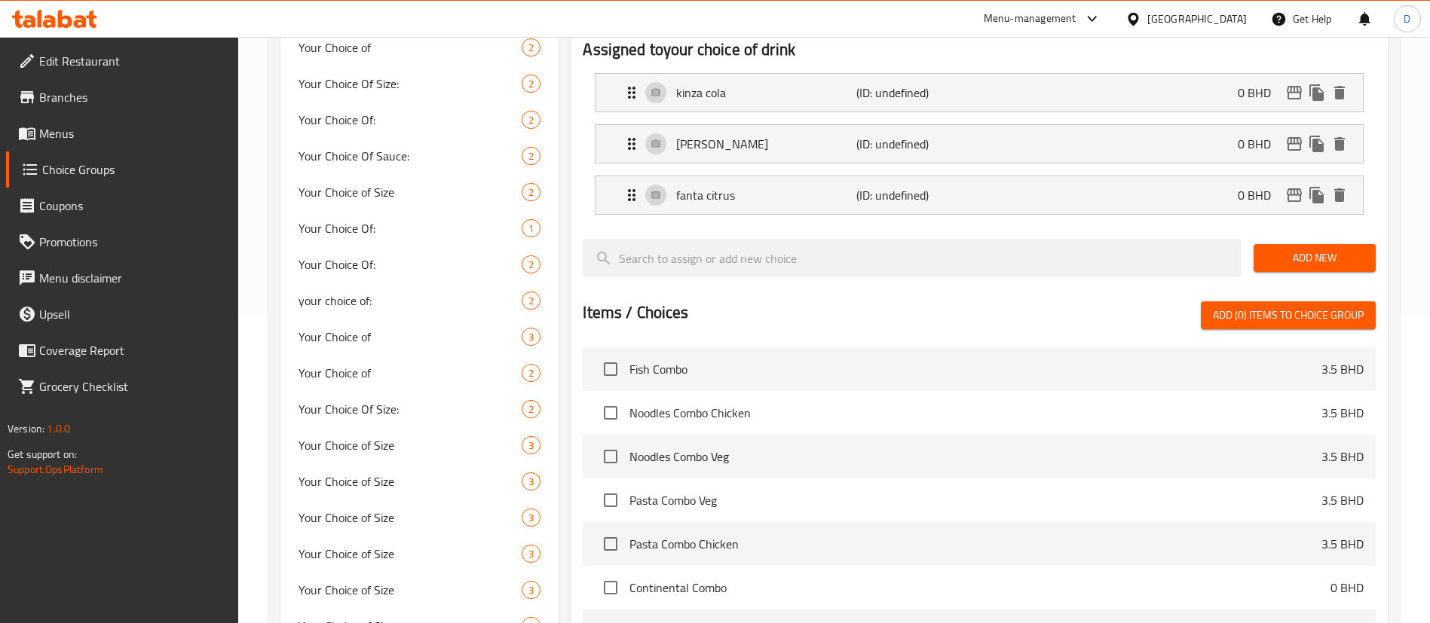
click at [1281, 244] on button "Add New" at bounding box center [1314, 258] width 122 height 28
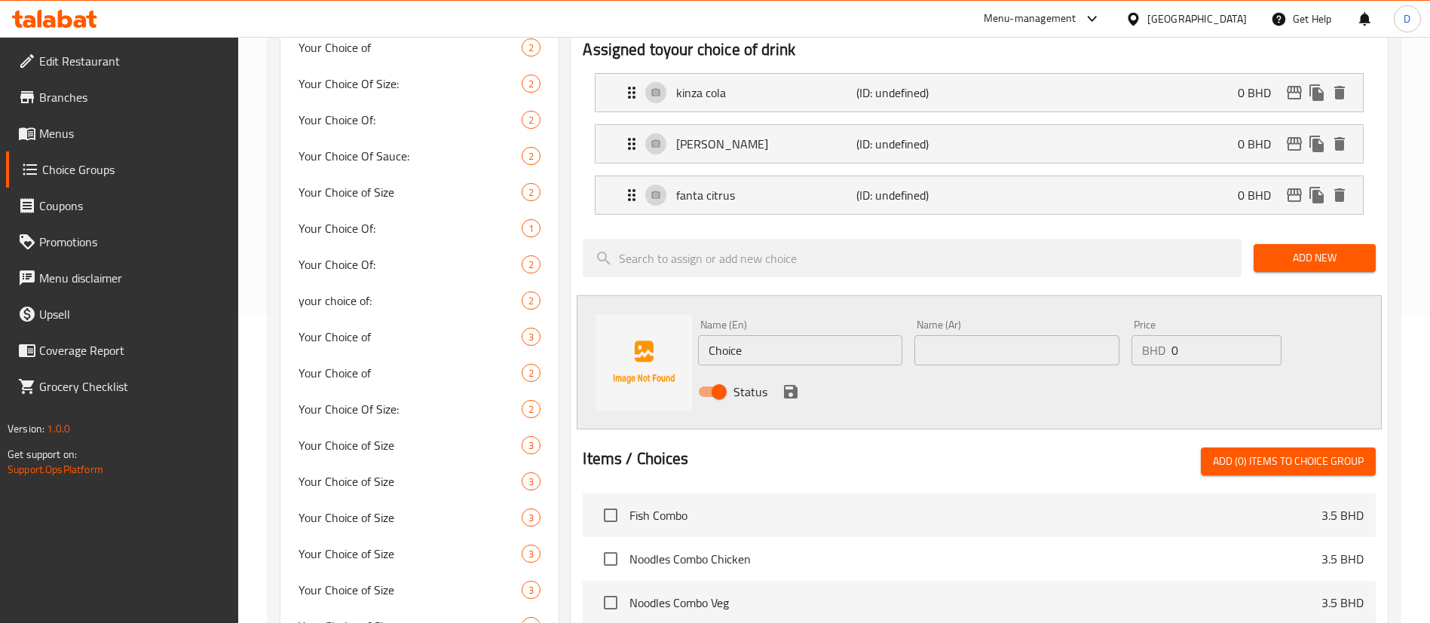
click at [832, 335] on input "Choice" at bounding box center [800, 350] width 204 height 30
paste input "7up"
type input "7up"
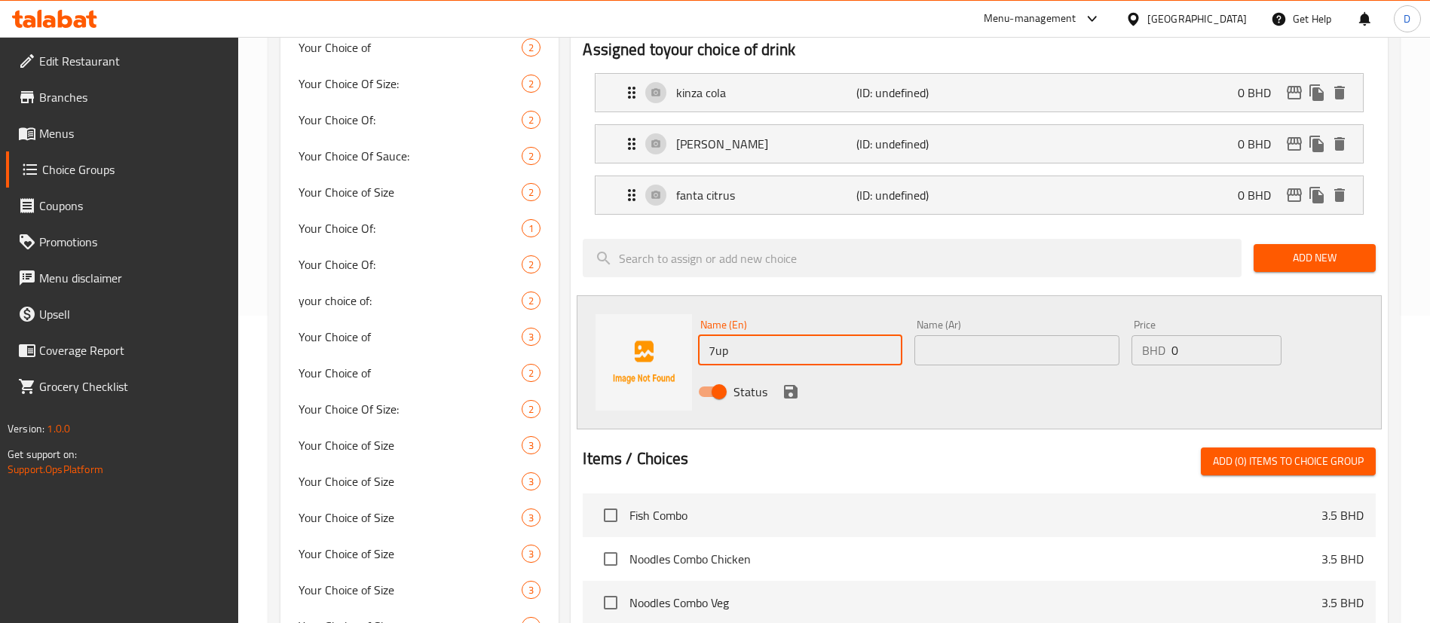
click at [957, 335] on input "text" at bounding box center [1016, 350] width 204 height 30
paste input "7up"
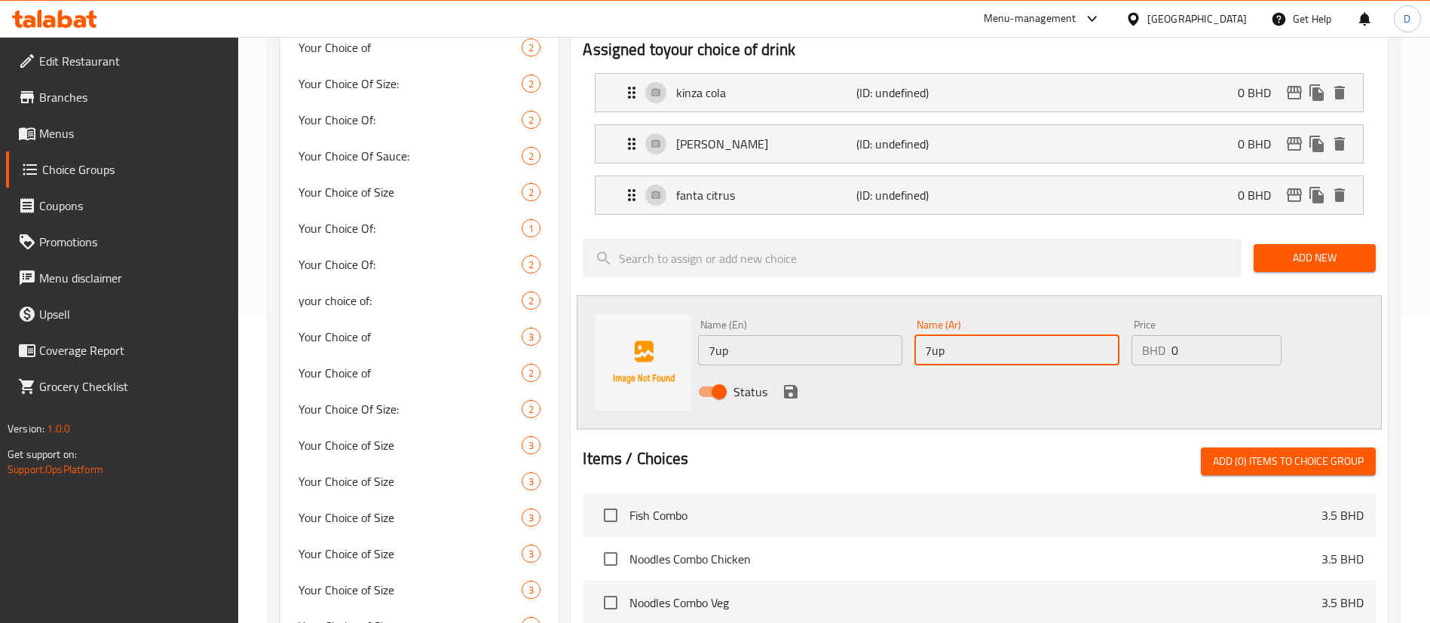
type input "7up"
click at [777, 372] on div "Status" at bounding box center [1016, 392] width 649 height 41
click at [788, 385] on icon "save" at bounding box center [791, 392] width 14 height 14
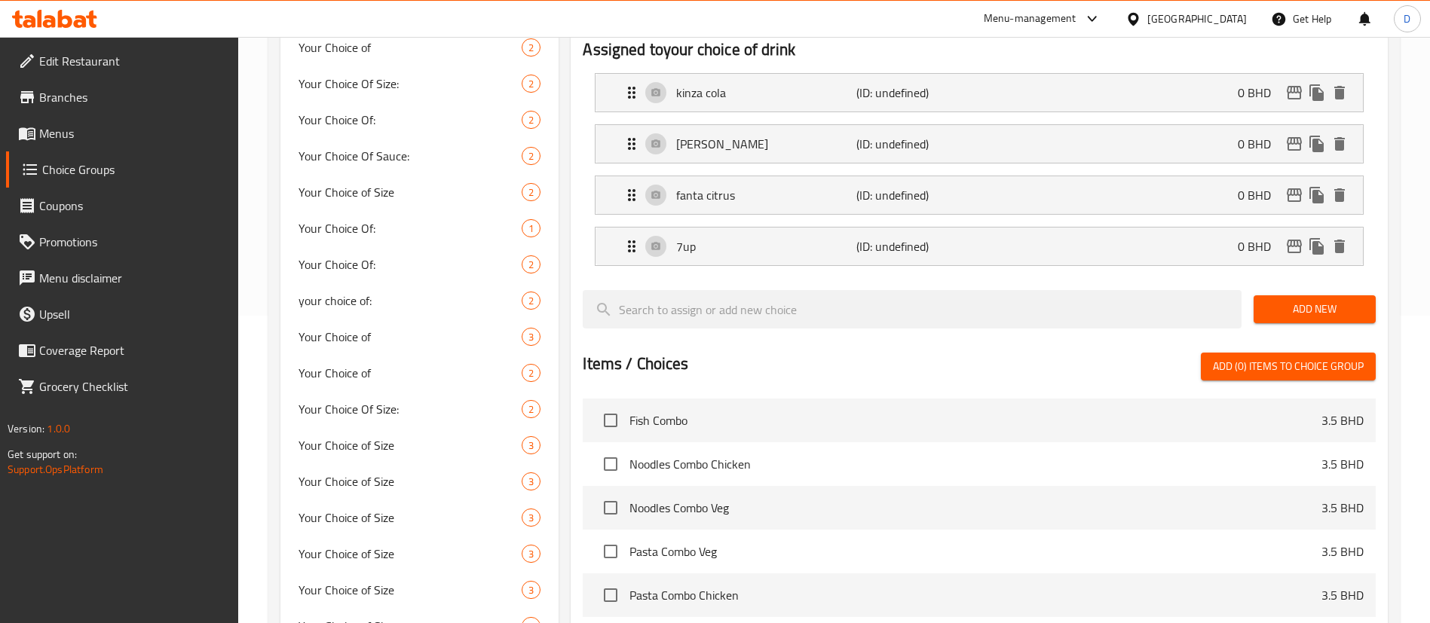
click at [1283, 300] on span "Add New" at bounding box center [1315, 309] width 98 height 19
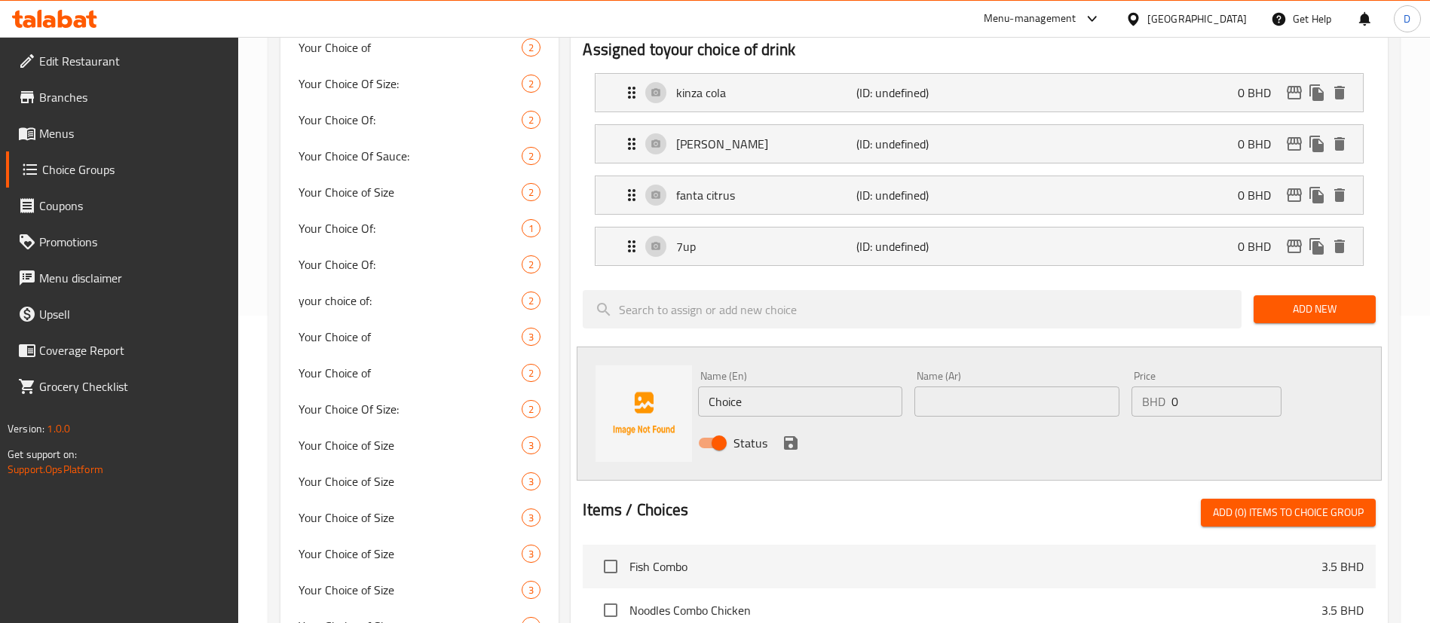
click at [845, 387] on input "Choice" at bounding box center [800, 402] width 204 height 30
paste input "coca cola"
type input "coca cola"
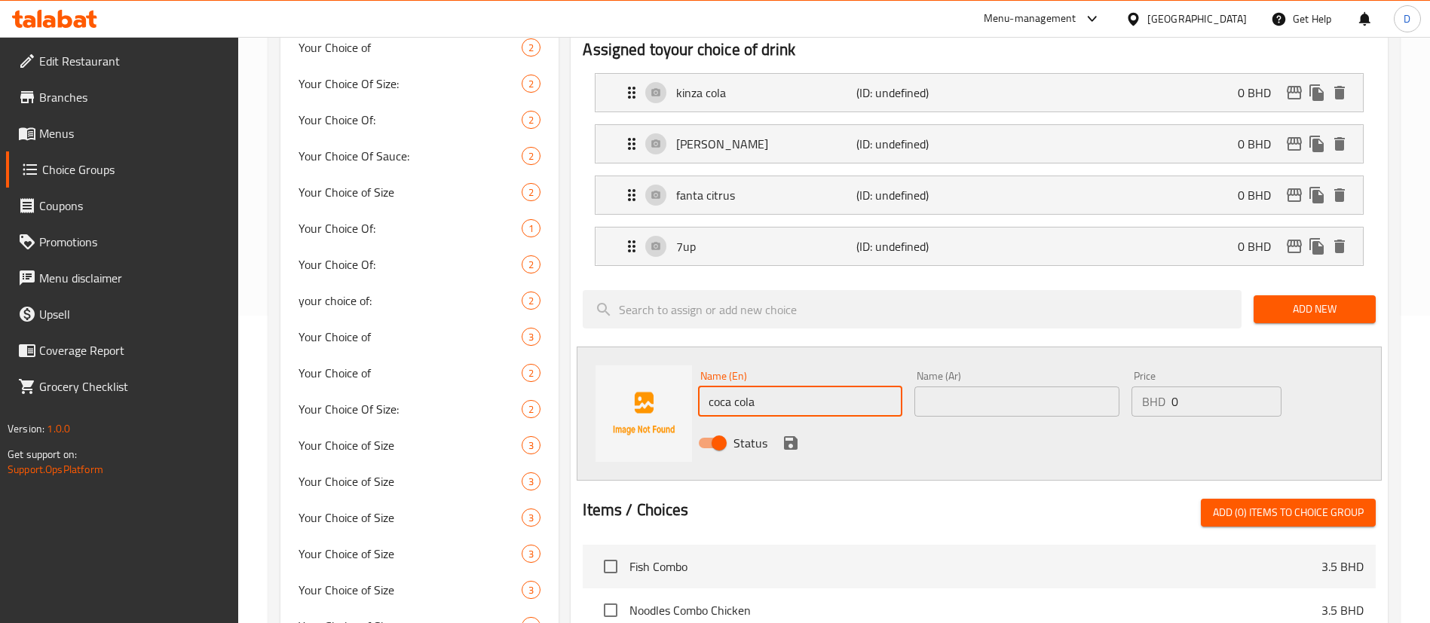
click at [984, 387] on input "text" at bounding box center [1016, 402] width 204 height 30
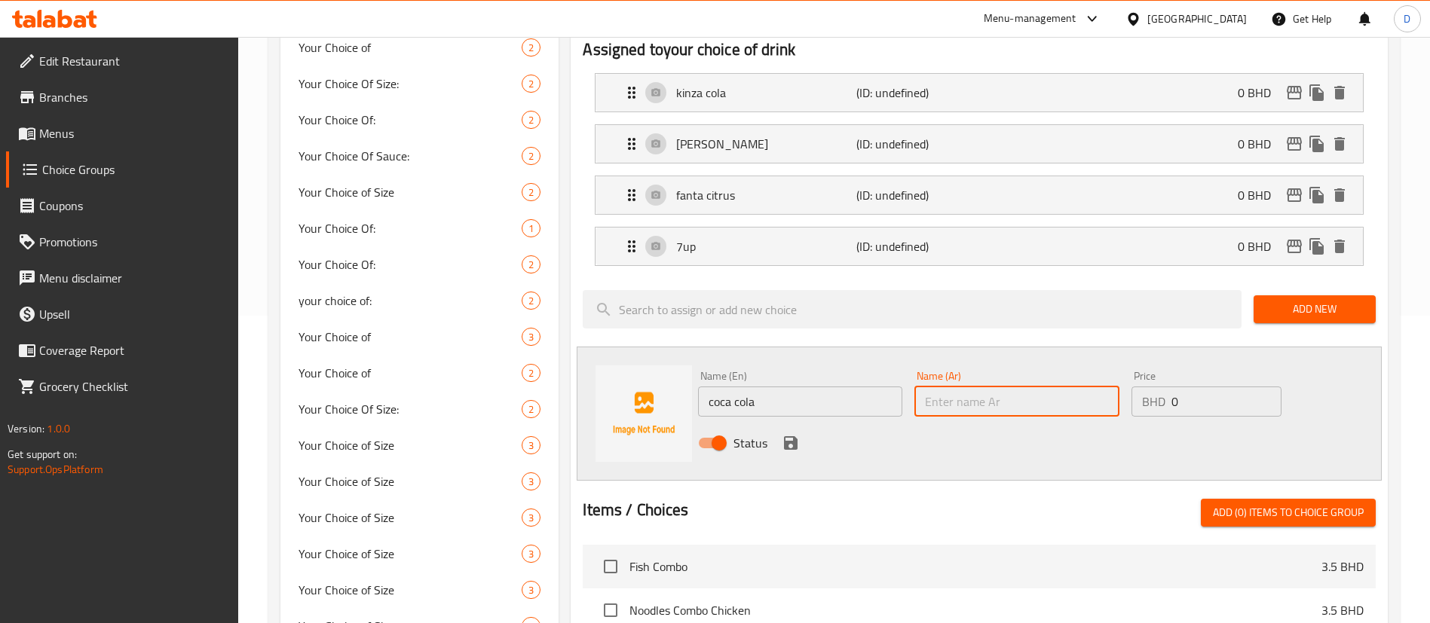
paste input "coca cola"
type input "coca cola"
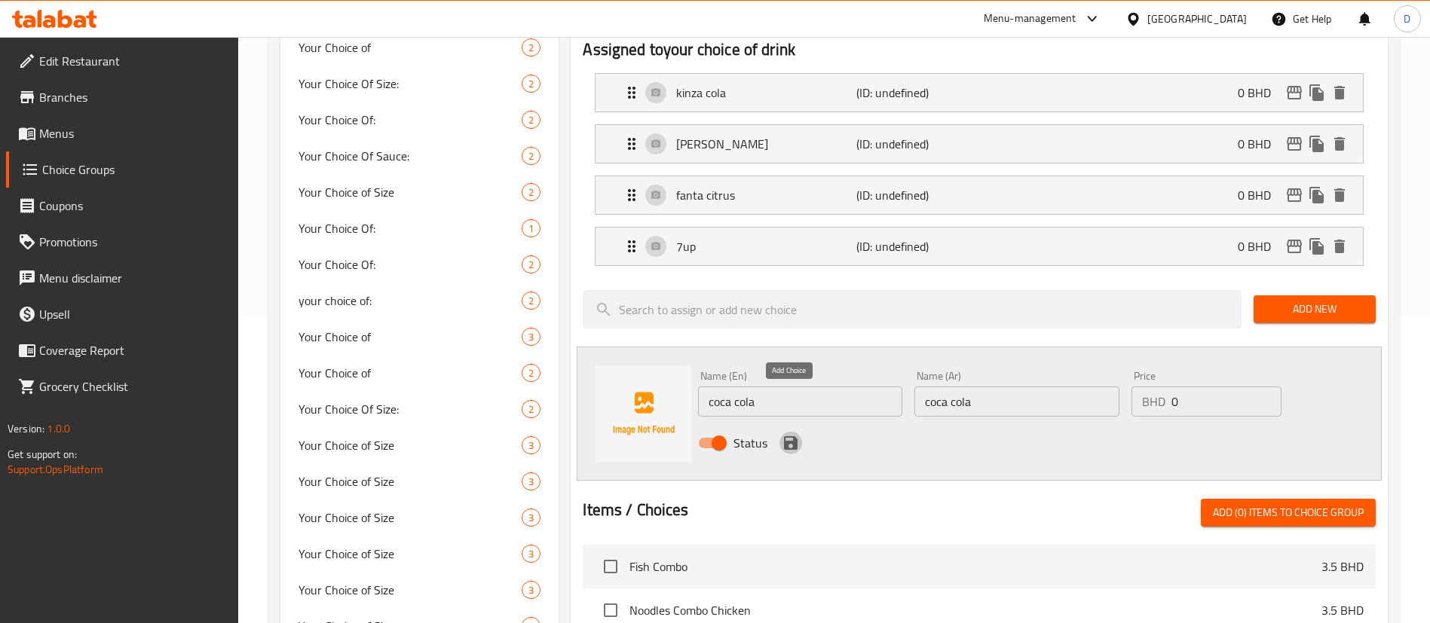
click at [782, 434] on icon "save" at bounding box center [791, 443] width 18 height 18
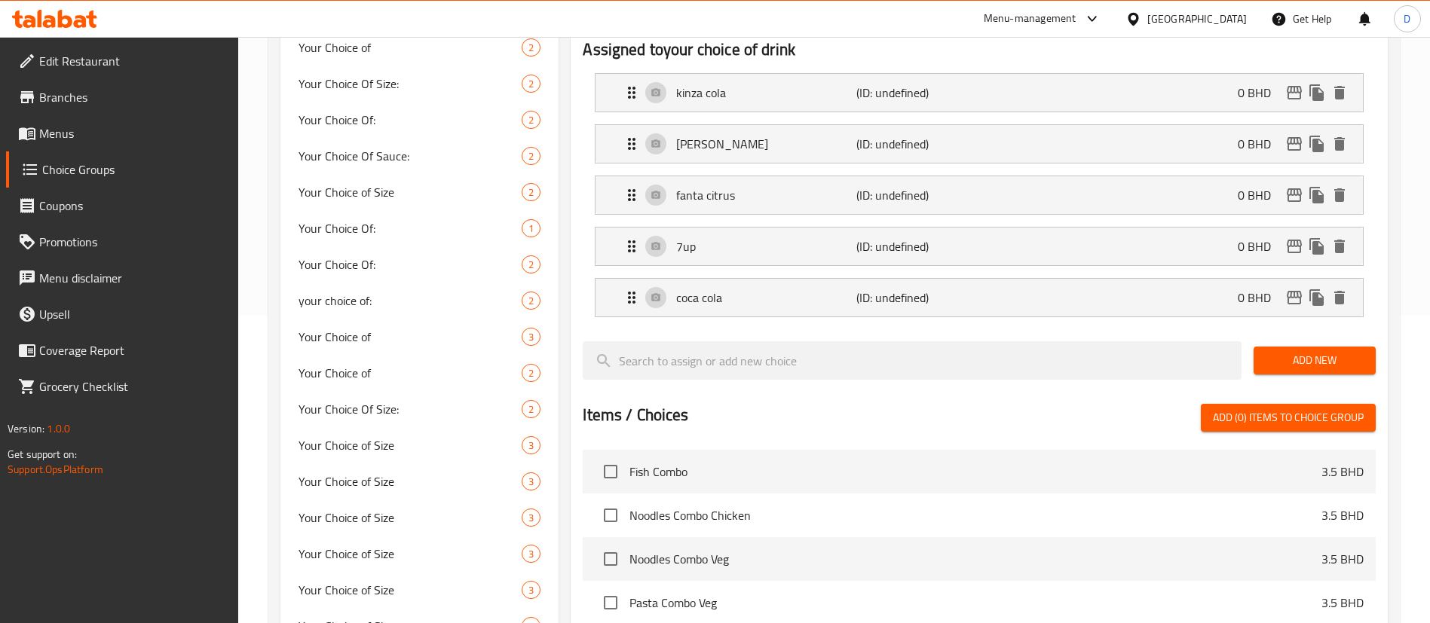
click at [1309, 351] on span "Add New" at bounding box center [1315, 360] width 98 height 19
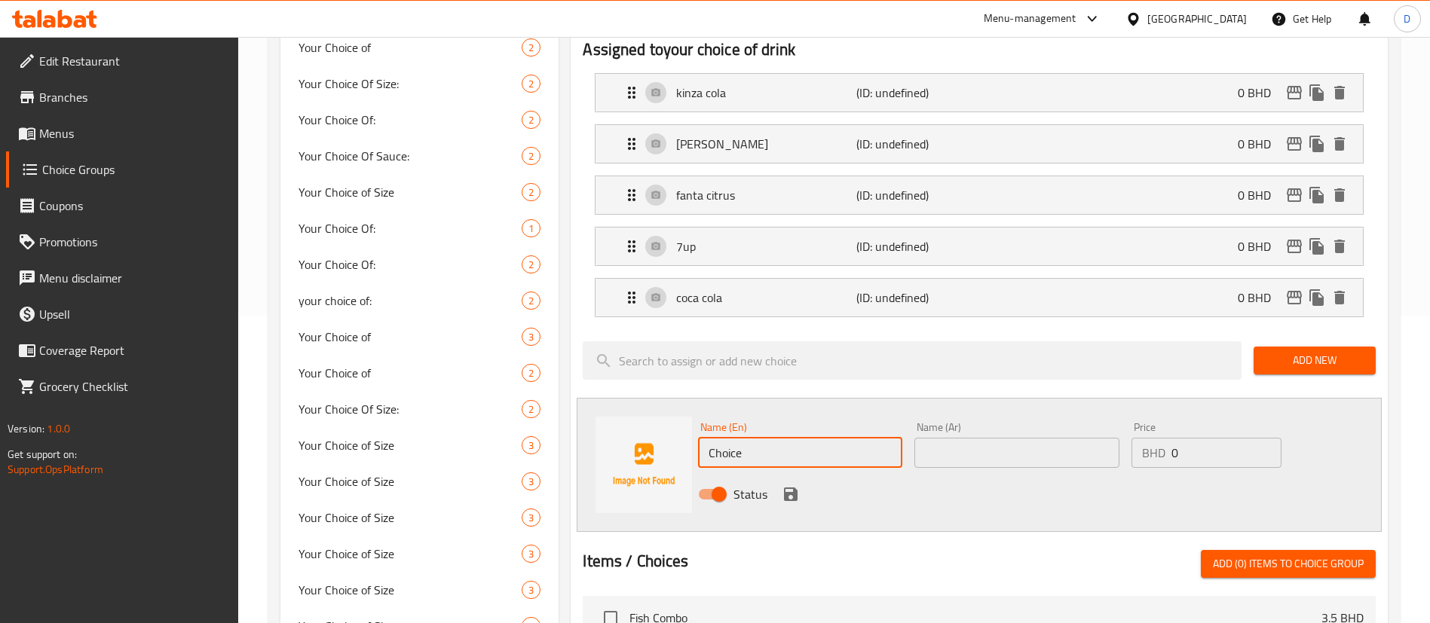
click at [757, 438] on input "Choice" at bounding box center [800, 453] width 204 height 30
paste input "diet cola"
type input "diet cola"
click at [1007, 438] on input "text" at bounding box center [1016, 453] width 204 height 30
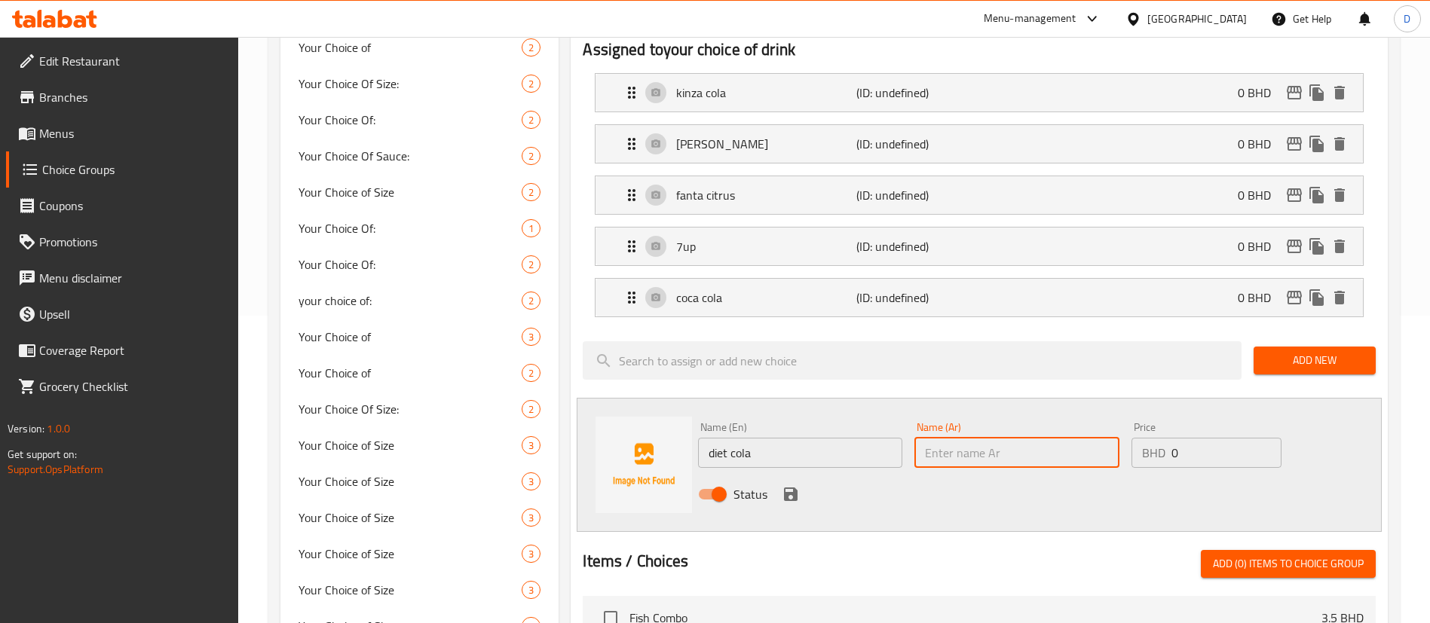
paste input "diet cola"
type input "diet cola"
click at [793, 488] on icon "save" at bounding box center [791, 495] width 14 height 14
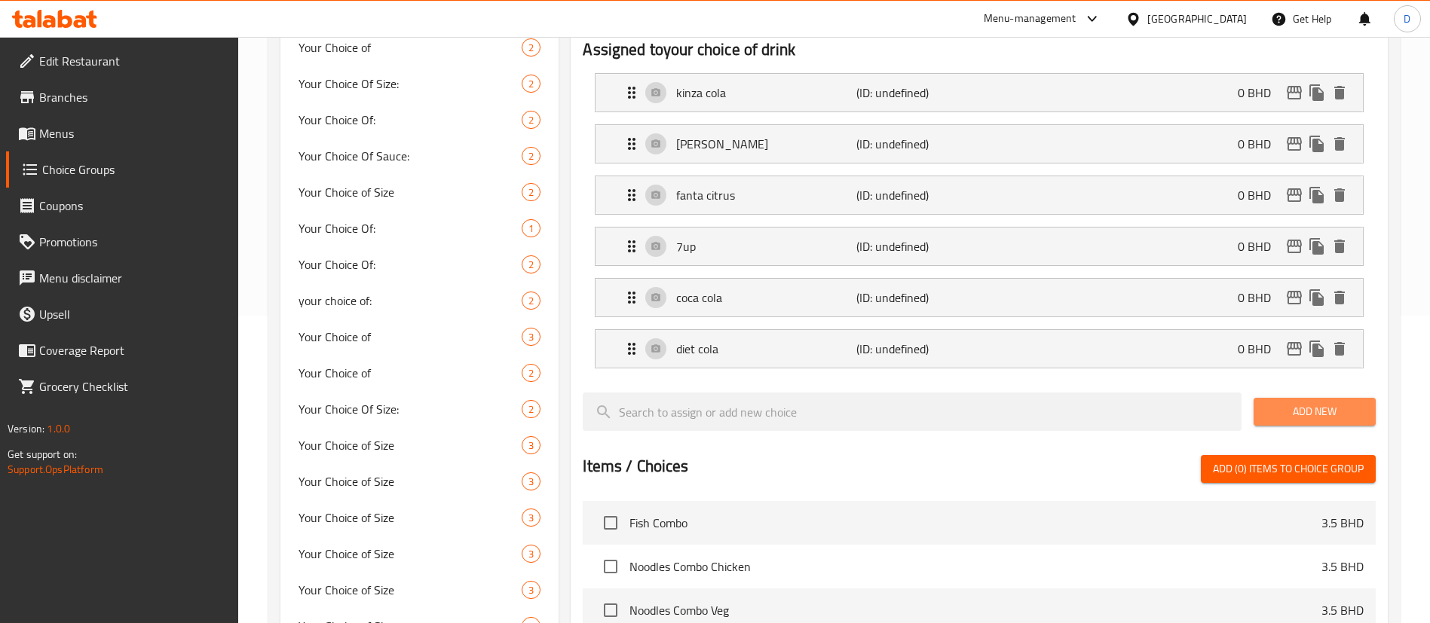
click at [1294, 402] on span "Add New" at bounding box center [1315, 411] width 98 height 19
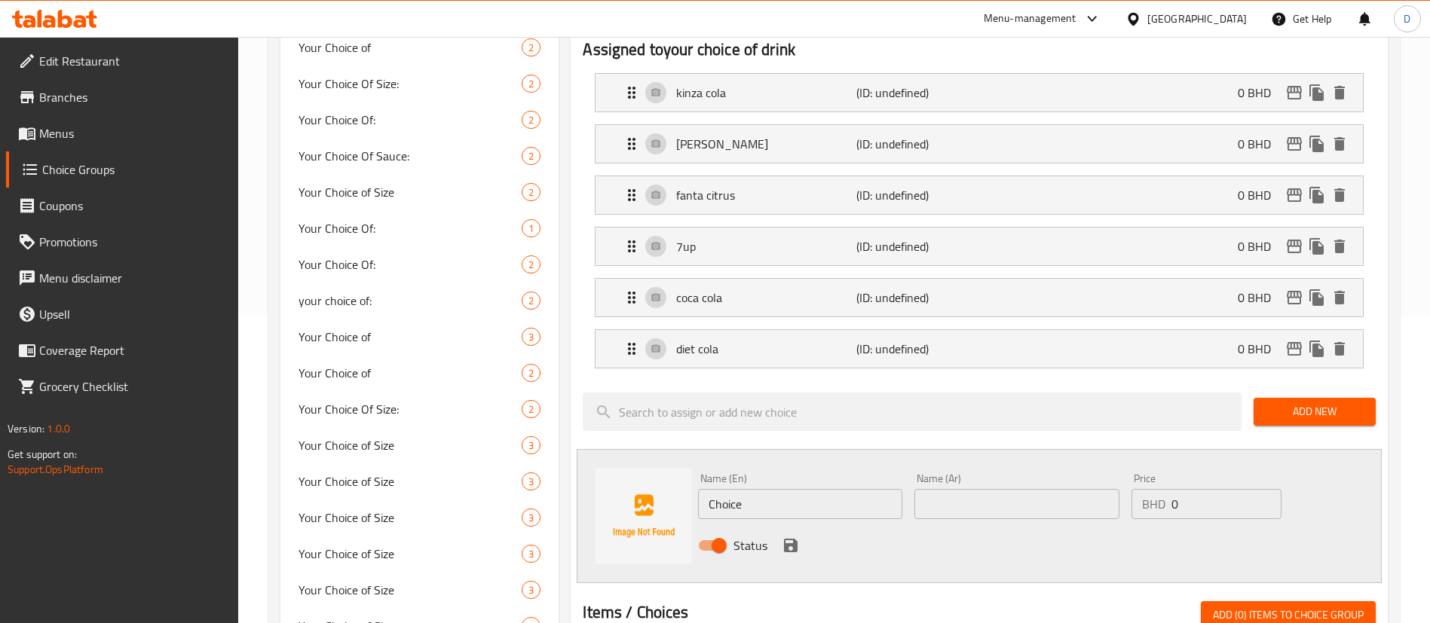
click at [844, 489] on input "Choice" at bounding box center [800, 504] width 204 height 30
paste input "pepsi"
type input "pepsi"
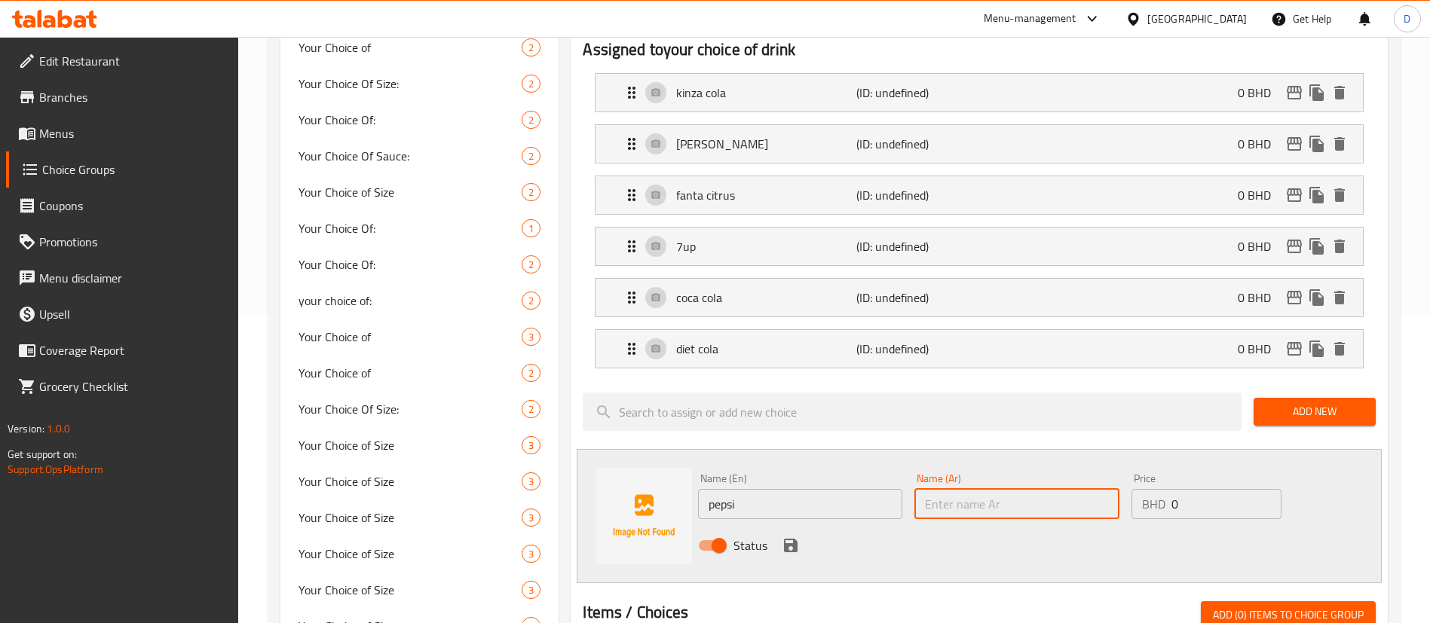
click at [979, 489] on input "text" at bounding box center [1016, 504] width 204 height 30
paste input "pepsi"
type input "pepsi"
click at [792, 539] on icon "save" at bounding box center [791, 546] width 14 height 14
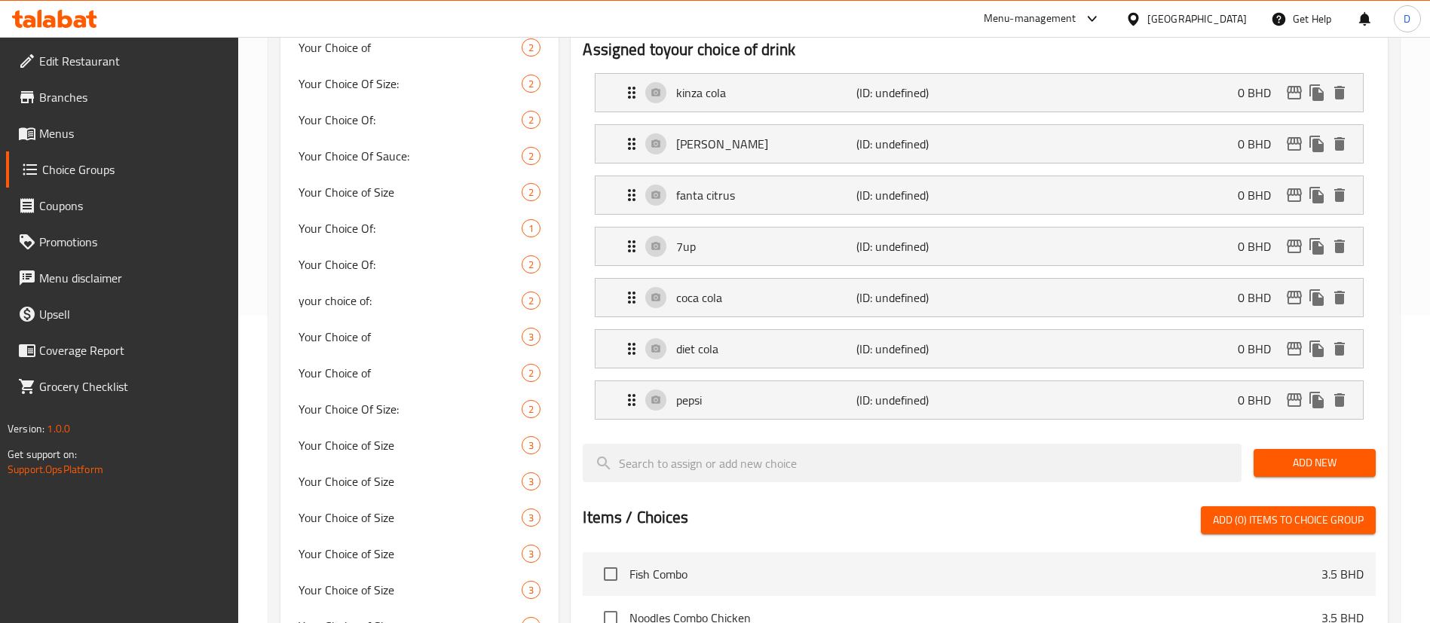
click at [1291, 454] on span "Add New" at bounding box center [1315, 463] width 98 height 19
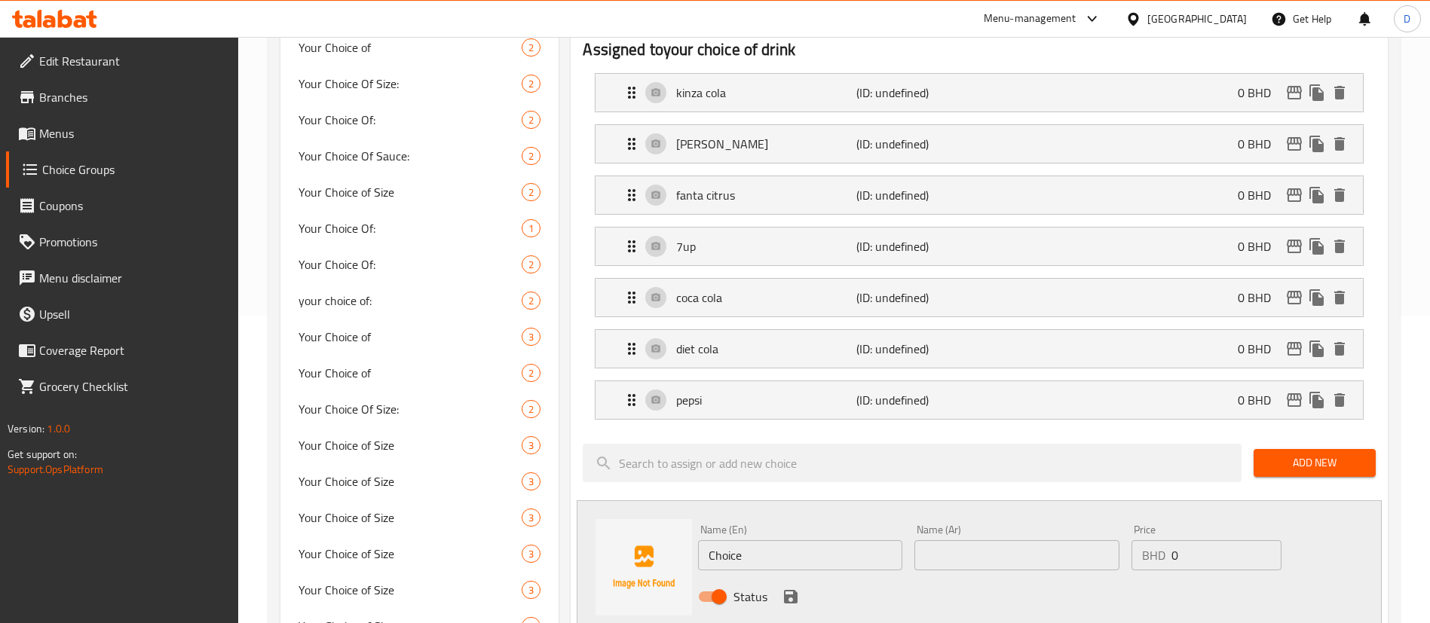
click at [826, 528] on div "Name (En) Choice Name (En)" at bounding box center [800, 548] width 216 height 58
click at [818, 540] on input "Choice" at bounding box center [800, 555] width 204 height 30
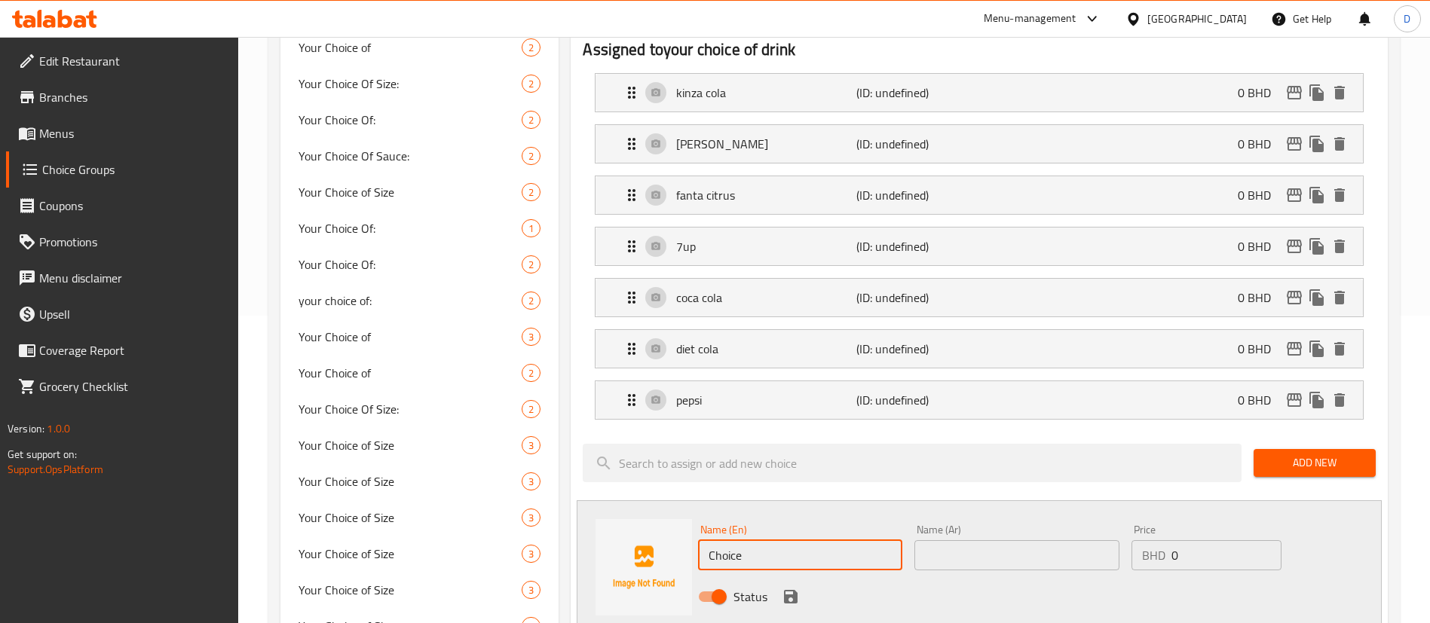
paste input "diet pepsi"
drag, startPoint x: 818, startPoint y: 513, endPoint x: 977, endPoint y: 499, distance: 159.7
click at [977, 519] on div "Name (En) diet pepsi Name (En) Name (Ar) Name (Ar) Price BHD 0 Price Status" at bounding box center [1016, 568] width 649 height 99
paste input "diet pepsi"
type input "diet pepsidiet pepsi"
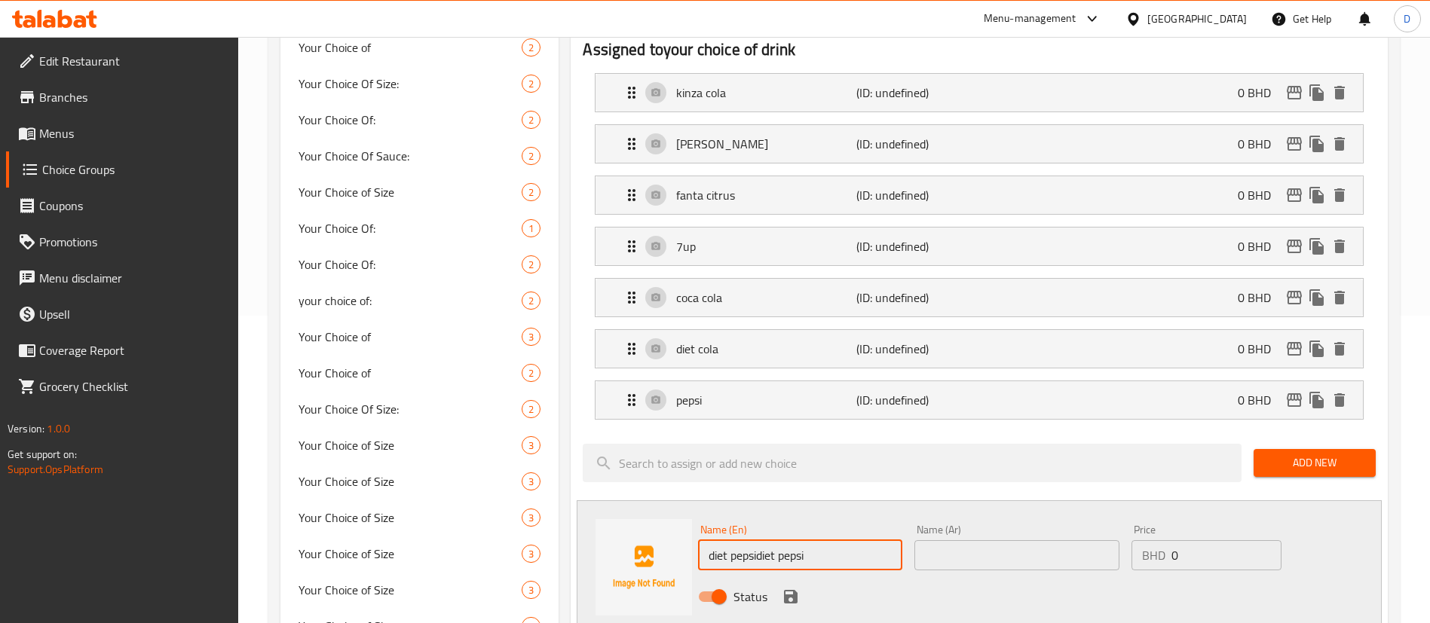
click at [949, 540] on input "text" at bounding box center [1016, 555] width 204 height 30
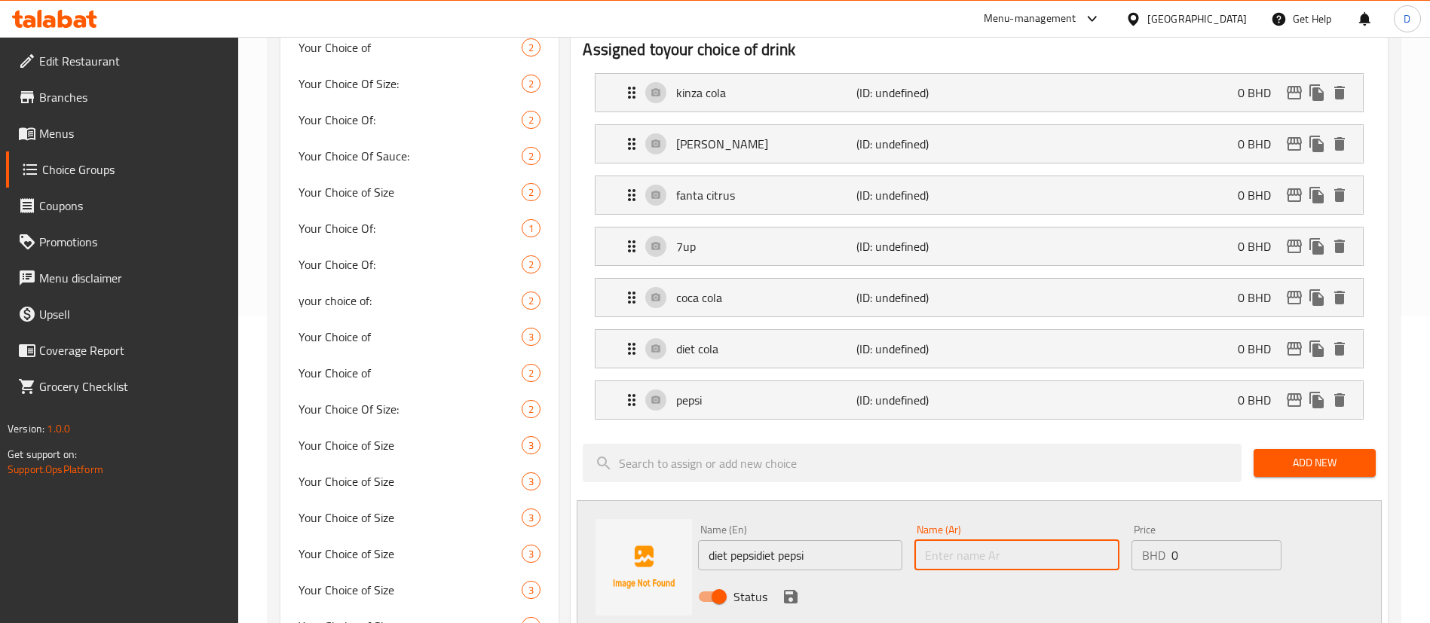
paste input "diet pepsi"
type input "diet pepsi"
click at [852, 540] on input "diet pepsidiet pepsi" at bounding box center [800, 555] width 204 height 30
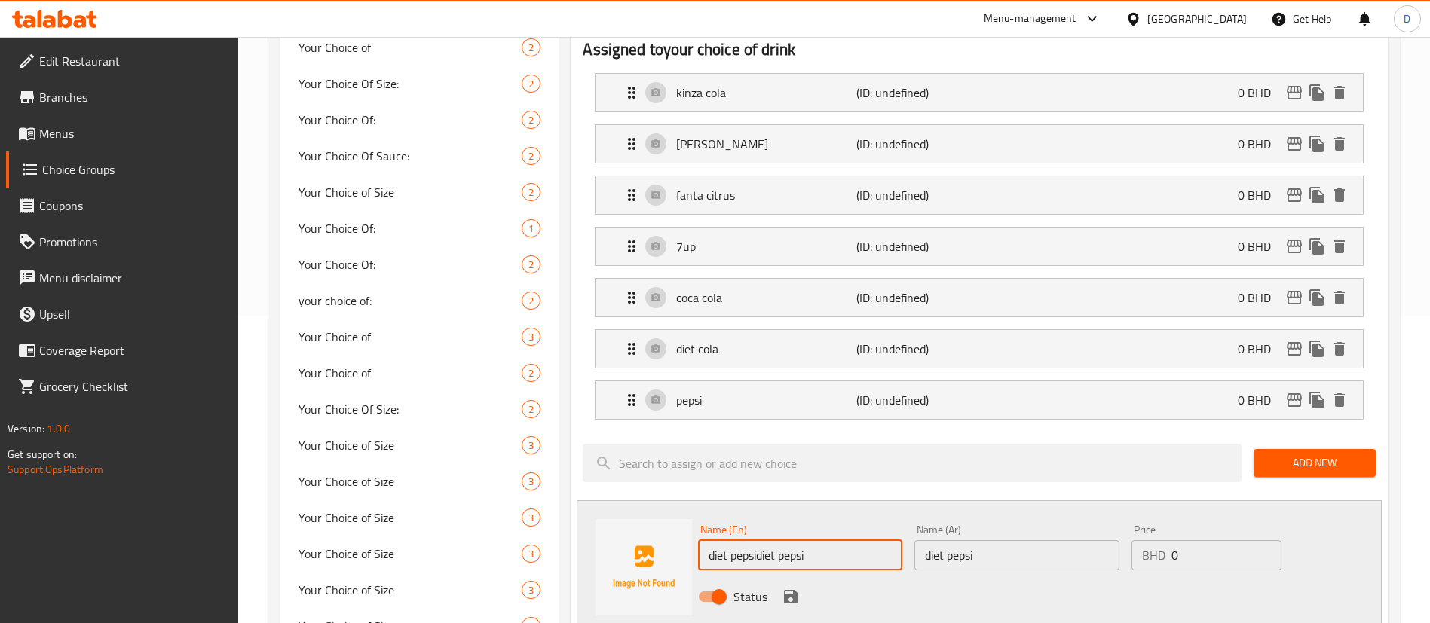
click at [852, 540] on input "diet pepsidiet pepsi" at bounding box center [800, 555] width 204 height 30
paste input "diet"
click at [852, 540] on input "diet pepsidiet diet pepsi" at bounding box center [800, 555] width 204 height 30
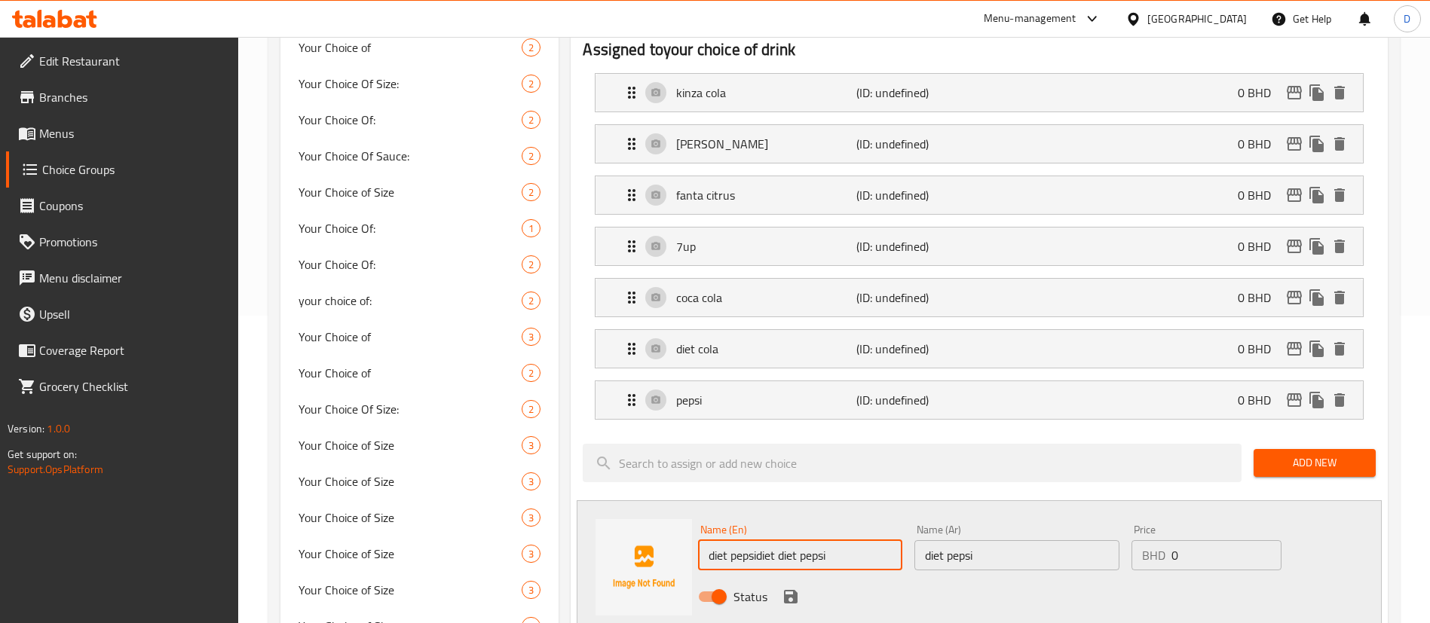
paste input "text"
type input "diet pepsi"
click at [799, 588] on icon "save" at bounding box center [791, 597] width 18 height 18
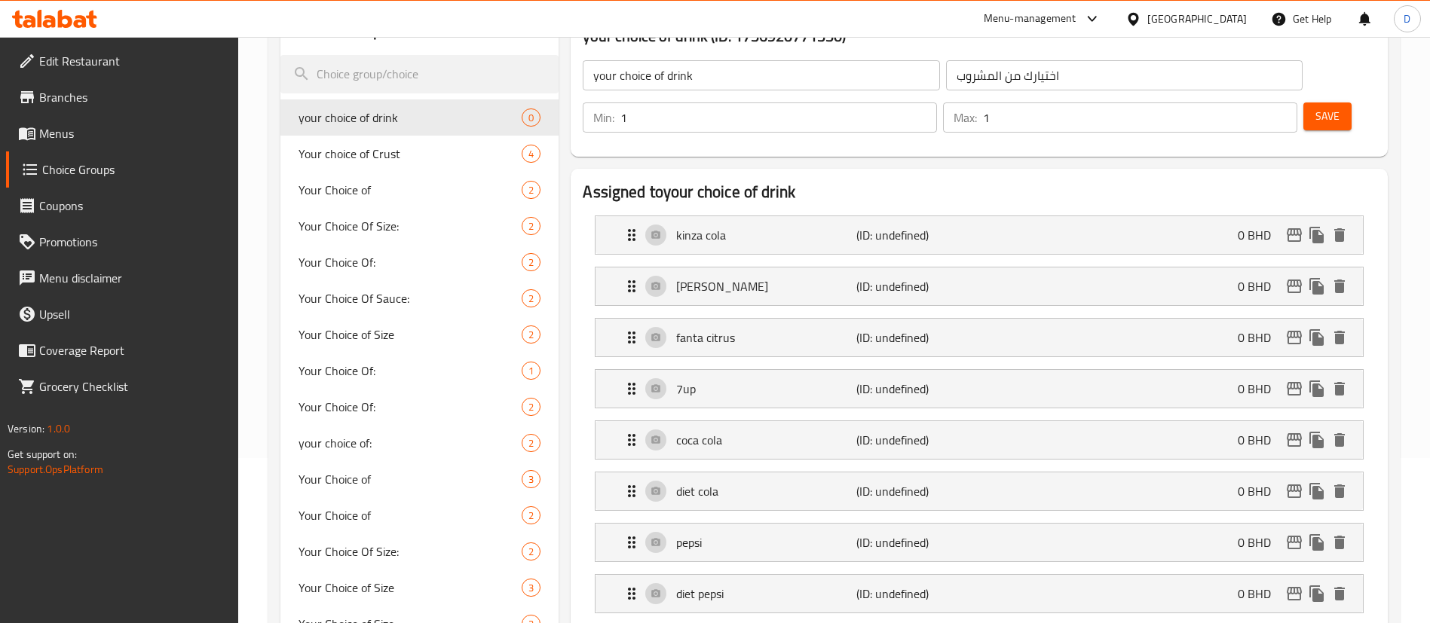
scroll to position [128, 0]
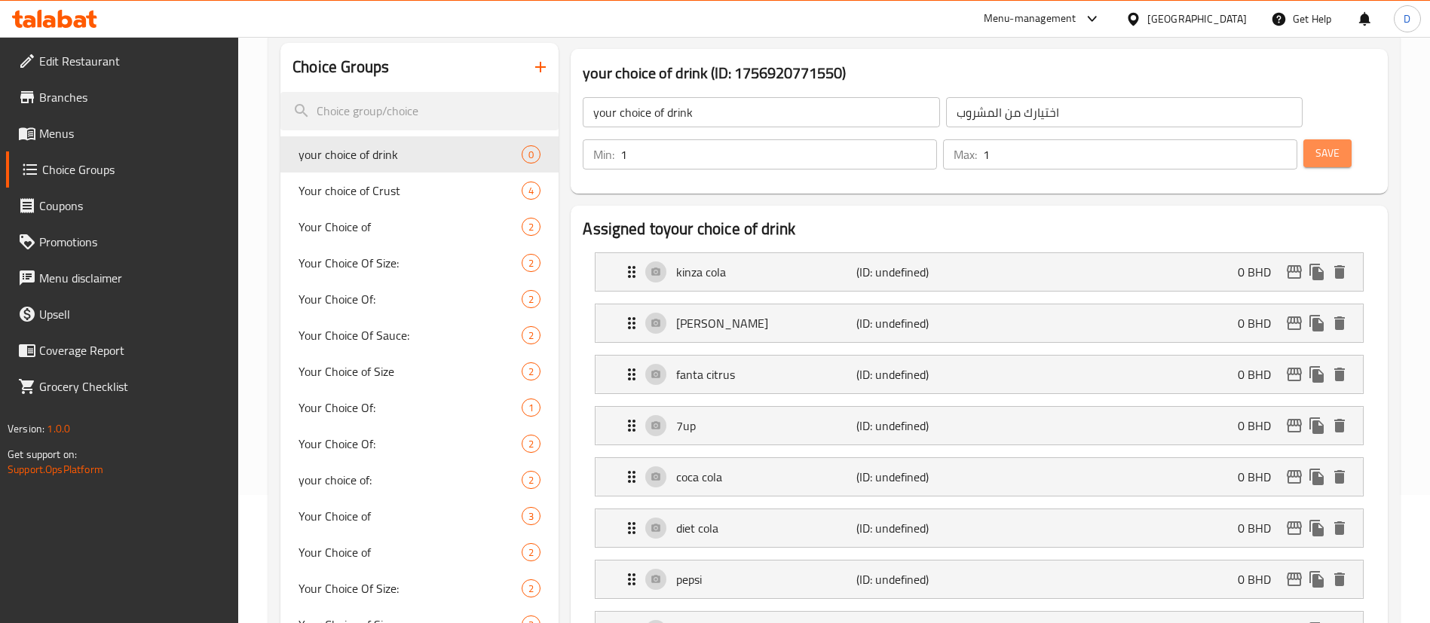
click at [1315, 144] on span "Save" at bounding box center [1327, 153] width 24 height 19
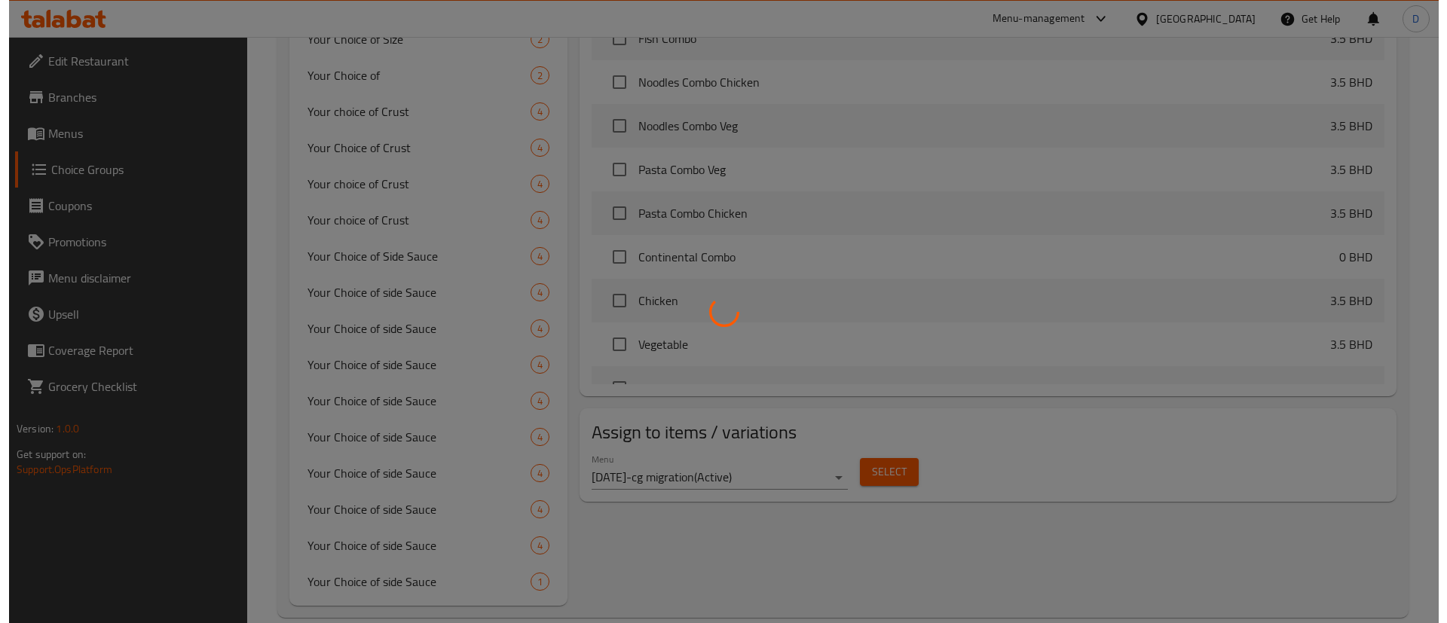
scroll to position [899, 0]
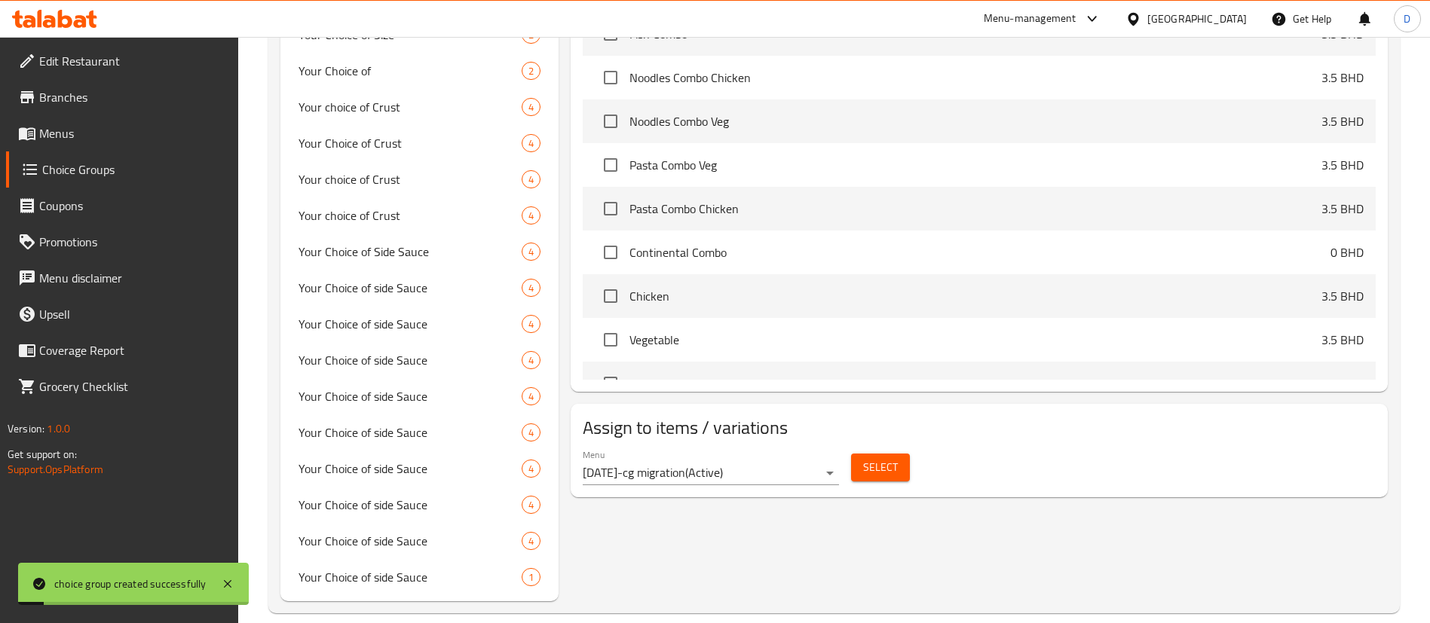
click at [864, 458] on span "Select" at bounding box center [880, 467] width 35 height 19
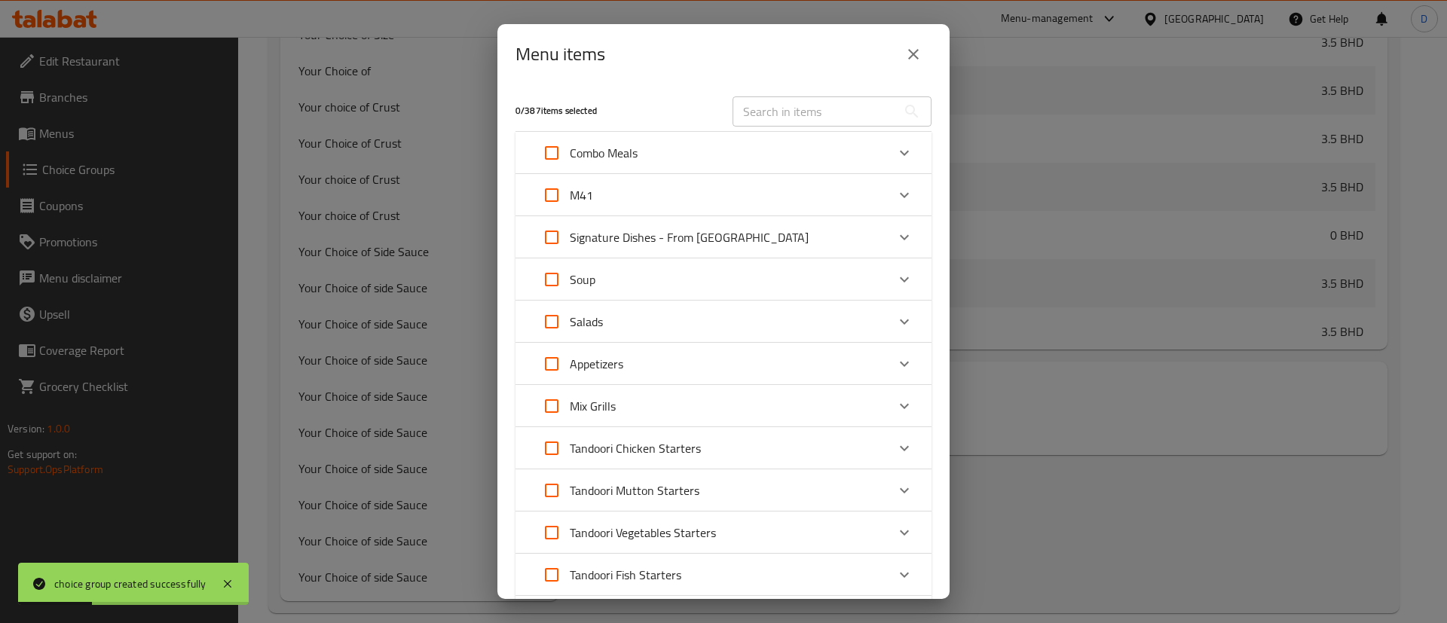
click at [620, 194] on div "M41" at bounding box center [710, 195] width 353 height 36
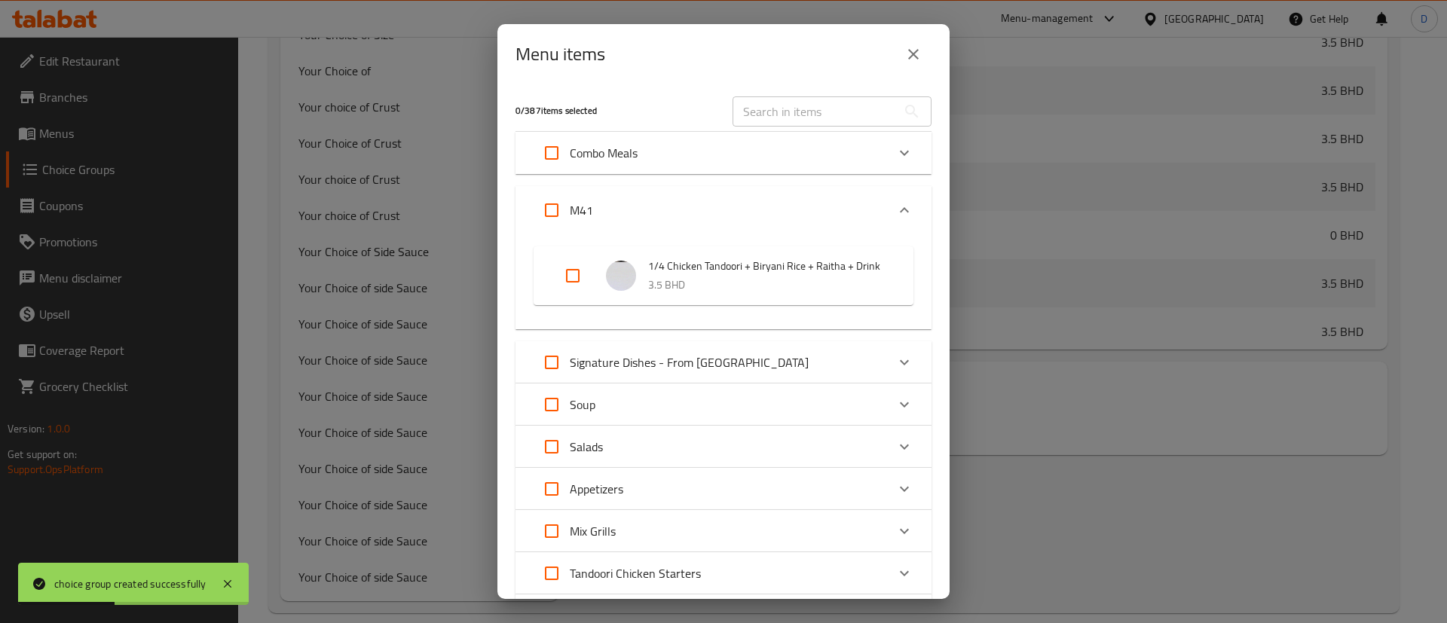
click at [570, 286] on input "Expand" at bounding box center [573, 276] width 36 height 36
checkbox input "true"
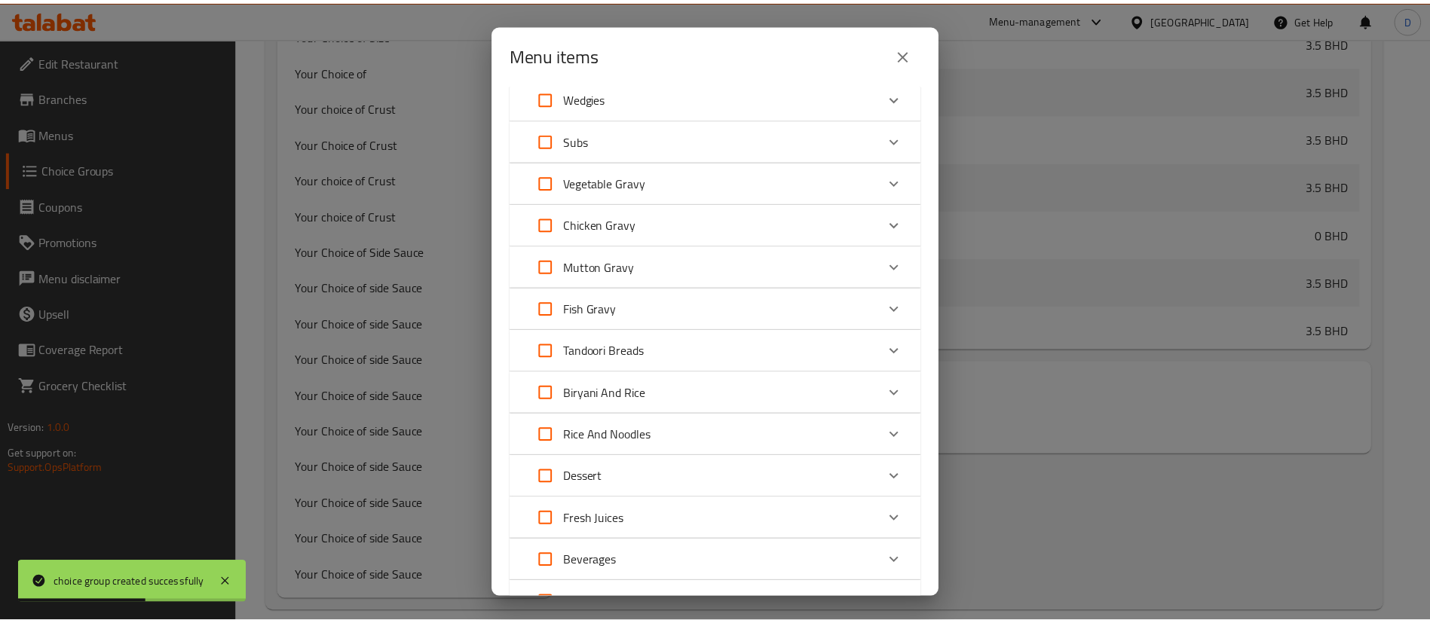
scroll to position [1217, 0]
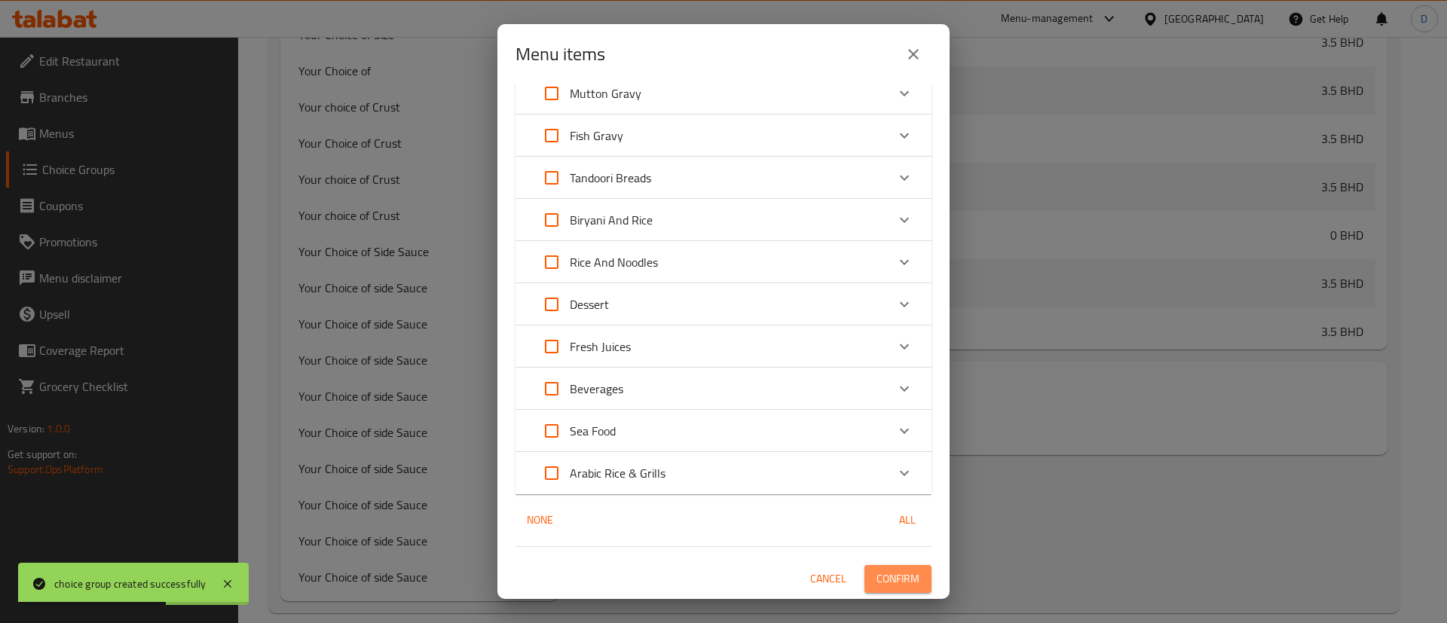
click at [877, 576] on span "Confirm" at bounding box center [898, 579] width 43 height 19
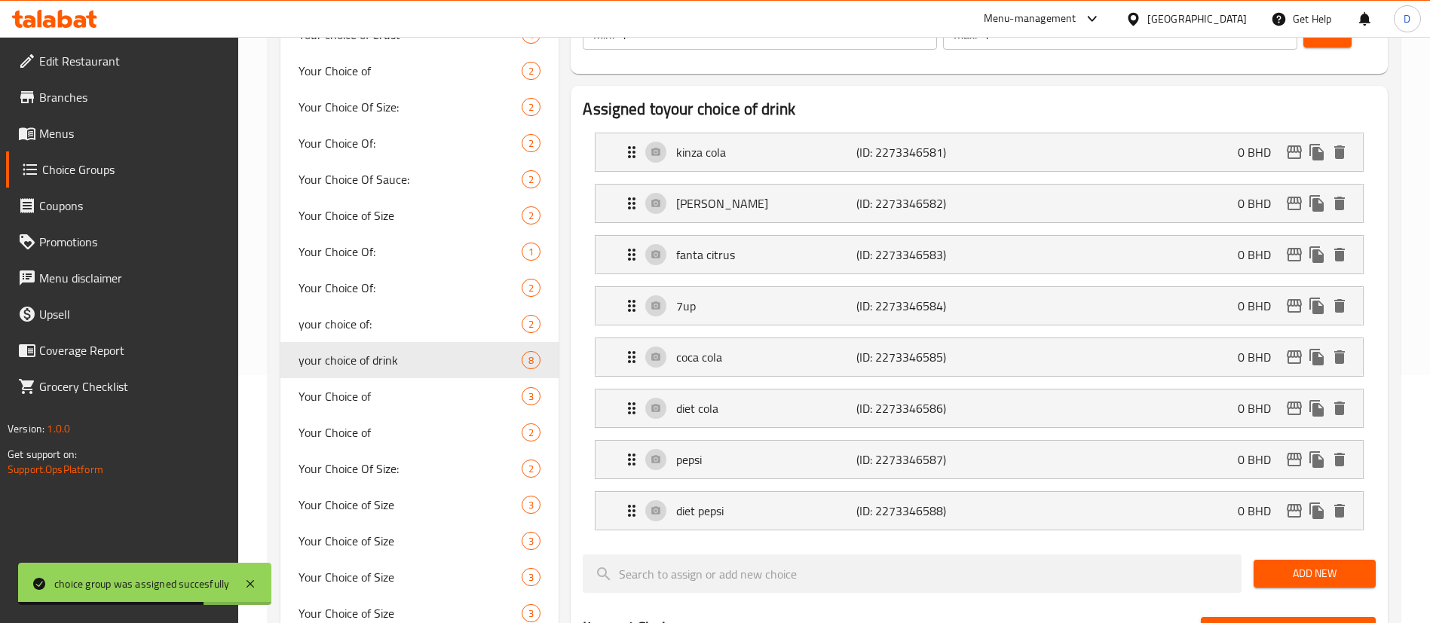
scroll to position [0, 0]
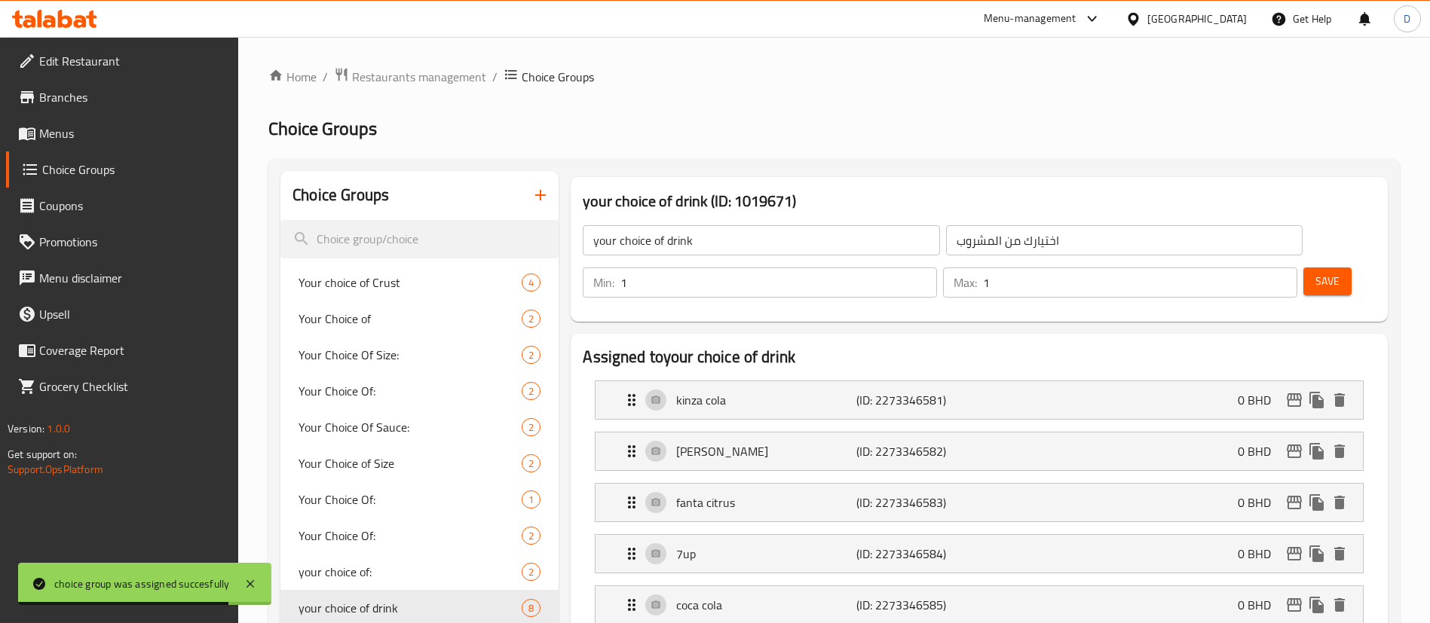
click at [124, 136] on span "Menus" at bounding box center [133, 133] width 188 height 18
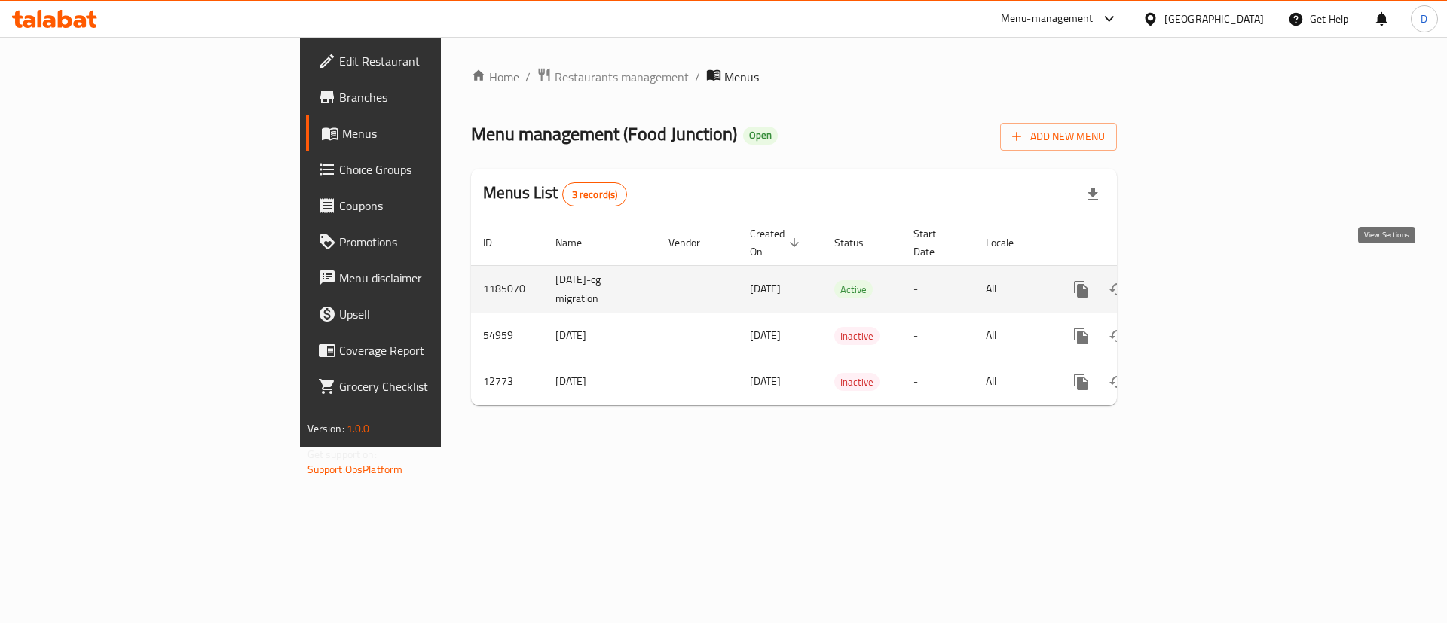
click at [1199, 280] on icon "enhanced table" at bounding box center [1190, 289] width 18 height 18
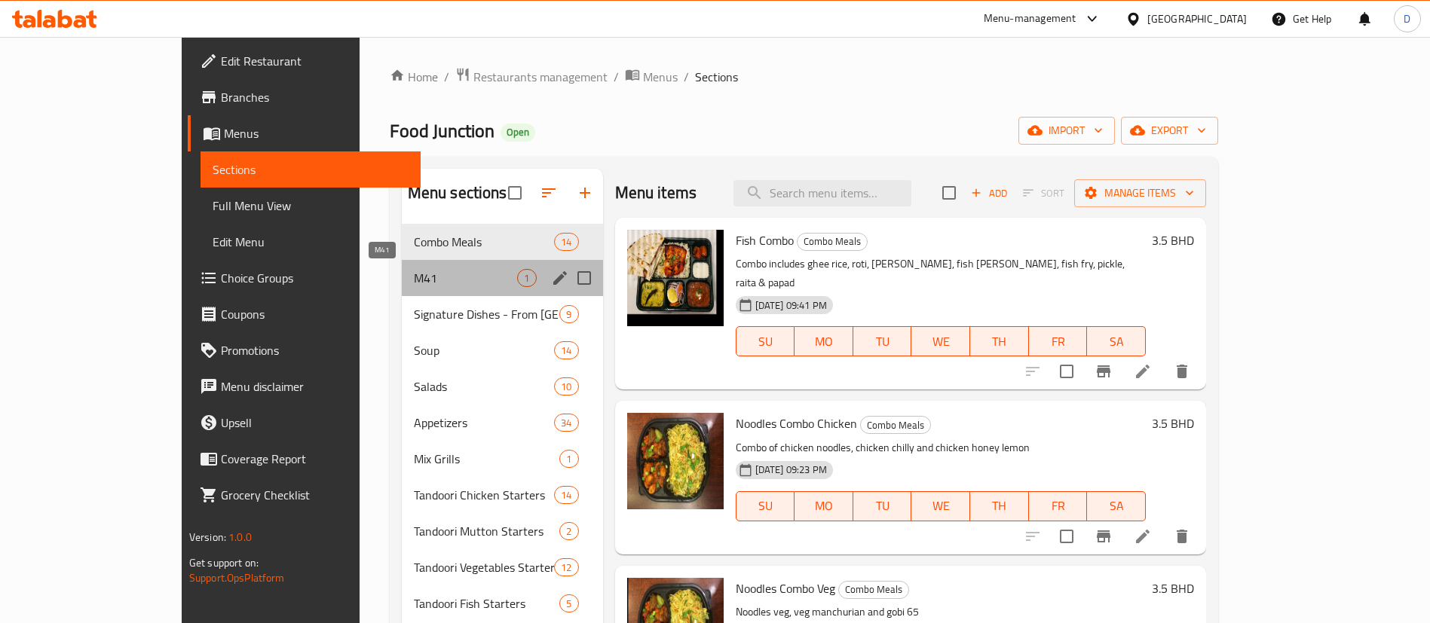
click at [414, 277] on span "M41" at bounding box center [466, 278] width 104 height 18
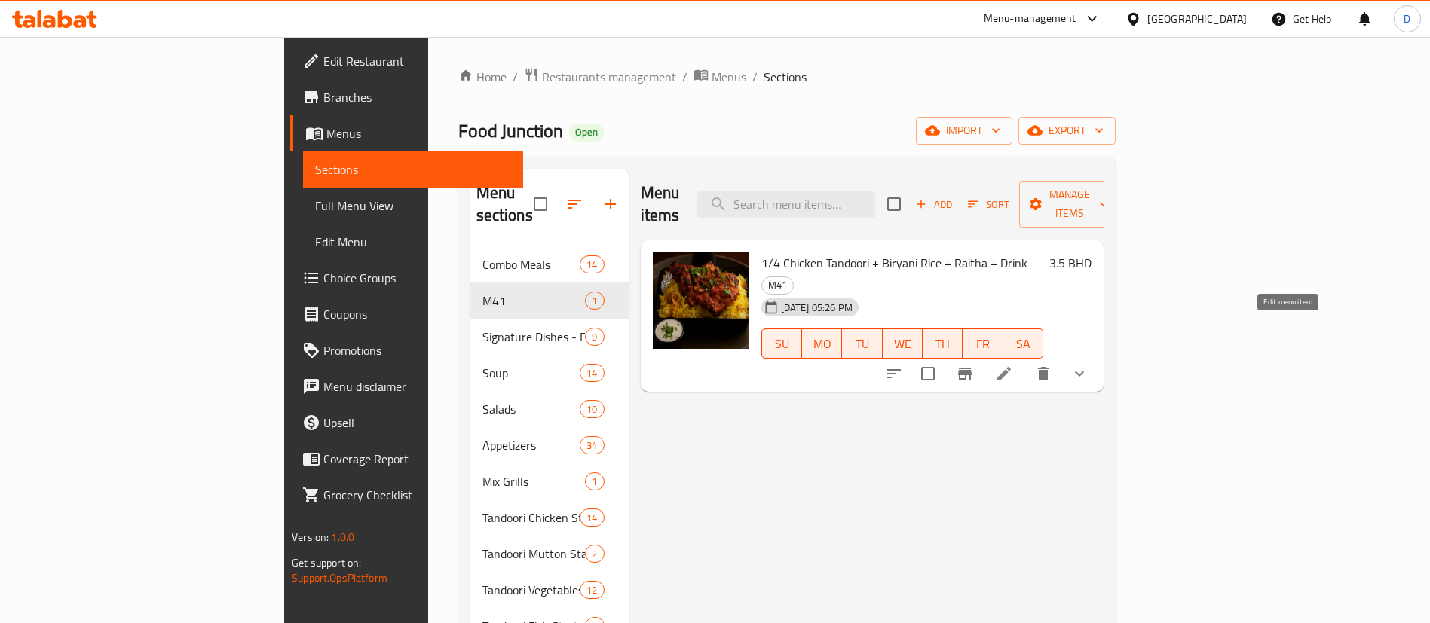
click at [1011, 367] on icon at bounding box center [1004, 374] width 14 height 14
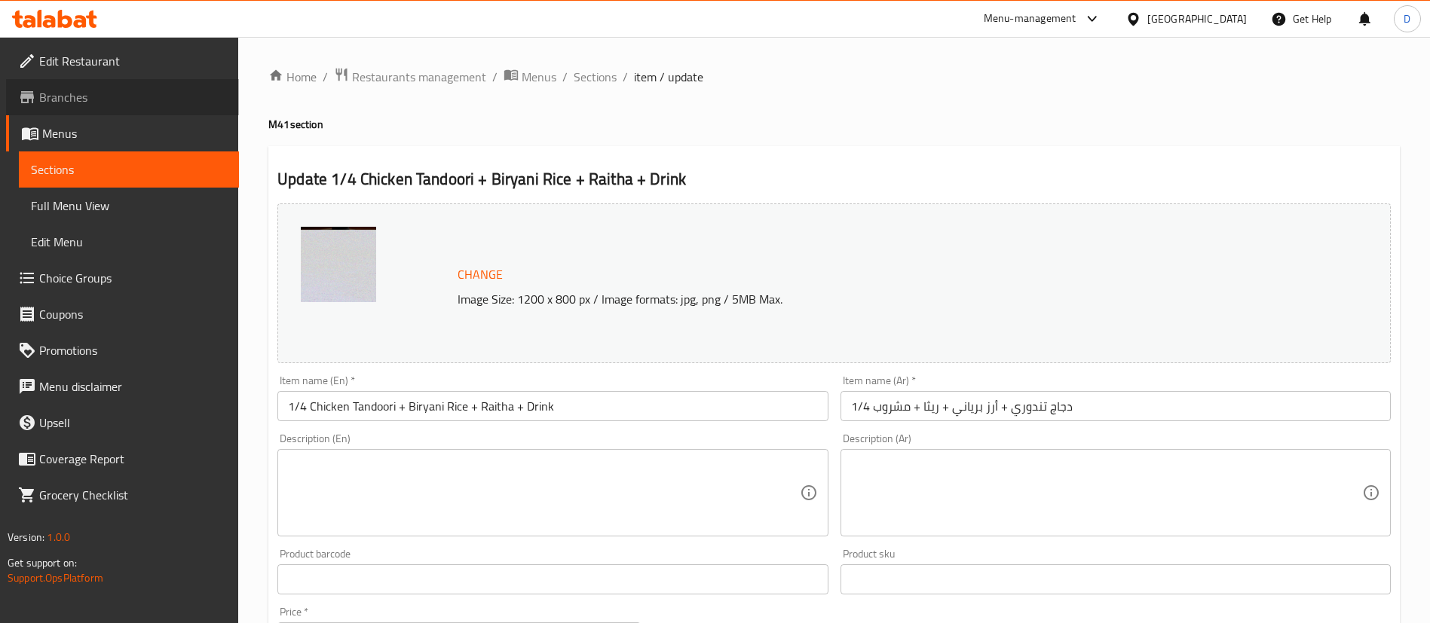
click at [116, 100] on span "Branches" at bounding box center [133, 97] width 188 height 18
